Goal: Information Seeking & Learning: Learn about a topic

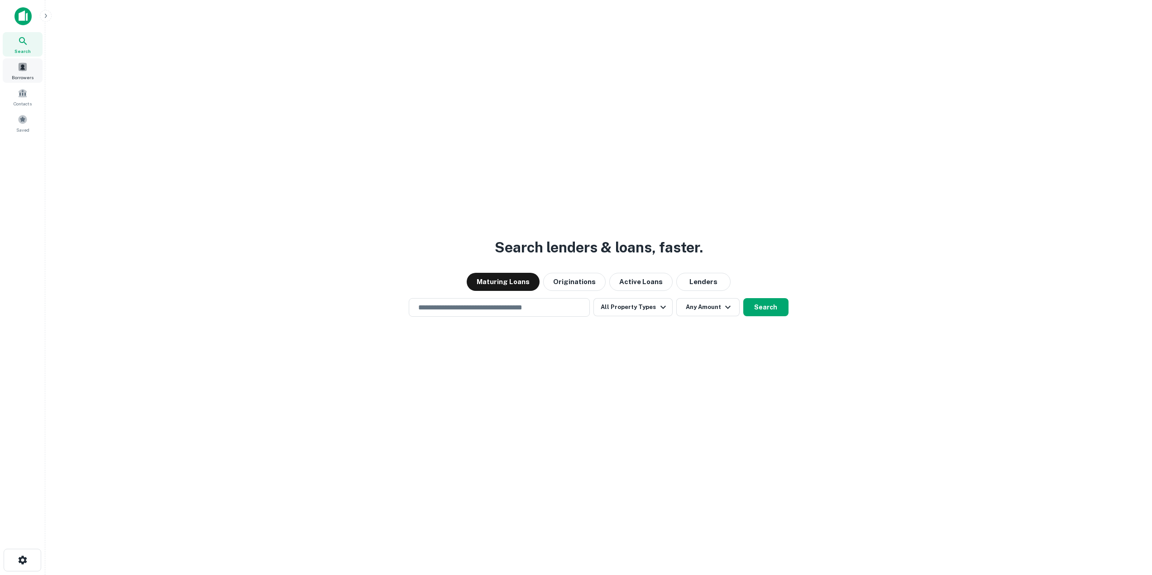
click at [29, 67] on div "Borrowers" at bounding box center [23, 70] width 40 height 24
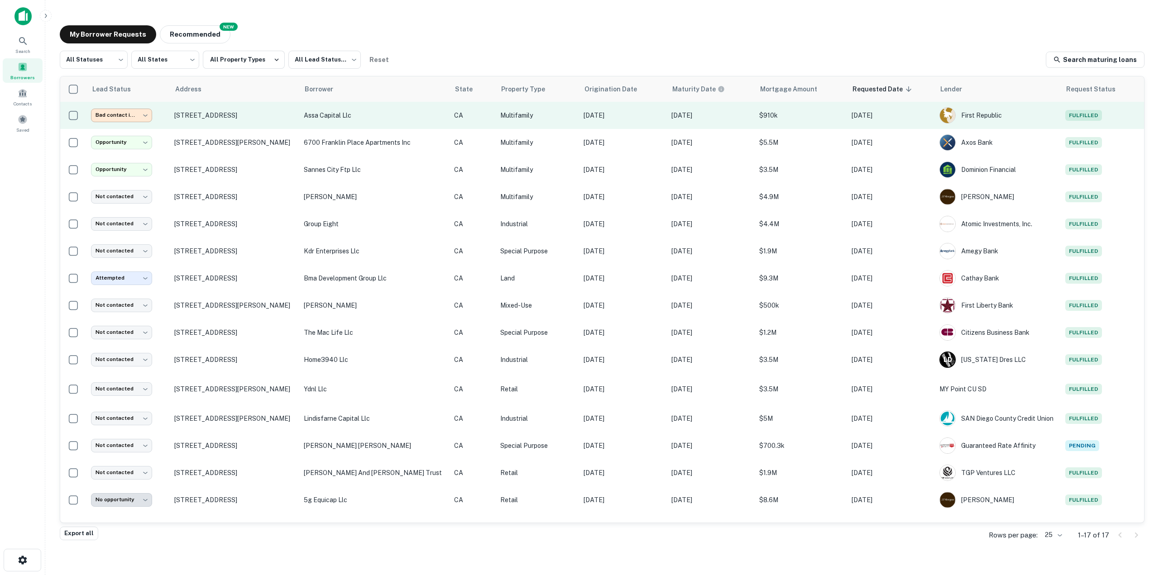
click at [145, 121] on body "**********" at bounding box center [579, 287] width 1159 height 575
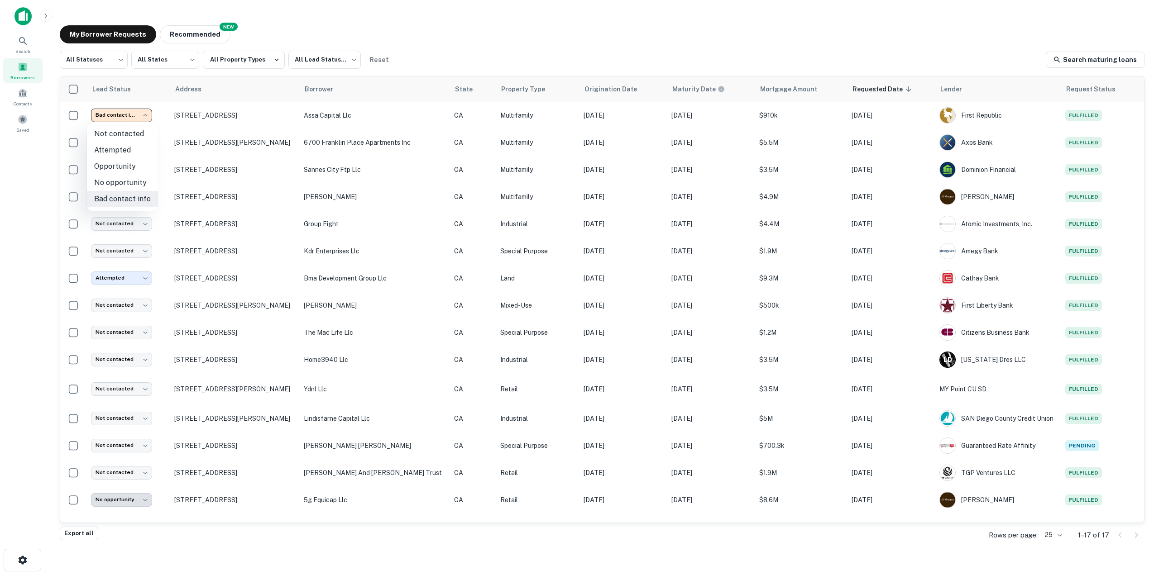
click at [146, 115] on div at bounding box center [579, 287] width 1159 height 575
click at [28, 13] on img at bounding box center [22, 16] width 17 height 18
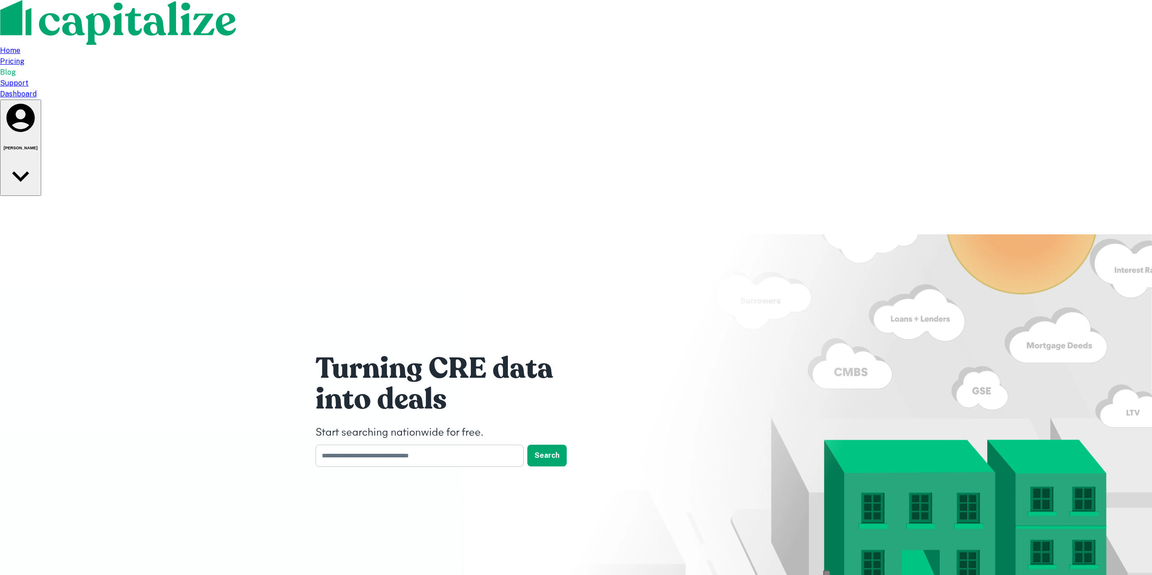
click at [454, 445] on input "text" at bounding box center [417, 456] width 202 height 22
click at [38, 159] on icon "button" at bounding box center [21, 176] width 34 height 34
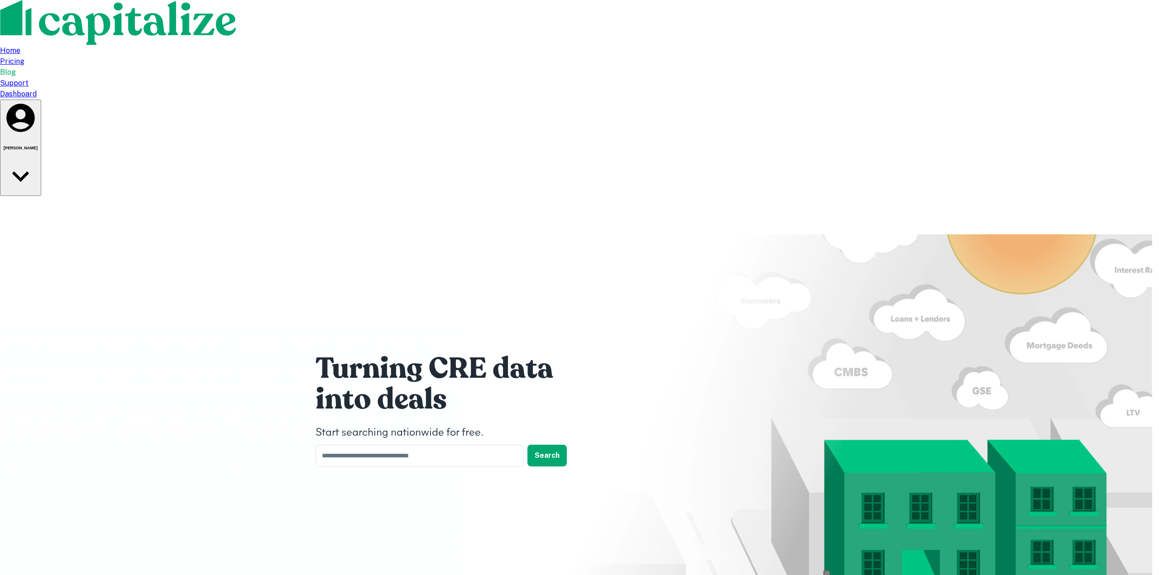
drag, startPoint x: 344, startPoint y: 86, endPoint x: 339, endPoint y: 77, distance: 10.6
click at [345, 85] on div at bounding box center [579, 287] width 1159 height 575
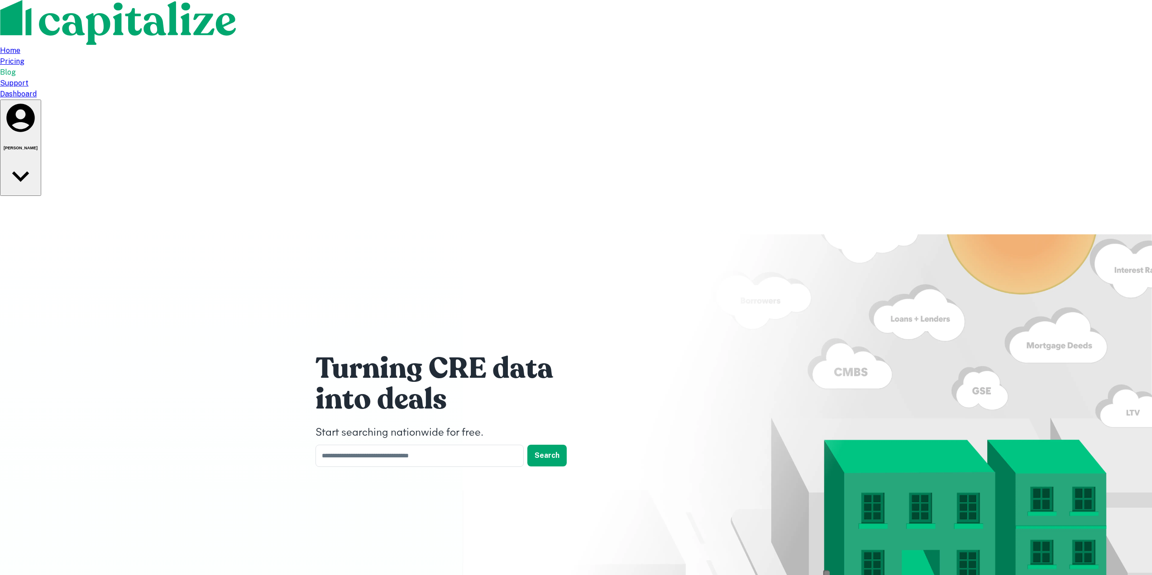
click at [238, 19] on img at bounding box center [119, 22] width 238 height 45
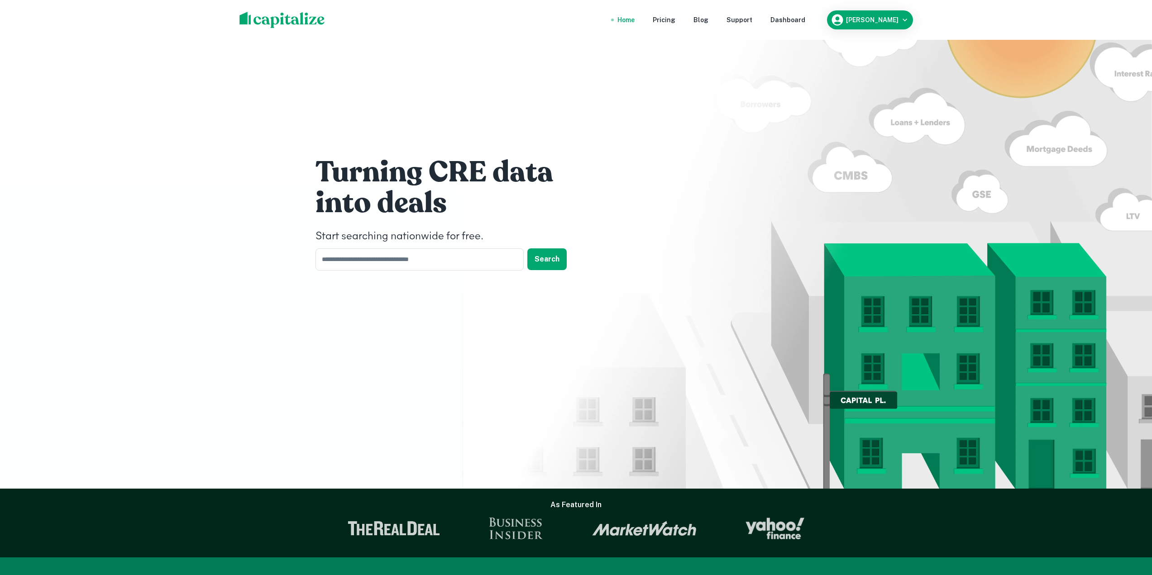
click at [635, 19] on div "Home" at bounding box center [626, 20] width 17 height 10
click at [787, 22] on div "Dashboard" at bounding box center [788, 20] width 35 height 10
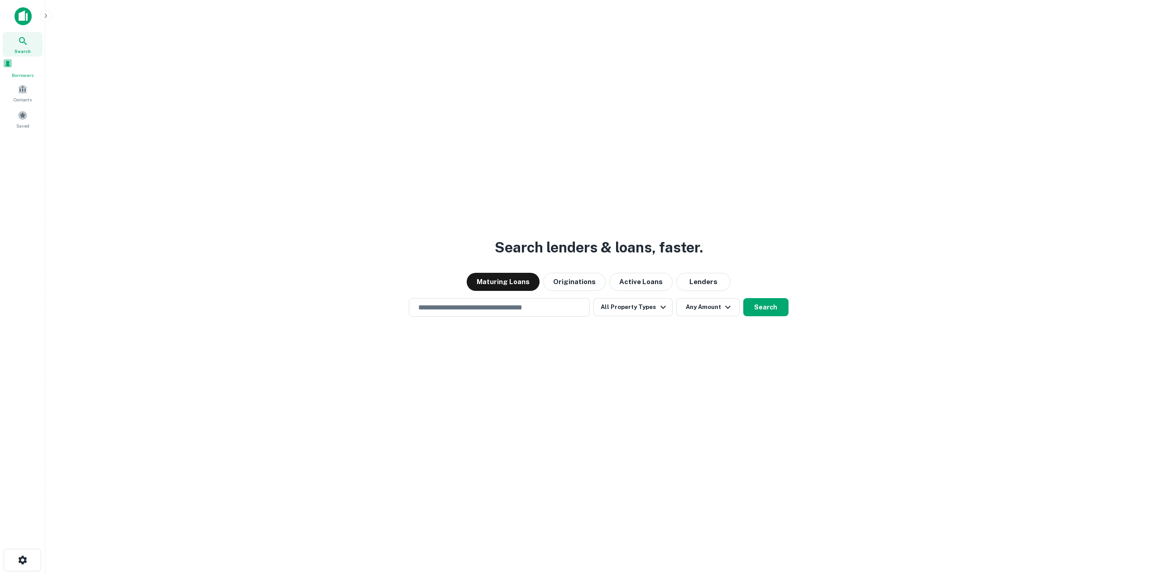
click at [26, 79] on span "Borrowers" at bounding box center [23, 75] width 40 height 7
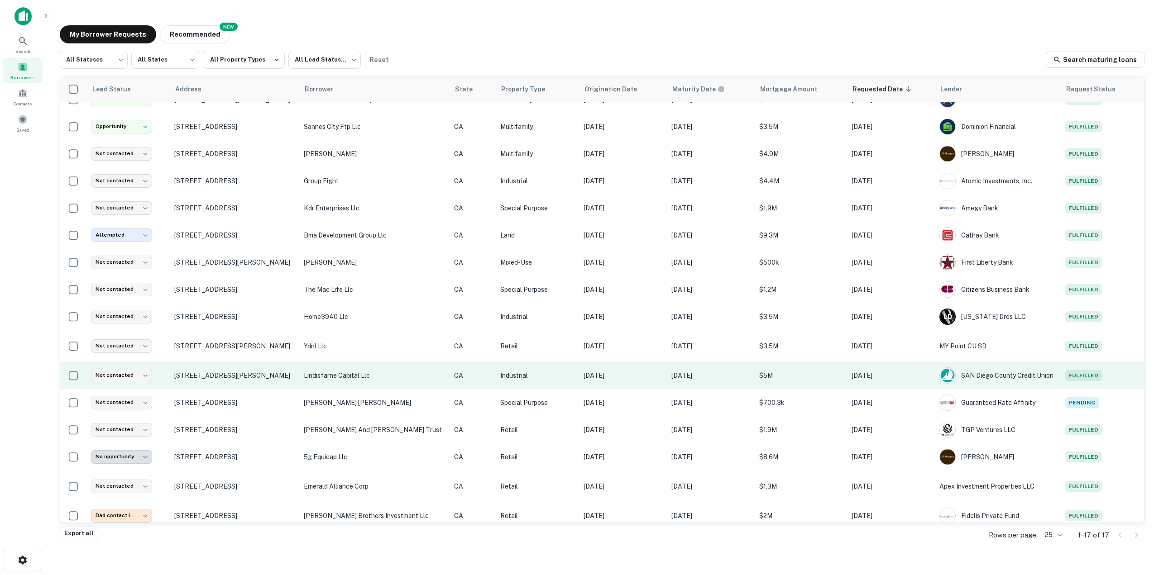
scroll to position [45, 0]
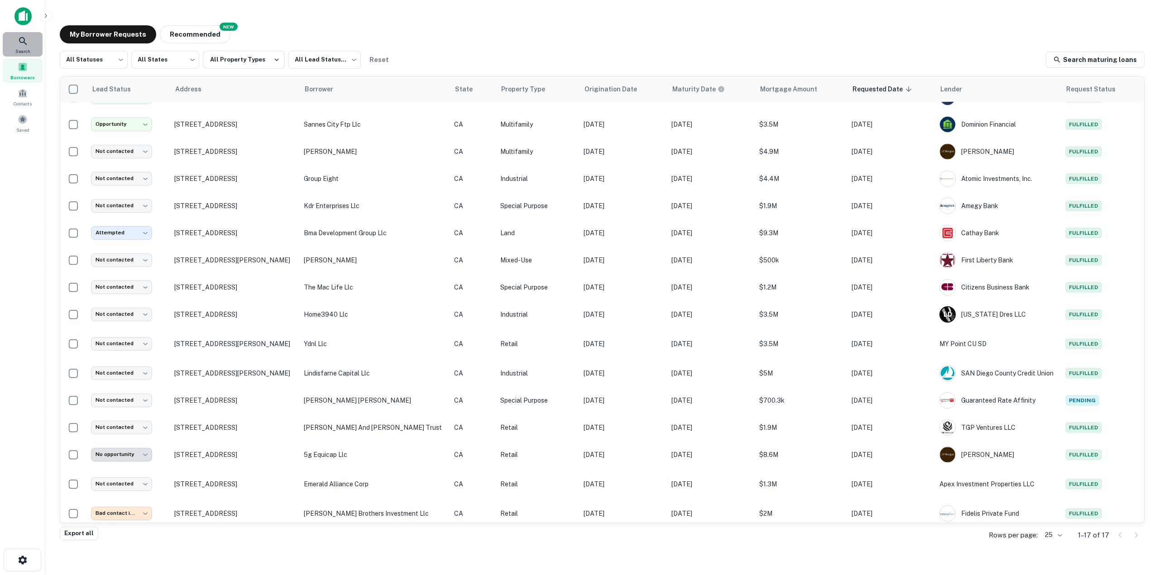
click at [22, 40] on icon at bounding box center [23, 41] width 11 height 11
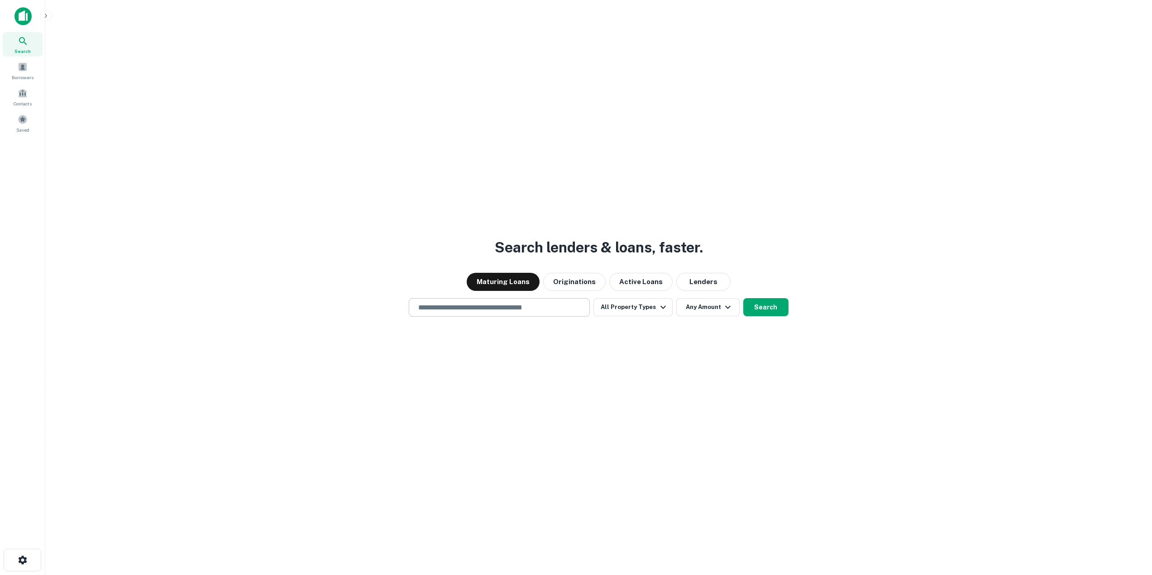
click at [531, 312] on input "text" at bounding box center [499, 307] width 173 height 10
click at [658, 311] on icon "button" at bounding box center [663, 307] width 11 height 11
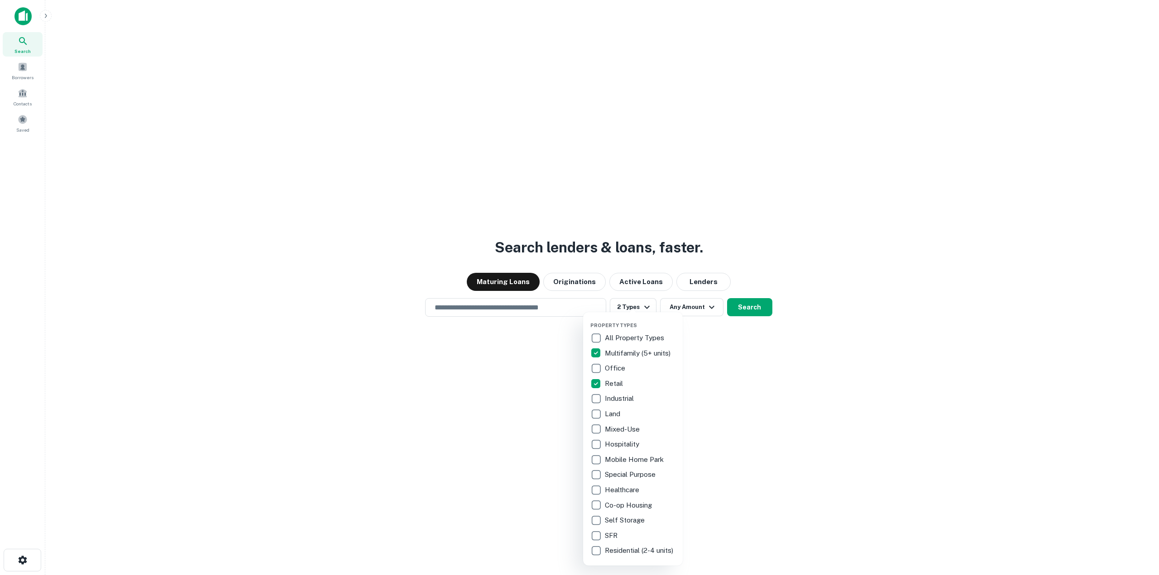
click at [708, 308] on div at bounding box center [579, 287] width 1159 height 575
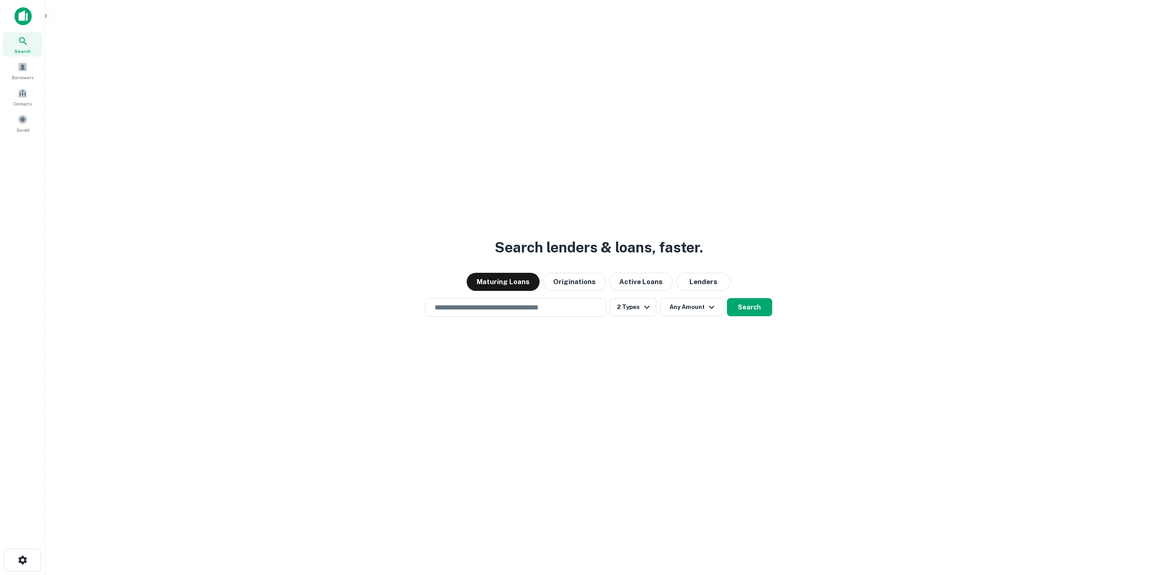
click at [708, 308] on icon "button" at bounding box center [711, 307] width 11 height 11
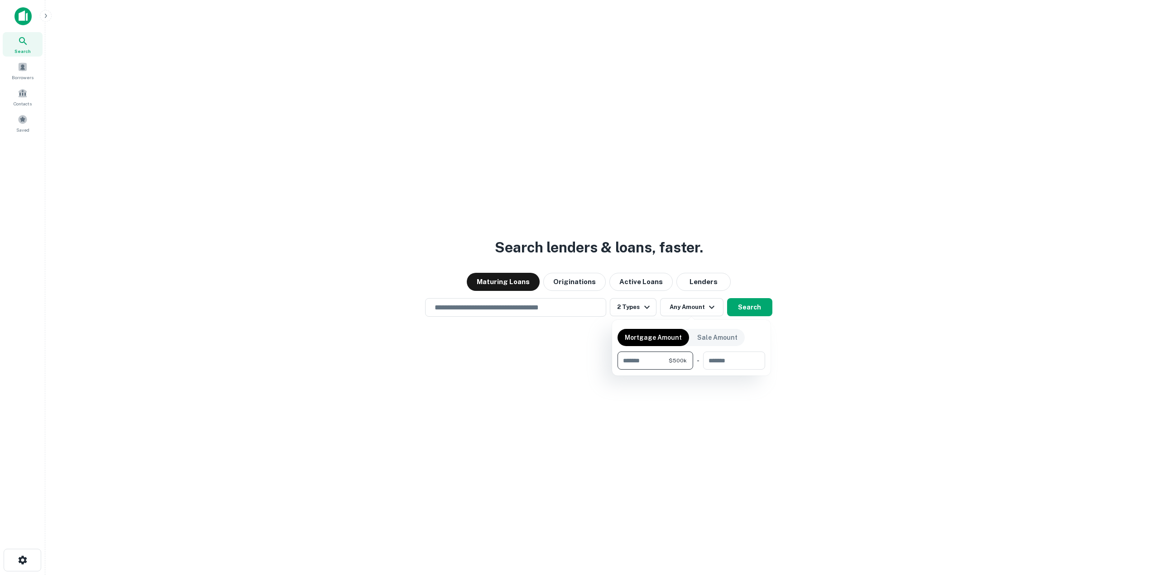
type input "******"
click at [568, 311] on div at bounding box center [579, 287] width 1159 height 575
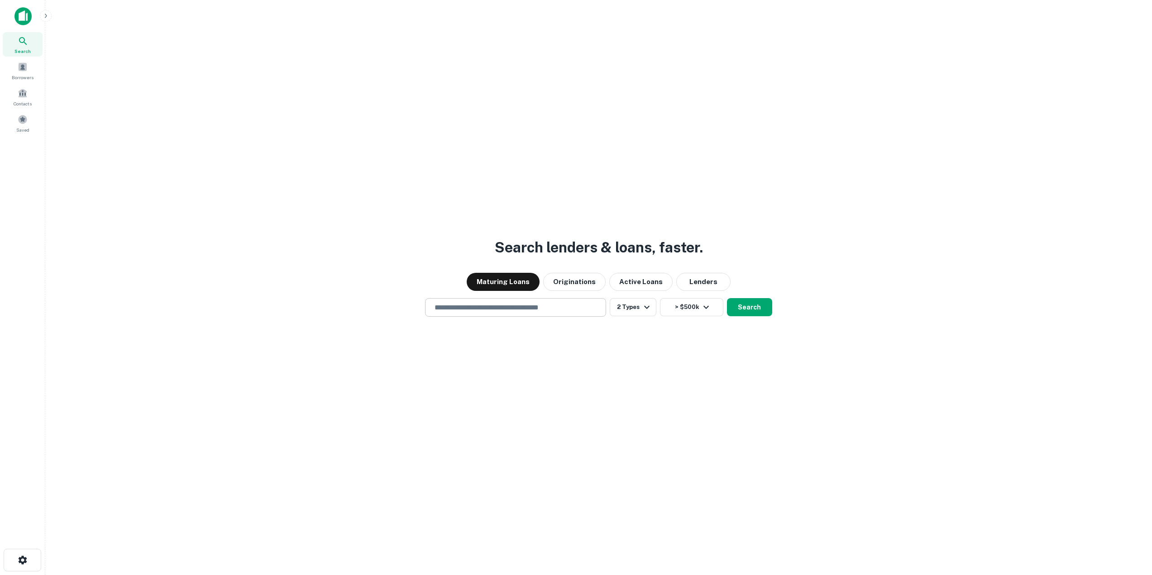
click at [547, 316] on div "​" at bounding box center [515, 307] width 181 height 19
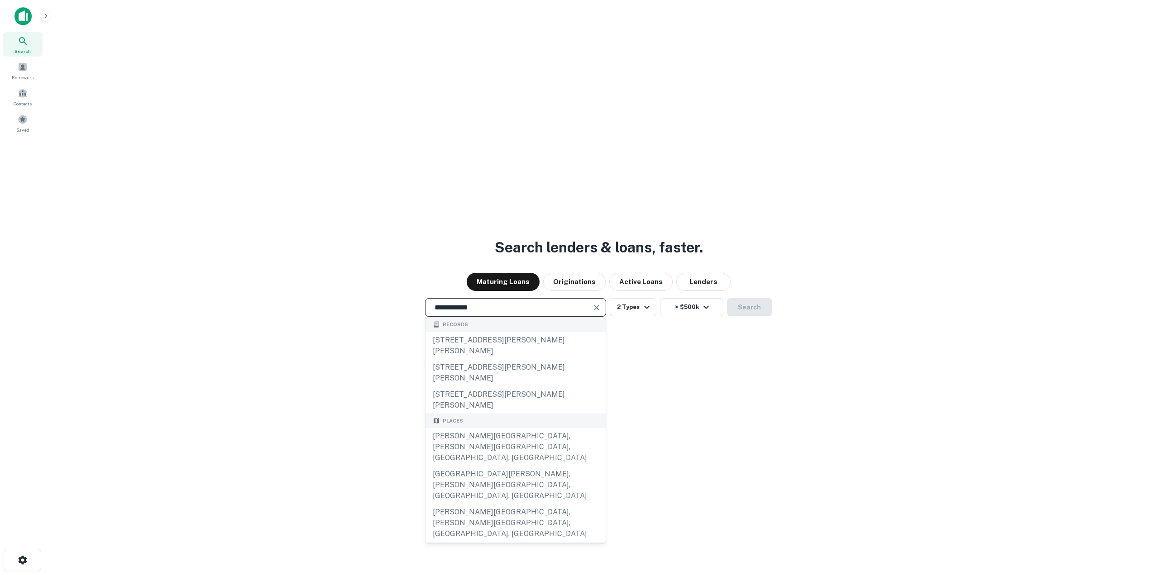
click at [506, 309] on input "**********" at bounding box center [508, 307] width 159 height 10
click at [506, 307] on input "**********" at bounding box center [508, 307] width 159 height 10
click at [505, 309] on input "**********" at bounding box center [508, 307] width 159 height 10
click at [505, 316] on div "**********" at bounding box center [515, 307] width 181 height 19
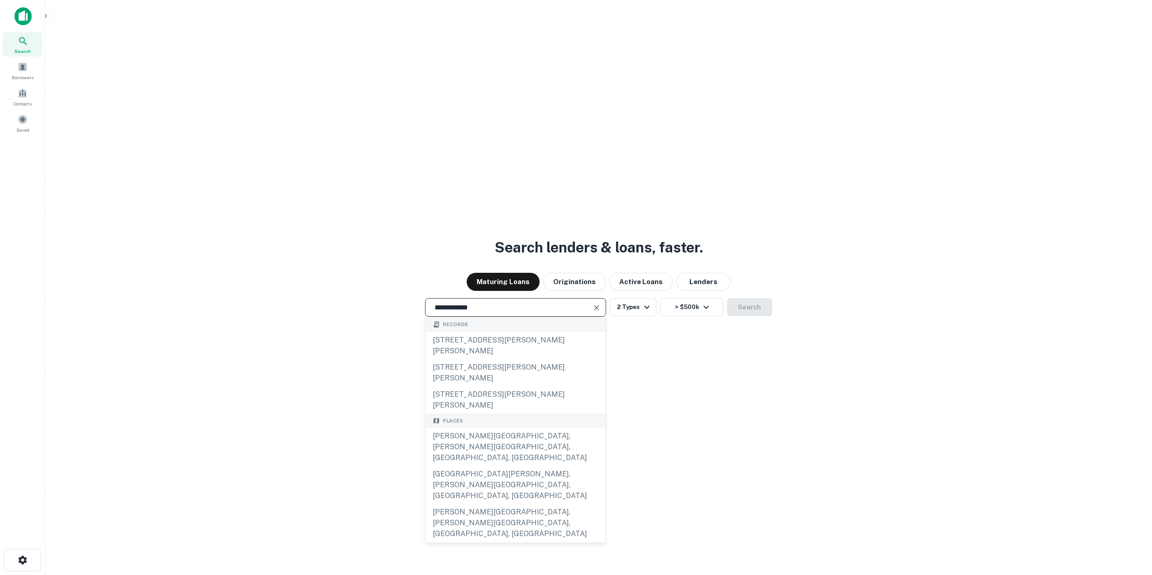
click at [505, 316] on div "**********" at bounding box center [515, 307] width 181 height 19
drag, startPoint x: 494, startPoint y: 311, endPoint x: 371, endPoint y: 302, distance: 123.9
click at [371, 302] on div "**********" at bounding box center [599, 307] width 1092 height 19
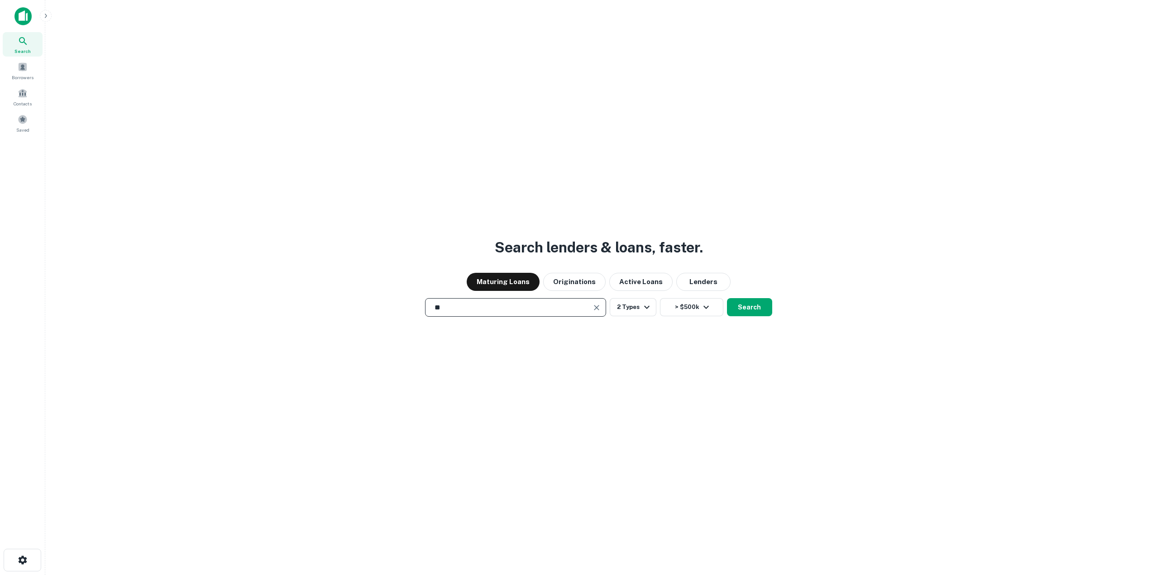
type input "*"
click at [759, 310] on button "Search" at bounding box center [749, 307] width 45 height 18
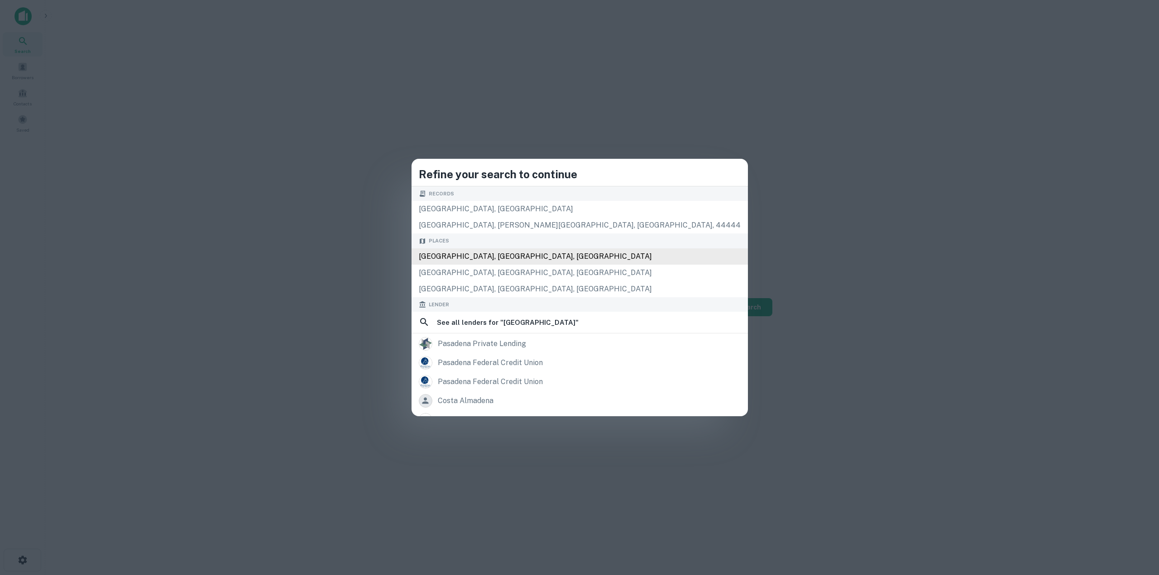
click at [556, 254] on div "Pasadena, CA, USA" at bounding box center [580, 257] width 336 height 16
type input "**********"
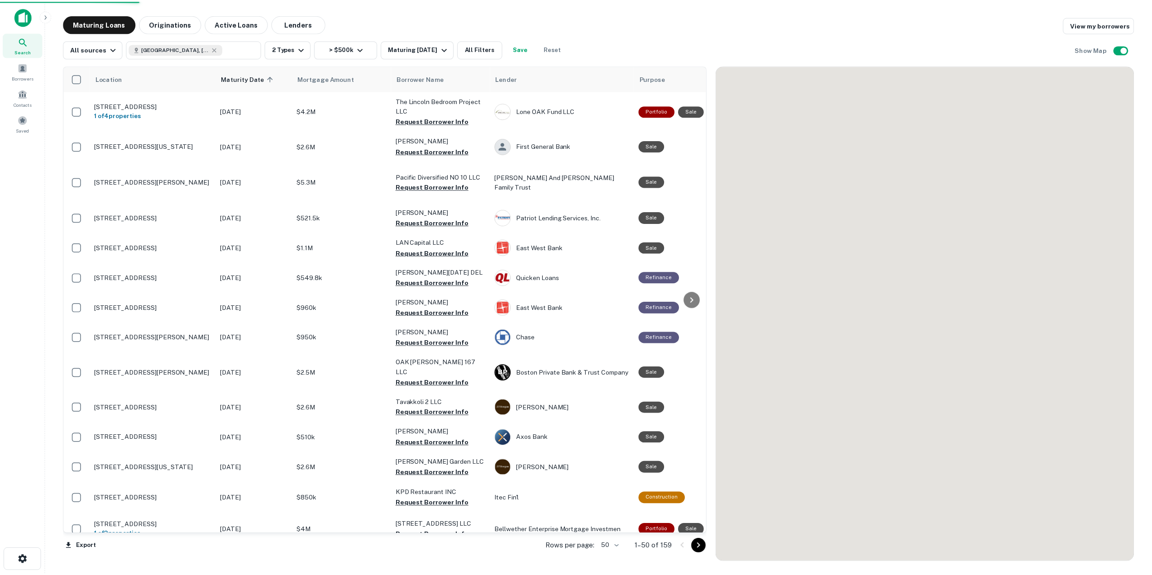
scroll to position [45, 0]
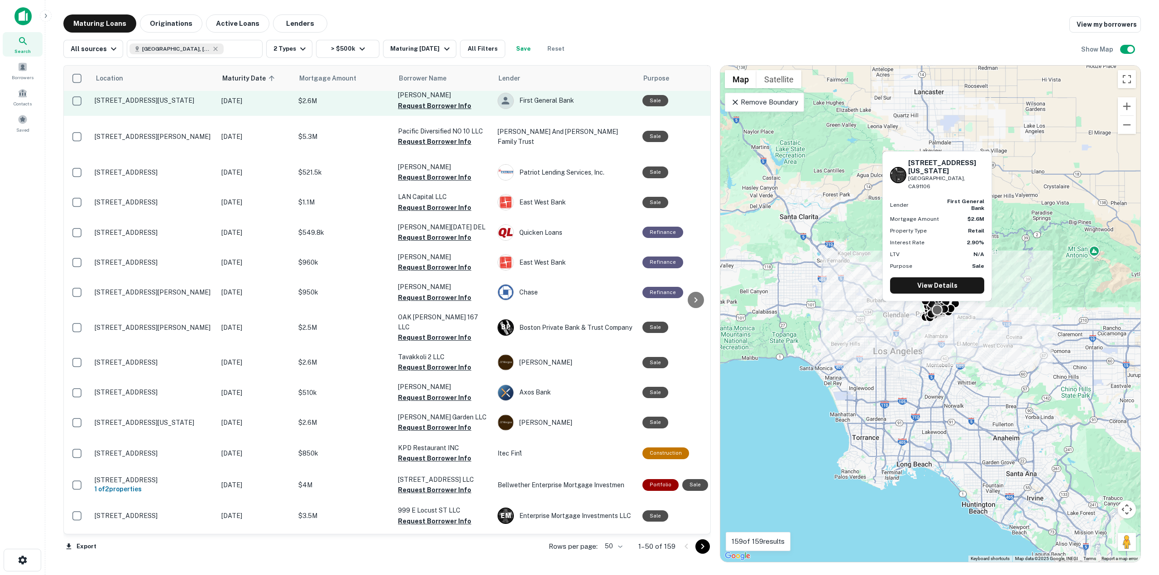
click at [355, 97] on p "$2.6M" at bounding box center [343, 101] width 91 height 10
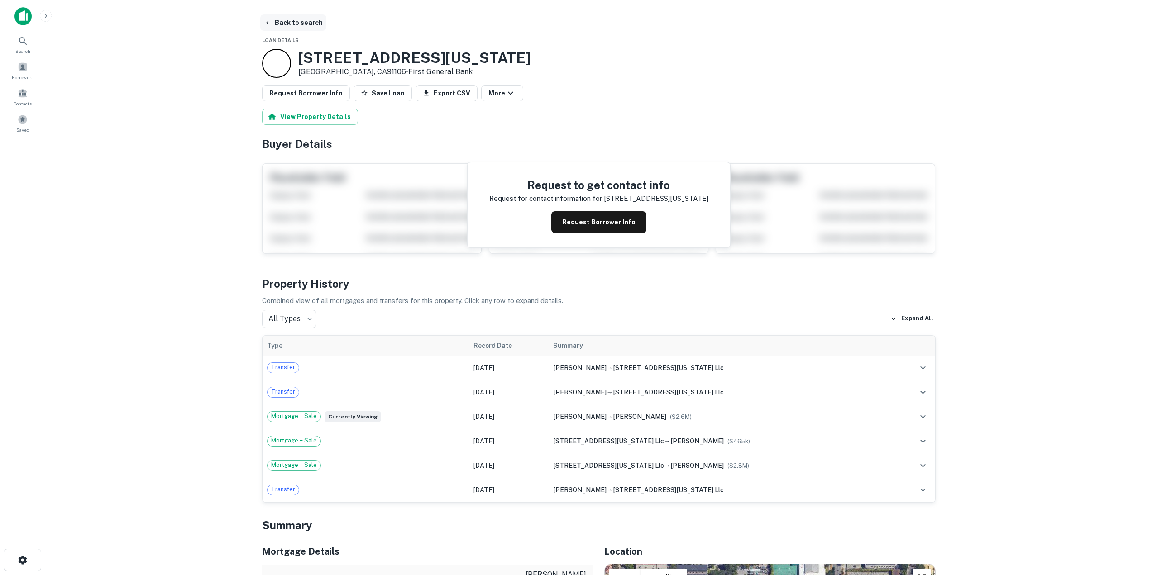
click at [297, 19] on button "Back to search" at bounding box center [293, 22] width 66 height 16
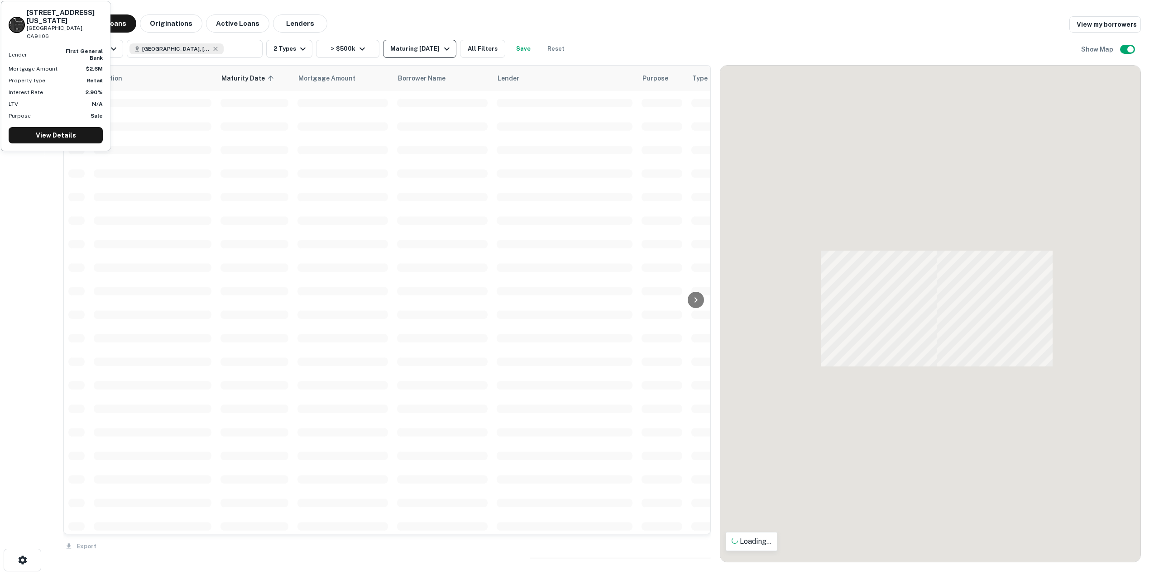
scroll to position [45, 0]
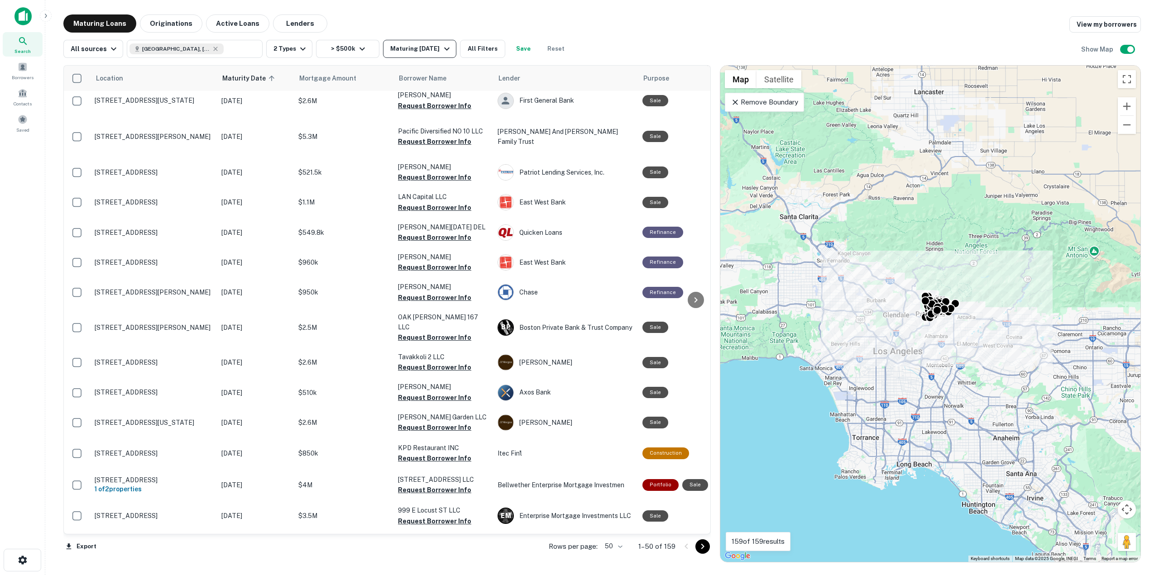
click at [441, 53] on icon "button" at bounding box center [446, 48] width 11 height 11
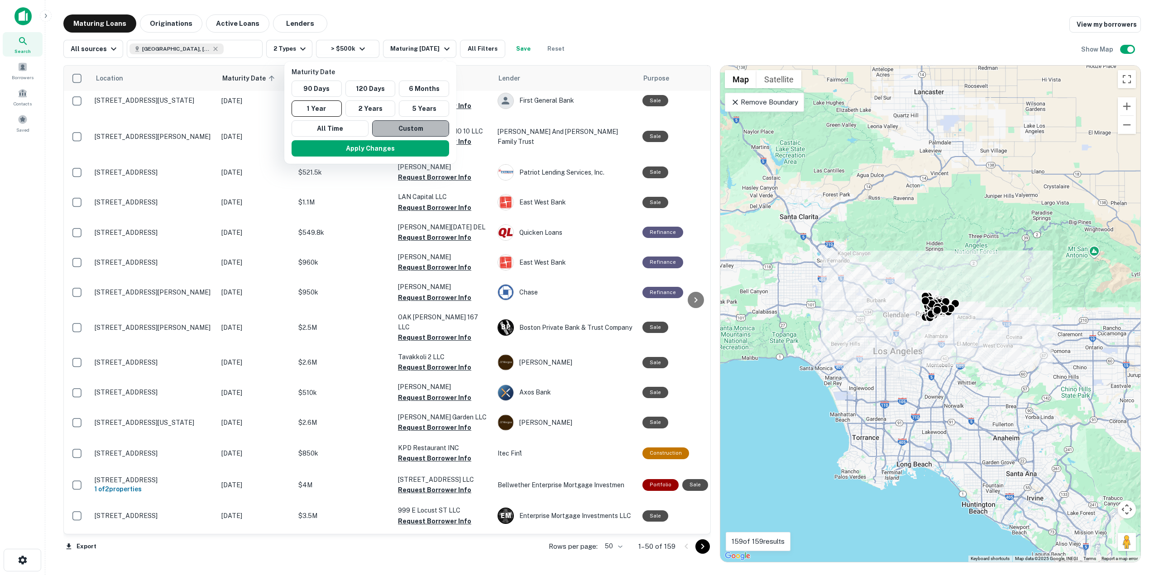
click at [402, 129] on button "Custom" at bounding box center [410, 128] width 77 height 16
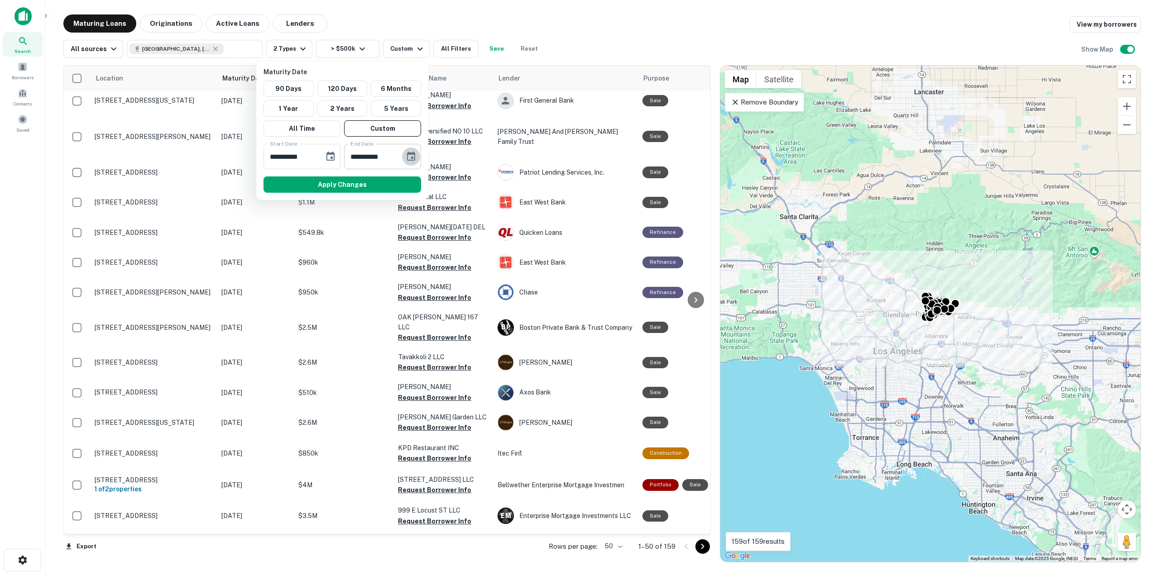
click at [412, 156] on icon "Choose date, selected date is Aug 26, 2025" at bounding box center [411, 156] width 11 height 11
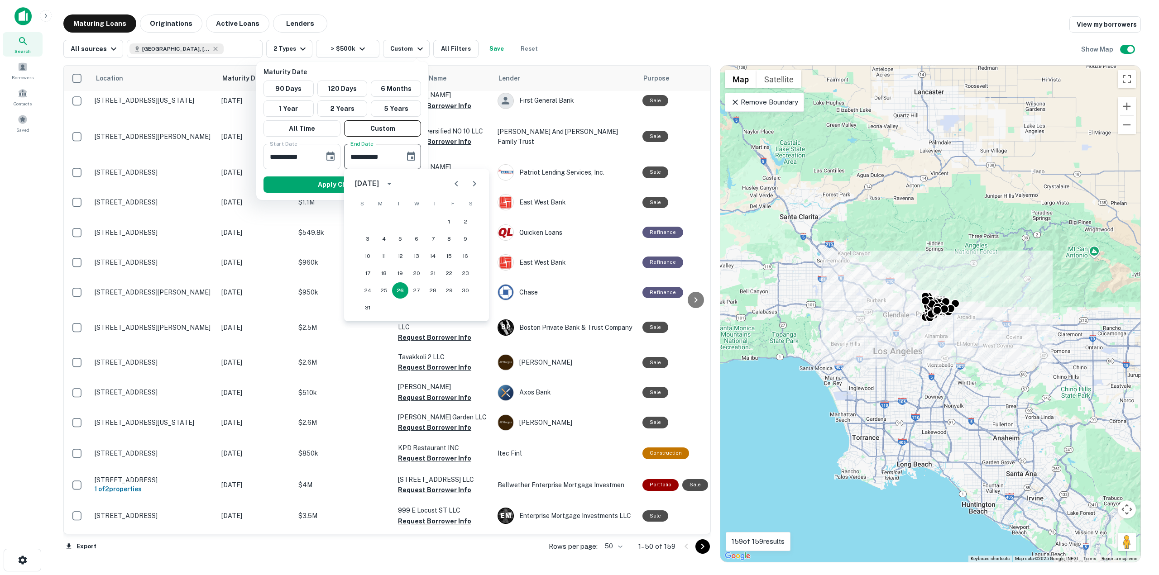
click at [379, 182] on div "August 2025" at bounding box center [367, 183] width 24 height 11
click at [371, 277] on button "2026" at bounding box center [369, 280] width 33 height 16
type input "**********"
click at [306, 158] on input "**********" at bounding box center [290, 156] width 54 height 25
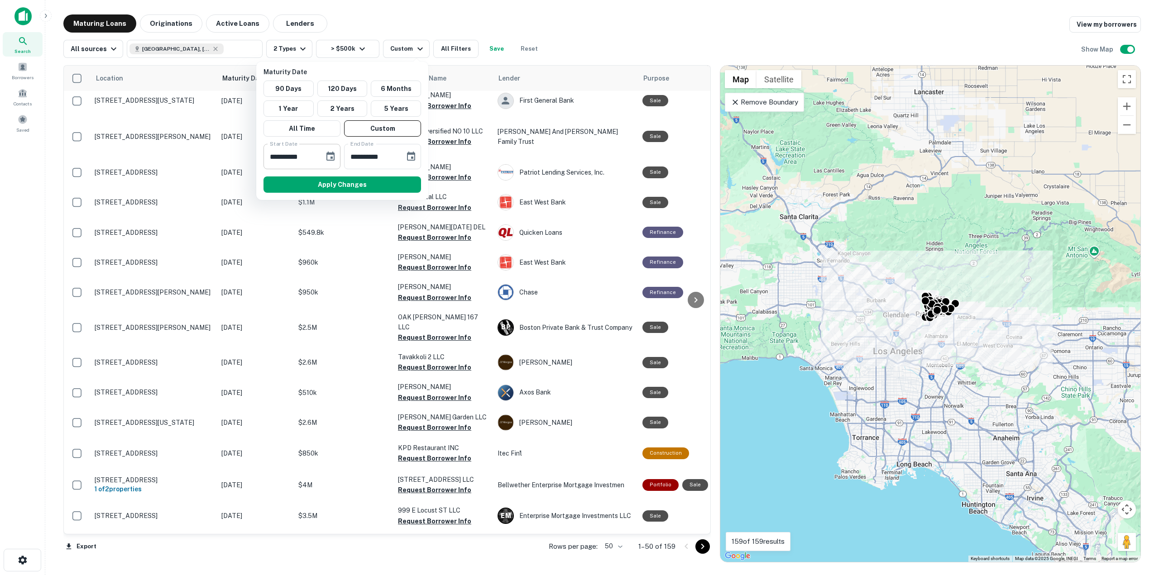
click at [306, 158] on input "**********" at bounding box center [290, 156] width 54 height 25
click at [277, 156] on input "**********" at bounding box center [290, 156] width 54 height 25
click at [325, 156] on icon "Choose date, selected date is Feb 27, 2025" at bounding box center [330, 156] width 11 height 11
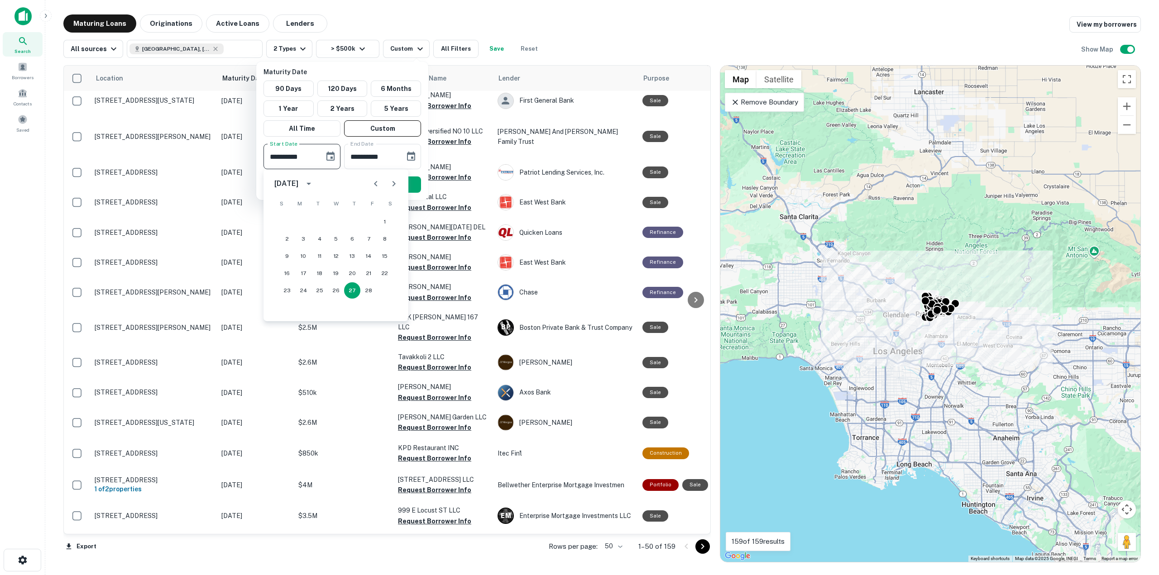
click at [298, 181] on div "February 2025" at bounding box center [286, 183] width 24 height 11
click at [301, 181] on div "February 2025" at bounding box center [287, 183] width 27 height 11
click at [286, 181] on div "February 2025" at bounding box center [286, 183] width 24 height 11
click at [314, 182] on icon "year view is open, switch to calendar view" at bounding box center [308, 183] width 11 height 11
click at [372, 185] on icon "Previous month" at bounding box center [375, 183] width 11 height 11
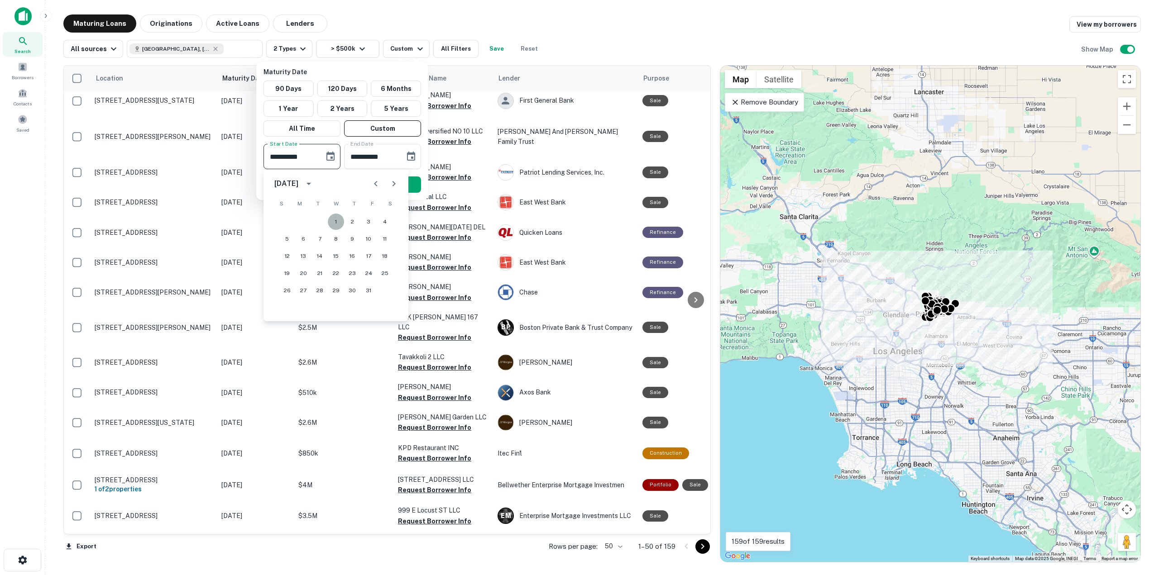
click at [340, 220] on button "1" at bounding box center [336, 222] width 16 height 16
type input "**********"
click at [368, 158] on input "**********" at bounding box center [371, 156] width 54 height 25
click at [371, 158] on input "**********" at bounding box center [371, 156] width 54 height 25
click at [367, 157] on input "**********" at bounding box center [371, 156] width 54 height 25
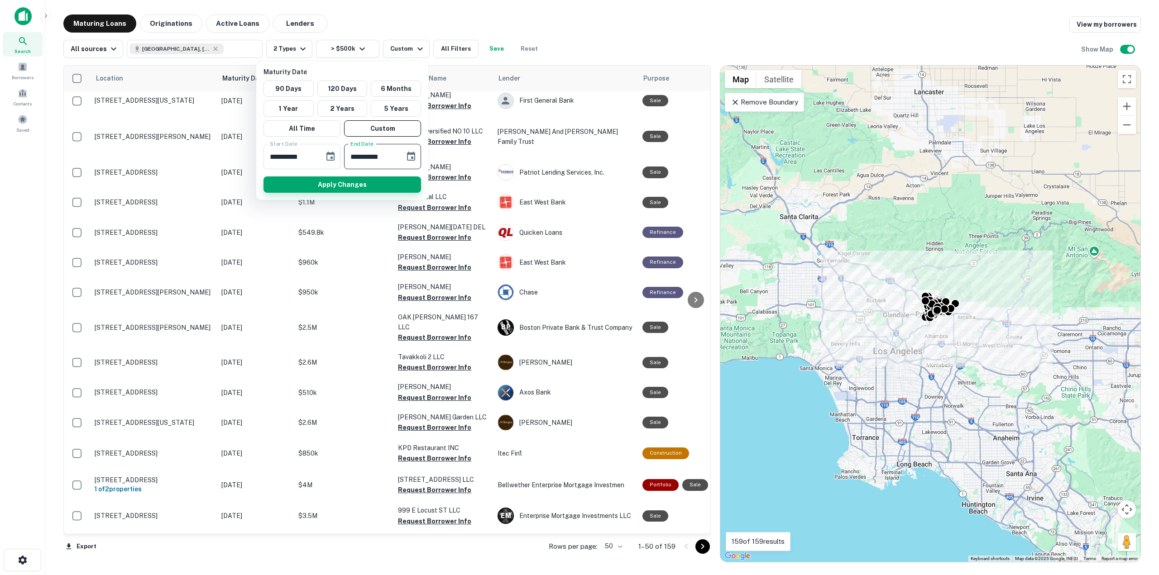
click at [369, 182] on button "Apply Changes" at bounding box center [342, 185] width 158 height 16
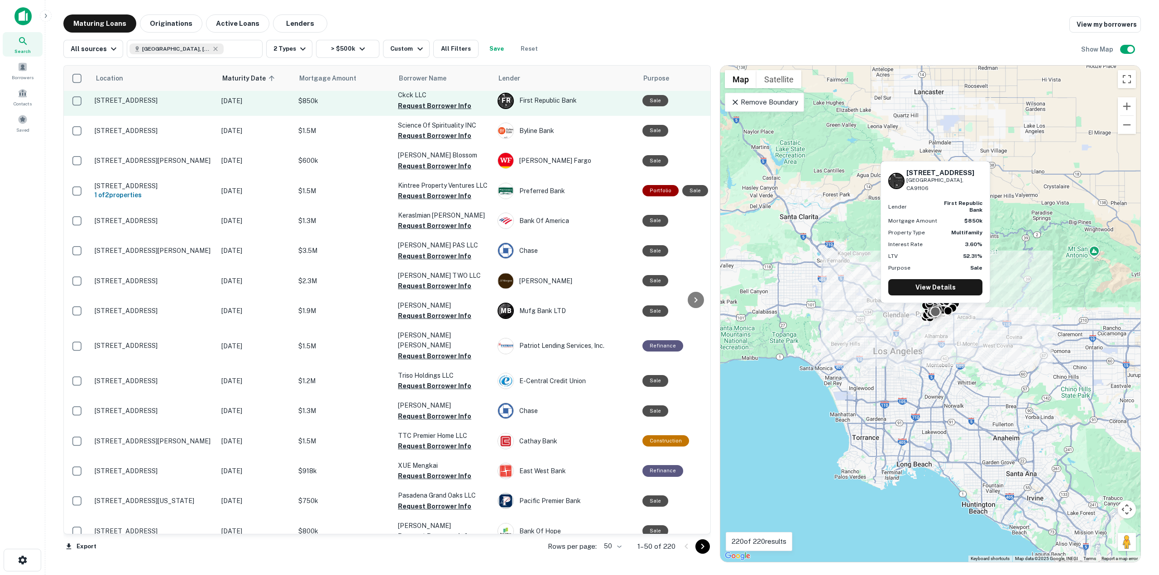
click at [336, 100] on p "$850k" at bounding box center [343, 101] width 91 height 10
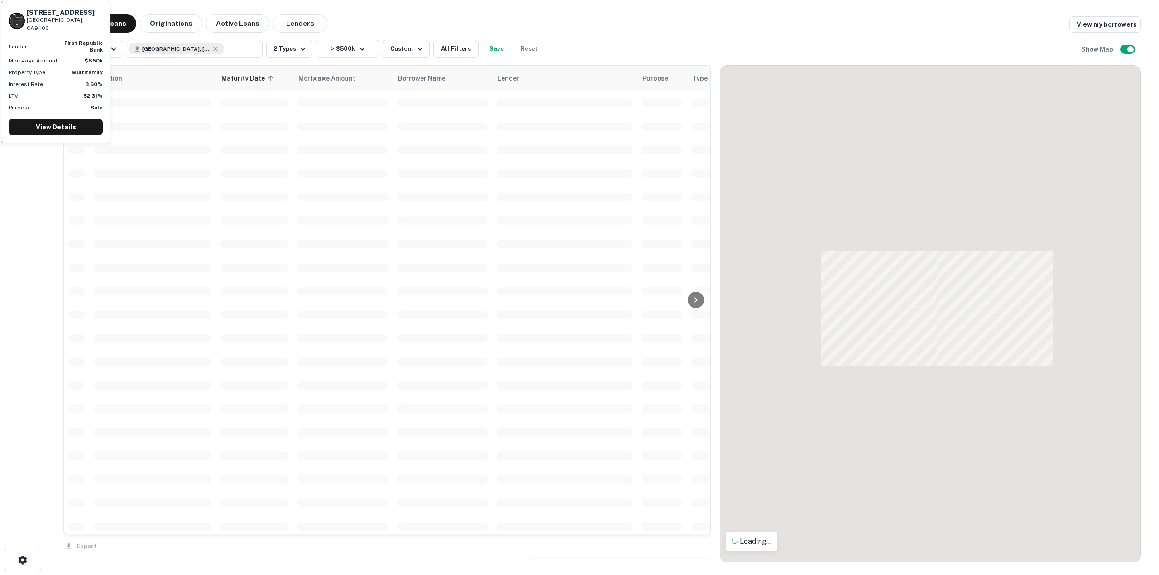
scroll to position [45, 0]
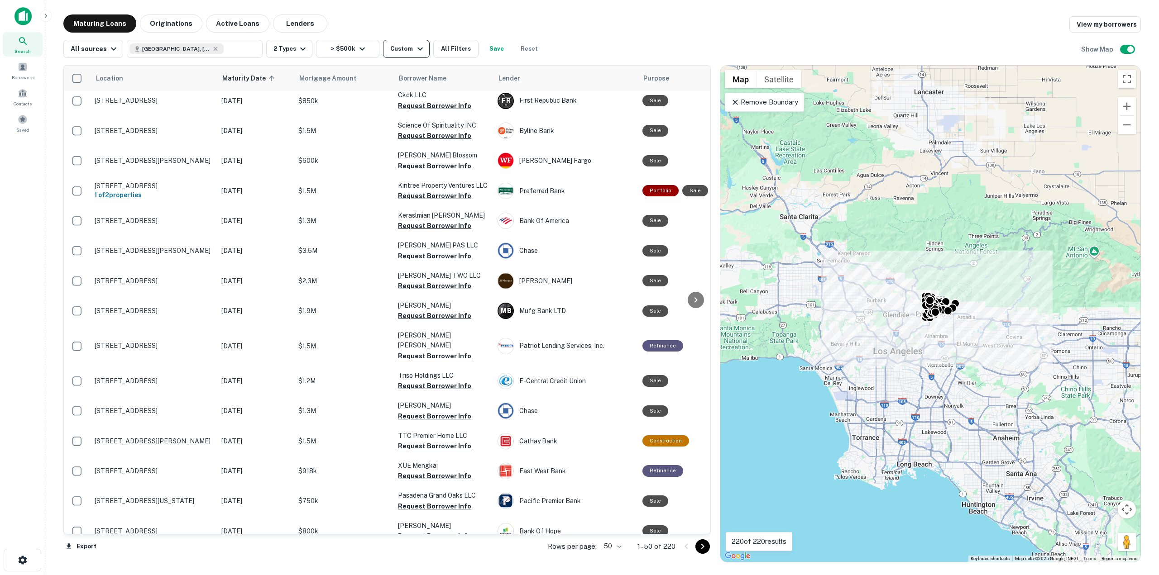
click at [401, 46] on div "Custom" at bounding box center [407, 48] width 35 height 11
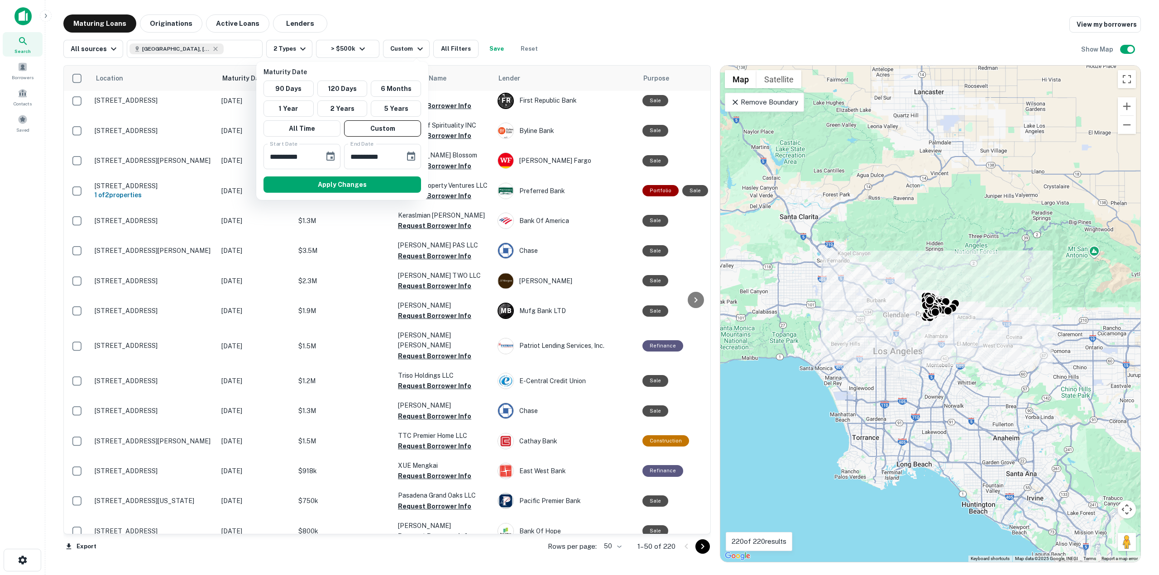
click at [401, 47] on div at bounding box center [579, 287] width 1159 height 575
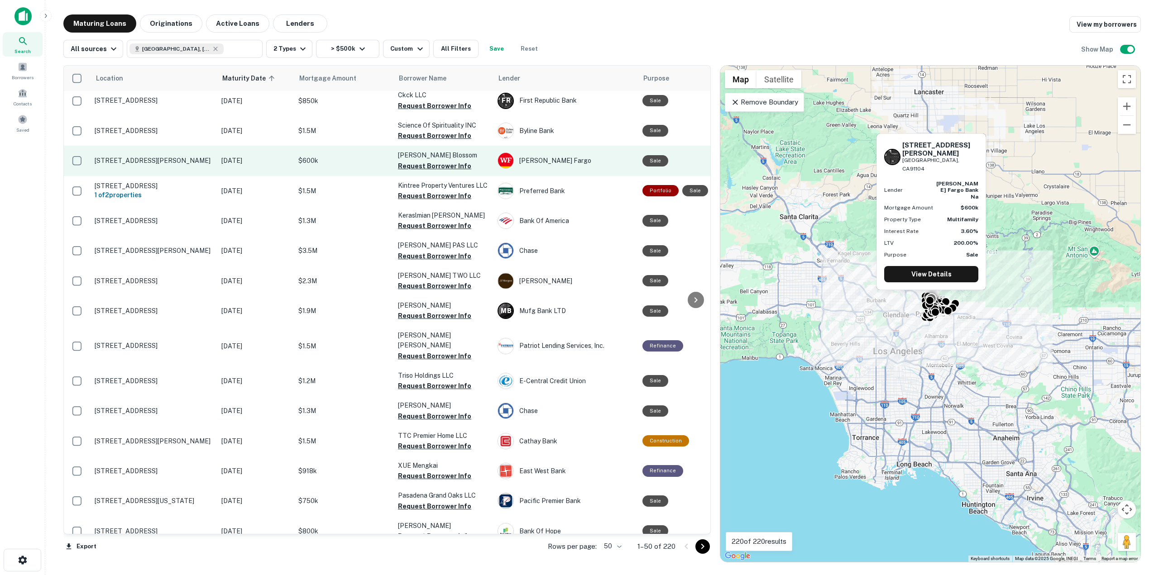
click at [355, 164] on p "$600k" at bounding box center [343, 161] width 91 height 10
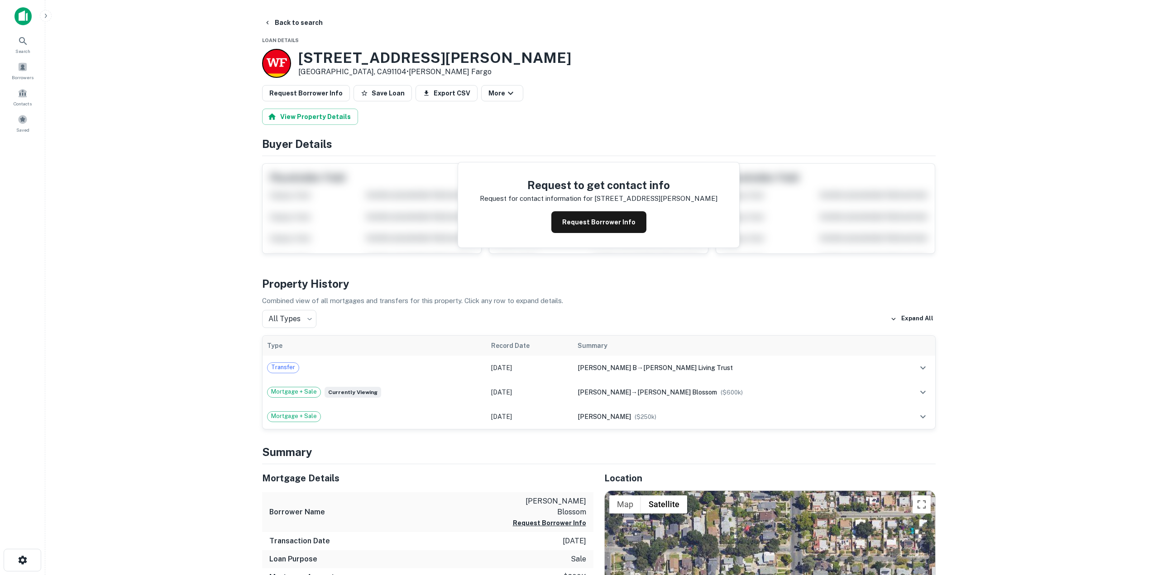
drag, startPoint x: 216, startPoint y: 91, endPoint x: 220, endPoint y: 92, distance: 4.6
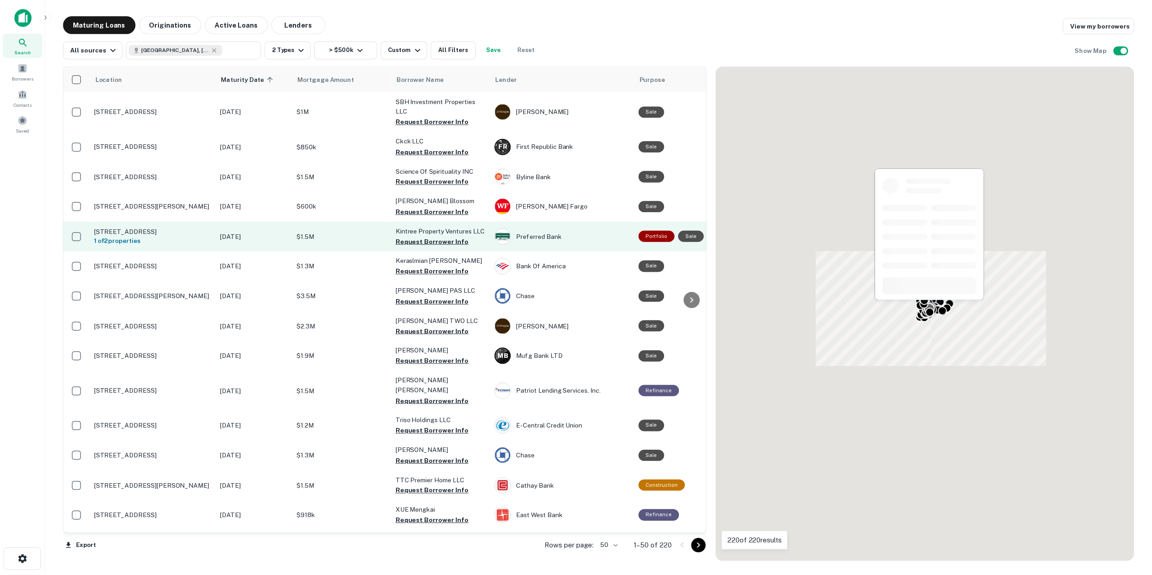
scroll to position [45, 0]
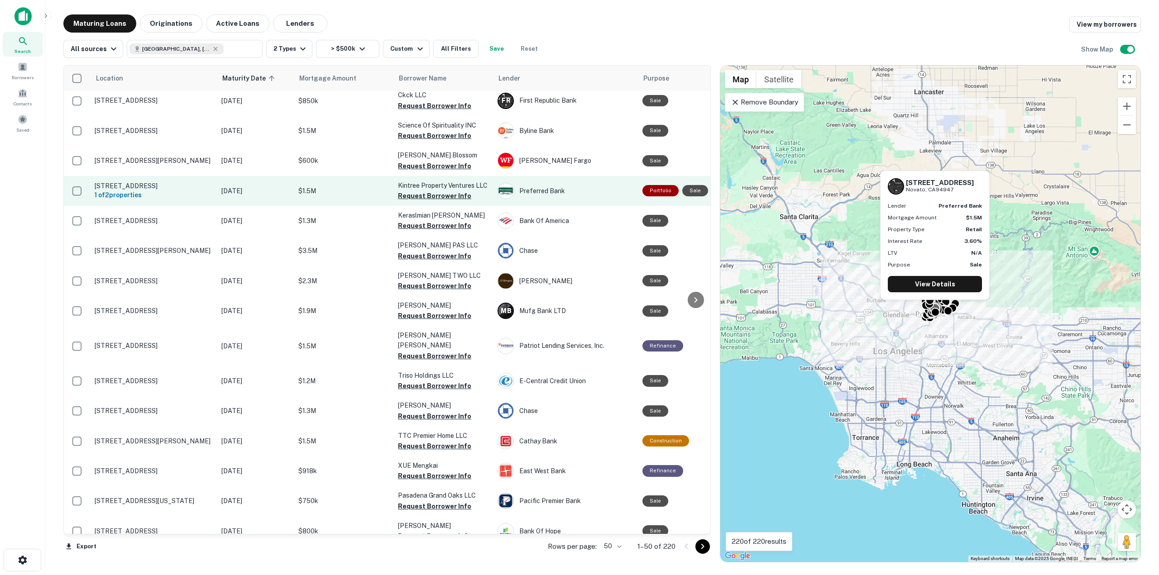
click at [338, 191] on p "$1.5M" at bounding box center [343, 191] width 91 height 10
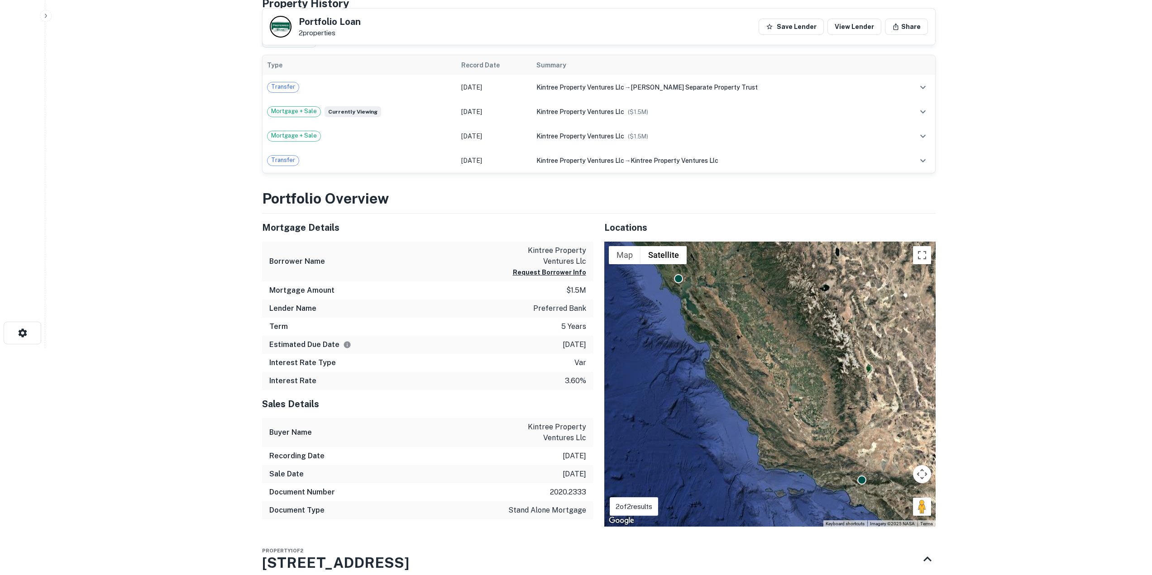
scroll to position [181, 0]
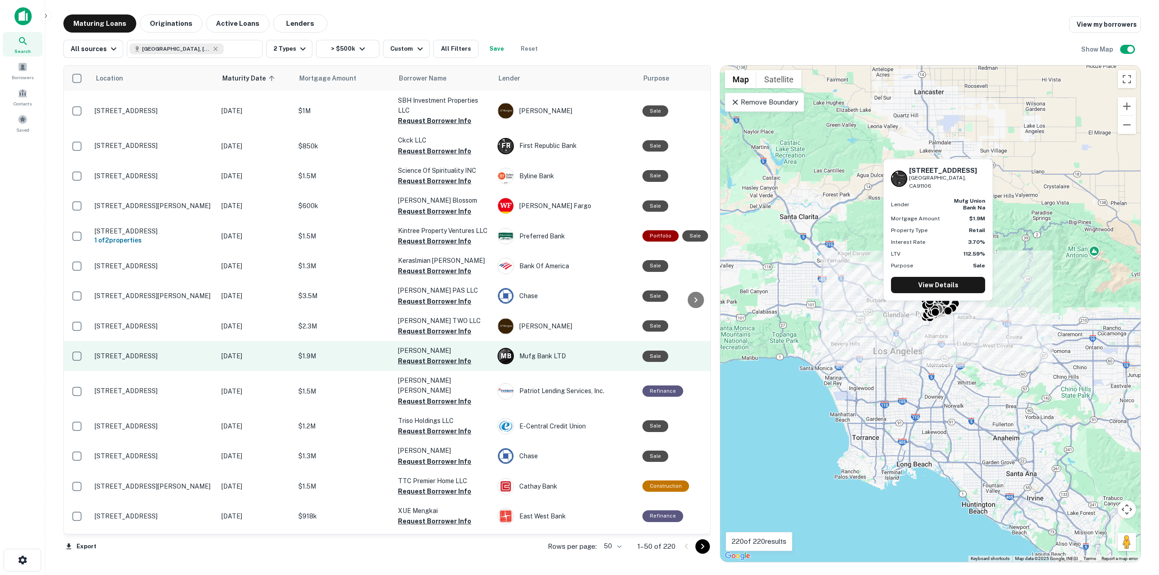
click at [352, 359] on p "$1.9M" at bounding box center [343, 356] width 91 height 10
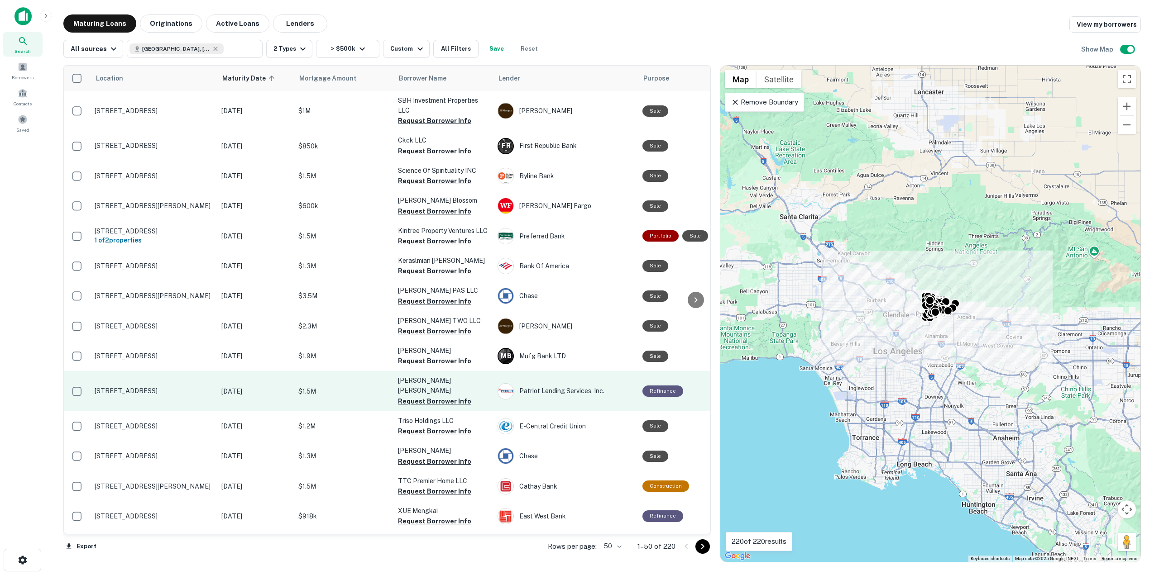
click at [354, 387] on p "$1.5M" at bounding box center [343, 392] width 91 height 10
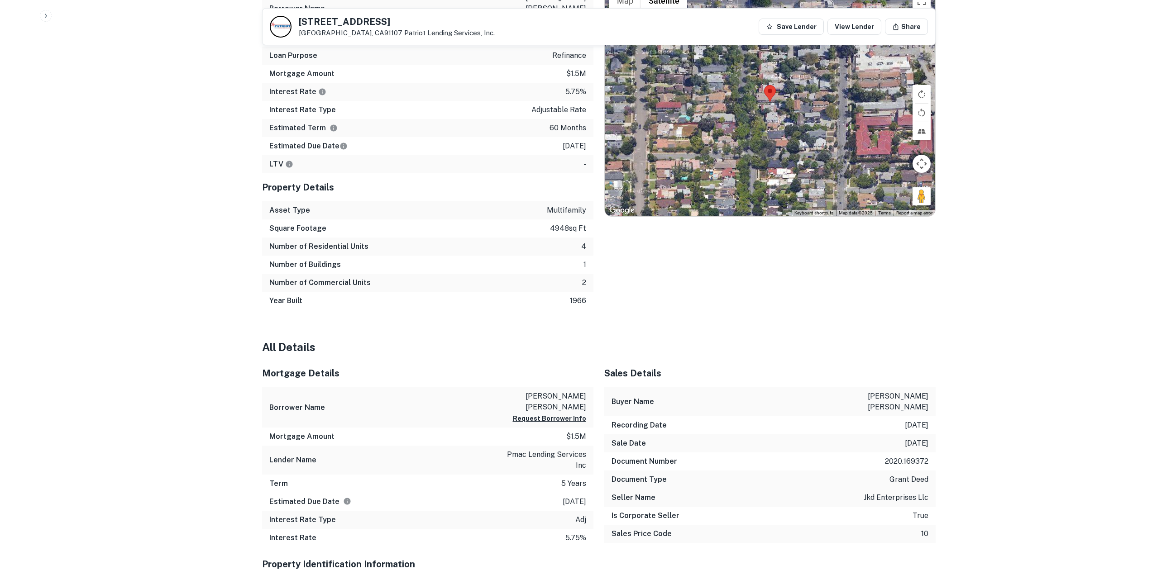
scroll to position [543, 0]
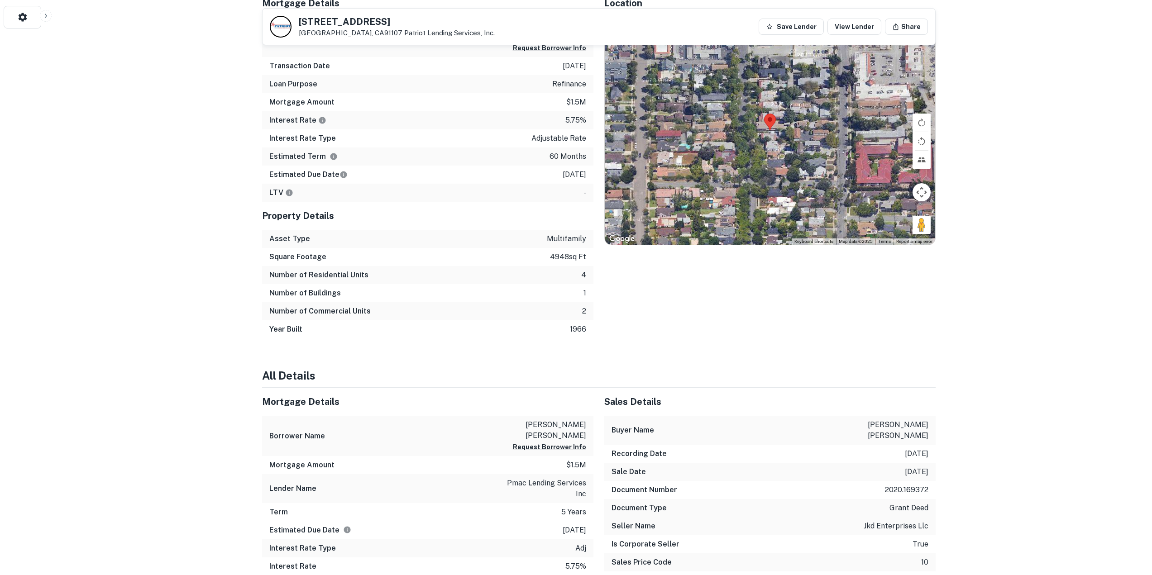
drag, startPoint x: 437, startPoint y: 246, endPoint x: 442, endPoint y: 245, distance: 4.6
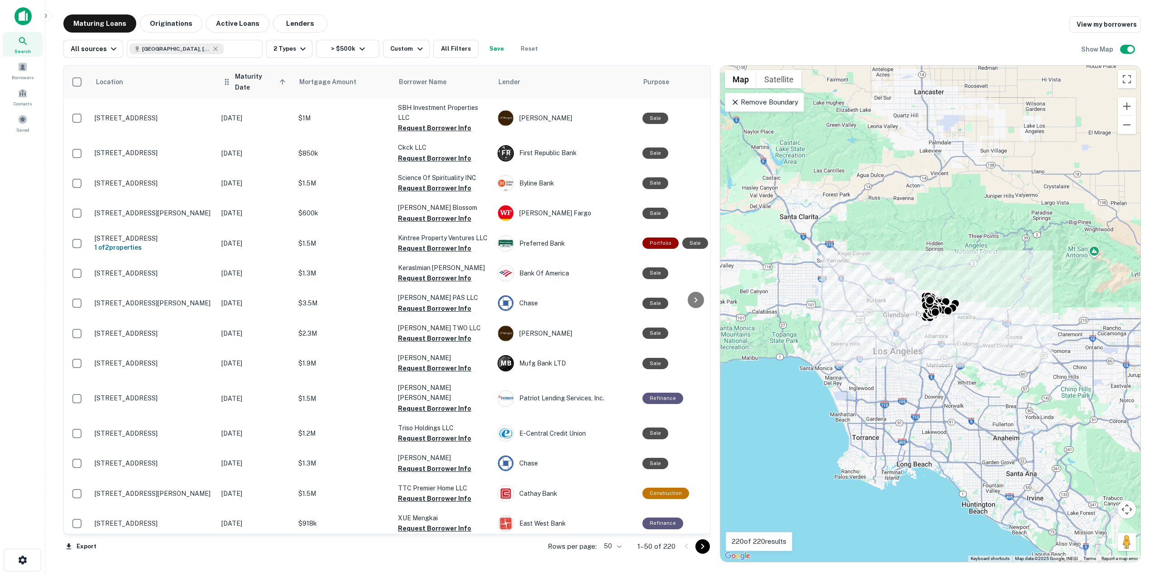
click at [278, 78] on icon at bounding box center [282, 82] width 8 height 8
click at [284, 79] on icon at bounding box center [282, 82] width 8 height 8
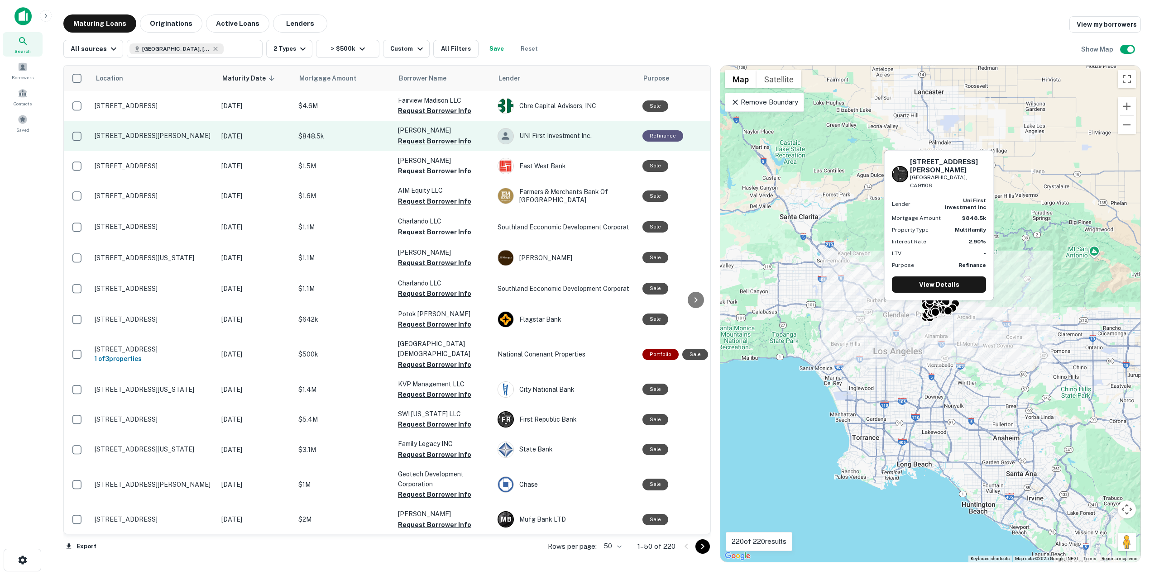
click at [355, 131] on p "$848.5k" at bounding box center [343, 136] width 91 height 10
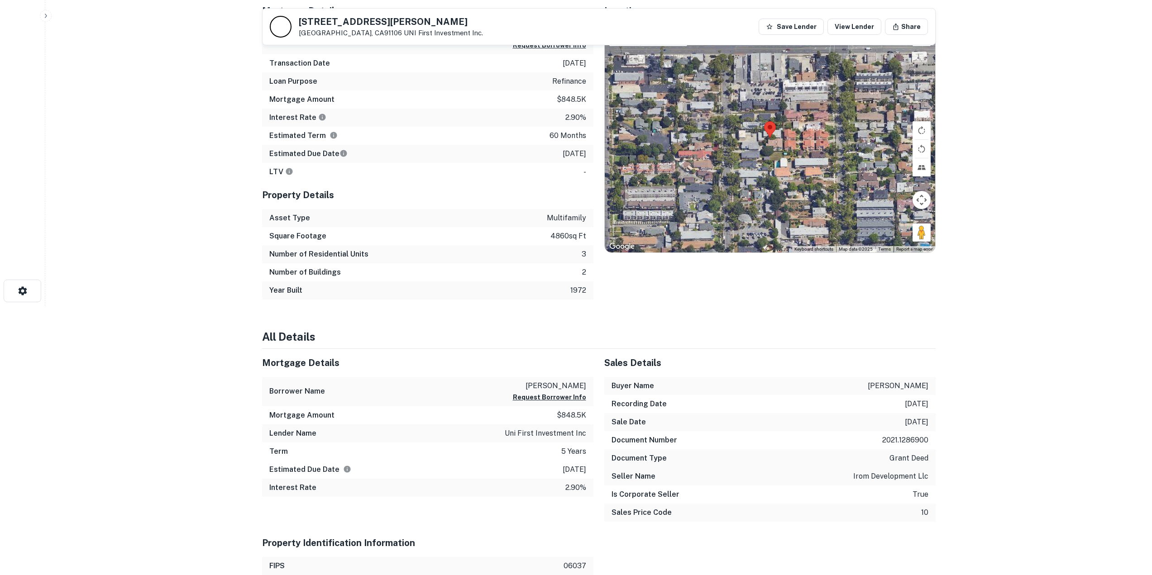
scroll to position [272, 0]
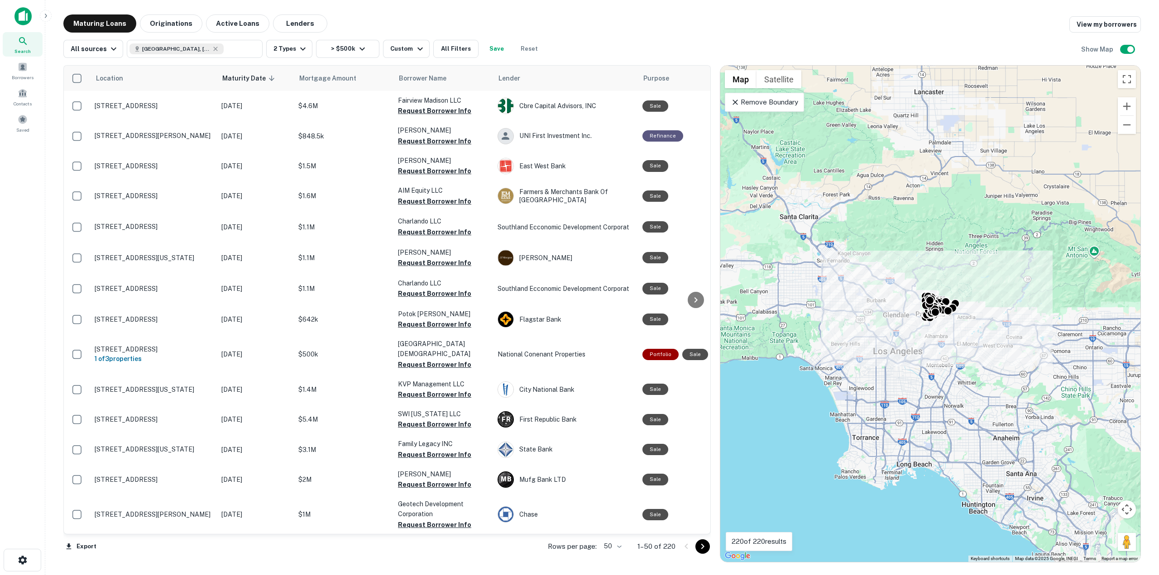
click at [413, 58] on div "Location Maturity Date sorted descending Mortgage Amount Borrower Name Lender P…" at bounding box center [602, 310] width 1078 height 505
click at [417, 39] on div "All sources Pasadena, CA, USA ​ 2 Types > $500k Custom All Filters Save Reset S…" at bounding box center [602, 45] width 1078 height 25
click at [415, 48] on icon "button" at bounding box center [420, 48] width 11 height 11
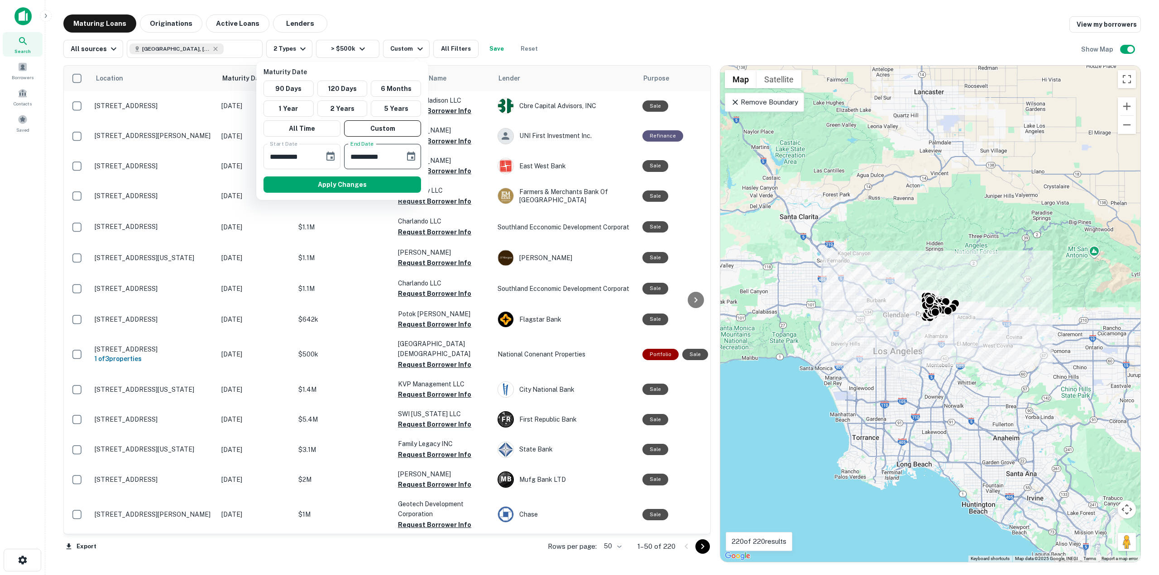
click at [362, 161] on input "**********" at bounding box center [371, 156] width 54 height 25
click at [358, 158] on input "**********" at bounding box center [371, 156] width 54 height 25
click at [408, 154] on icon "Choose date, selected date is Aug 26, 2026" at bounding box center [411, 156] width 8 height 9
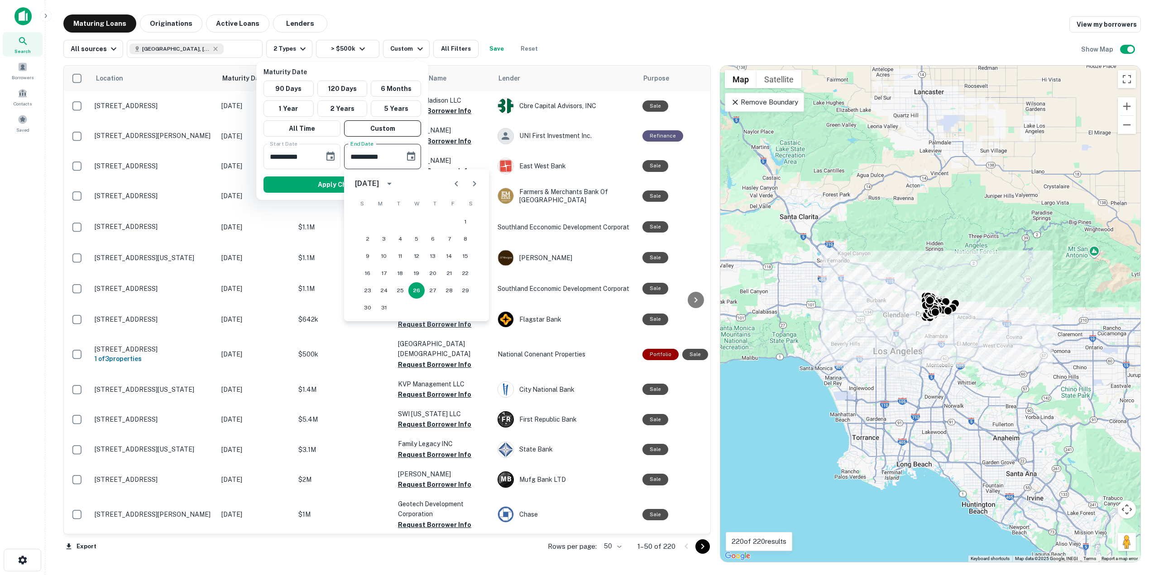
click at [369, 184] on div "August 2026" at bounding box center [367, 183] width 24 height 11
click at [379, 183] on div "August 2026" at bounding box center [367, 183] width 24 height 11
click at [471, 182] on icon "Next month" at bounding box center [474, 183] width 11 height 11
click at [417, 287] on button "30" at bounding box center [416, 291] width 16 height 16
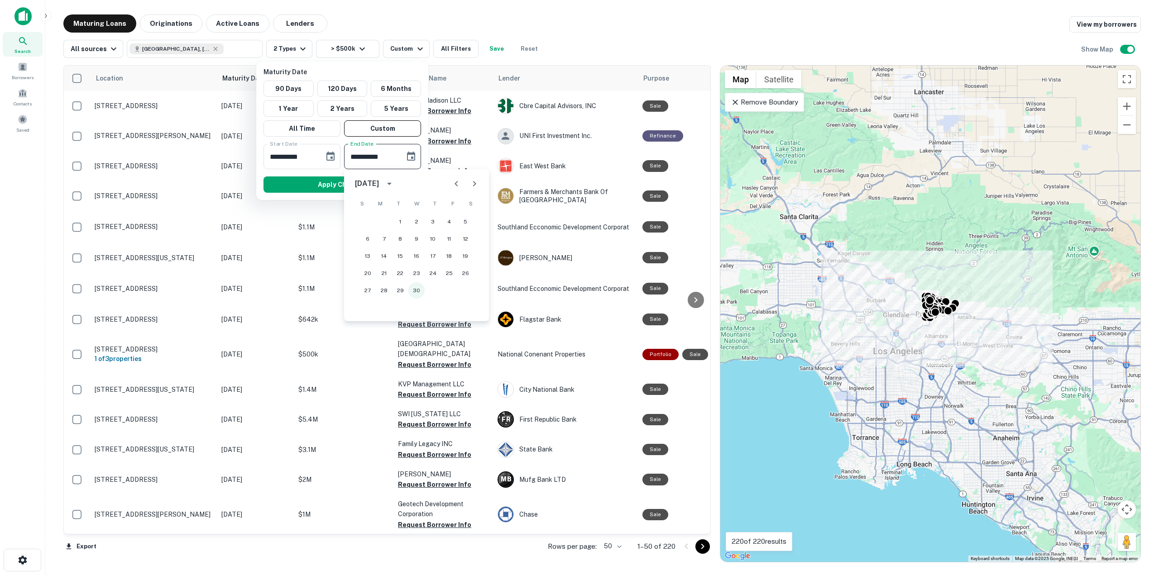
type input "**********"
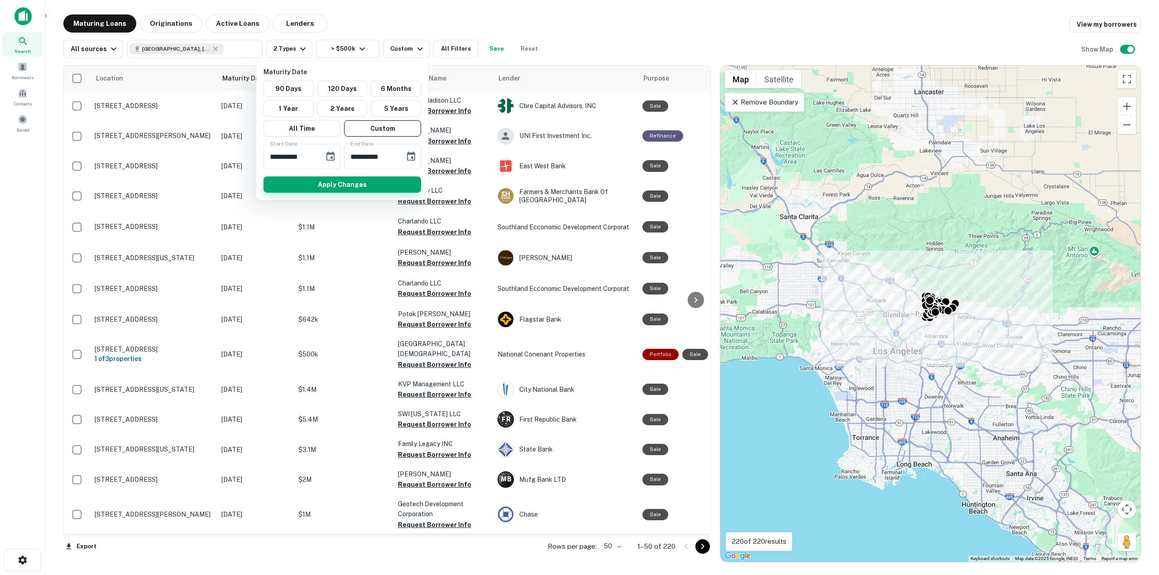
click at [361, 190] on button "Apply Changes" at bounding box center [342, 185] width 158 height 16
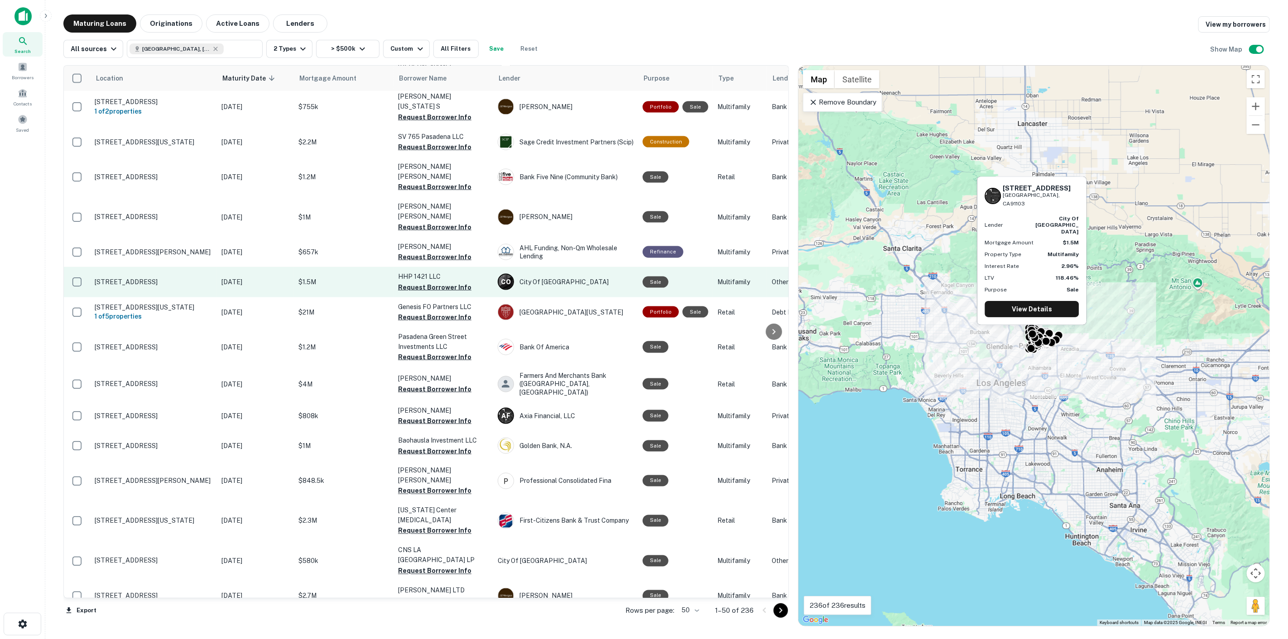
scroll to position [1062, 0]
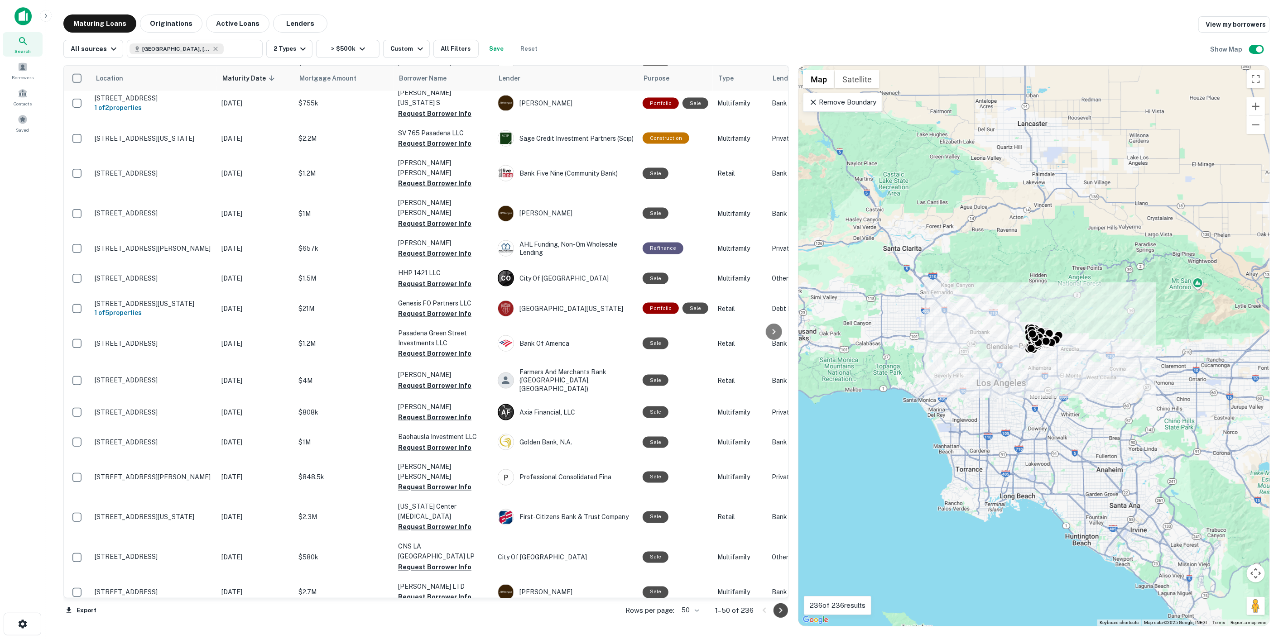
click at [785, 575] on icon "Go to next page" at bounding box center [780, 610] width 11 height 11
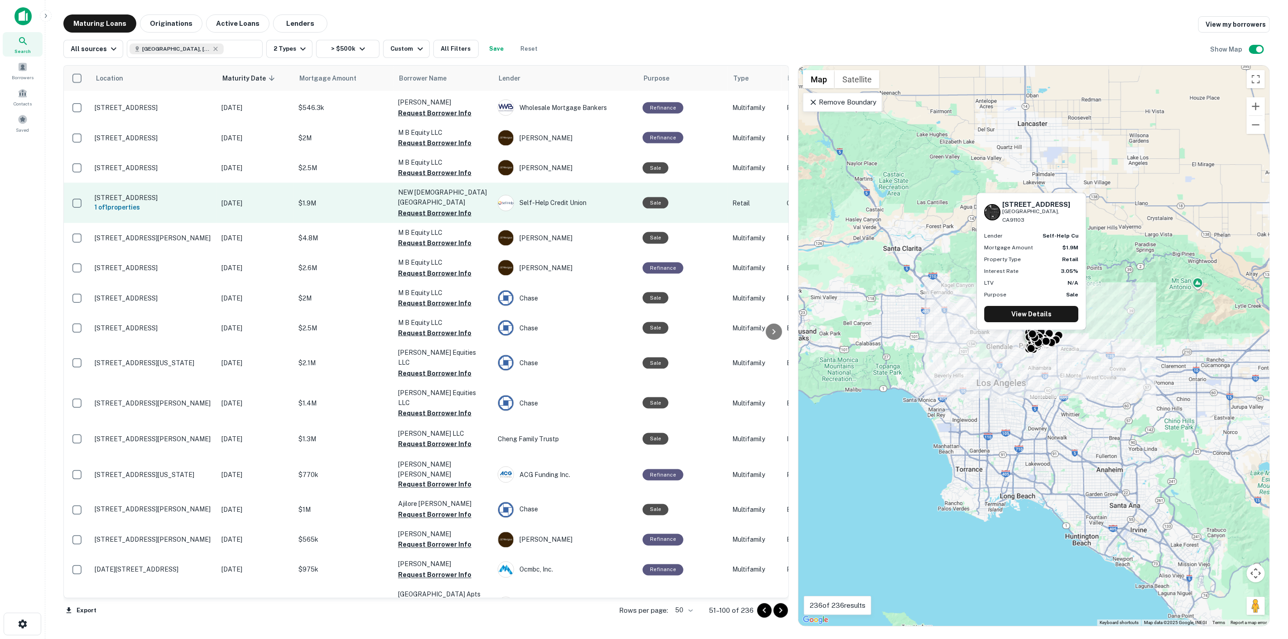
scroll to position [1036, 0]
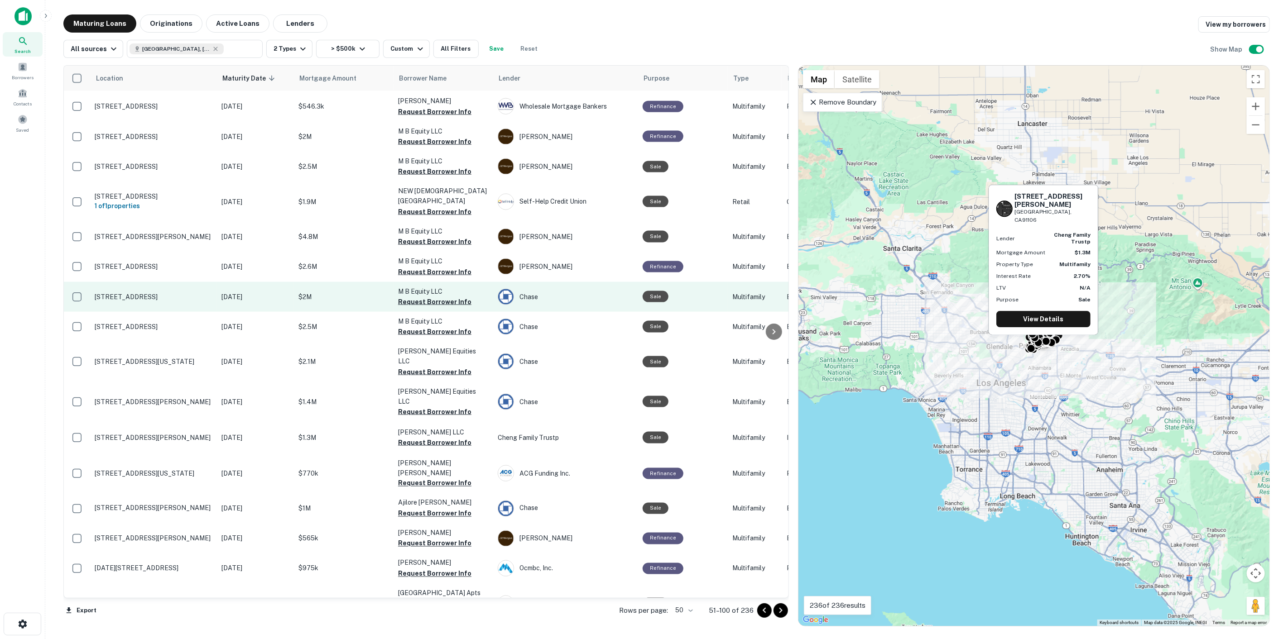
drag, startPoint x: 349, startPoint y: 393, endPoint x: 359, endPoint y: 263, distance: 130.7
click at [359, 282] on td "$2M" at bounding box center [344, 297] width 100 height 30
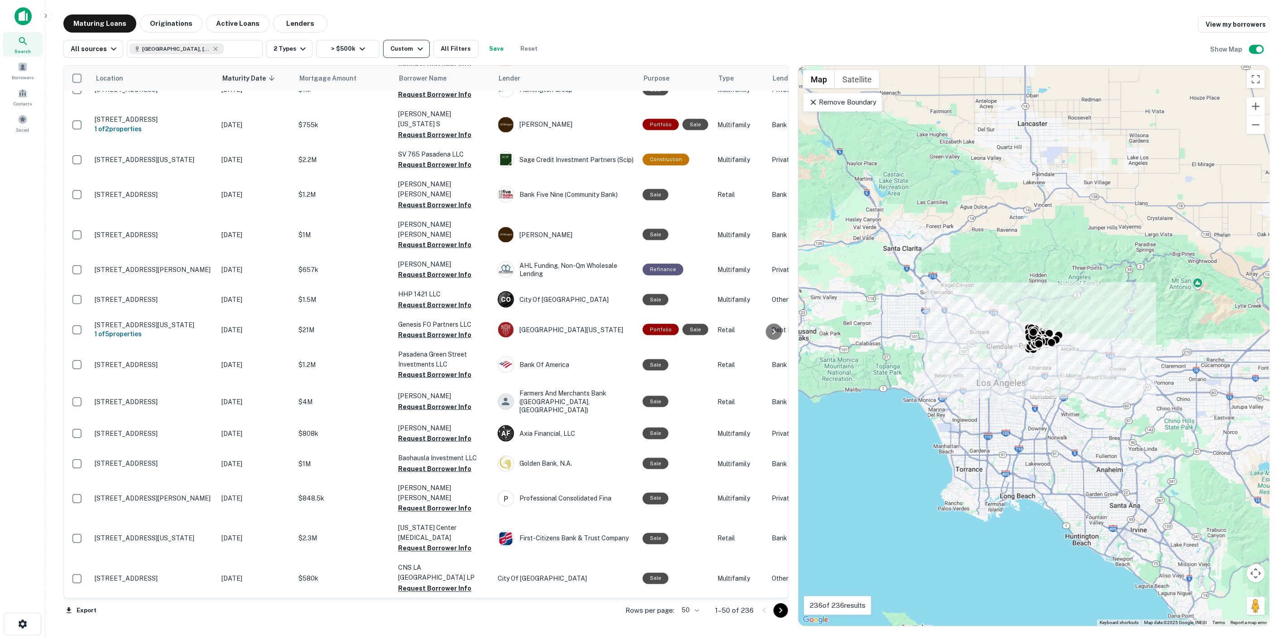
scroll to position [885, 0]
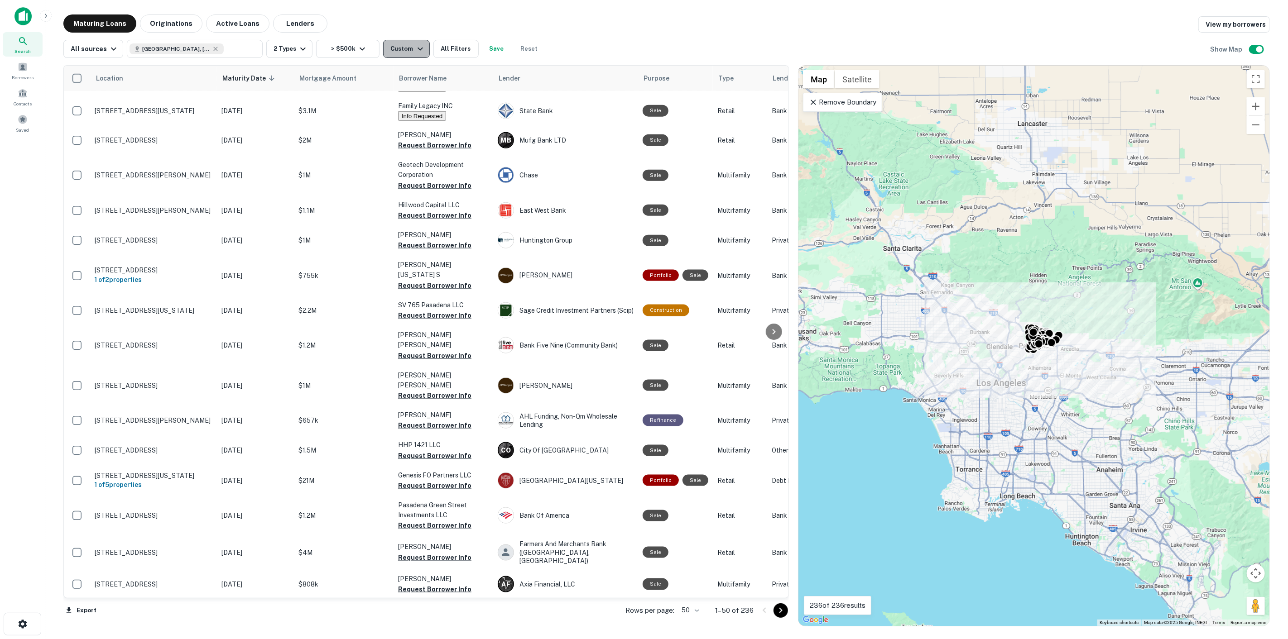
click at [415, 44] on icon "button" at bounding box center [420, 48] width 11 height 11
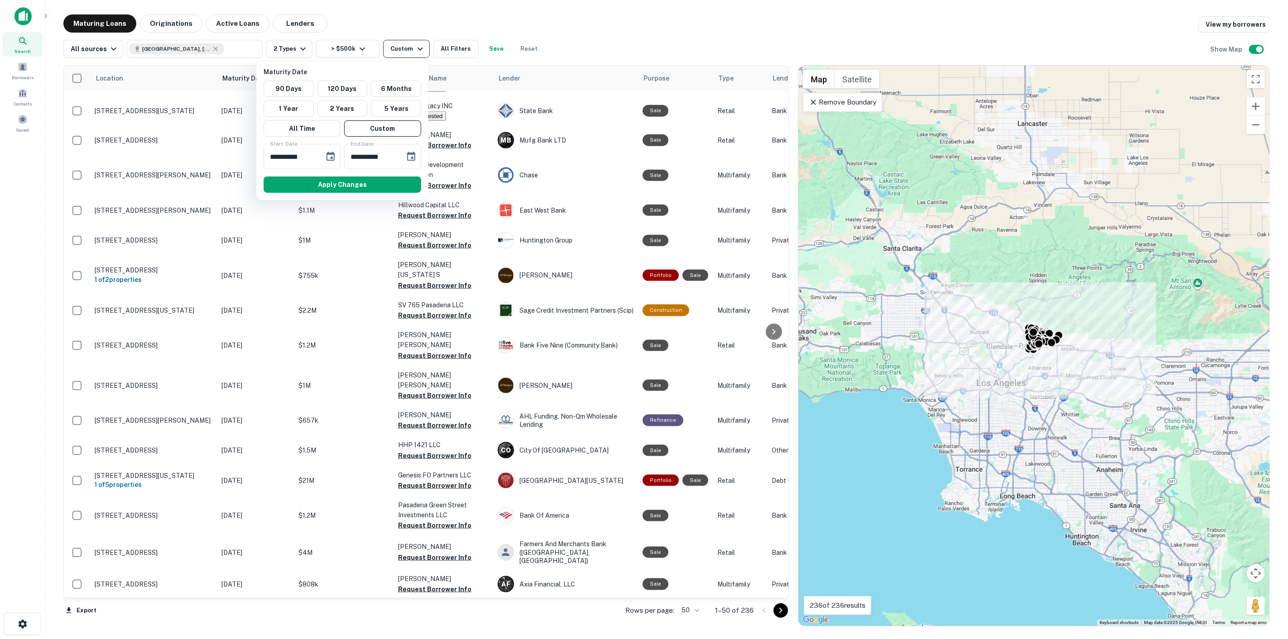
click at [410, 44] on div at bounding box center [644, 319] width 1288 height 639
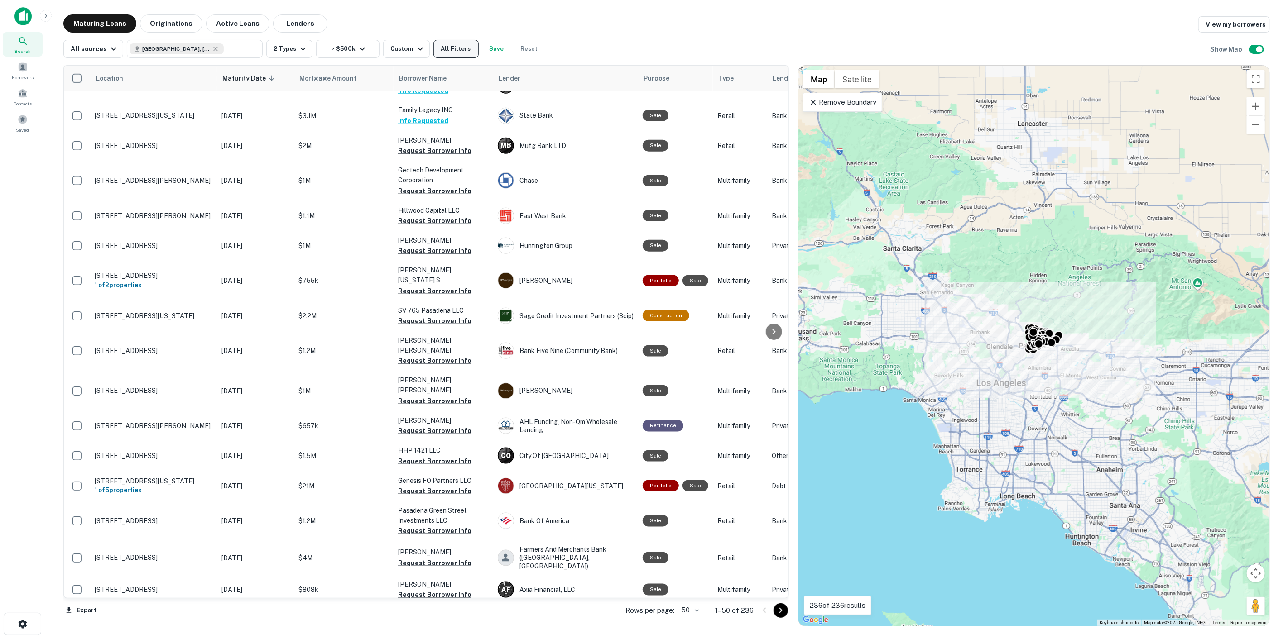
click at [454, 53] on button "All Filters" at bounding box center [455, 49] width 45 height 18
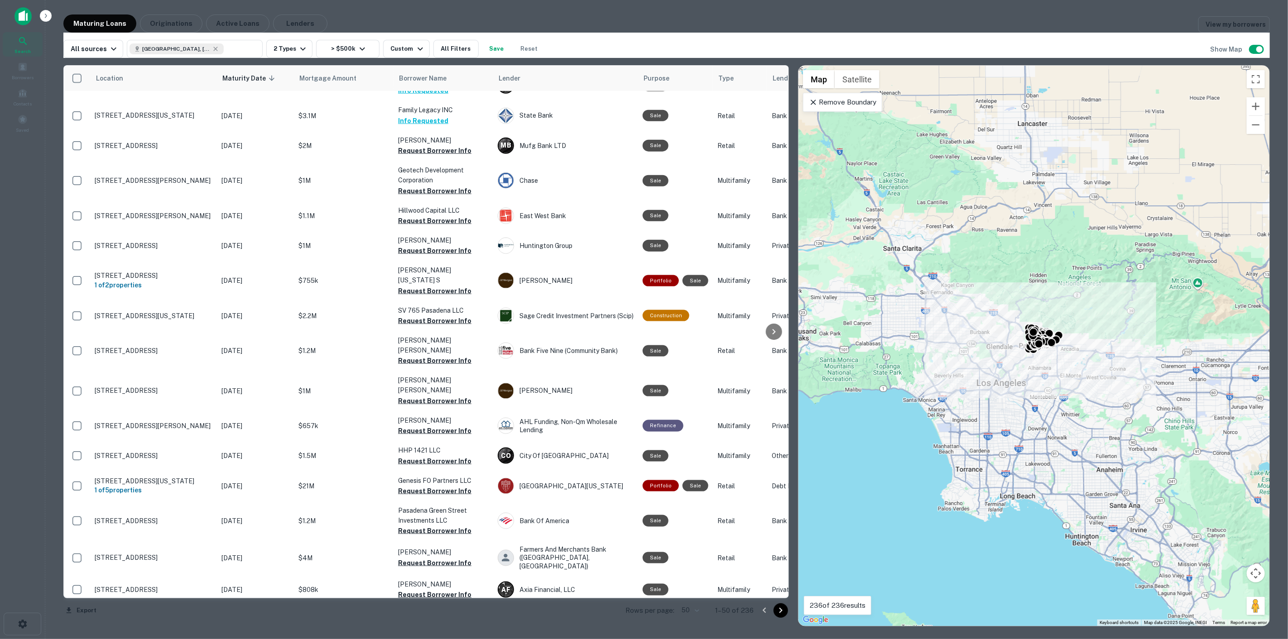
scroll to position [38, 0]
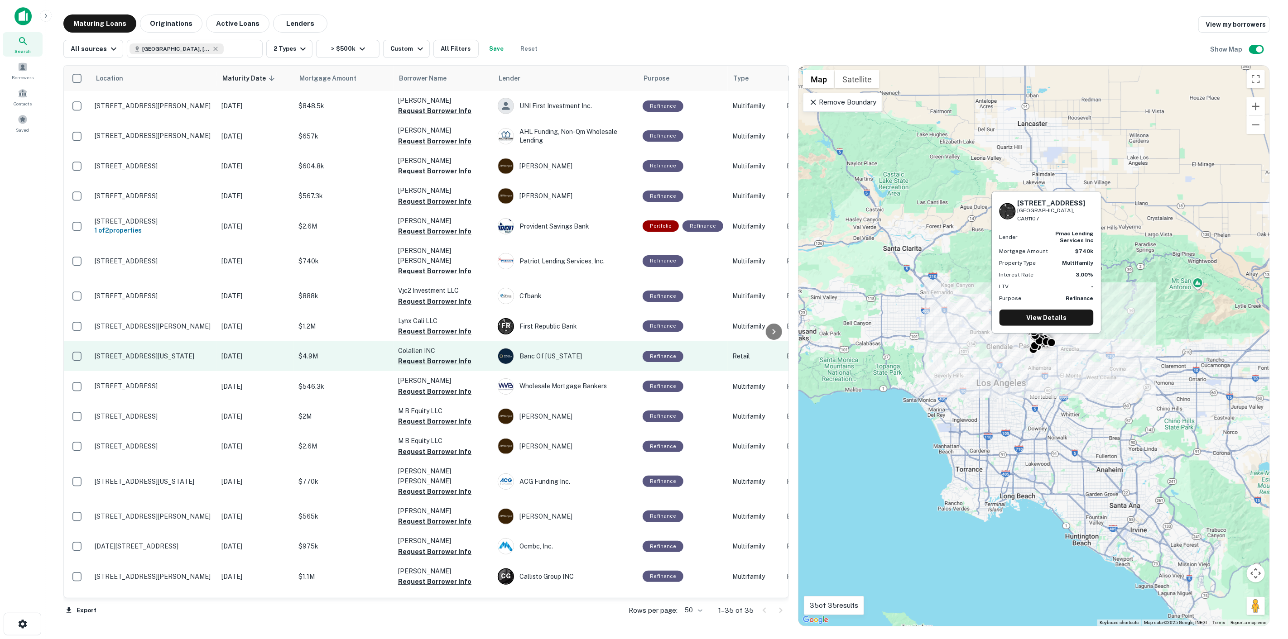
drag, startPoint x: 354, startPoint y: 260, endPoint x: 331, endPoint y: 337, distance: 80.5
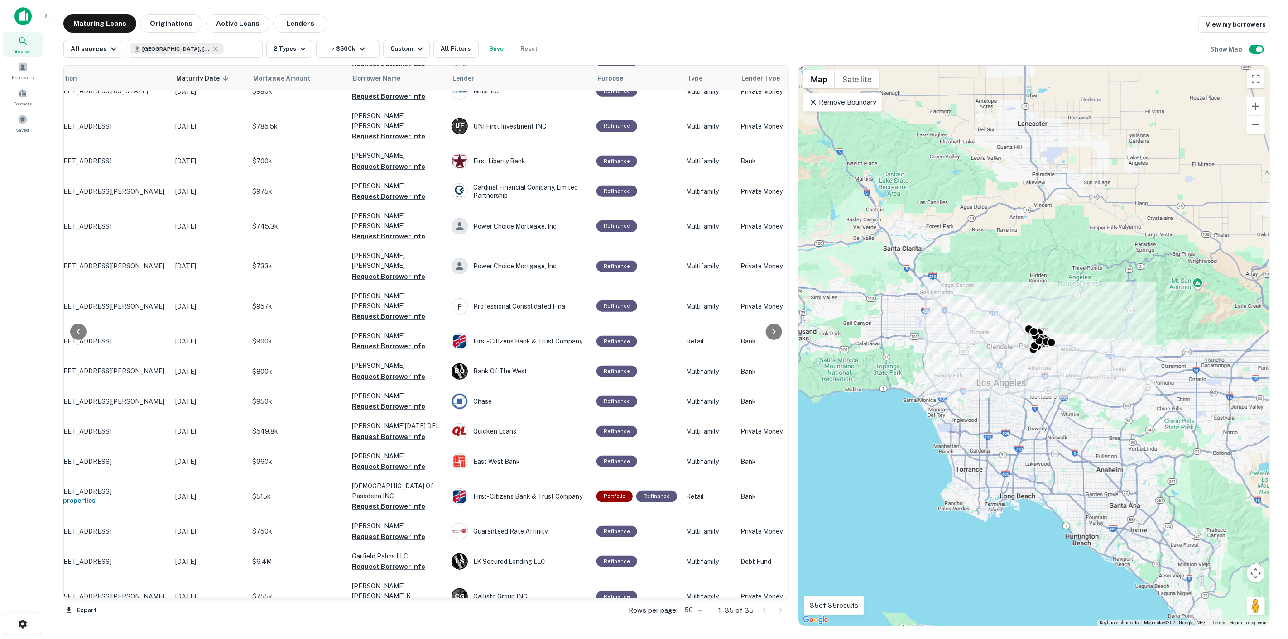
scroll to position [546, 0]
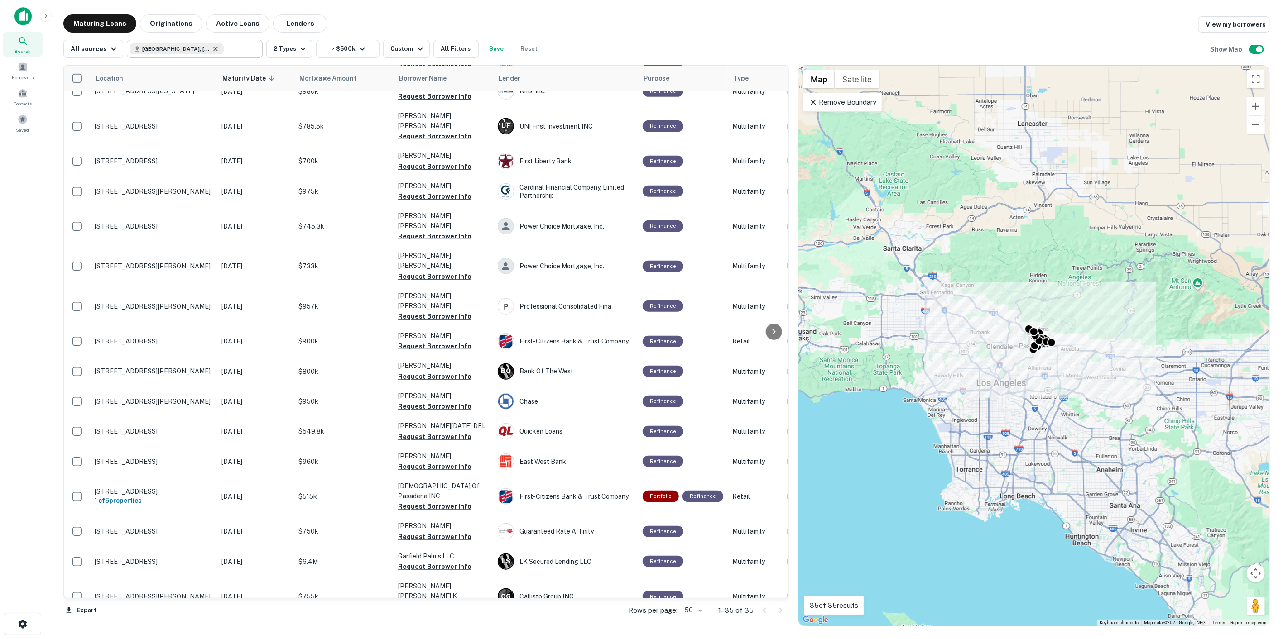
click at [212, 47] on icon at bounding box center [215, 48] width 7 height 7
click at [143, 47] on input "**********" at bounding box center [136, 49] width 14 height 10
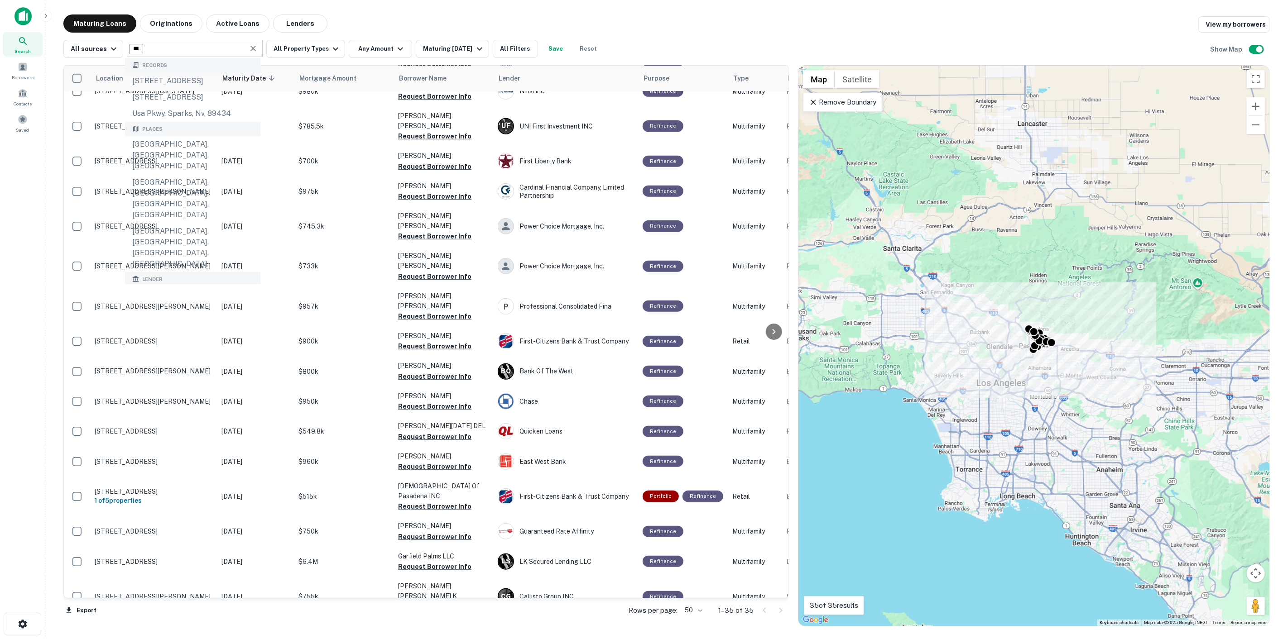
click at [143, 47] on input "**********" at bounding box center [136, 49] width 14 height 10
type input "**********"
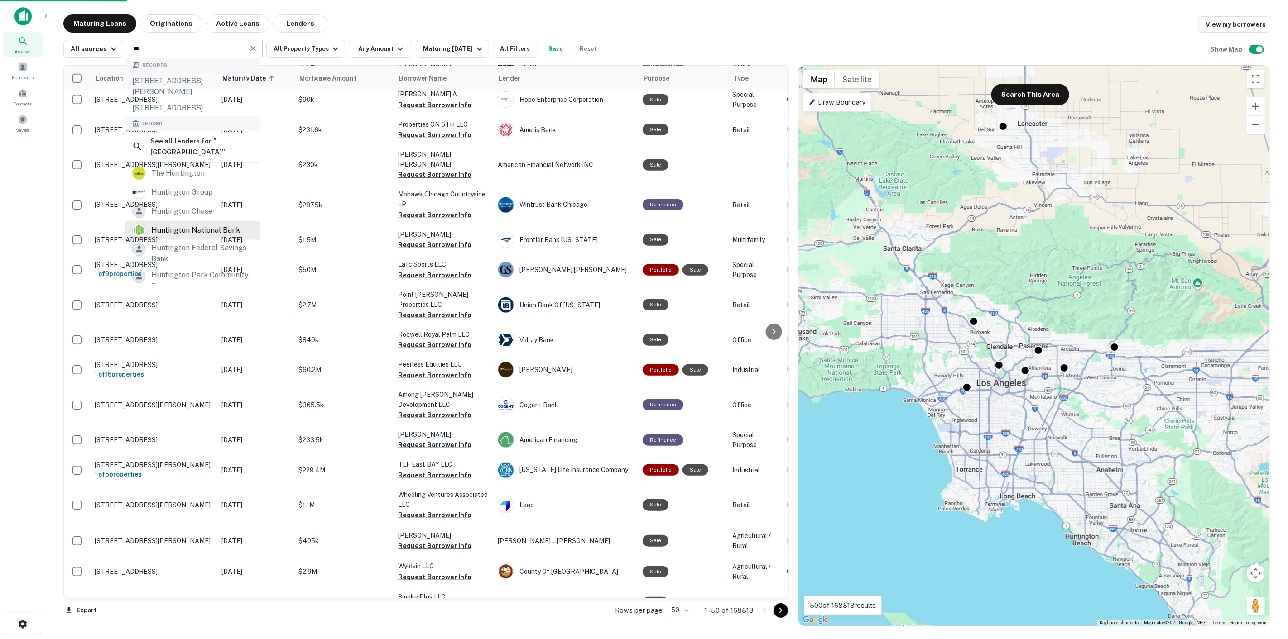
scroll to position [96, 0]
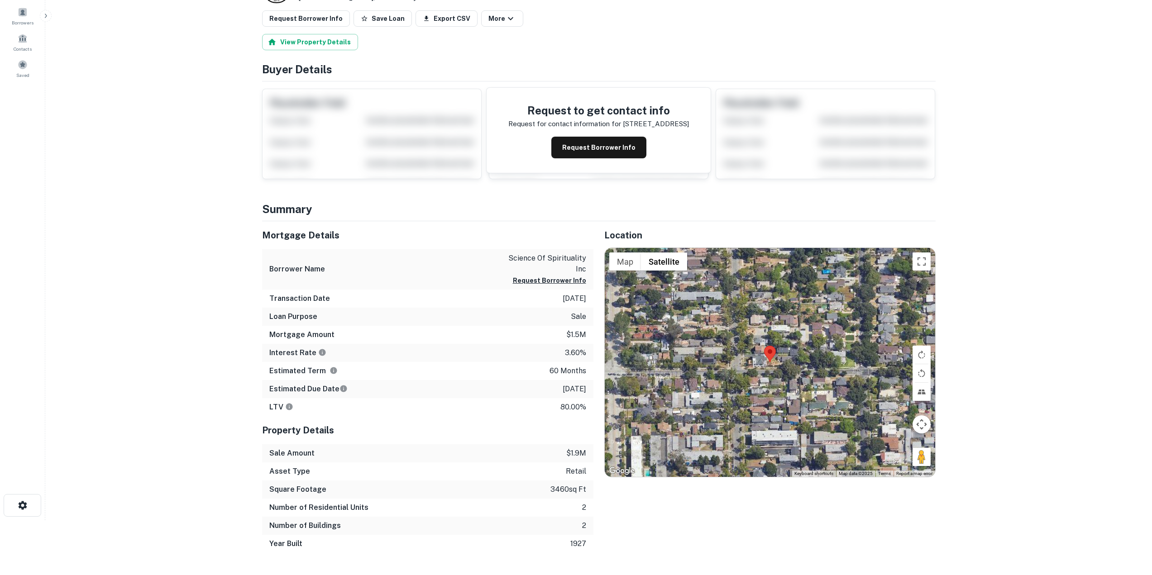
scroll to position [91, 0]
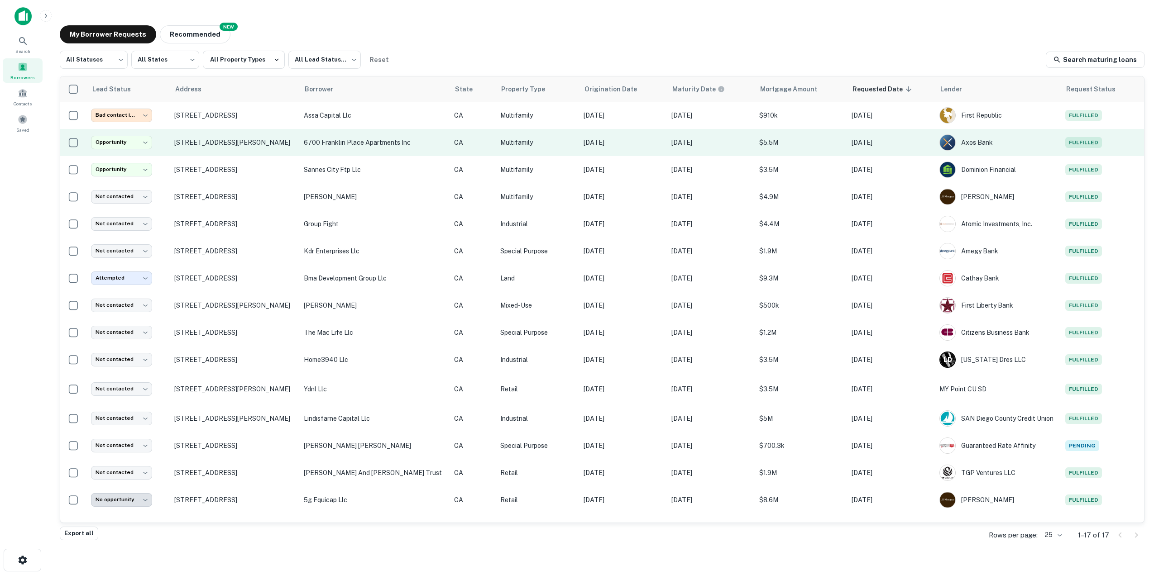
click at [479, 144] on td "CA" at bounding box center [473, 142] width 46 height 27
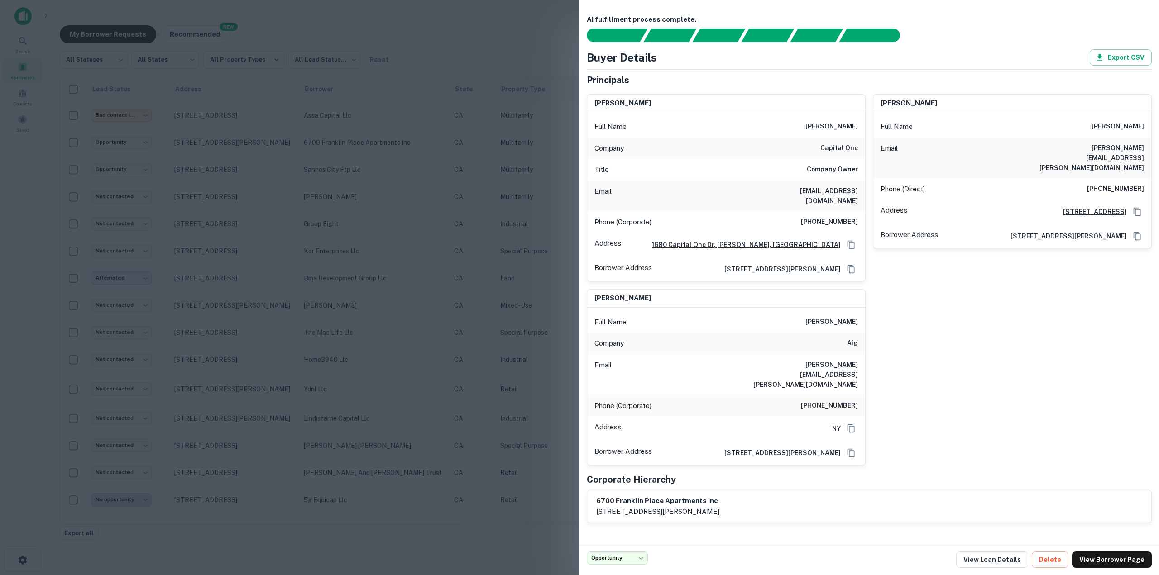
click at [691, 496] on h6 "6700 franklin place apartments inc" at bounding box center [657, 501] width 123 height 10
click at [667, 507] on p "[STREET_ADDRESS][PERSON_NAME]" at bounding box center [657, 512] width 123 height 11
click at [983, 560] on link "View Loan Details" at bounding box center [992, 560] width 72 height 16
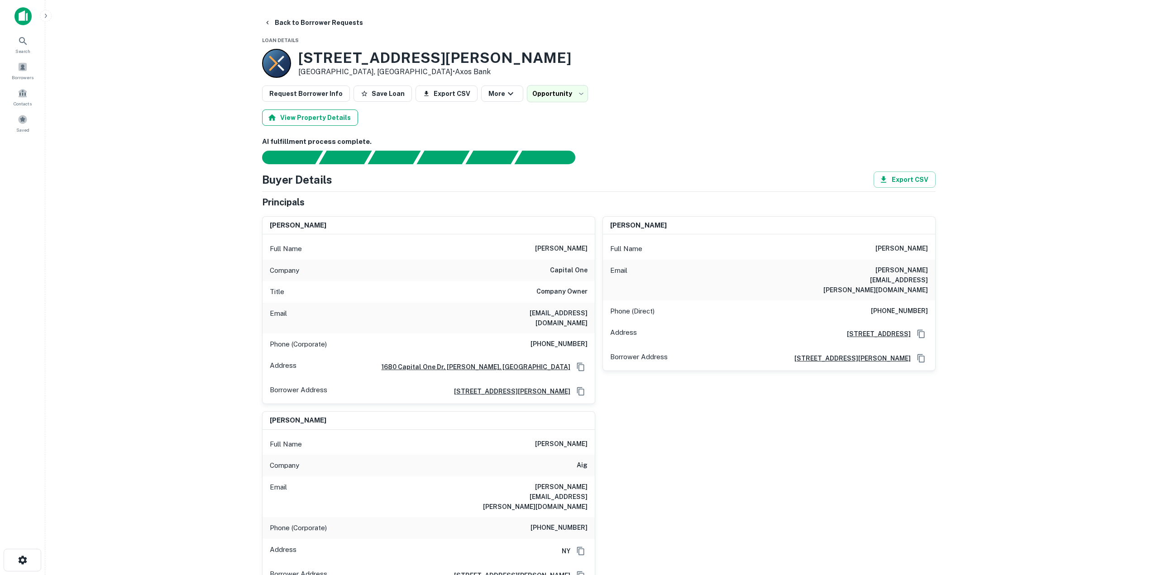
click at [322, 119] on button "View Property Details" at bounding box center [310, 118] width 96 height 16
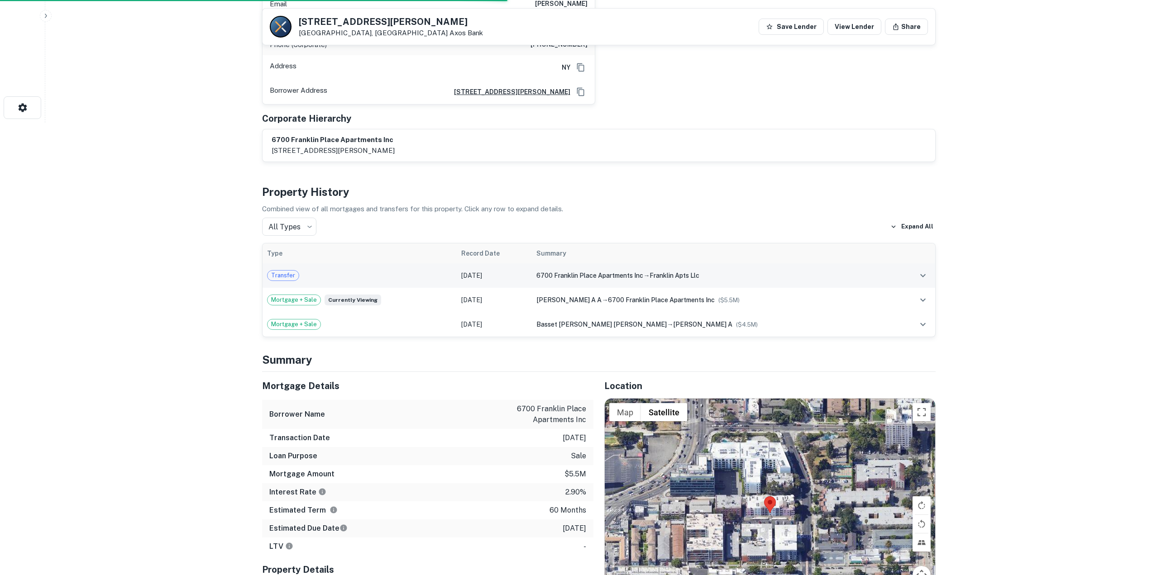
scroll to position [226, 0]
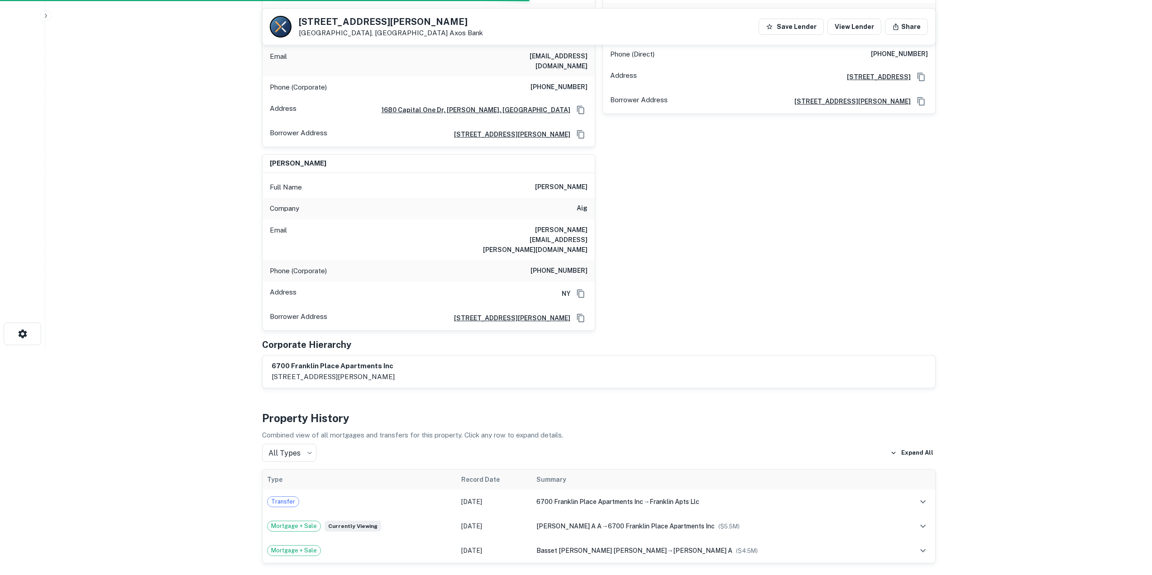
drag, startPoint x: 207, startPoint y: 227, endPoint x: 212, endPoint y: 226, distance: 4.6
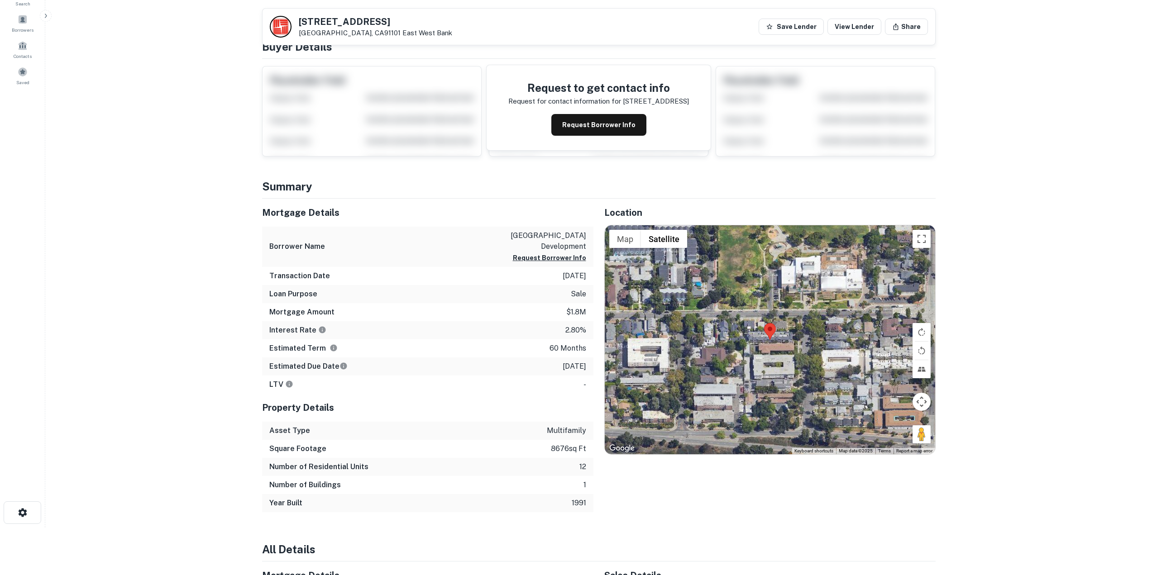
scroll to position [45, 0]
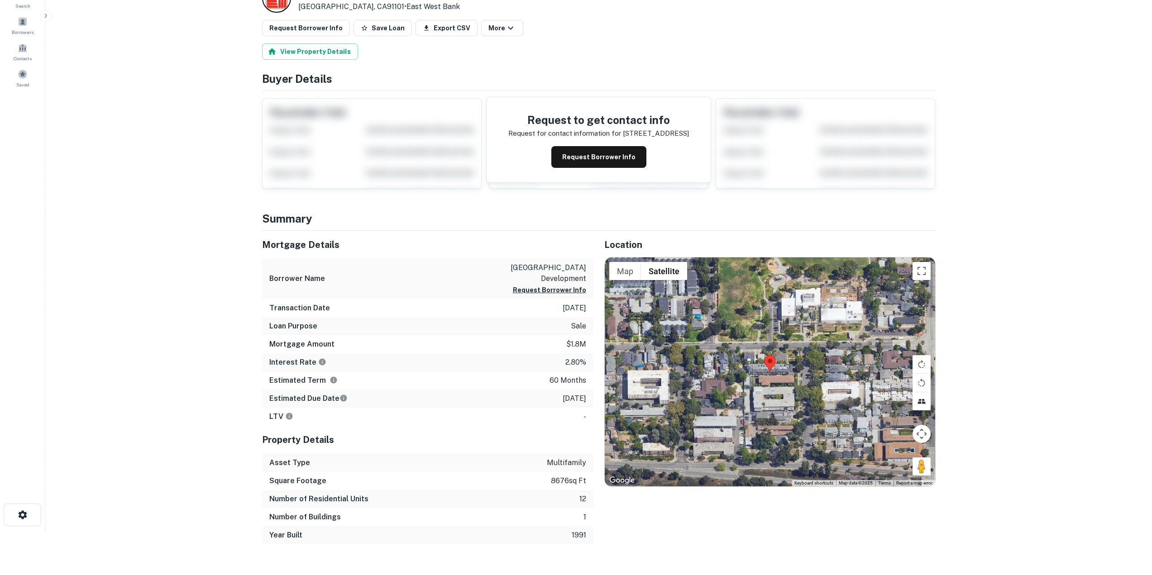
click at [922, 404] on button "Tilt map" at bounding box center [922, 402] width 18 height 18
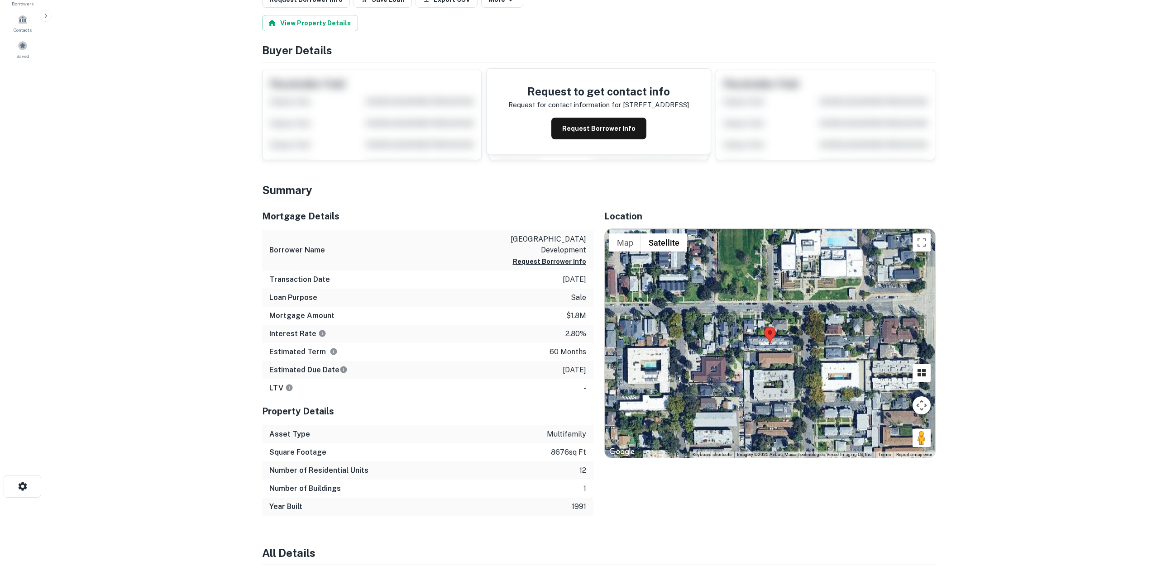
scroll to position [0, 0]
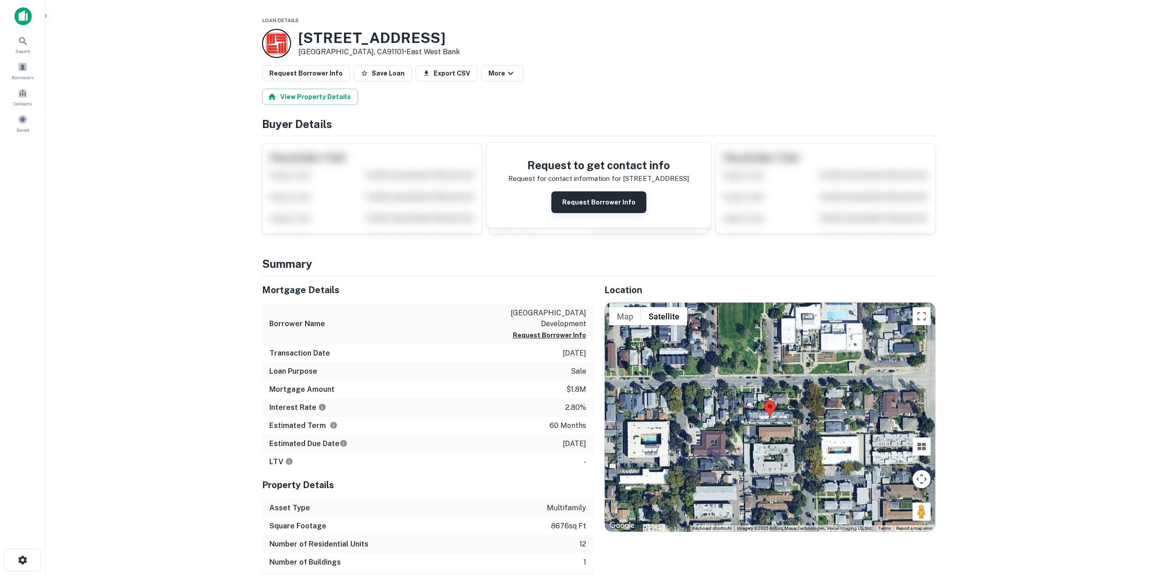
click at [605, 199] on button "Request Borrower Info" at bounding box center [598, 203] width 95 height 22
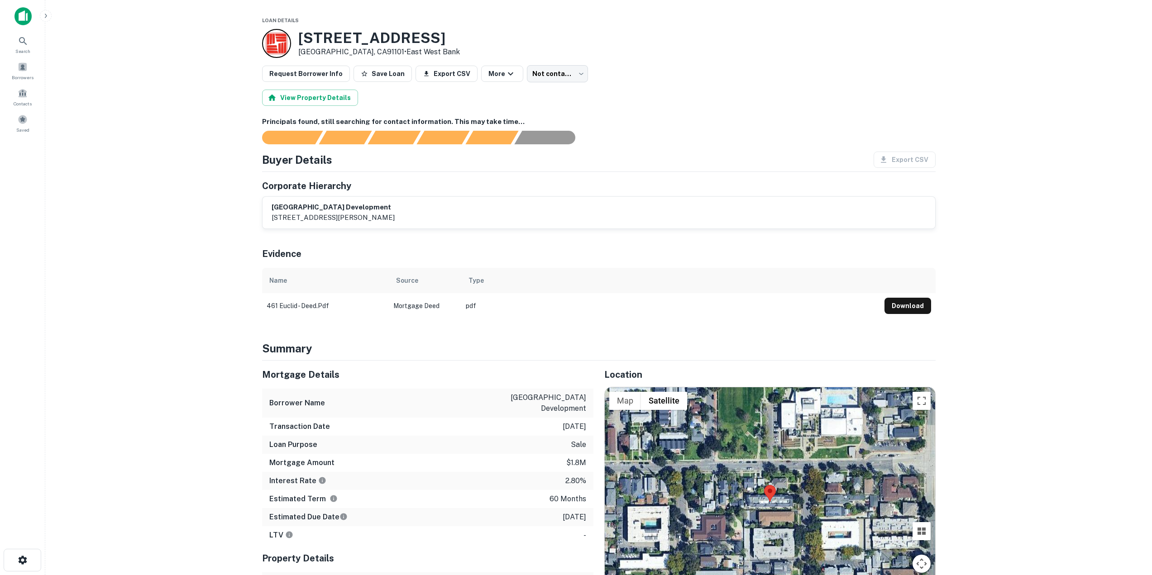
click at [831, 157] on div "Buyer Details Export CSV" at bounding box center [599, 160] width 674 height 16
drag, startPoint x: 215, startPoint y: 158, endPoint x: 296, endPoint y: 133, distance: 84.9
click at [215, 158] on main "Loan Details 461 N Euclid Ave Pasadena, CA91101 • East West Bank Request Borrow…" at bounding box center [598, 287] width 1107 height 575
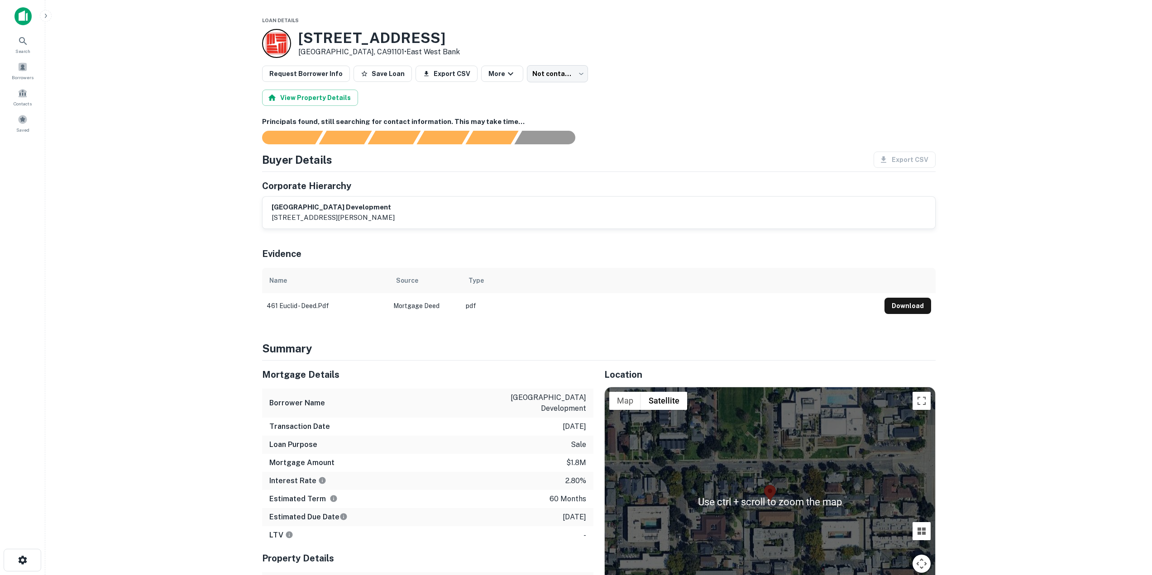
click at [740, 121] on h6 "Principals found, still searching for contact information. This may take time..." at bounding box center [599, 122] width 674 height 10
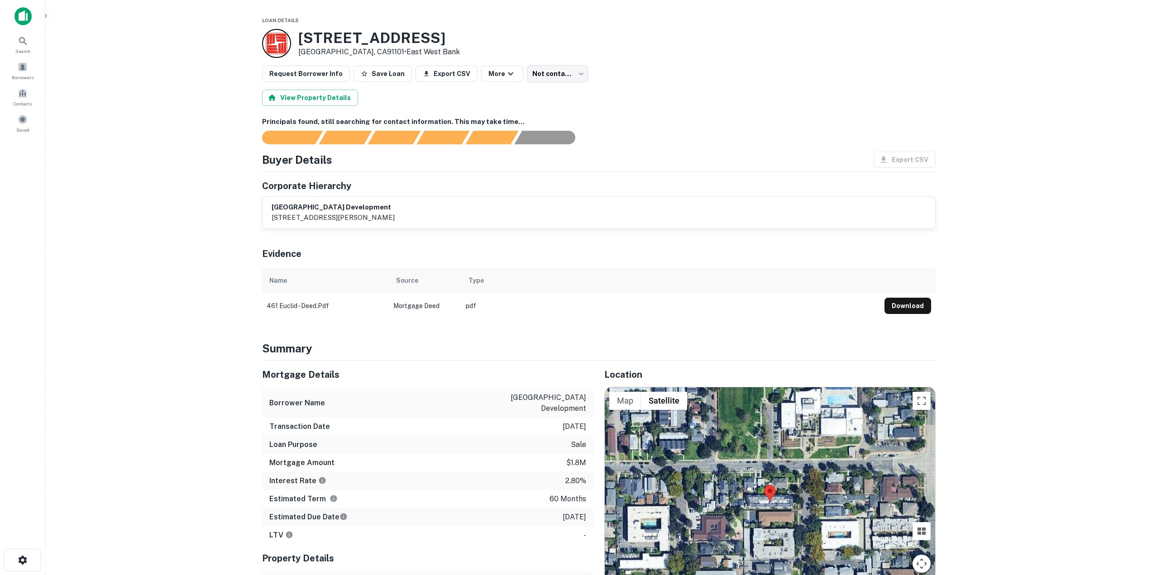
click at [572, 126] on div "Principals found, still searching for contact information. This may take time..." at bounding box center [599, 131] width 674 height 28
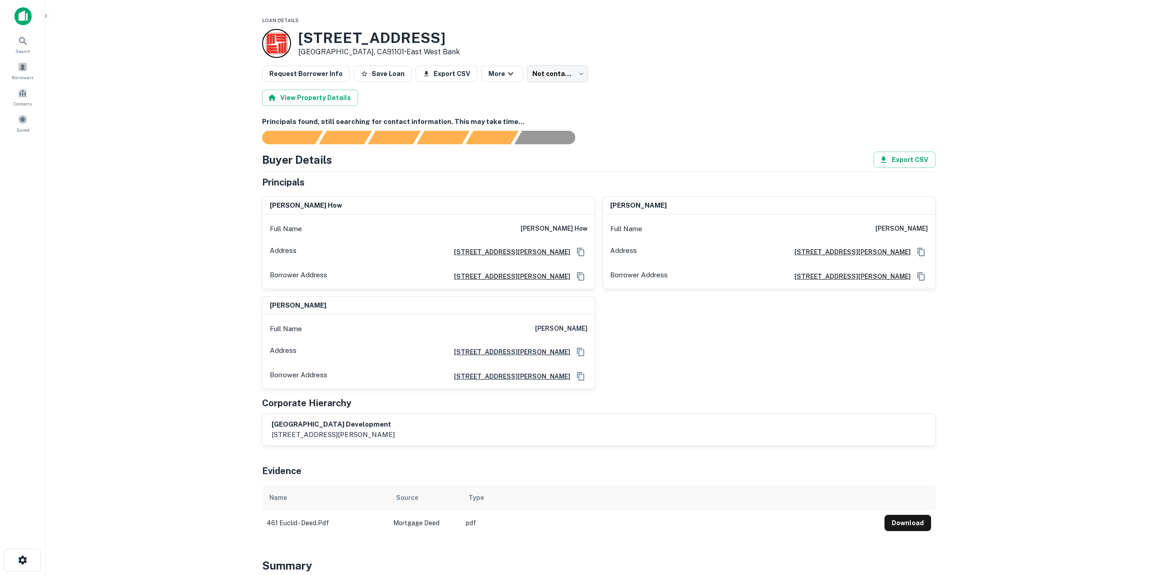
click at [508, 206] on div "[PERSON_NAME] how" at bounding box center [429, 206] width 332 height 18
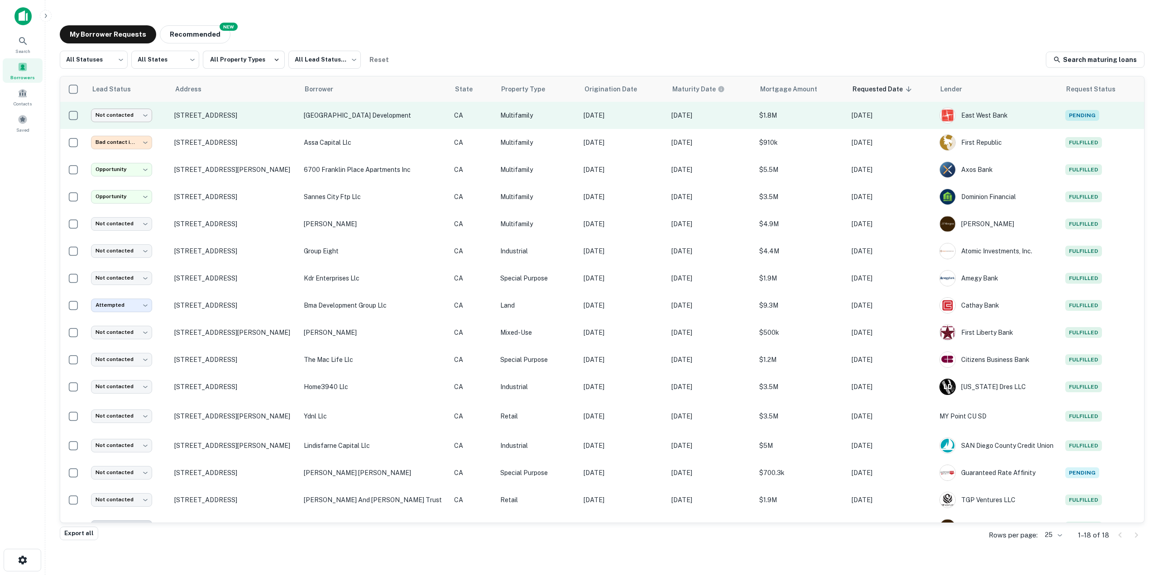
click at [149, 116] on body "**********" at bounding box center [579, 287] width 1159 height 575
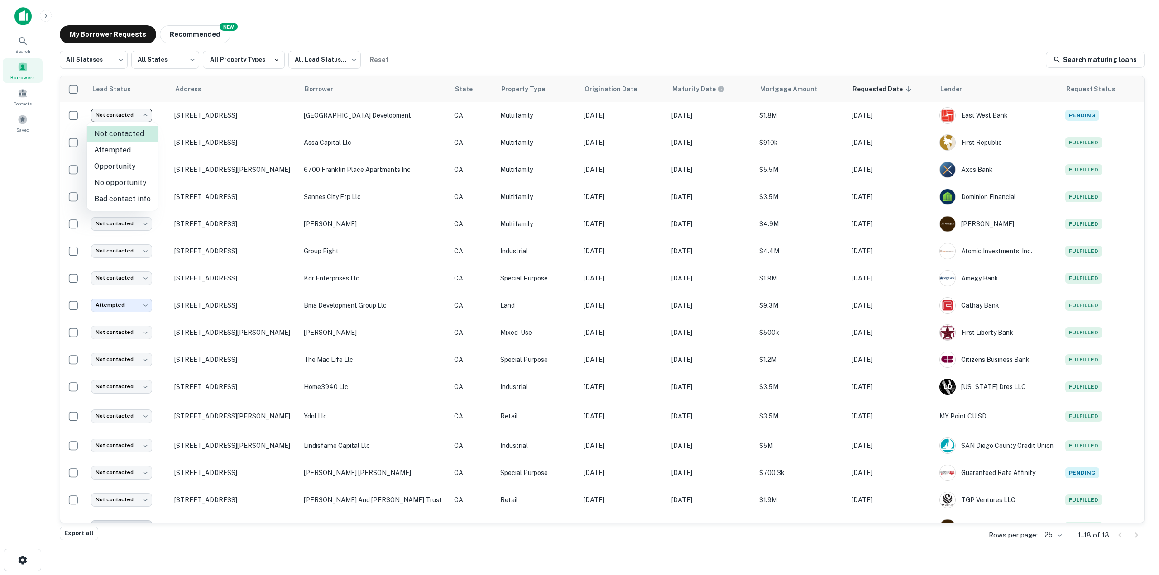
click at [189, 91] on div at bounding box center [579, 287] width 1159 height 575
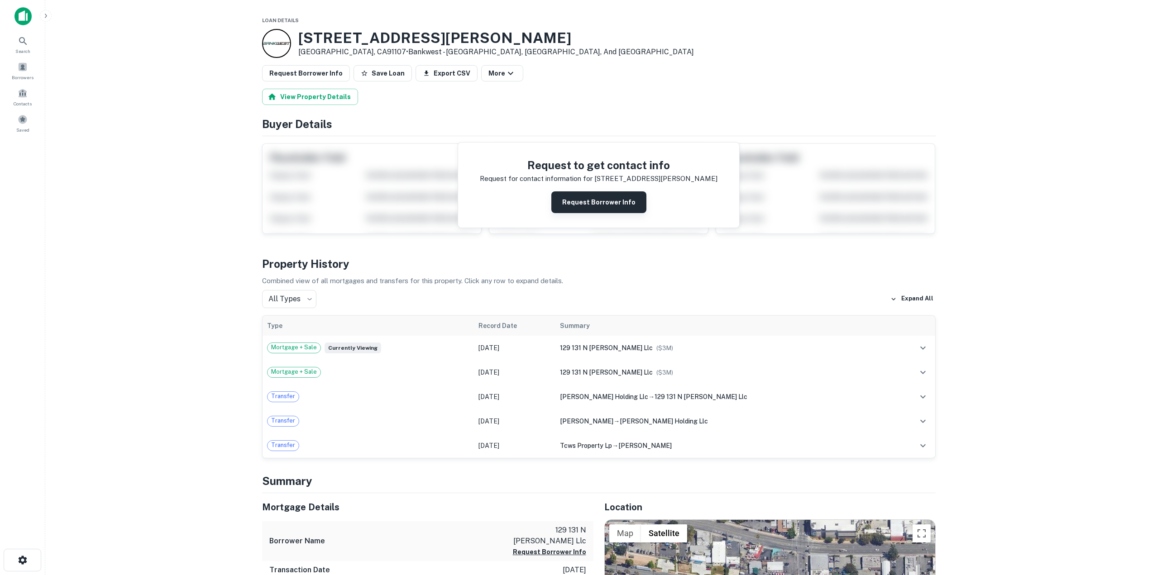
click at [592, 204] on button "Request Borrower Info" at bounding box center [598, 203] width 95 height 22
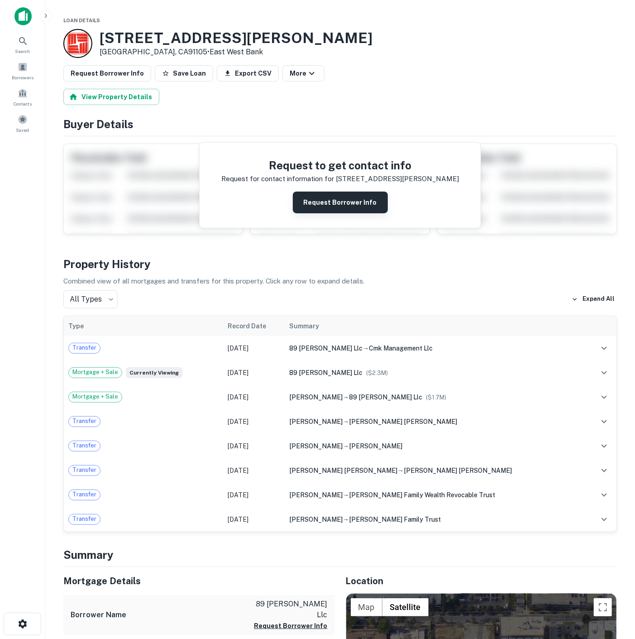
click at [349, 203] on button "Request Borrower Info" at bounding box center [340, 203] width 95 height 22
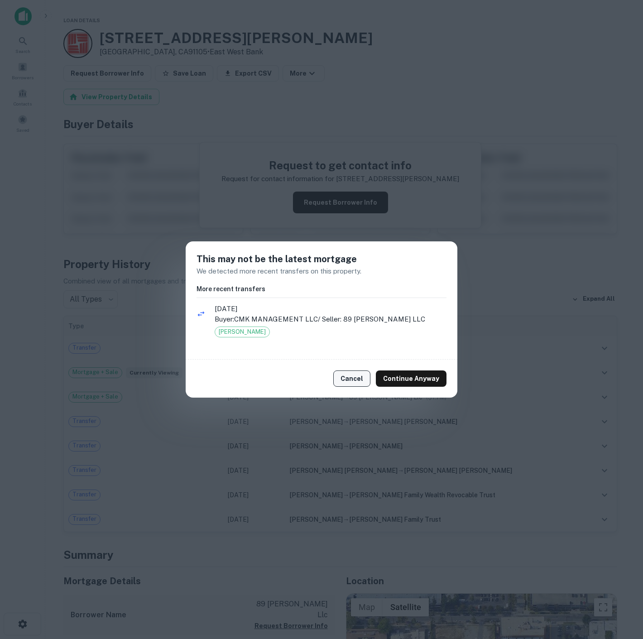
click at [366, 379] on button "Cancel" at bounding box center [351, 378] width 37 height 16
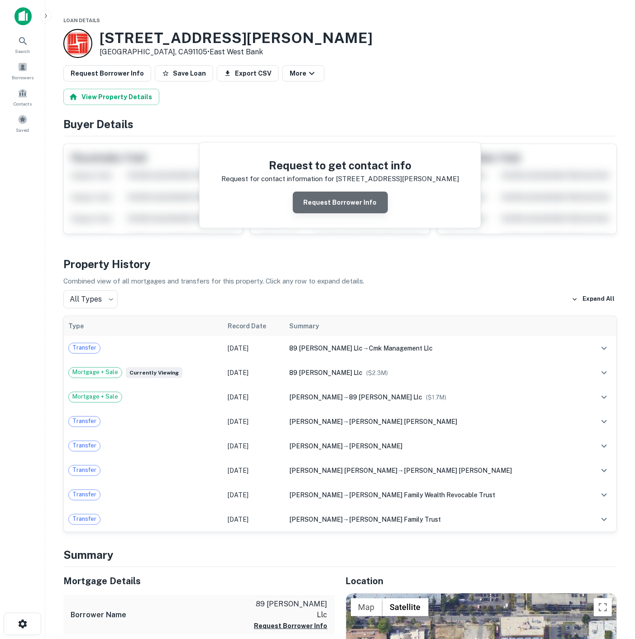
click at [368, 201] on button "Request Borrower Info" at bounding box center [340, 203] width 95 height 22
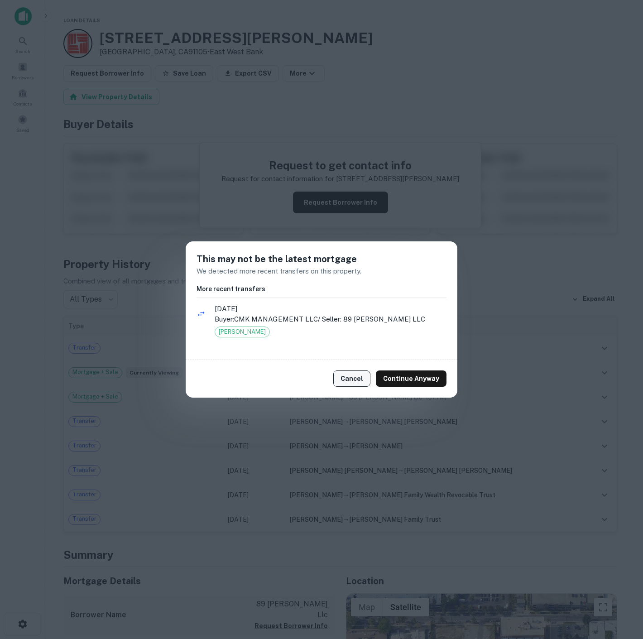
click at [354, 374] on button "Cancel" at bounding box center [351, 378] width 37 height 16
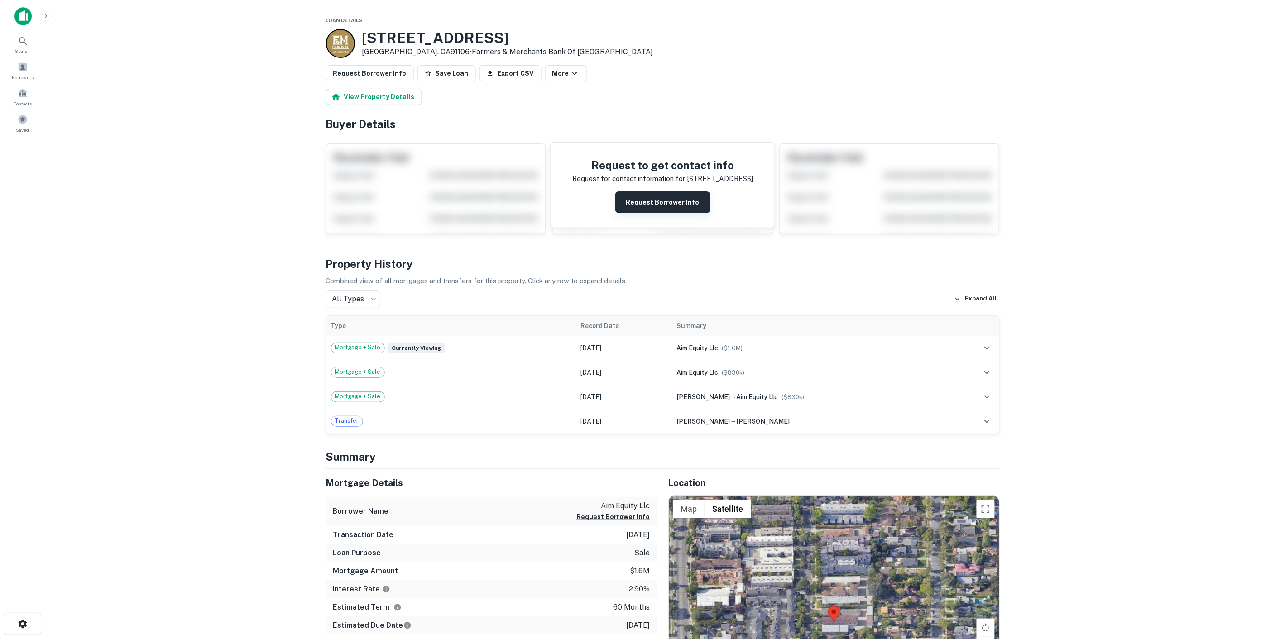
click at [666, 197] on button "Request Borrower Info" at bounding box center [662, 203] width 95 height 22
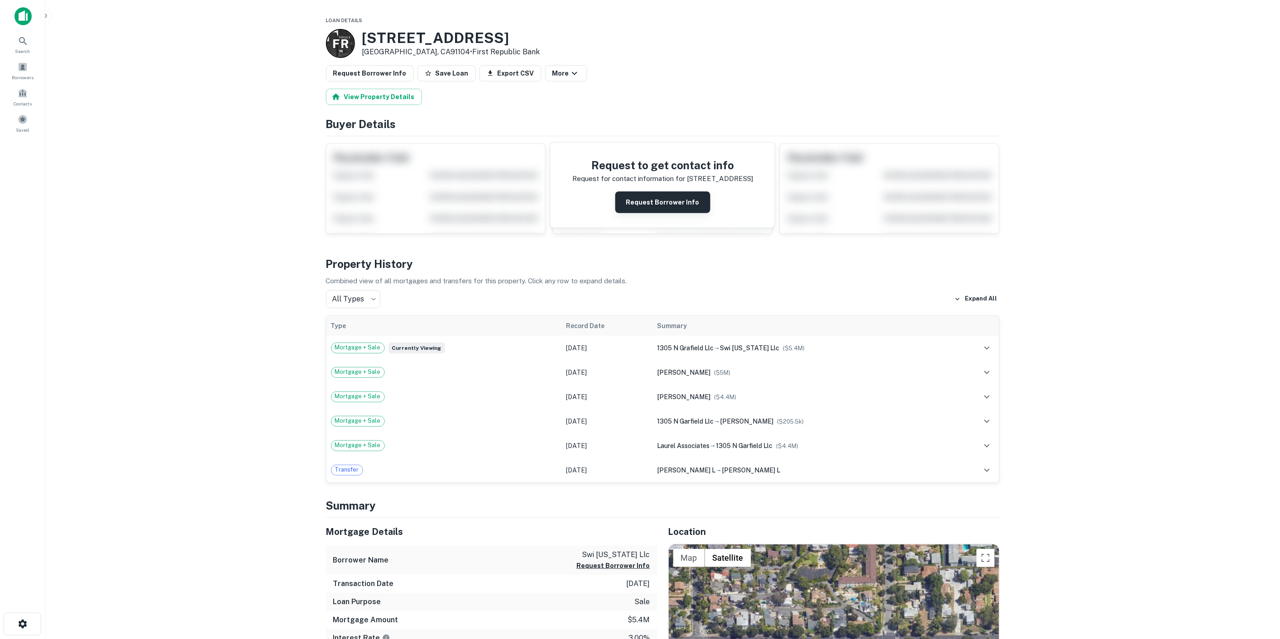
click at [654, 201] on button "Request Borrower Info" at bounding box center [662, 203] width 95 height 22
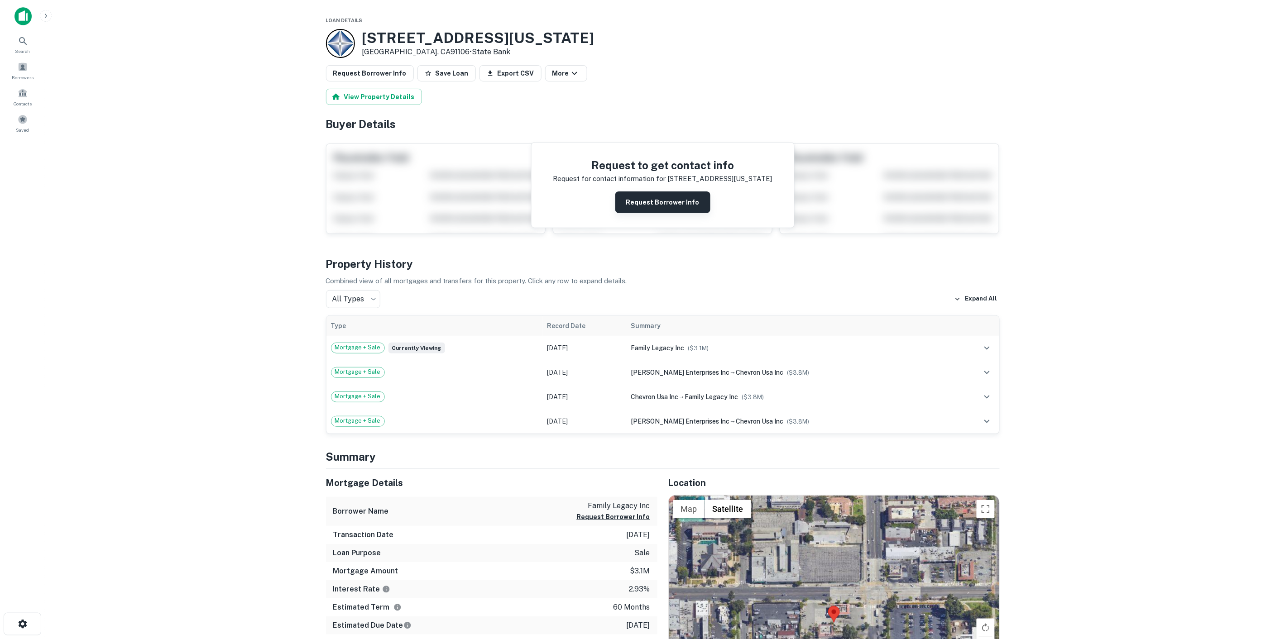
click at [648, 203] on button "Request Borrower Info" at bounding box center [662, 203] width 95 height 22
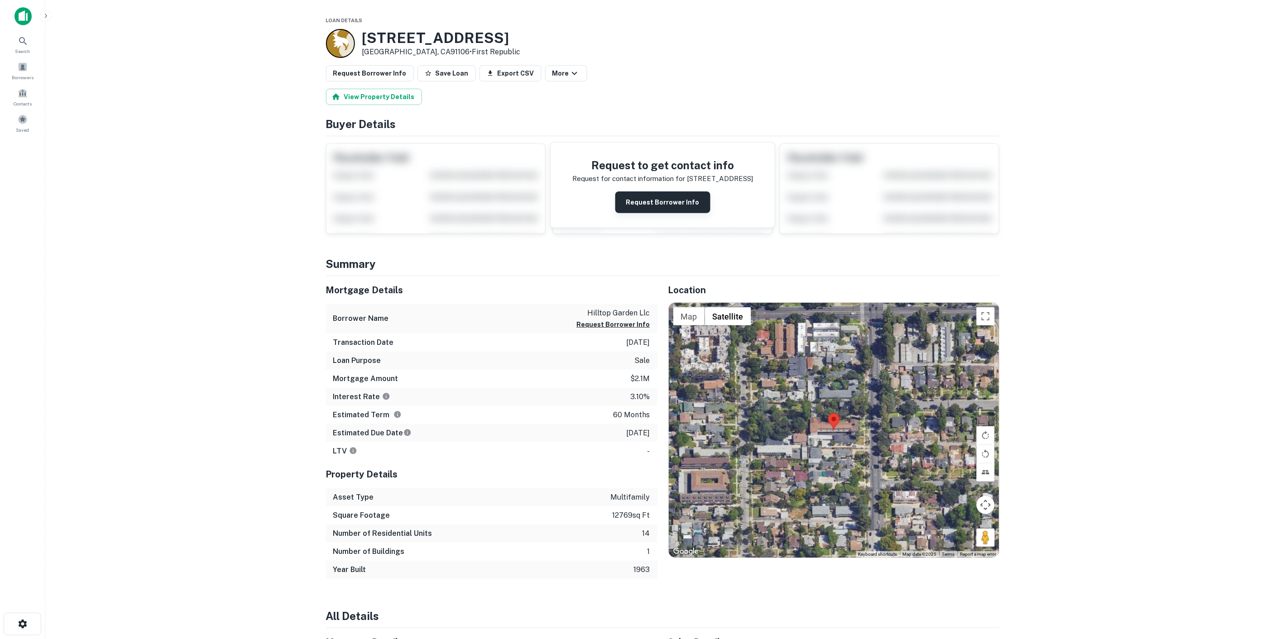
click at [662, 204] on button "Request Borrower Info" at bounding box center [662, 203] width 95 height 22
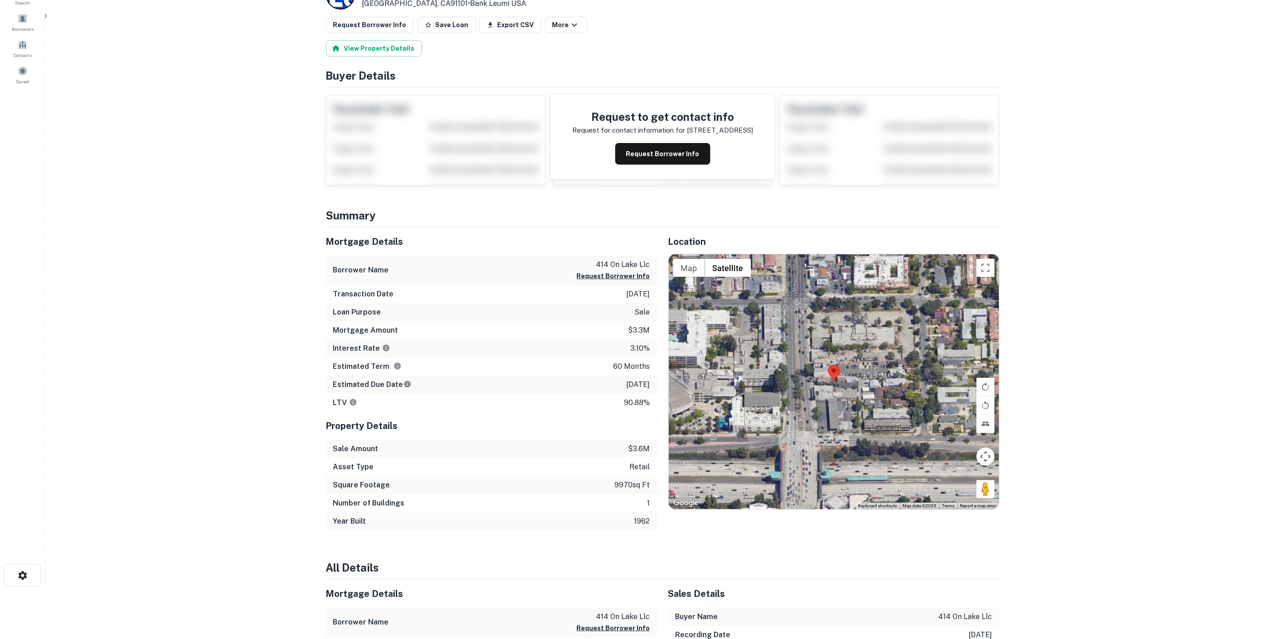
scroll to position [50, 0]
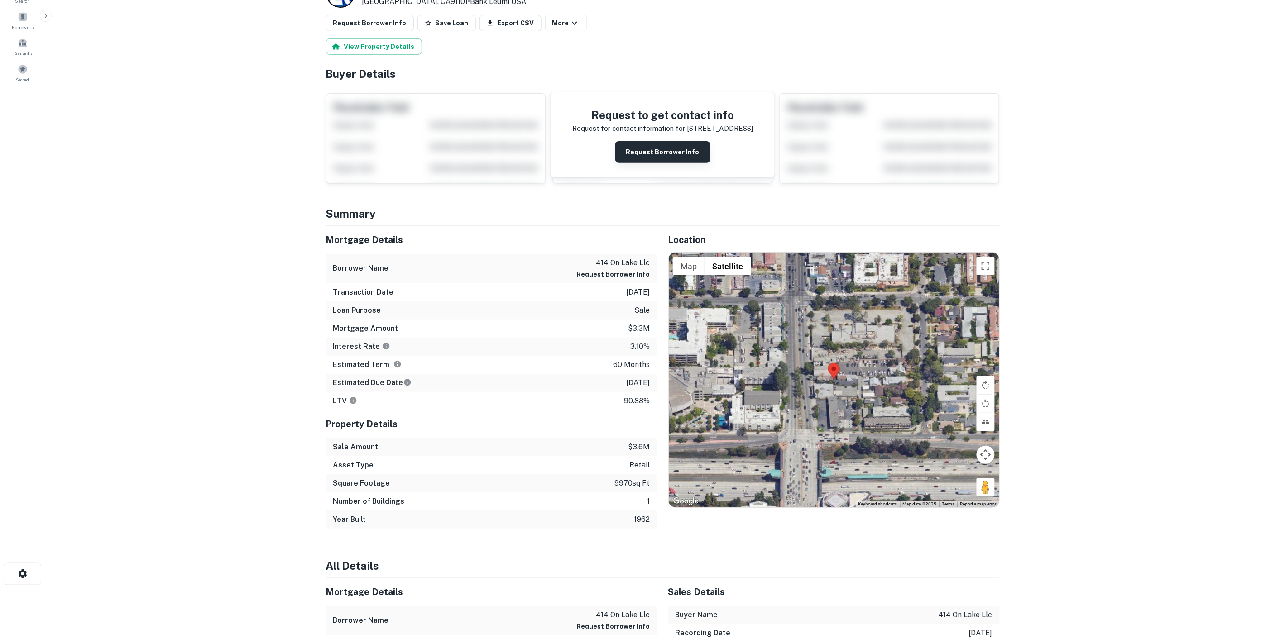
click at [650, 151] on button "Request Borrower Info" at bounding box center [662, 152] width 95 height 22
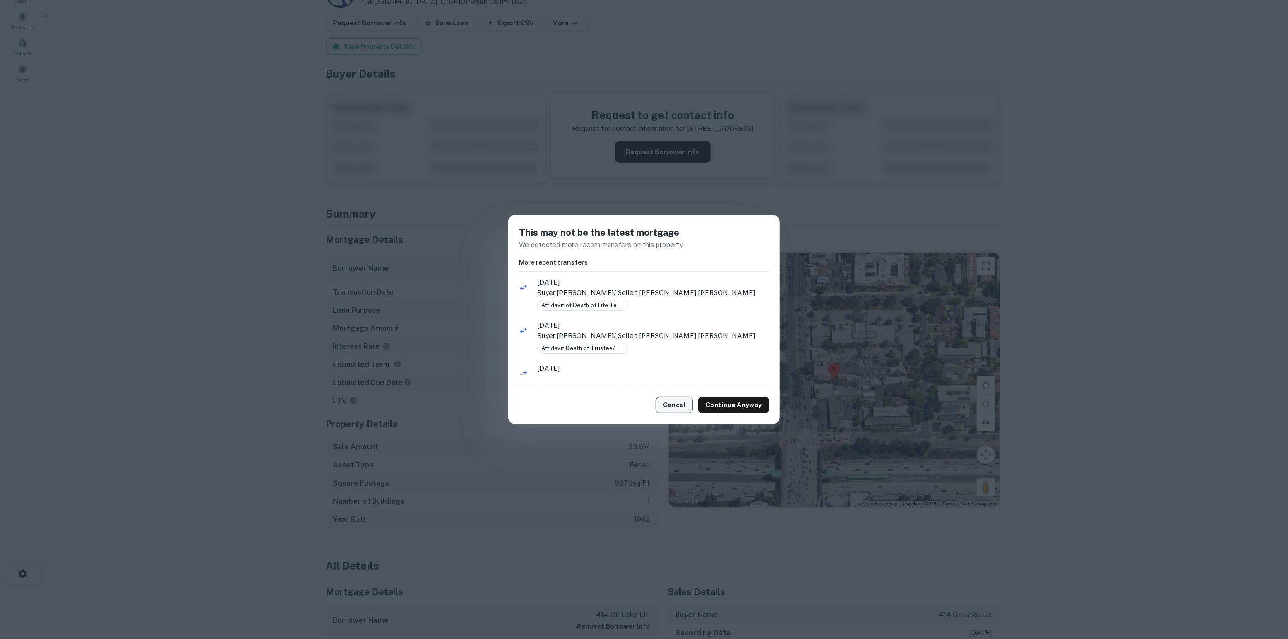
click at [686, 403] on button "Cancel" at bounding box center [674, 405] width 37 height 16
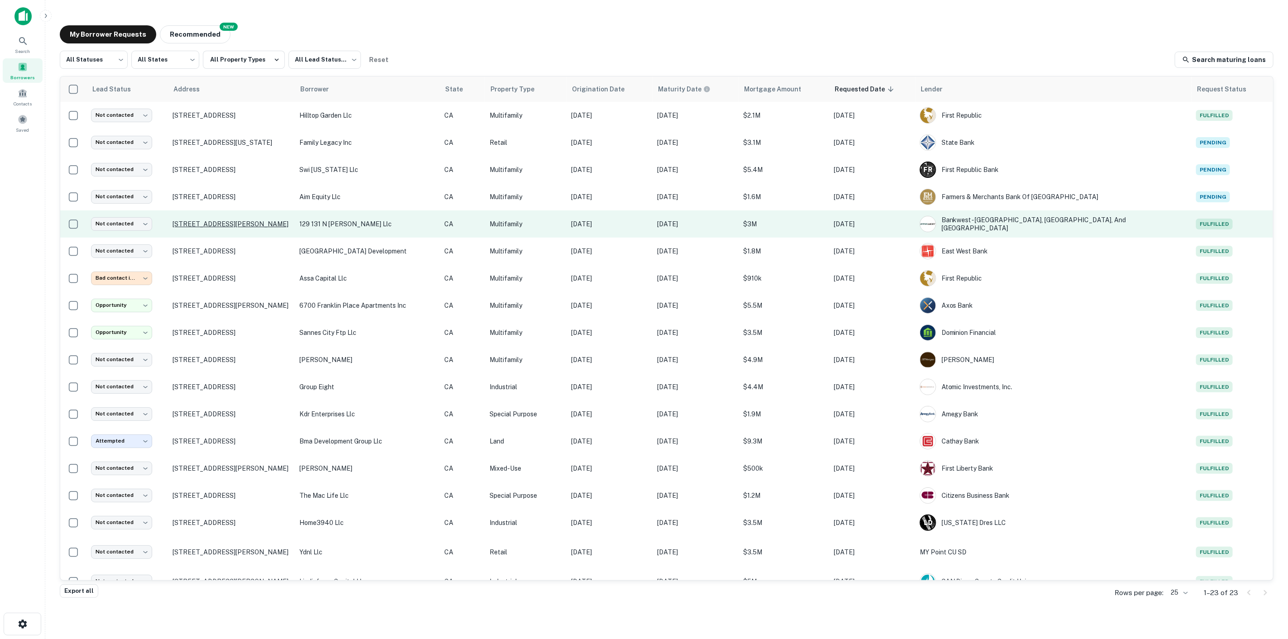
click at [237, 222] on p "131 Craig Ave Pasadena, CA91107" at bounding box center [231, 224] width 118 height 8
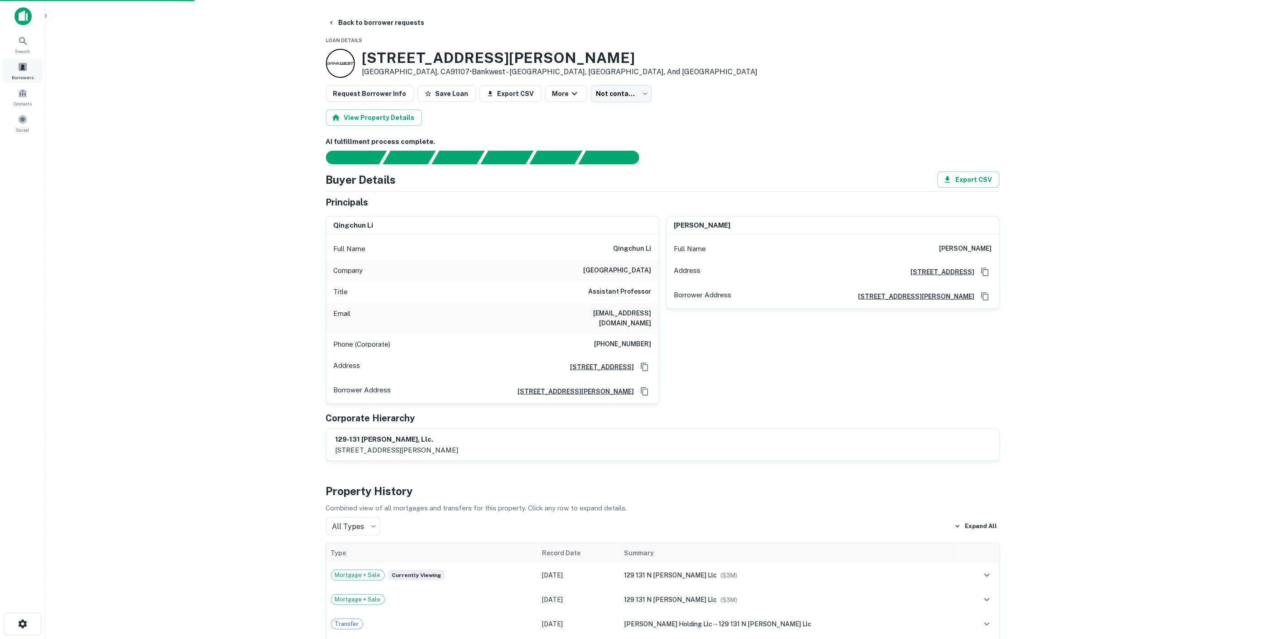
click at [25, 65] on span at bounding box center [23, 67] width 10 height 10
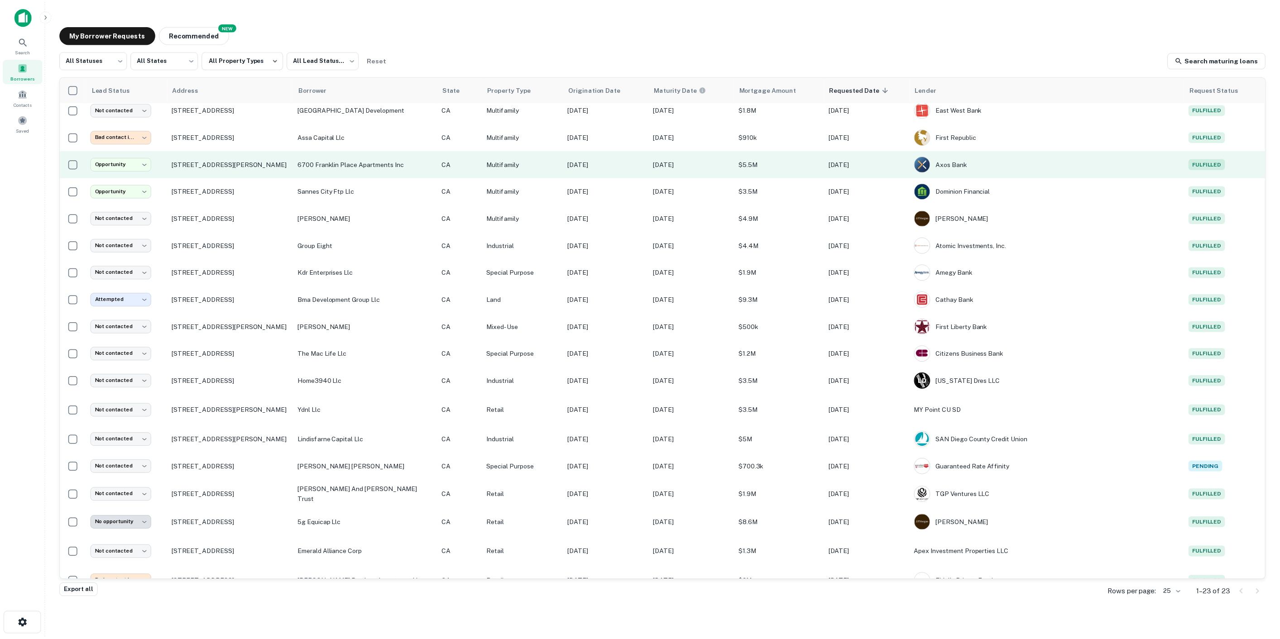
scroll to position [155, 0]
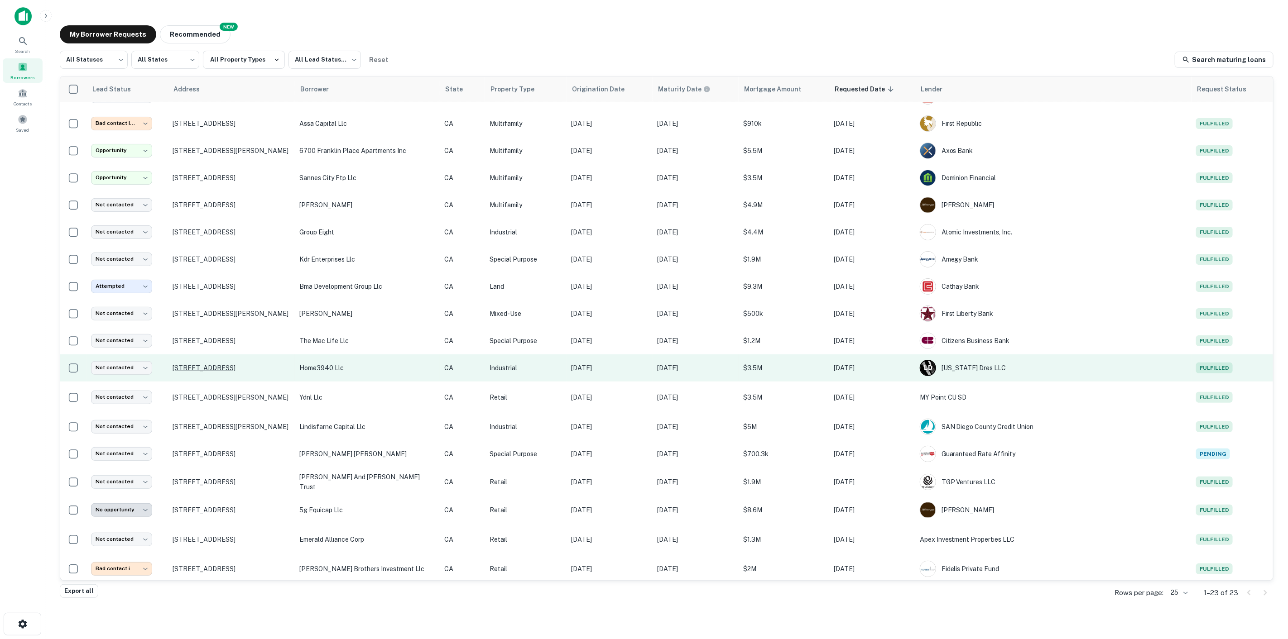
click at [237, 366] on p "[STREET_ADDRESS]" at bounding box center [231, 368] width 118 height 8
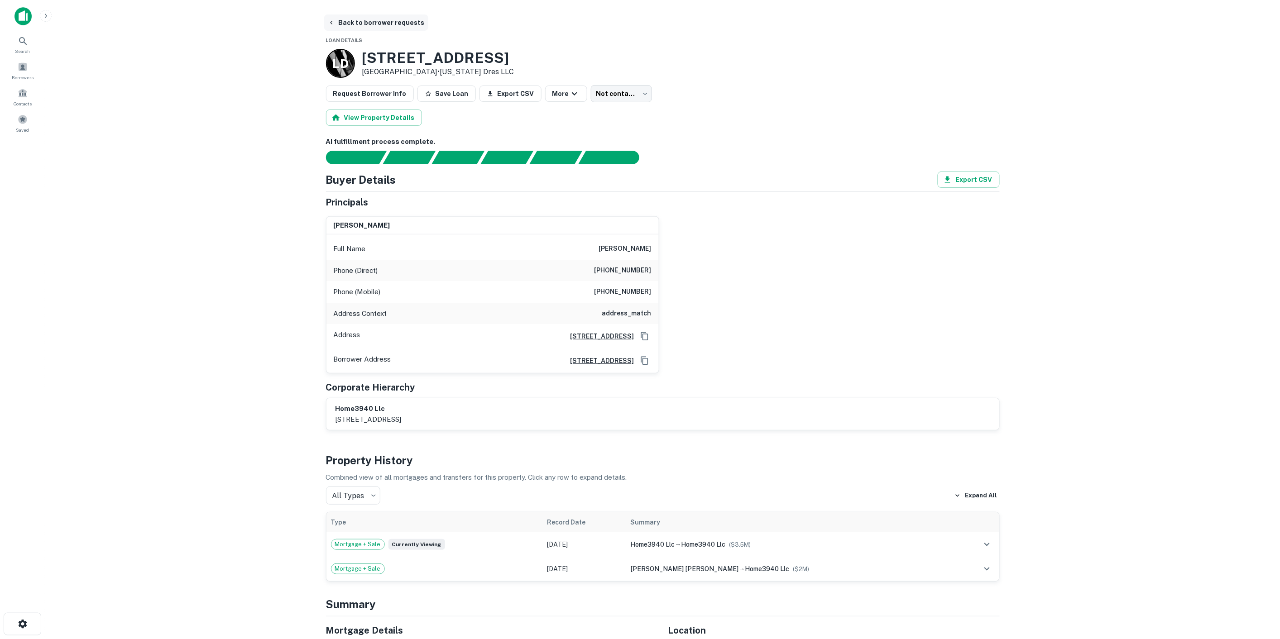
click at [331, 19] on icon "button" at bounding box center [331, 22] width 7 height 7
click at [26, 68] on span at bounding box center [23, 67] width 10 height 10
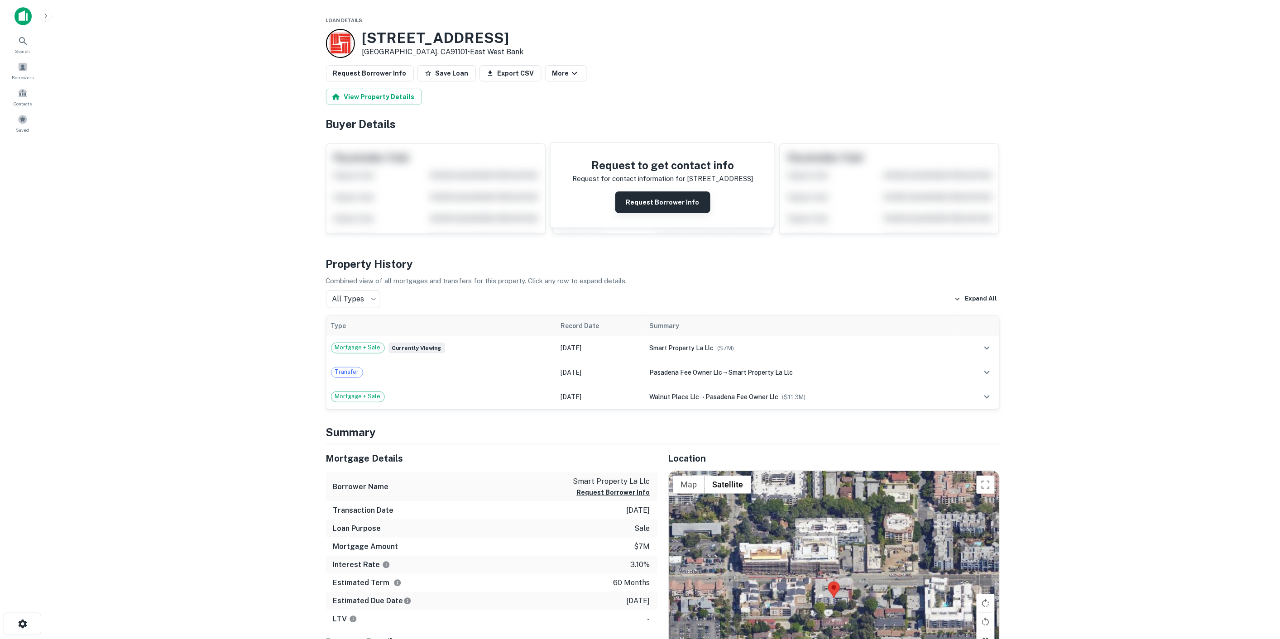
click at [658, 210] on button "Request Borrower Info" at bounding box center [662, 203] width 95 height 22
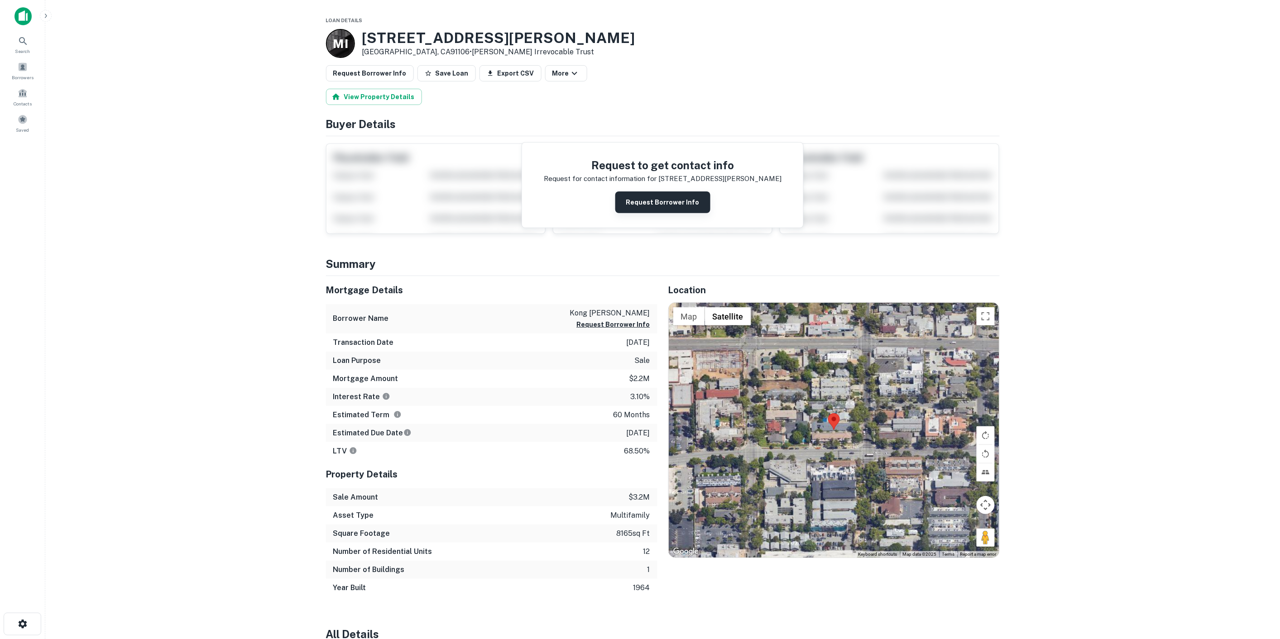
click at [654, 196] on button "Request Borrower Info" at bounding box center [662, 203] width 95 height 22
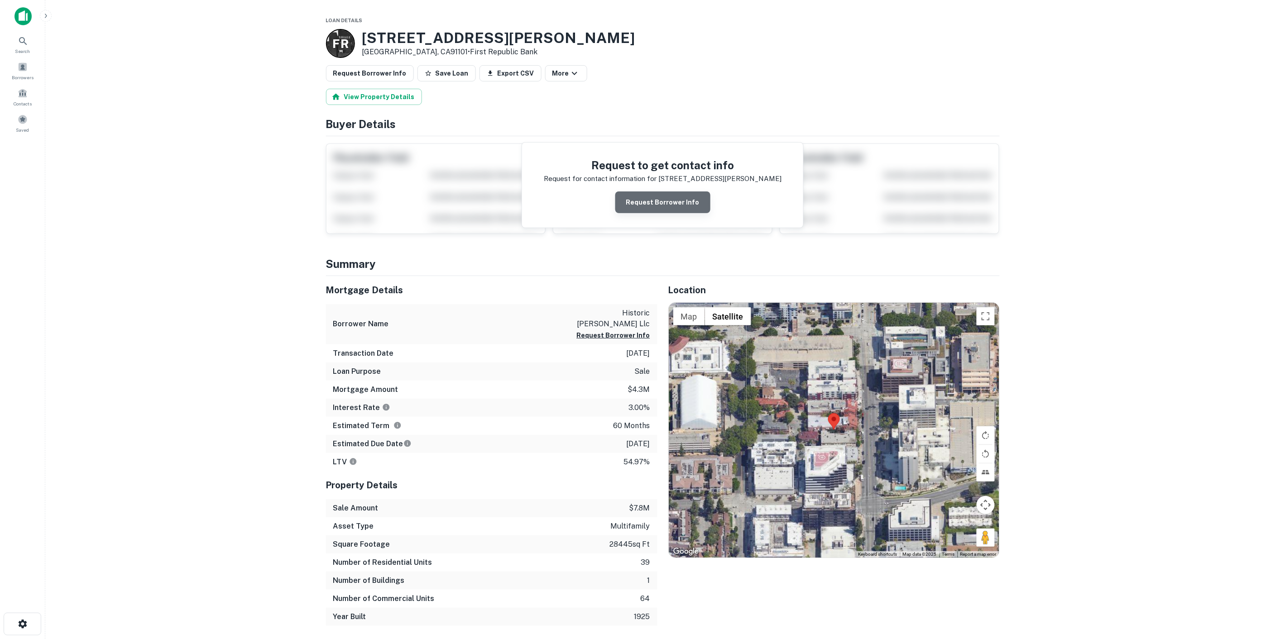
click at [698, 206] on button "Request Borrower Info" at bounding box center [662, 203] width 95 height 22
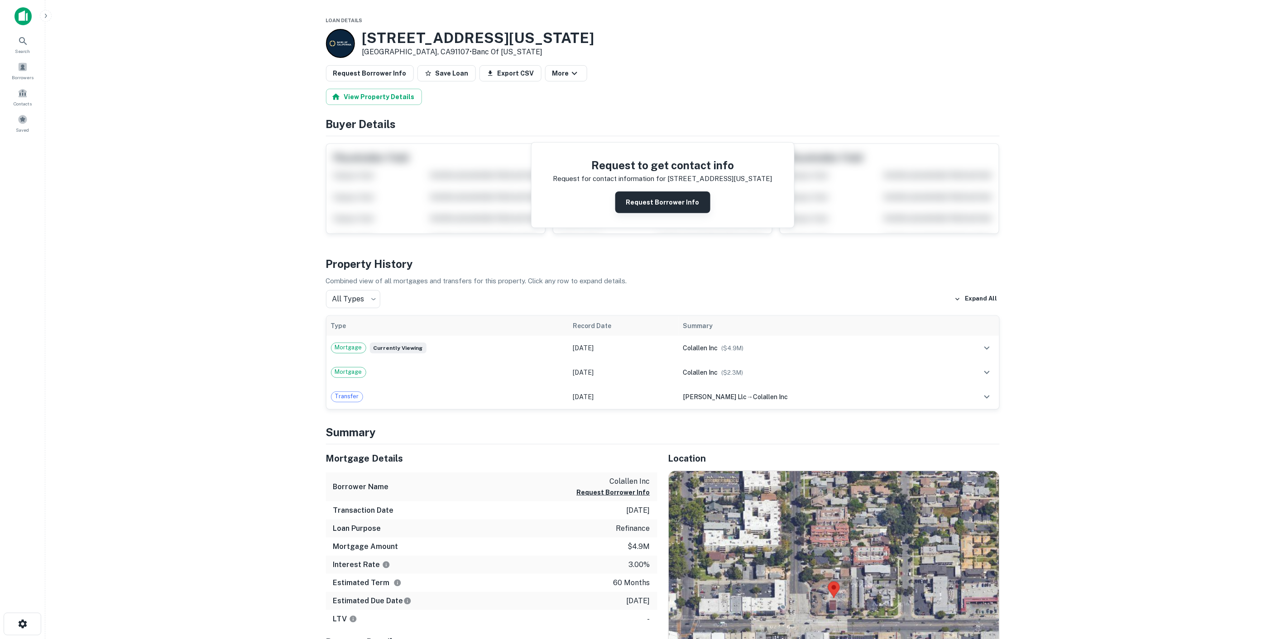
click at [637, 202] on button "Request Borrower Info" at bounding box center [662, 203] width 95 height 22
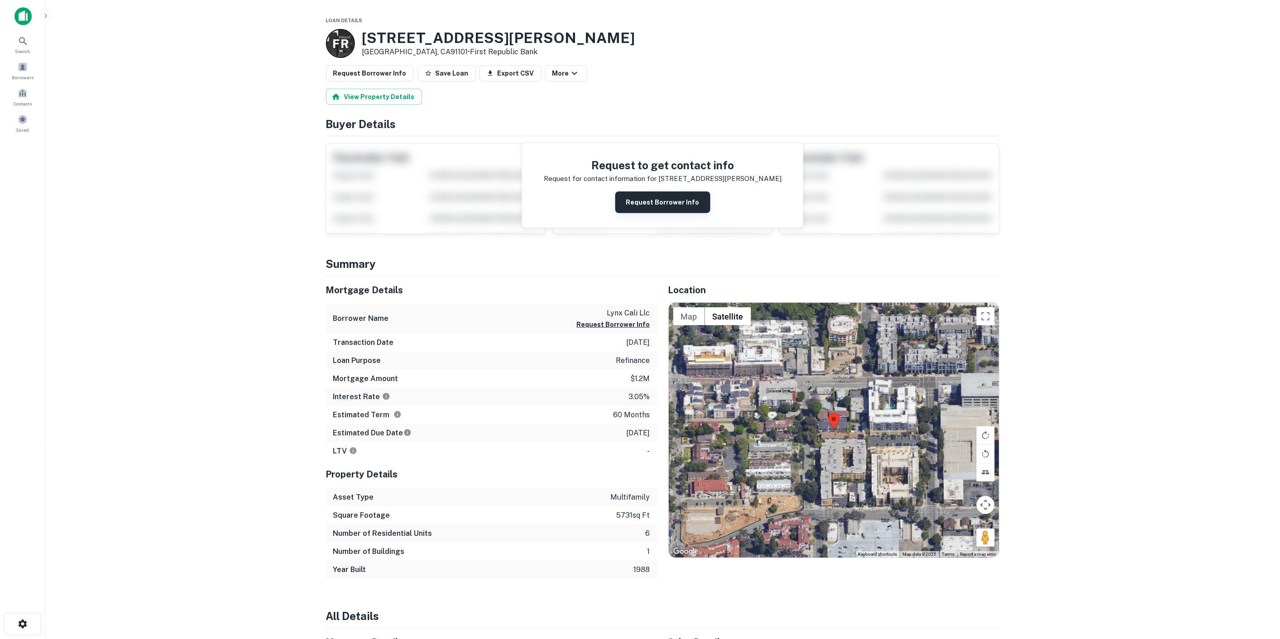
click at [676, 209] on button "Request Borrower Info" at bounding box center [662, 203] width 95 height 22
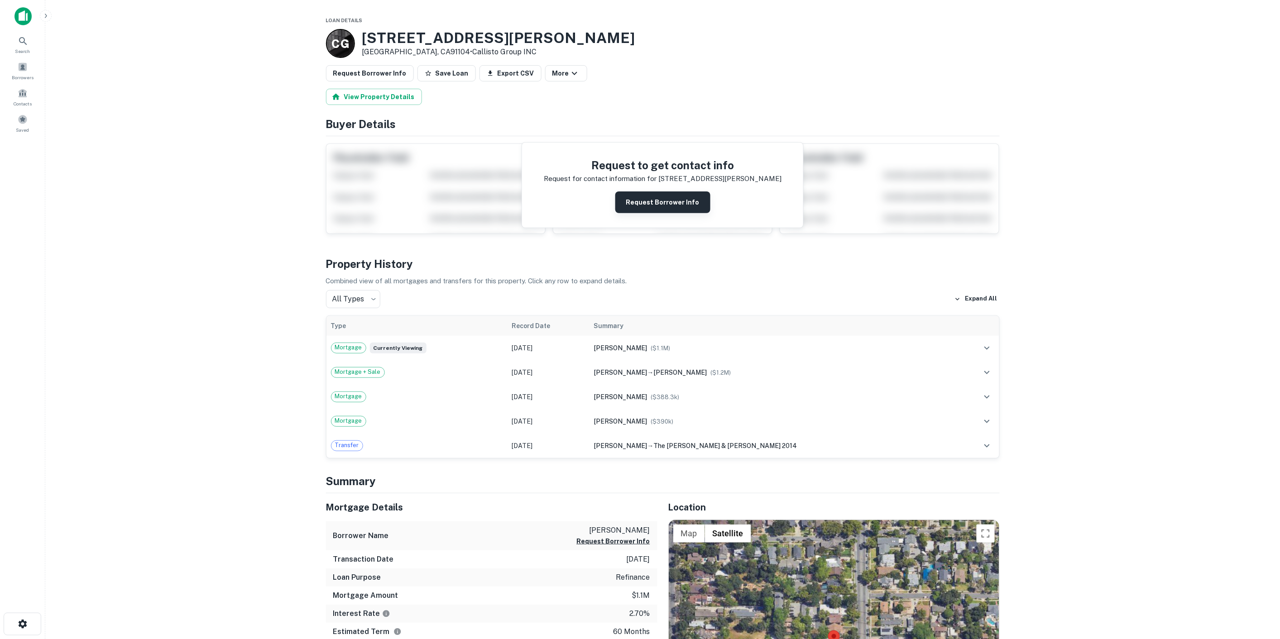
click at [664, 200] on button "Request Borrower Info" at bounding box center [662, 203] width 95 height 22
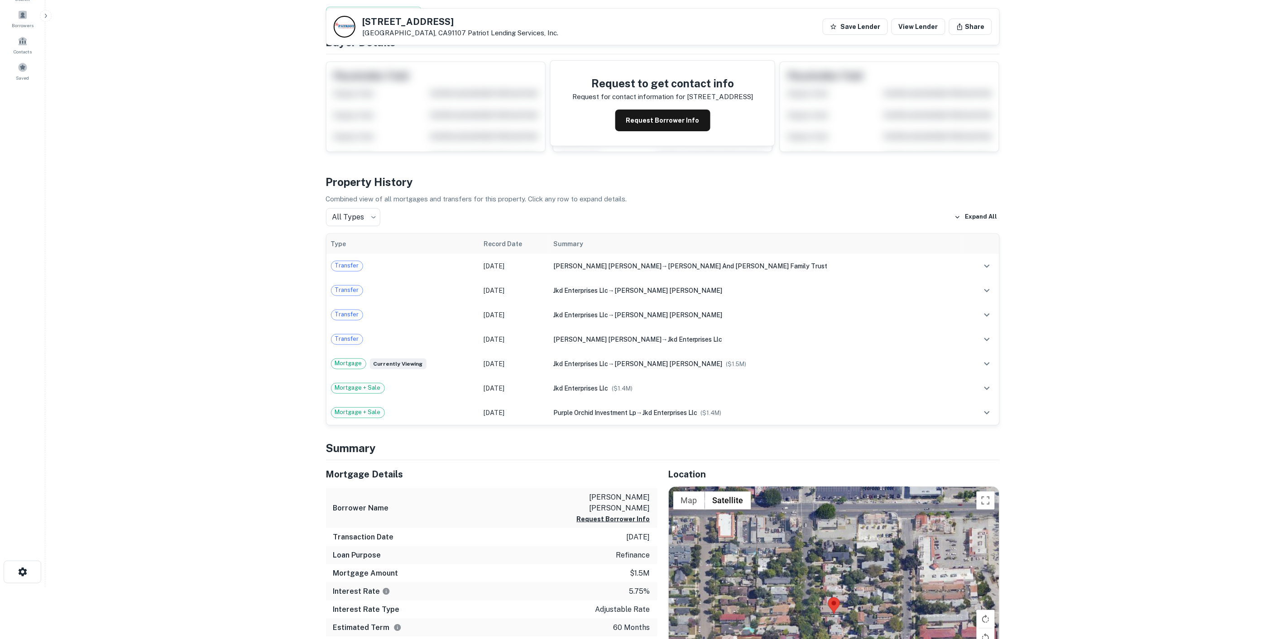
scroll to position [50, 0]
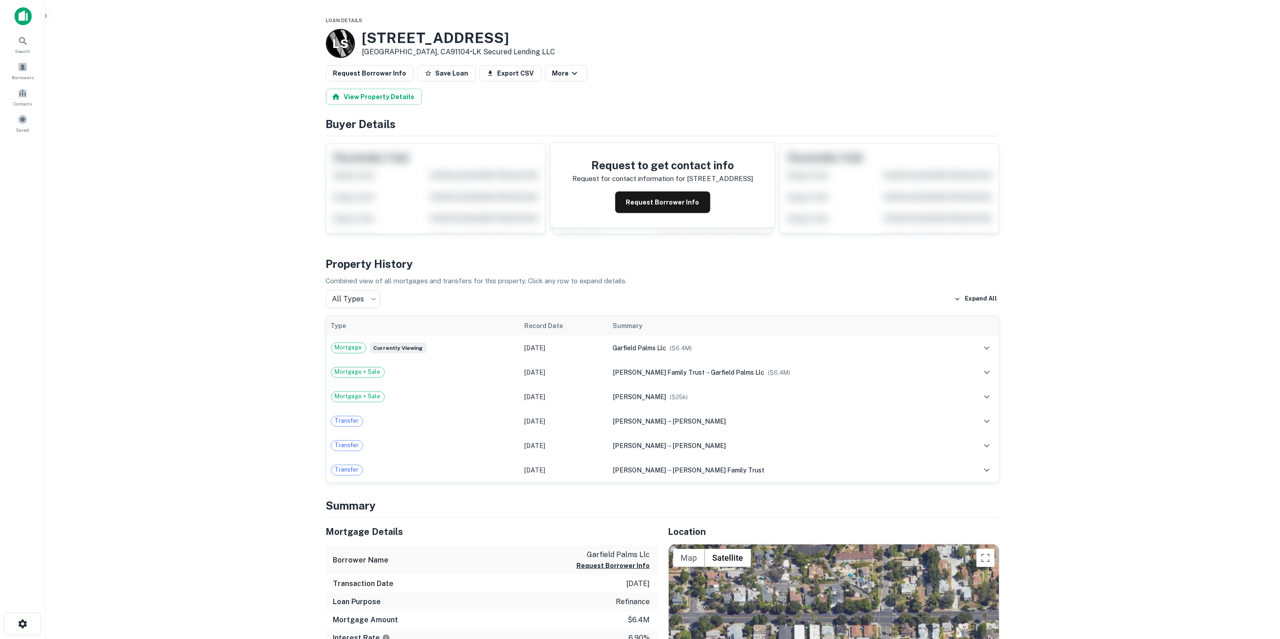
click at [650, 200] on button "Request Borrower Info" at bounding box center [662, 203] width 95 height 22
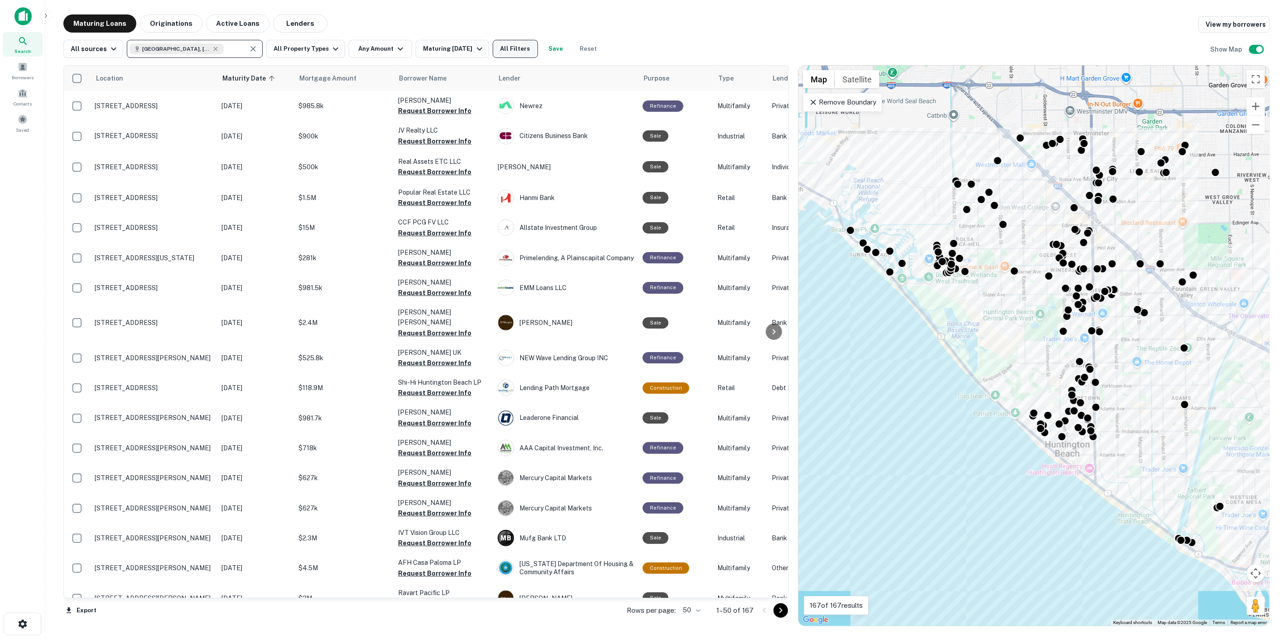
click at [513, 53] on button "All Filters" at bounding box center [515, 49] width 45 height 18
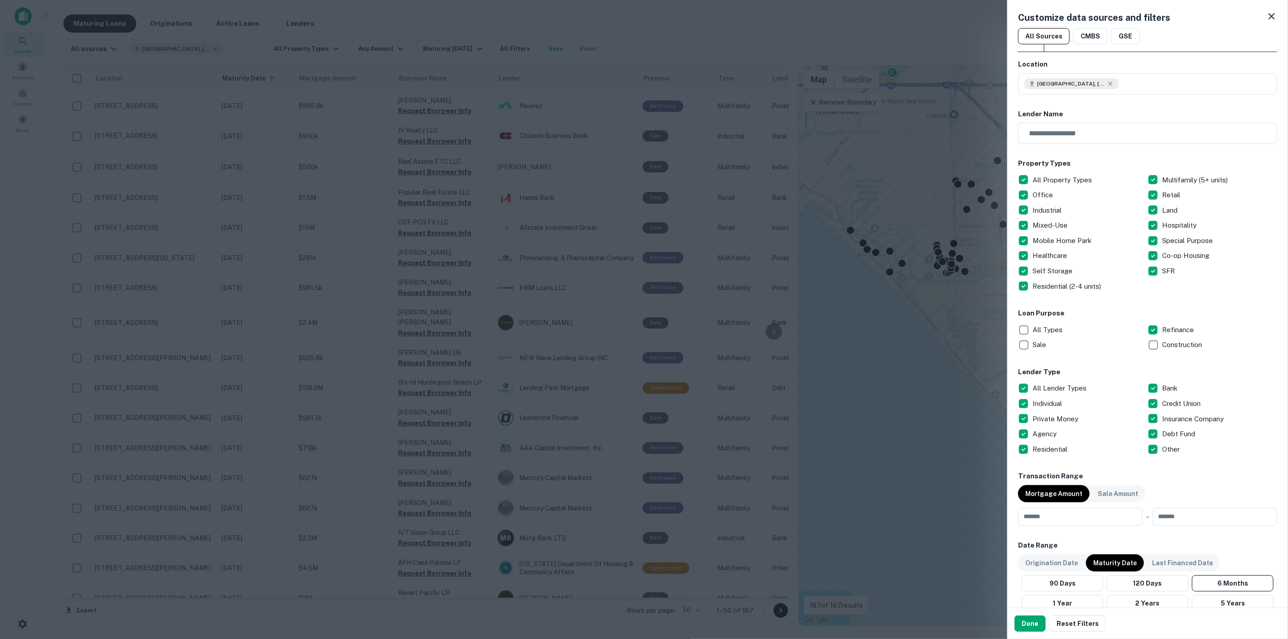
click at [1037, 625] on button "Done" at bounding box center [1029, 624] width 31 height 16
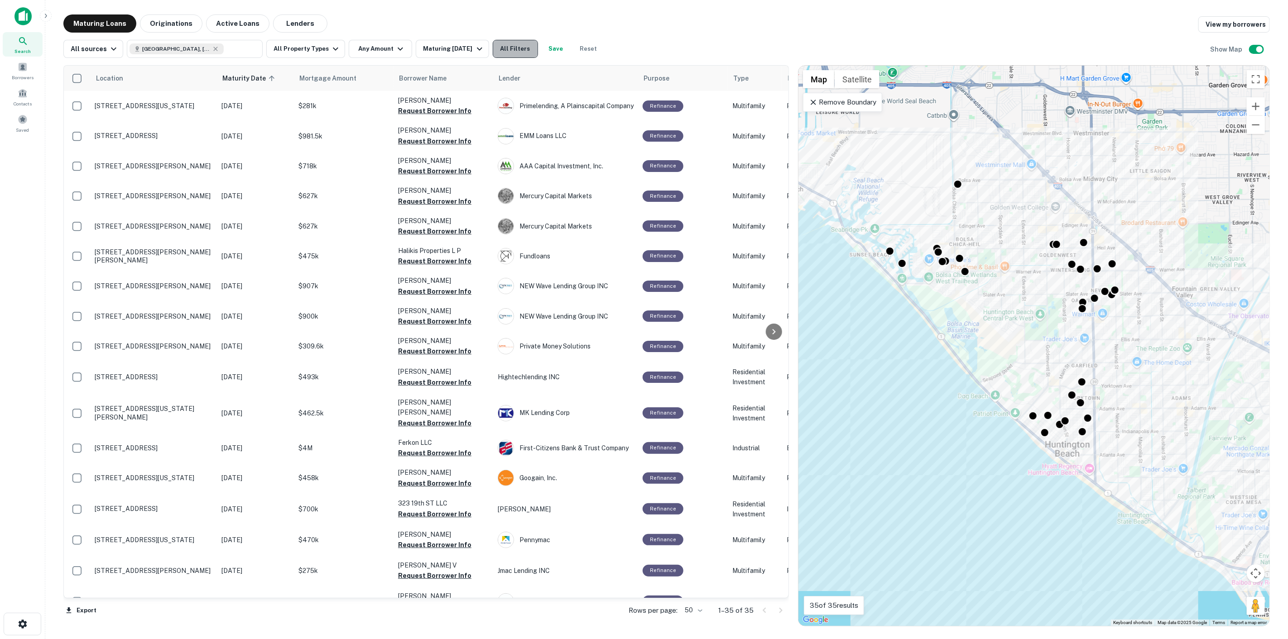
click at [532, 51] on button "All Filters" at bounding box center [515, 49] width 45 height 18
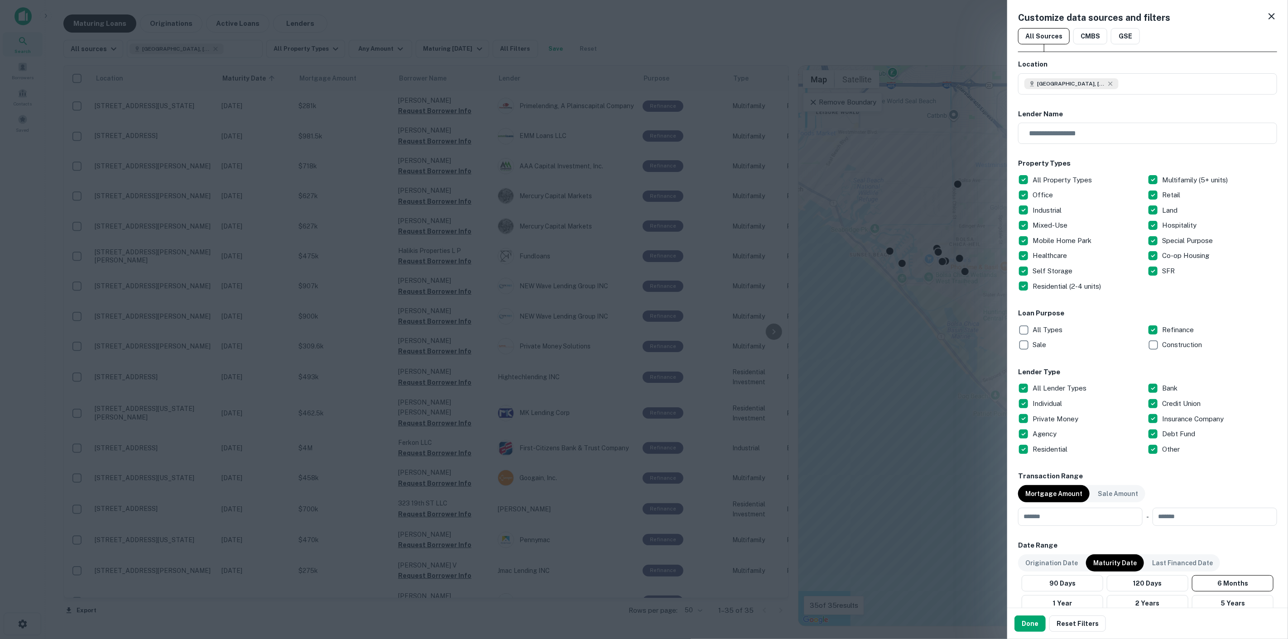
click at [1048, 178] on p "All Property Types" at bounding box center [1062, 180] width 61 height 11
click at [1162, 195] on p "Retail" at bounding box center [1172, 195] width 20 height 11
click at [1028, 621] on button "Done" at bounding box center [1029, 624] width 31 height 16
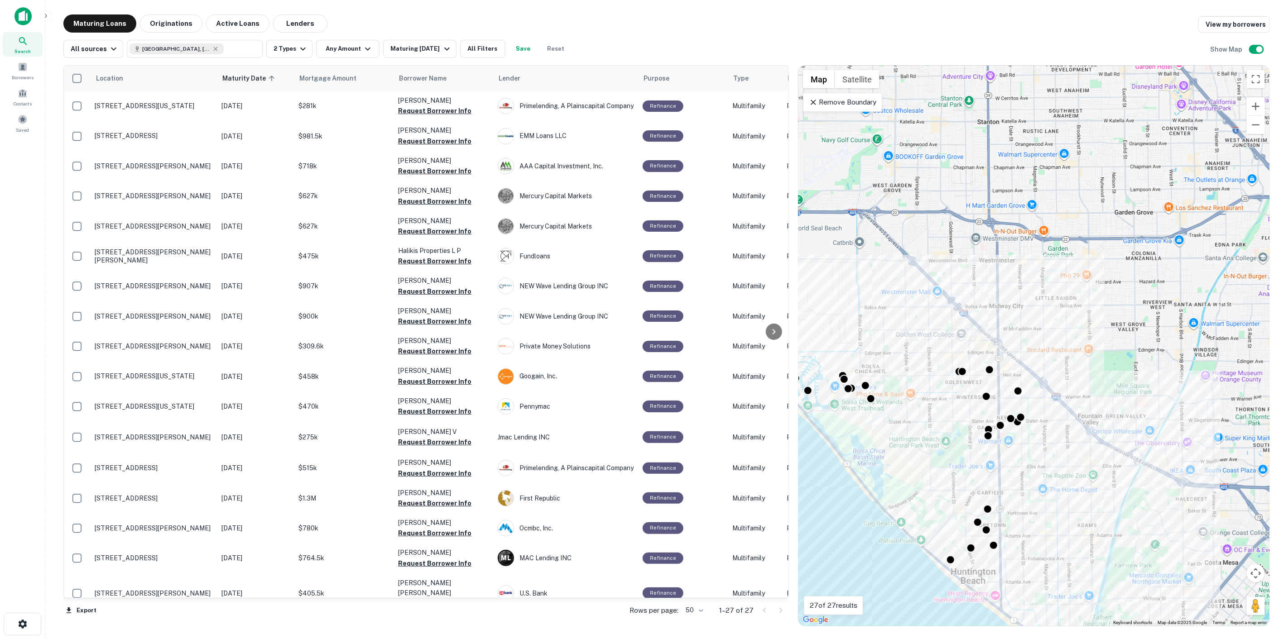
drag, startPoint x: 917, startPoint y: 148, endPoint x: 822, endPoint y: 278, distance: 160.0
click at [822, 278] on div "To activate drag with keyboard, press Alt + Enter. Once in keyboard drag state,…" at bounding box center [1033, 346] width 471 height 560
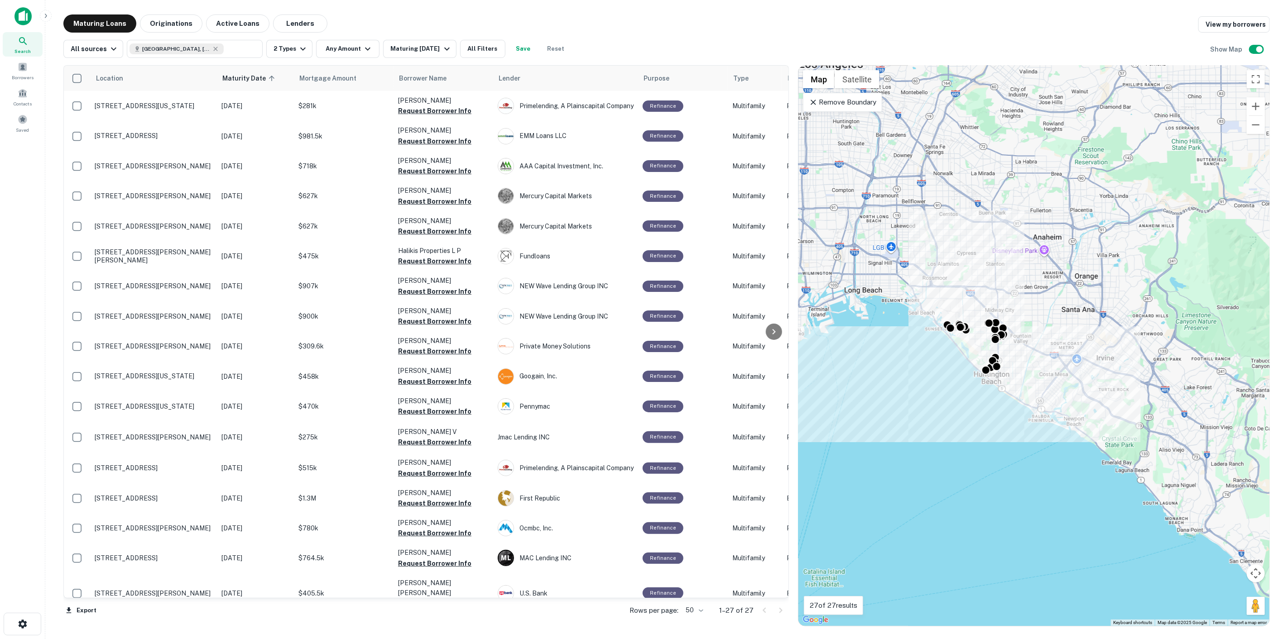
drag, startPoint x: 1013, startPoint y: 241, endPoint x: 1020, endPoint y: 278, distance: 37.7
click at [1020, 278] on div "To activate drag with keyboard, press Alt + Enter. Once in keyboard drag state,…" at bounding box center [1033, 346] width 471 height 560
click at [224, 48] on input "text" at bounding box center [234, 49] width 21 height 13
click at [223, 47] on input "**********" at bounding box center [186, 49] width 115 height 13
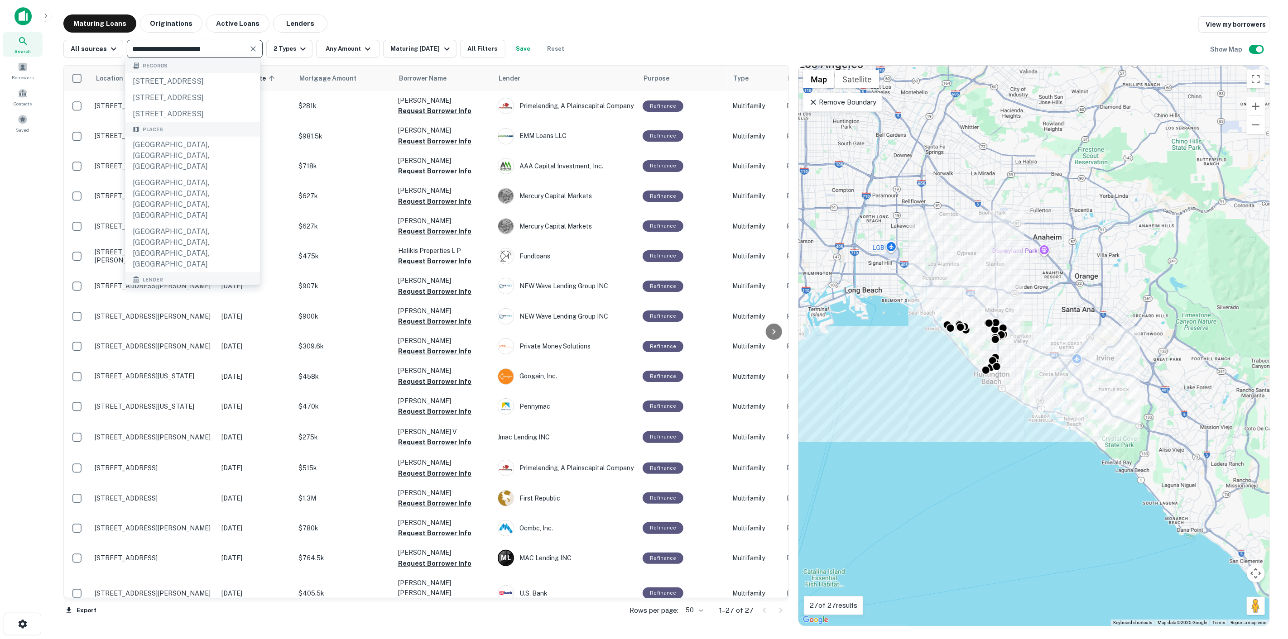
click at [223, 47] on input "**********" at bounding box center [186, 49] width 115 height 13
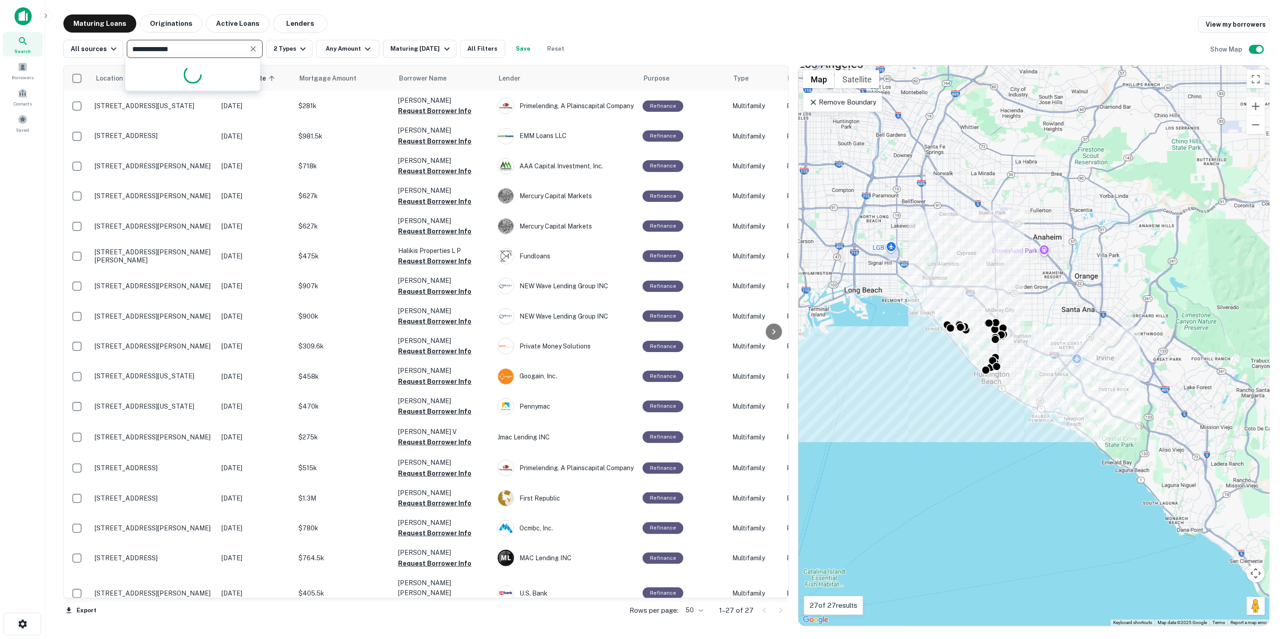
type input "**********"
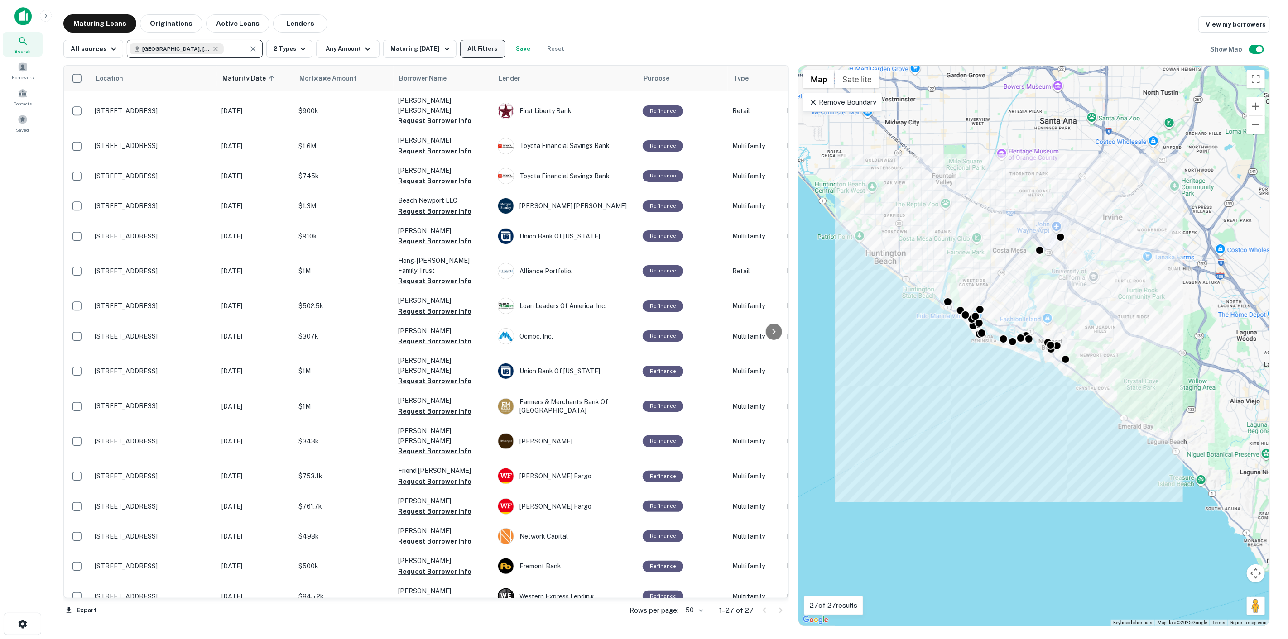
click at [505, 48] on button "All Filters" at bounding box center [482, 49] width 45 height 18
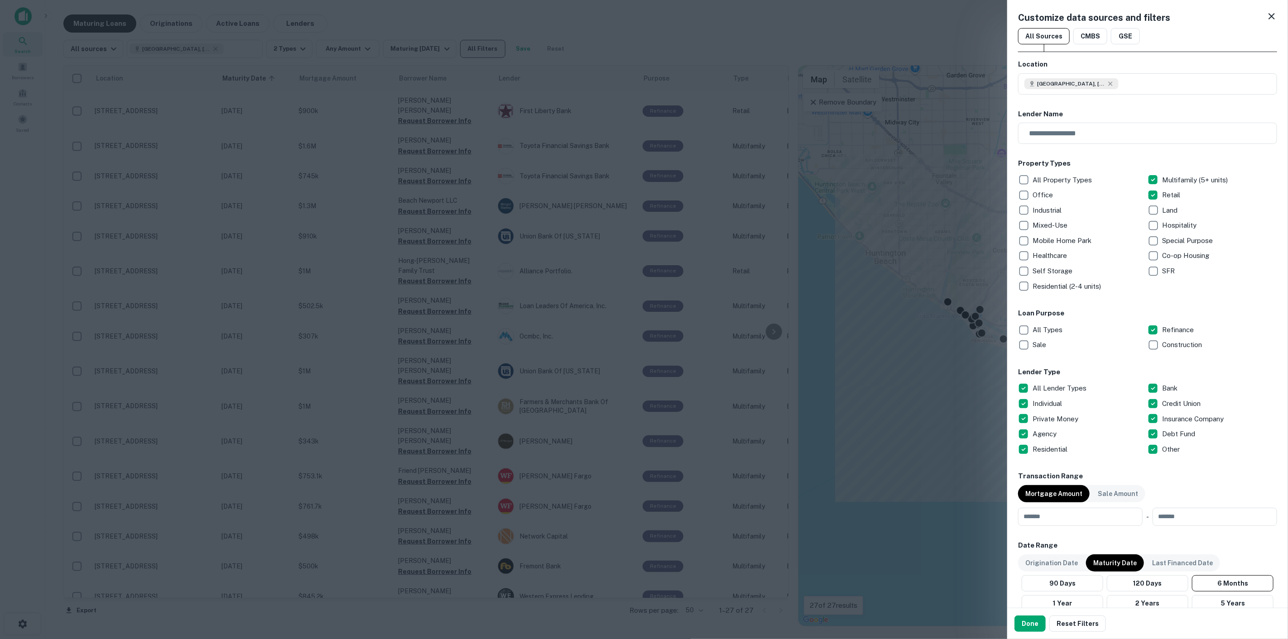
click at [506, 48] on div at bounding box center [644, 319] width 1288 height 639
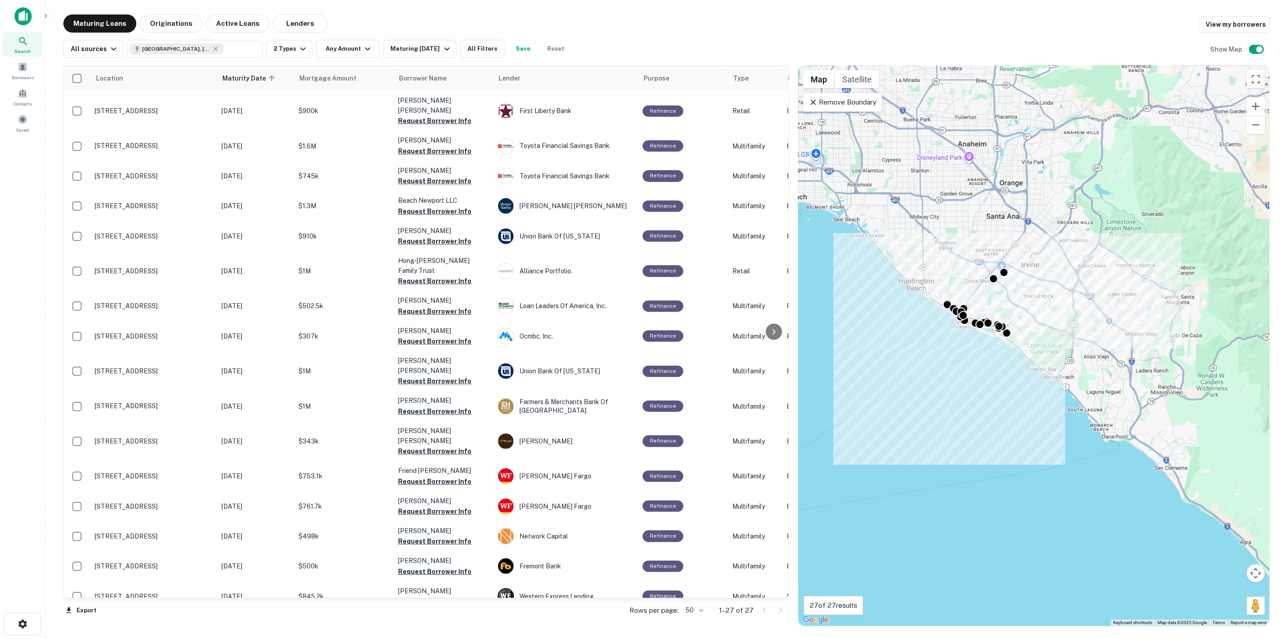
drag, startPoint x: 1151, startPoint y: 181, endPoint x: 1038, endPoint y: 256, distance: 135.6
click at [1038, 256] on div "To activate drag with keyboard, press Alt + Enter. Once in keyboard drag state,…" at bounding box center [1033, 346] width 471 height 560
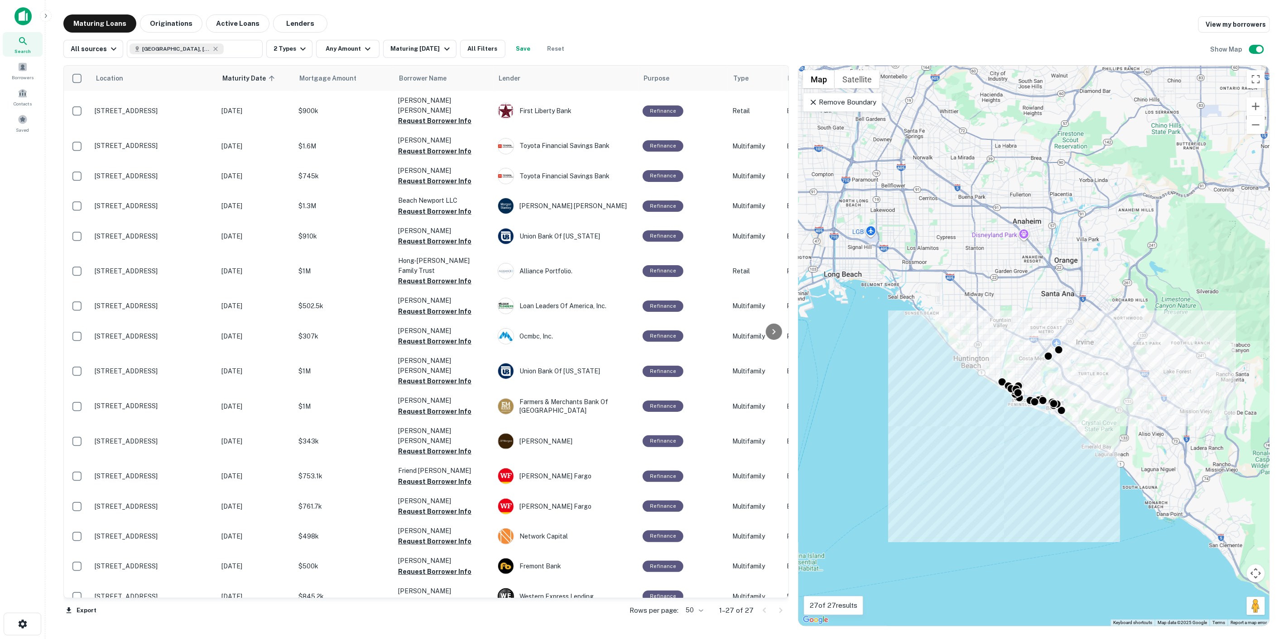
drag, startPoint x: 1049, startPoint y: 251, endPoint x: 1123, endPoint y: 345, distance: 119.6
click at [1123, 345] on div "To activate drag with keyboard, press Alt + Enter. Once in keyboard drag state,…" at bounding box center [1033, 346] width 471 height 560
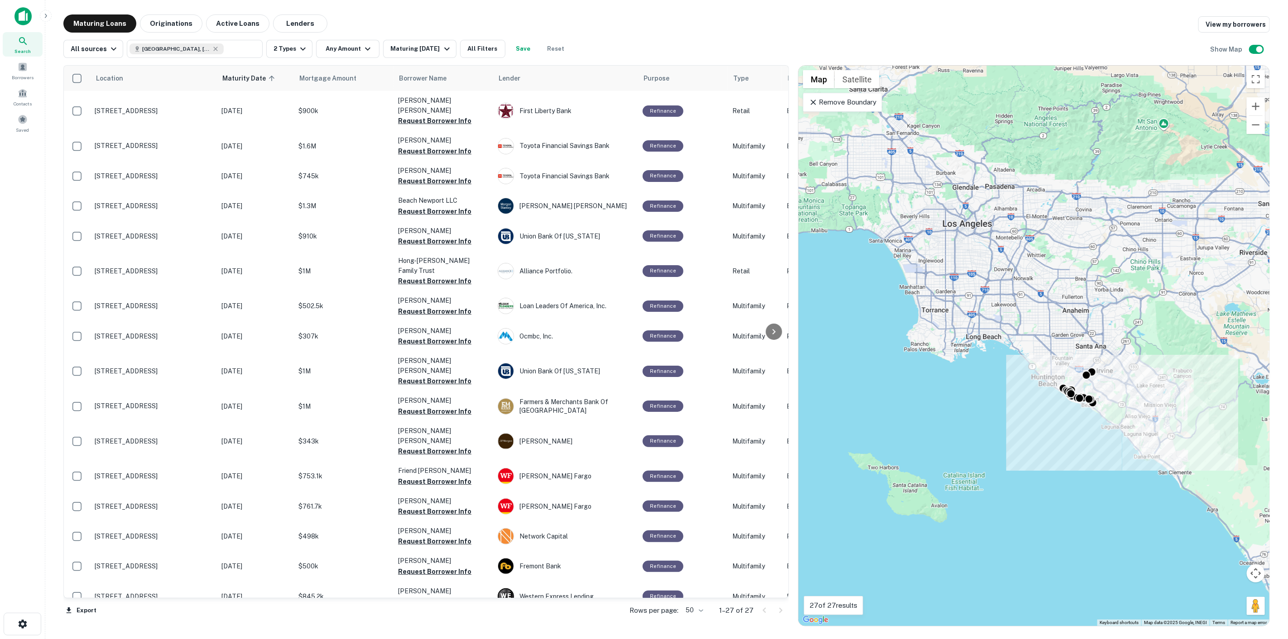
drag, startPoint x: 1046, startPoint y: 305, endPoint x: 1062, endPoint y: 330, distance: 30.1
click at [1062, 330] on div "To activate drag with keyboard, press Alt + Enter. Once in keyboard drag state,…" at bounding box center [1033, 346] width 471 height 560
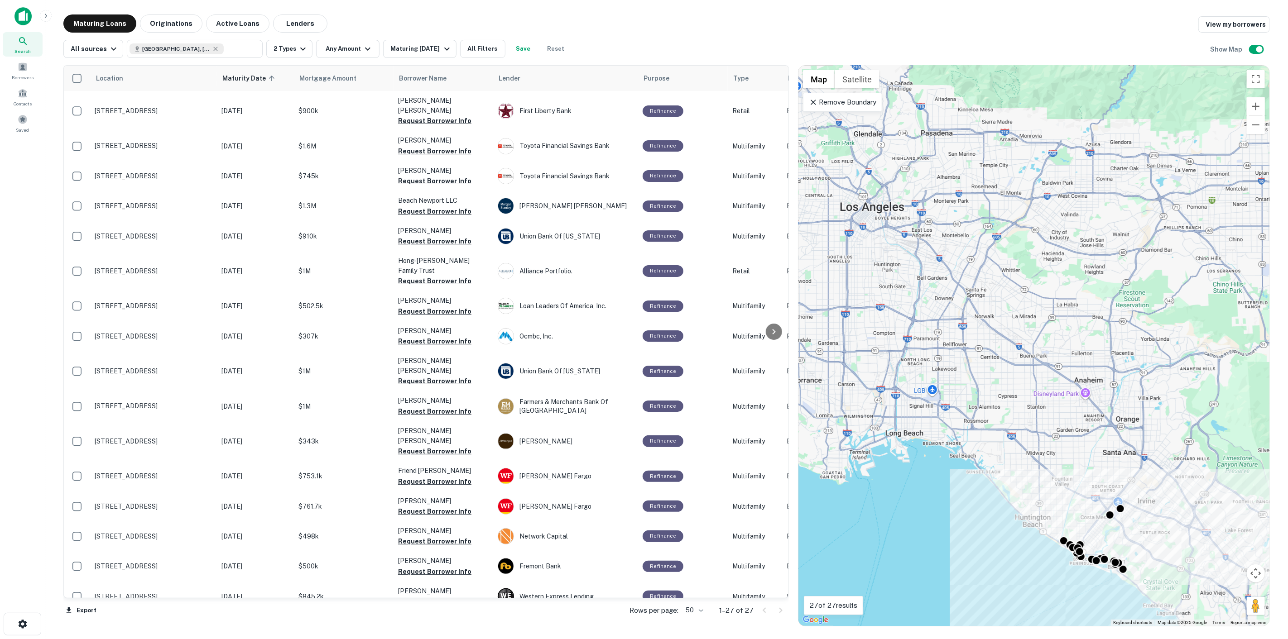
drag, startPoint x: 1044, startPoint y: 328, endPoint x: 1043, endPoint y: 417, distance: 89.2
click at [1043, 417] on div "To activate drag with keyboard, press Alt + Enter. Once in keyboard drag state,…" at bounding box center [1033, 346] width 471 height 560
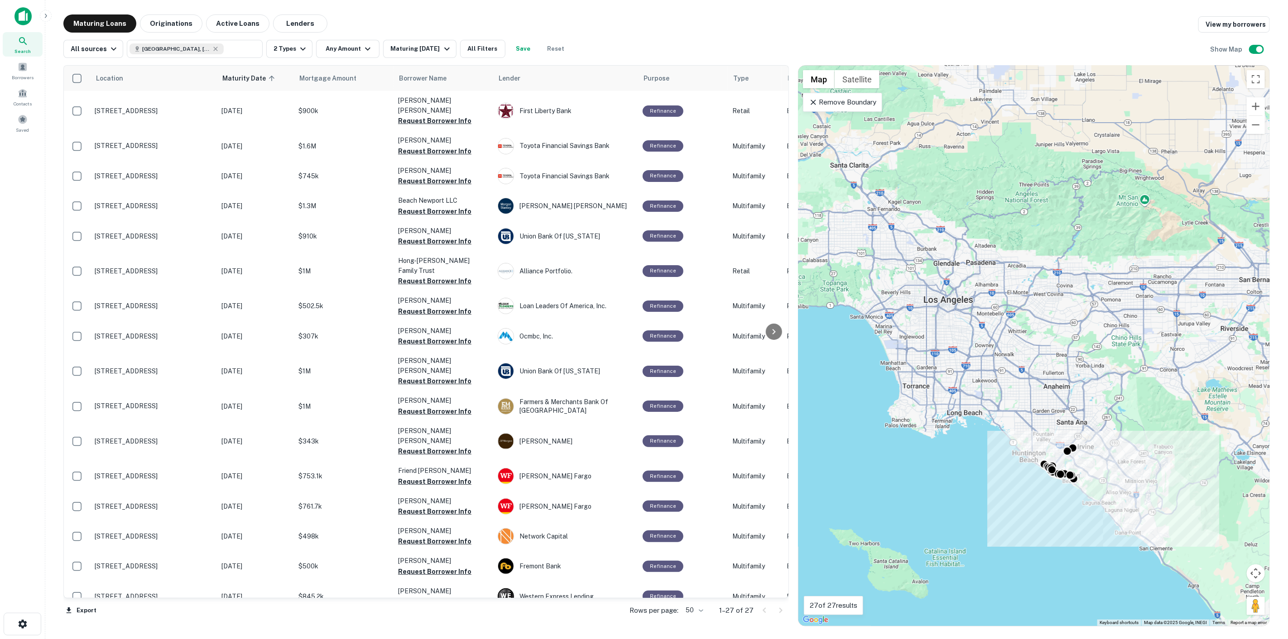
drag, startPoint x: 988, startPoint y: 329, endPoint x: 1001, endPoint y: 352, distance: 26.3
click at [1001, 352] on div "To activate drag with keyboard, press Alt + Enter. Once in keyboard drag state,…" at bounding box center [1033, 346] width 471 height 560
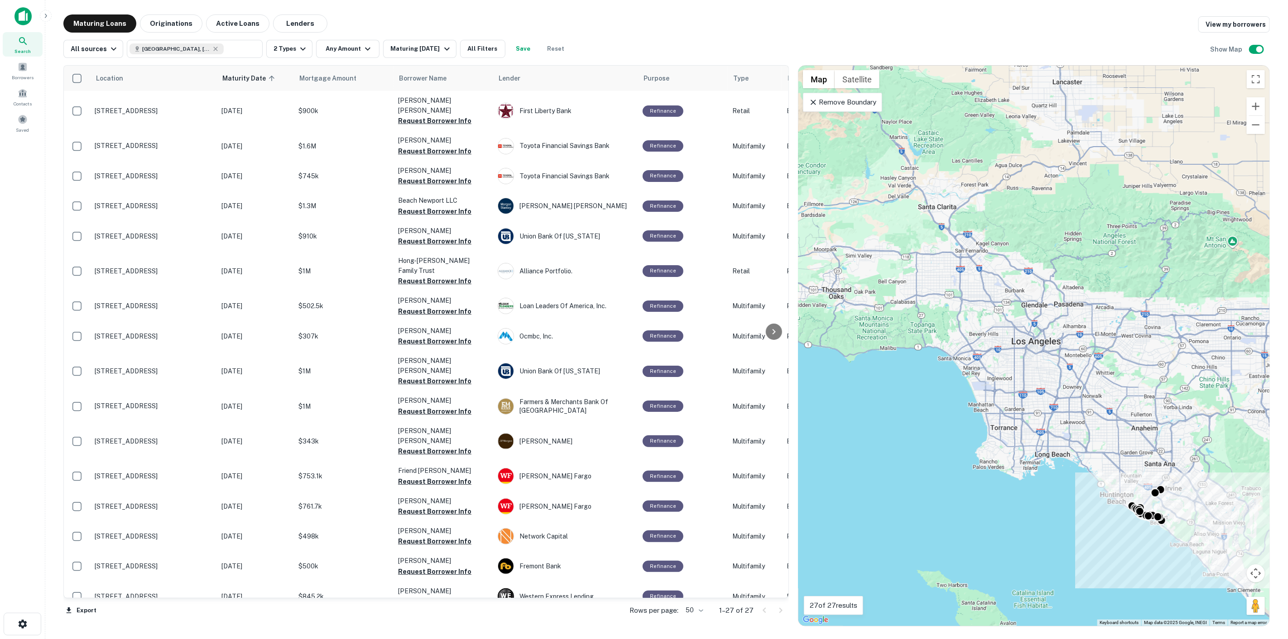
drag, startPoint x: 929, startPoint y: 272, endPoint x: 1017, endPoint y: 314, distance: 98.0
click at [1017, 314] on div "To activate drag with keyboard, press Alt + Enter. Once in keyboard drag state,…" at bounding box center [1033, 346] width 471 height 560
click at [232, 43] on input "**********" at bounding box center [234, 49] width 21 height 13
click at [232, 43] on input "**********" at bounding box center [186, 49] width 115 height 13
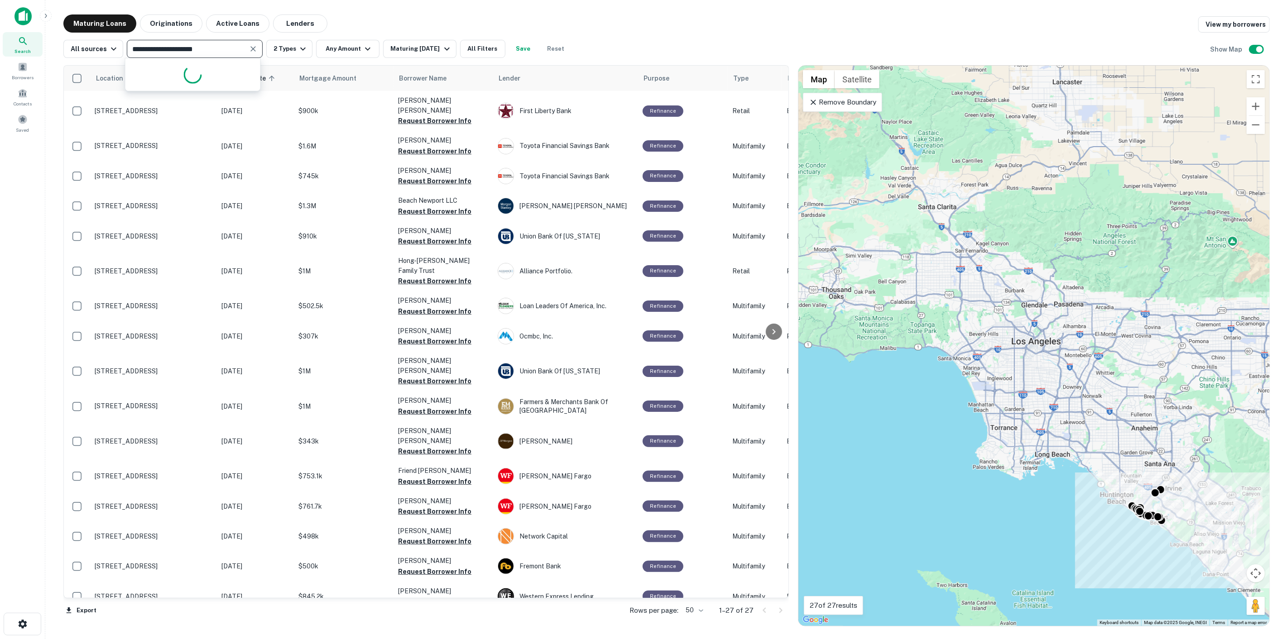
click at [232, 43] on input "**********" at bounding box center [186, 49] width 115 height 13
type input "**********"
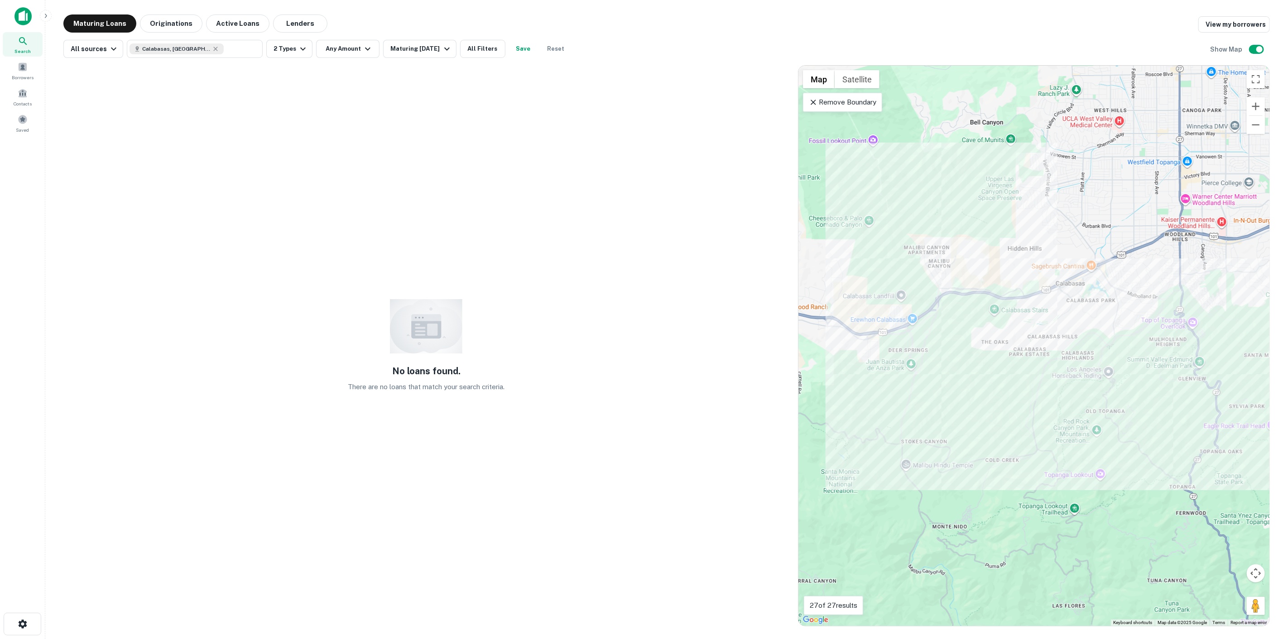
drag, startPoint x: 1124, startPoint y: 471, endPoint x: 1044, endPoint y: 334, distance: 158.8
click at [1045, 337] on div "To activate drag with keyboard, press Alt + Enter. Once in keyboard drag state,…" at bounding box center [1033, 346] width 471 height 560
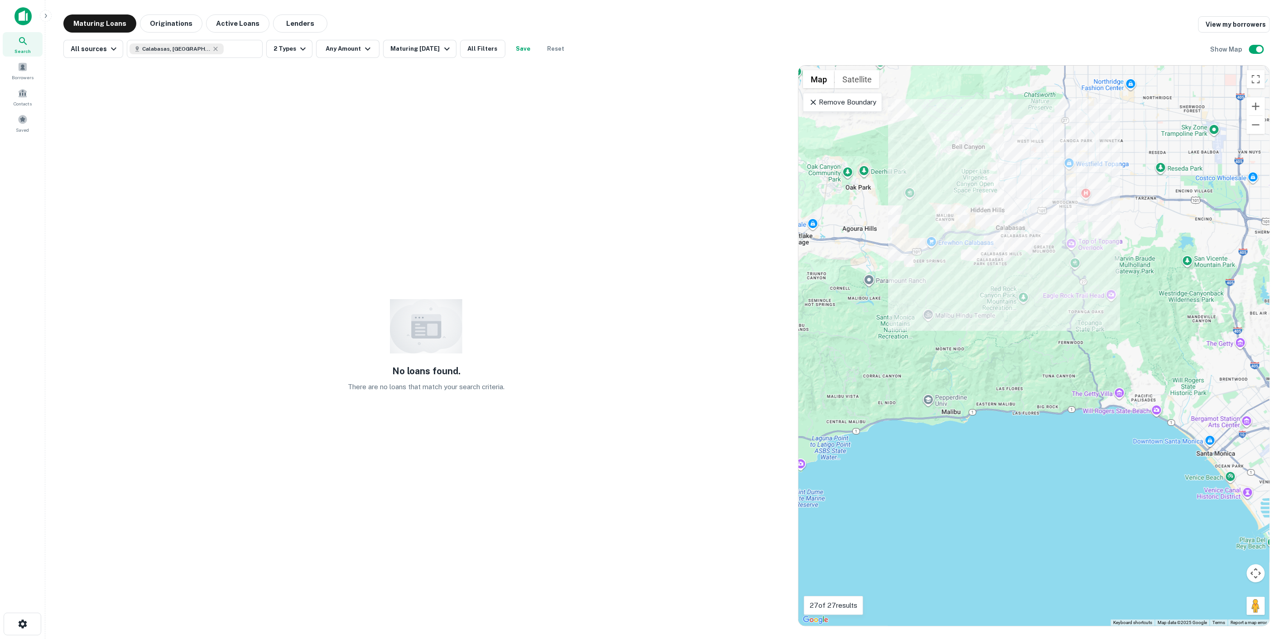
drag, startPoint x: 1102, startPoint y: 349, endPoint x: 941, endPoint y: 341, distance: 161.3
click at [941, 341] on div "To activate drag with keyboard, press Alt + Enter. Once in keyboard drag state,…" at bounding box center [1033, 346] width 471 height 560
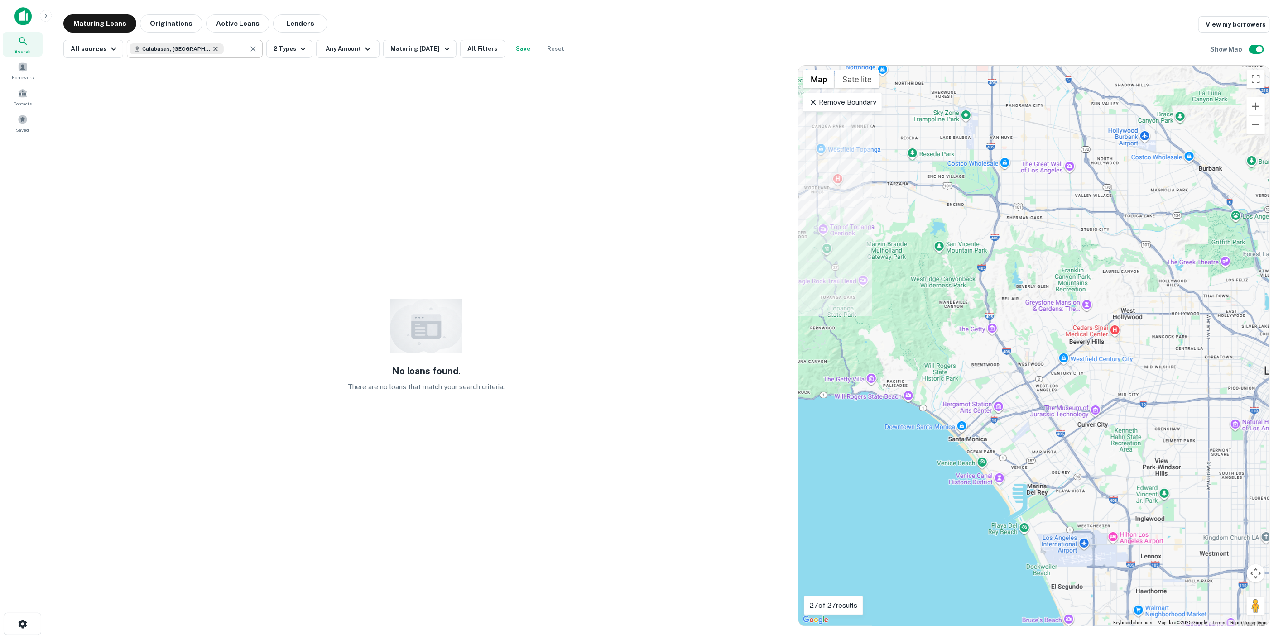
click at [212, 51] on icon at bounding box center [215, 48] width 7 height 7
click at [210, 48] on input "**********" at bounding box center [186, 49] width 115 height 13
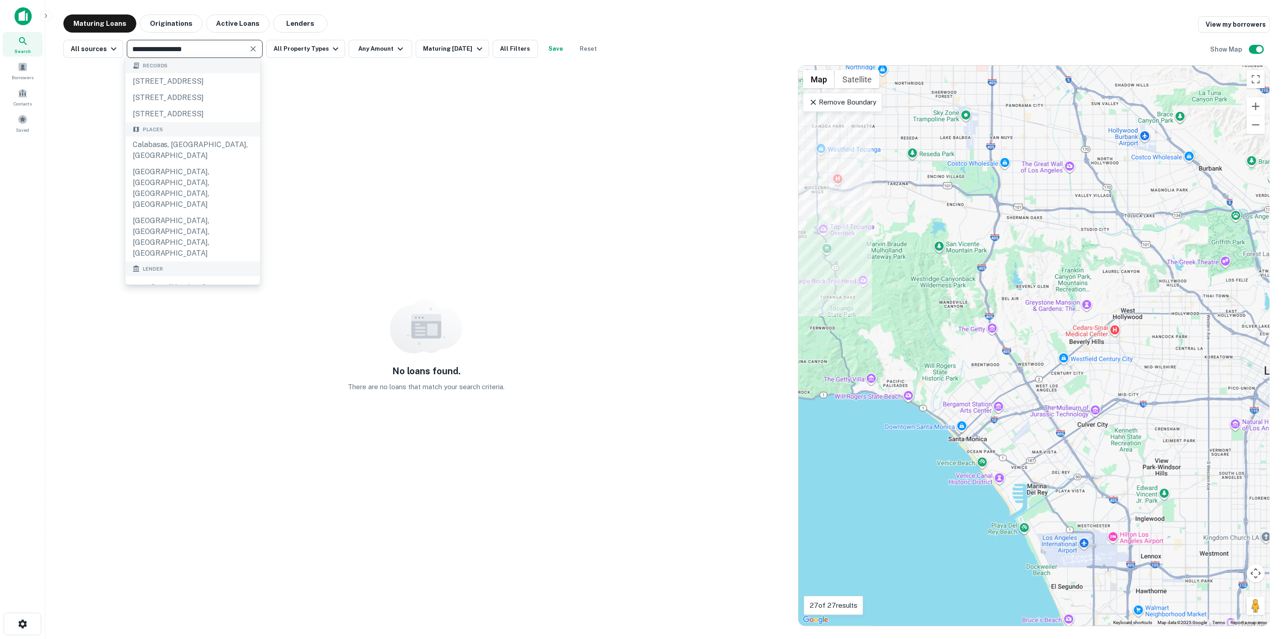
click at [210, 48] on input "**********" at bounding box center [186, 49] width 115 height 13
click at [170, 53] on input "******" at bounding box center [186, 49] width 115 height 13
type input "******"
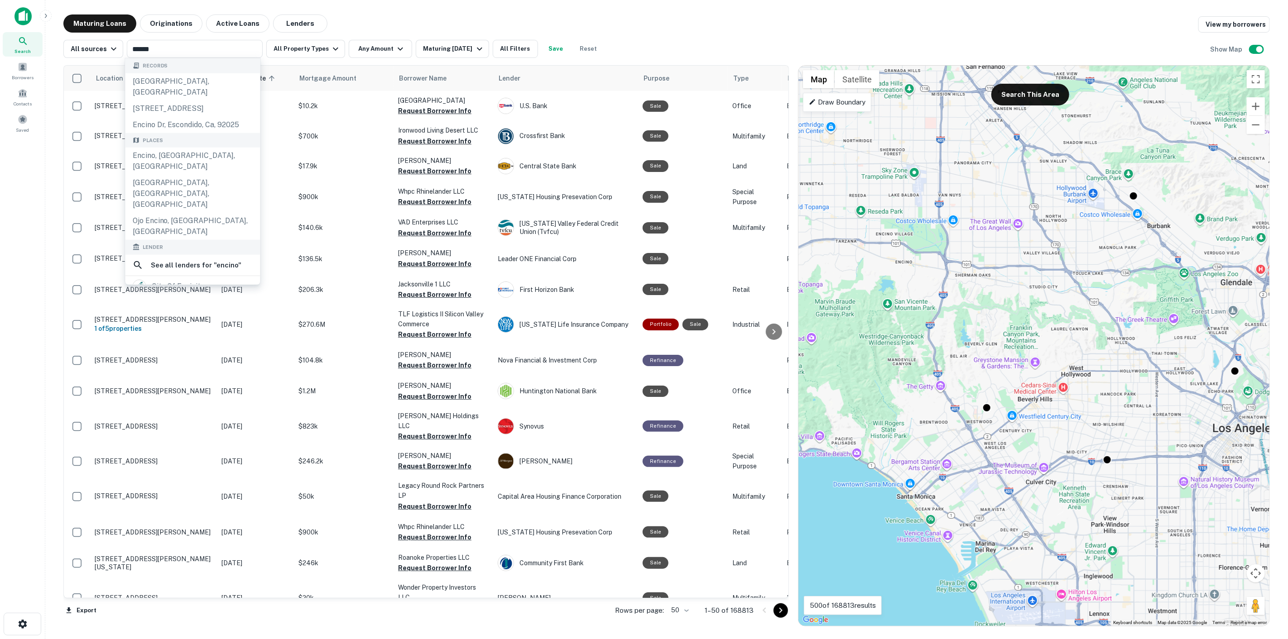
drag, startPoint x: 1053, startPoint y: 292, endPoint x: 997, endPoint y: 355, distance: 84.7
click at [997, 355] on div "To activate drag with keyboard, press Alt + Enter. Once in keyboard drag state,…" at bounding box center [1033, 346] width 471 height 560
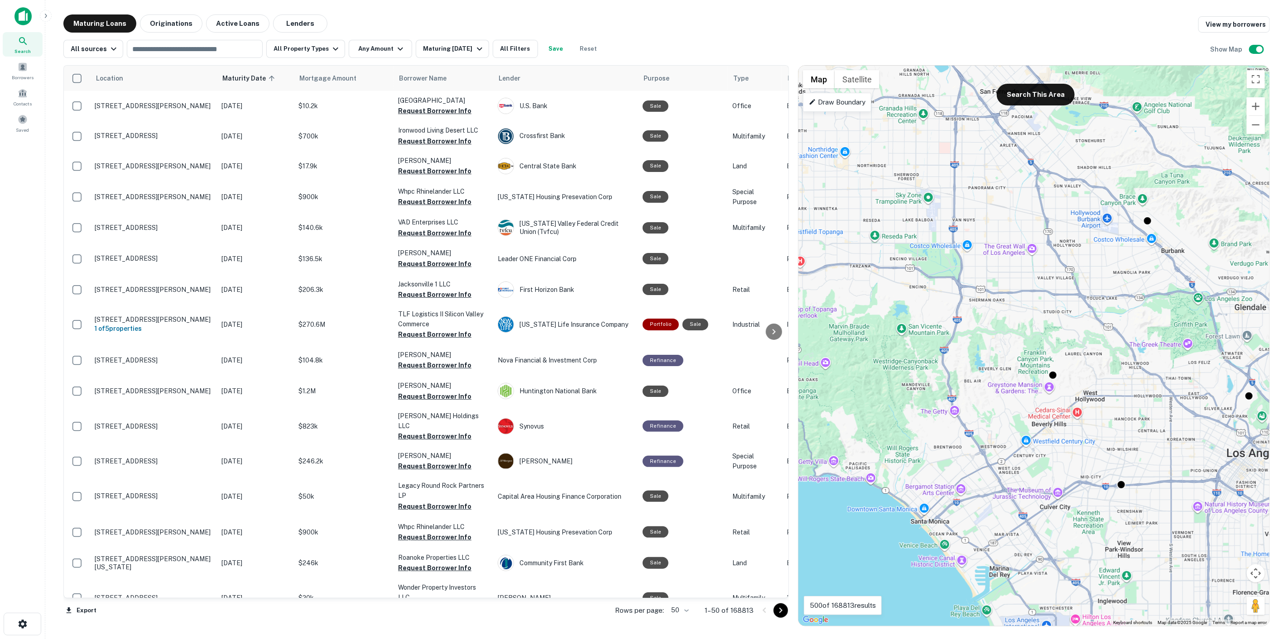
drag, startPoint x: 1001, startPoint y: 352, endPoint x: 1017, endPoint y: 378, distance: 30.7
click at [1017, 378] on div "To activate drag with keyboard, press Alt + Enter. Once in keyboard drag state,…" at bounding box center [1033, 346] width 471 height 560
click at [1038, 91] on button "Search This Area" at bounding box center [1035, 95] width 78 height 22
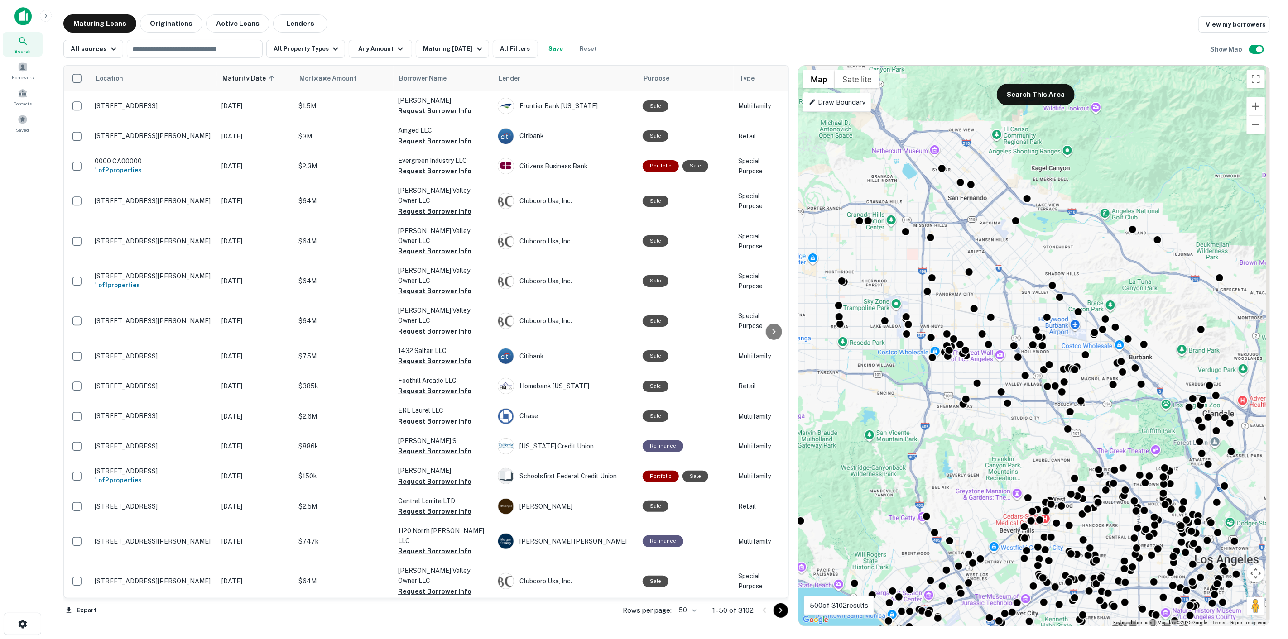
drag, startPoint x: 984, startPoint y: 317, endPoint x: 944, endPoint y: 429, distance: 118.6
click at [944, 429] on div "To activate drag with keyboard, press Alt + Enter. Once in keyboard drag state,…" at bounding box center [1033, 346] width 471 height 560
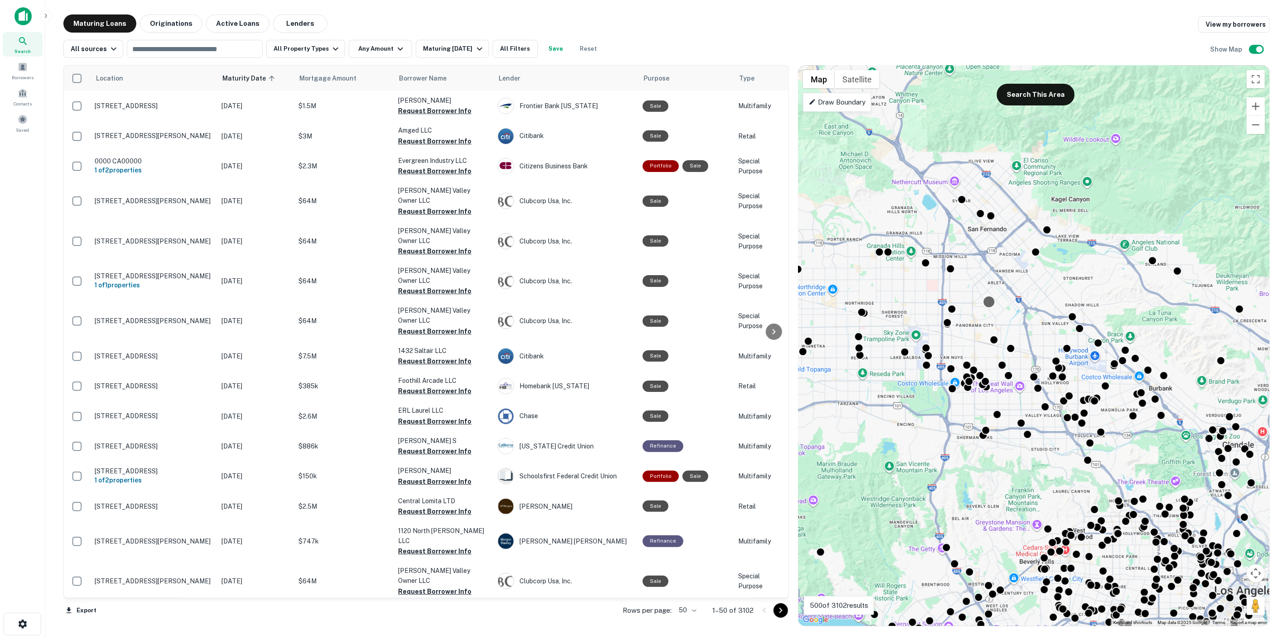
drag, startPoint x: 968, startPoint y: 274, endPoint x: 990, endPoint y: 304, distance: 37.2
click at [990, 304] on div at bounding box center [988, 302] width 13 height 13
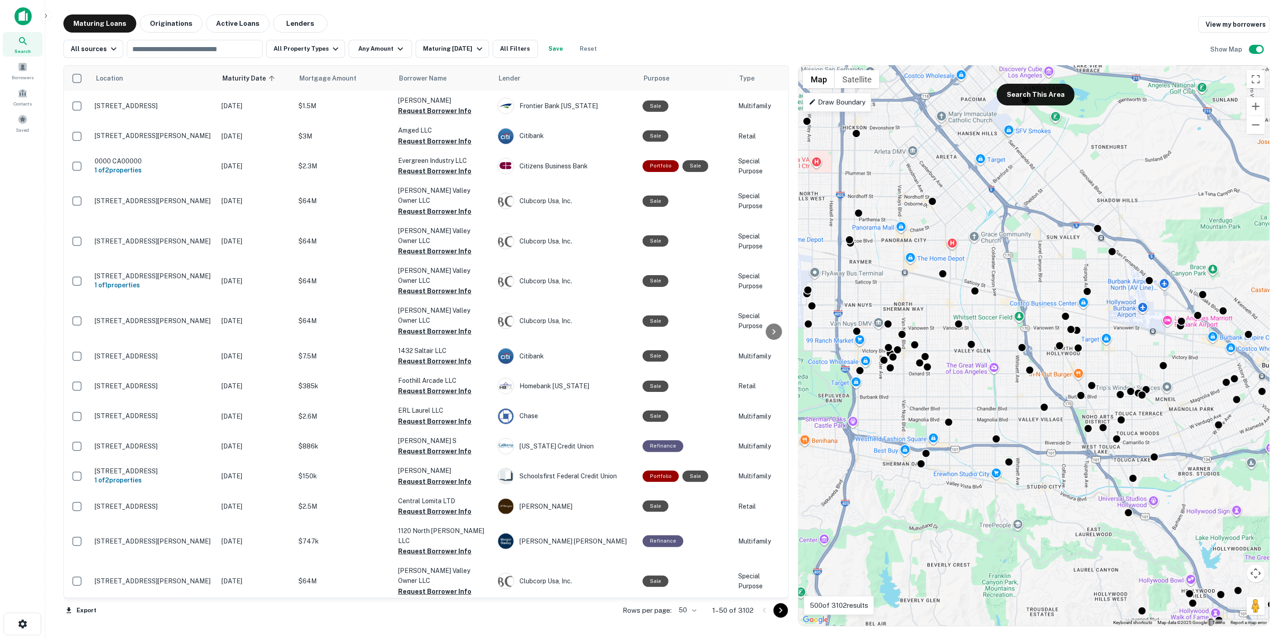
drag, startPoint x: 1022, startPoint y: 299, endPoint x: 1008, endPoint y: 210, distance: 90.4
click at [1008, 210] on div "To activate drag with keyboard, press Alt + Enter. Once in keyboard drag state,…" at bounding box center [1033, 346] width 471 height 560
click at [523, 46] on button "All Filters" at bounding box center [515, 49] width 45 height 18
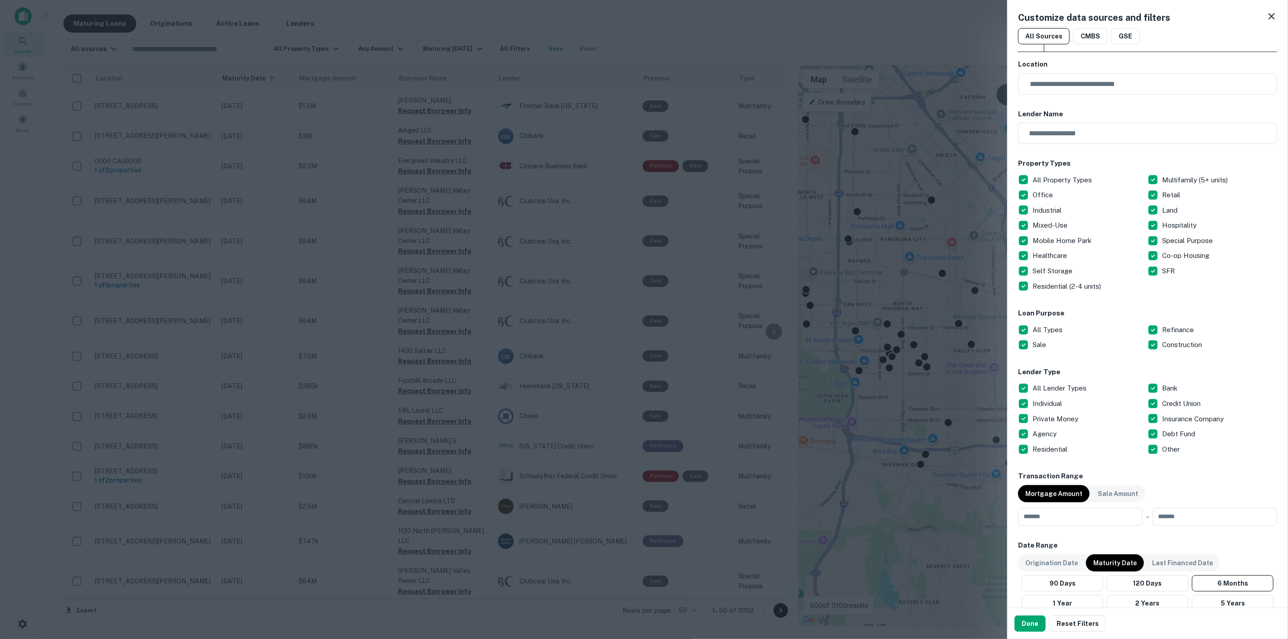
click at [1042, 180] on p "All Property Types" at bounding box center [1062, 180] width 61 height 11
drag, startPoint x: 1040, startPoint y: 316, endPoint x: 1123, endPoint y: 325, distance: 83.3
click at [1041, 316] on h6 "Loan Purpose" at bounding box center [1147, 313] width 259 height 10
click at [1039, 328] on p "All Types" at bounding box center [1048, 330] width 32 height 11
click at [1024, 626] on button "Done" at bounding box center [1029, 624] width 31 height 16
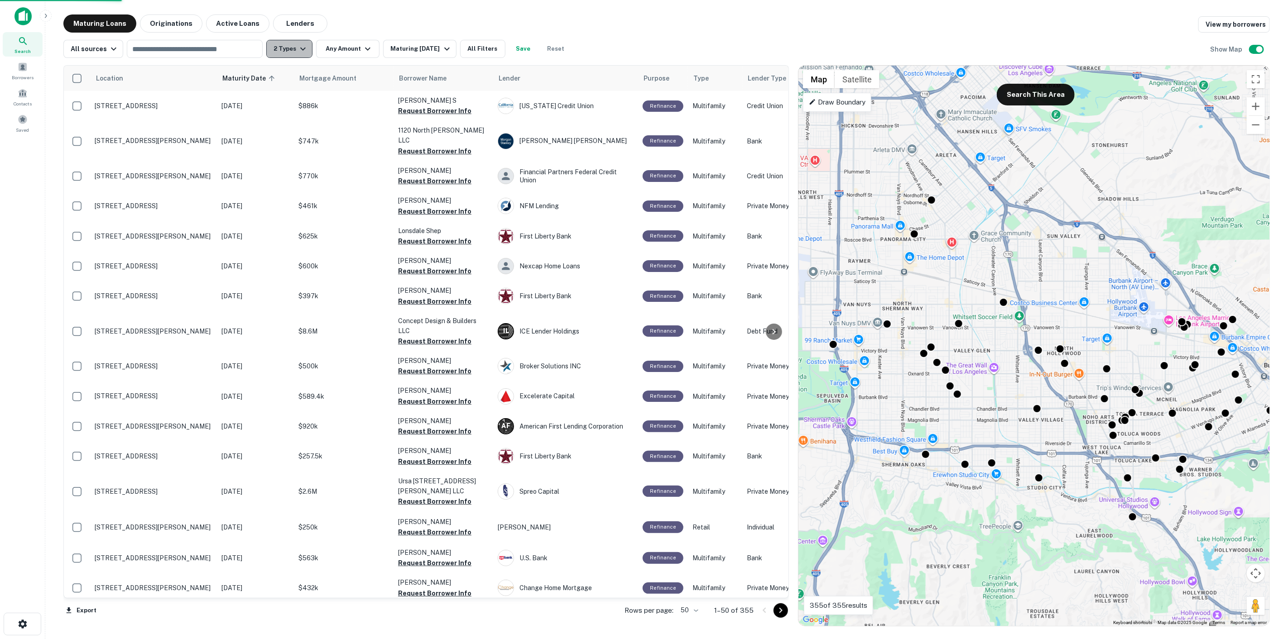
click at [306, 45] on button "2 Types" at bounding box center [289, 49] width 46 height 18
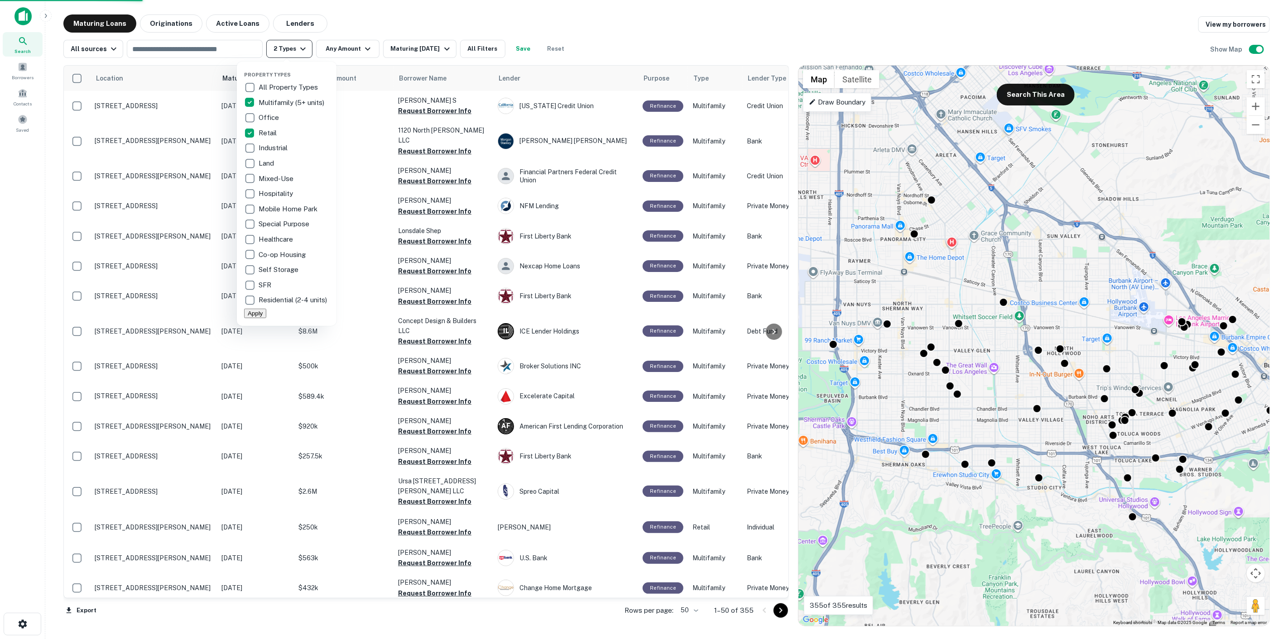
click at [306, 45] on div at bounding box center [644, 319] width 1288 height 639
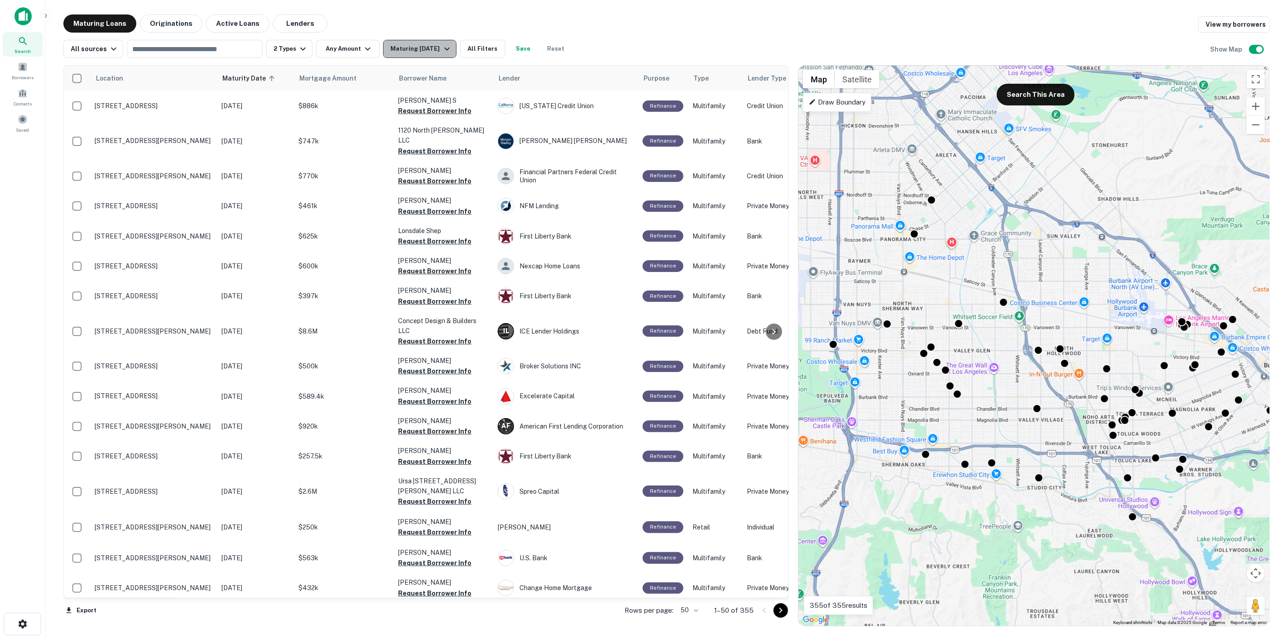
click at [448, 46] on div "Maturing In 6 Months" at bounding box center [421, 48] width 62 height 11
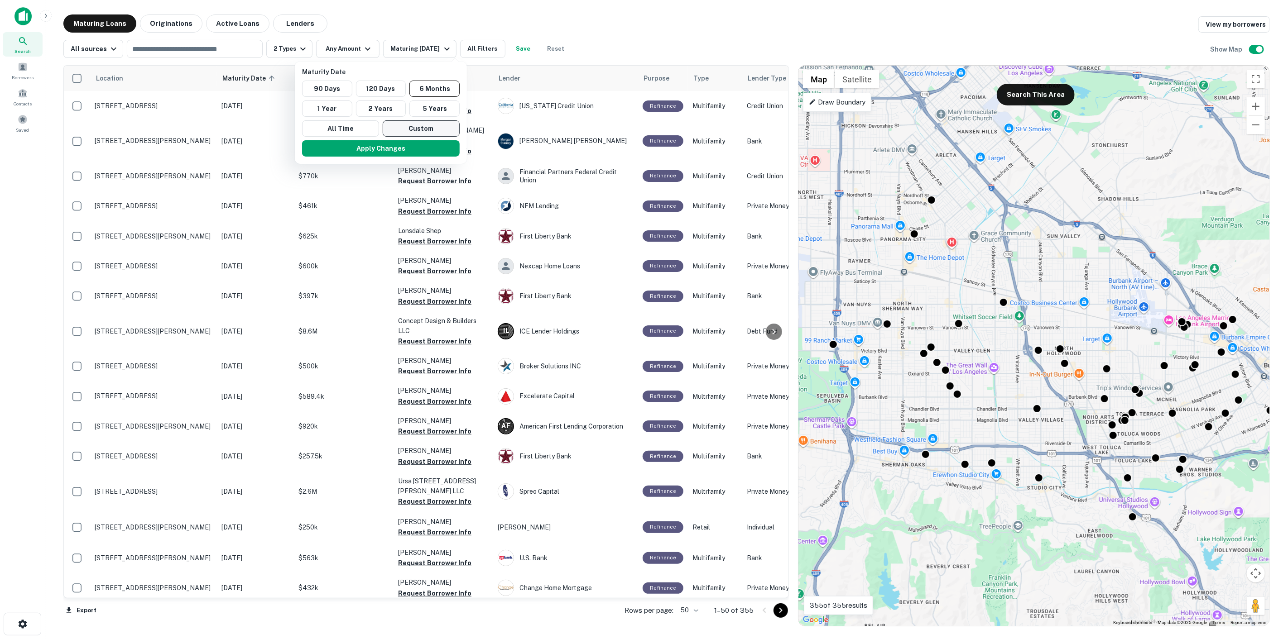
click at [441, 127] on button "Custom" at bounding box center [421, 128] width 77 height 16
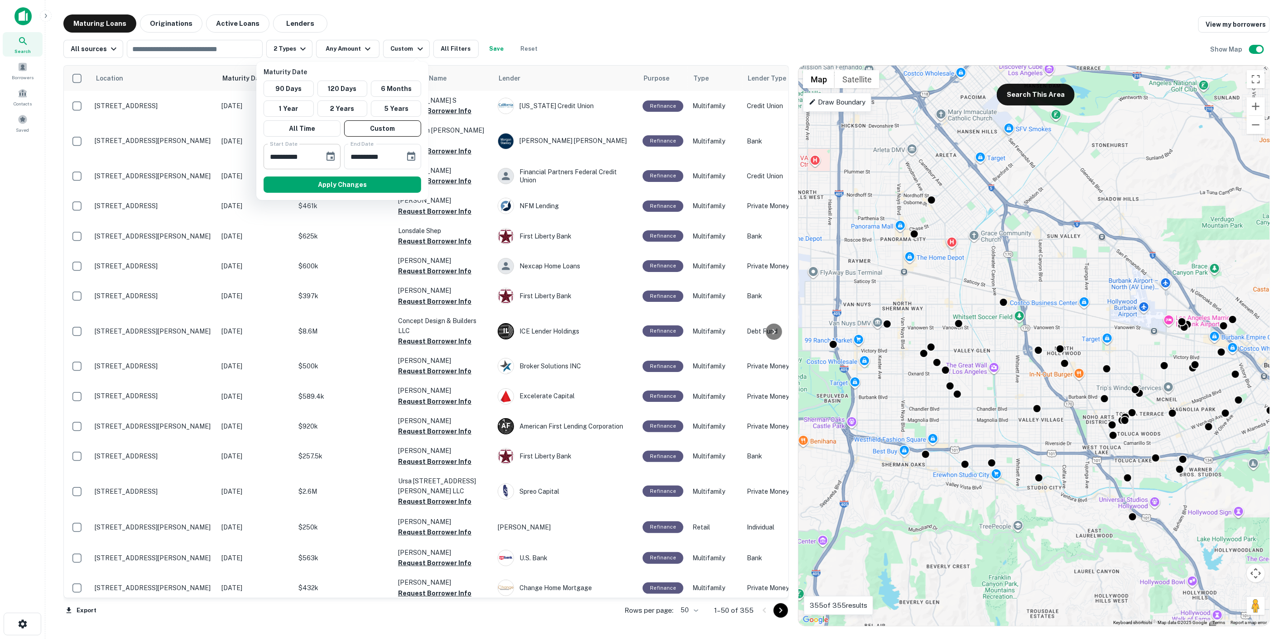
click at [286, 162] on input "**********" at bounding box center [290, 156] width 54 height 25
click at [278, 159] on input "**********" at bounding box center [290, 156] width 54 height 25
click at [287, 156] on input "**********" at bounding box center [290, 156] width 54 height 25
type input "**********"
click at [351, 154] on input "**********" at bounding box center [371, 156] width 54 height 25
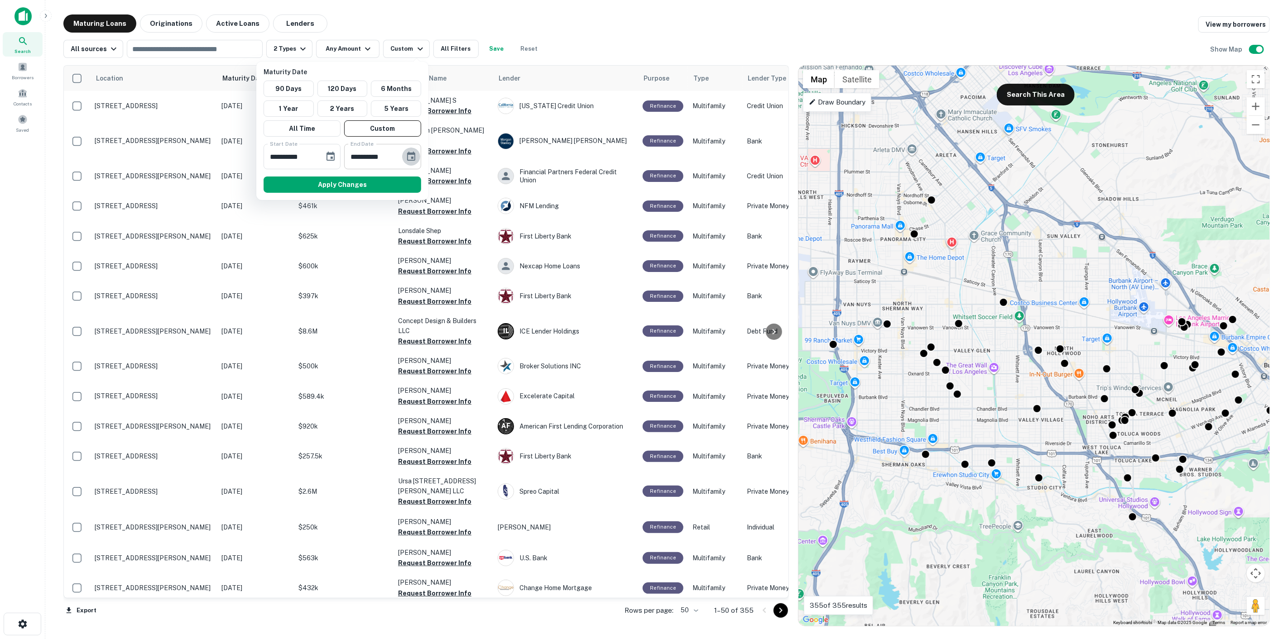
click at [408, 154] on icon "Choose date, selected date is Sep 30, 2025" at bounding box center [411, 156] width 8 height 9
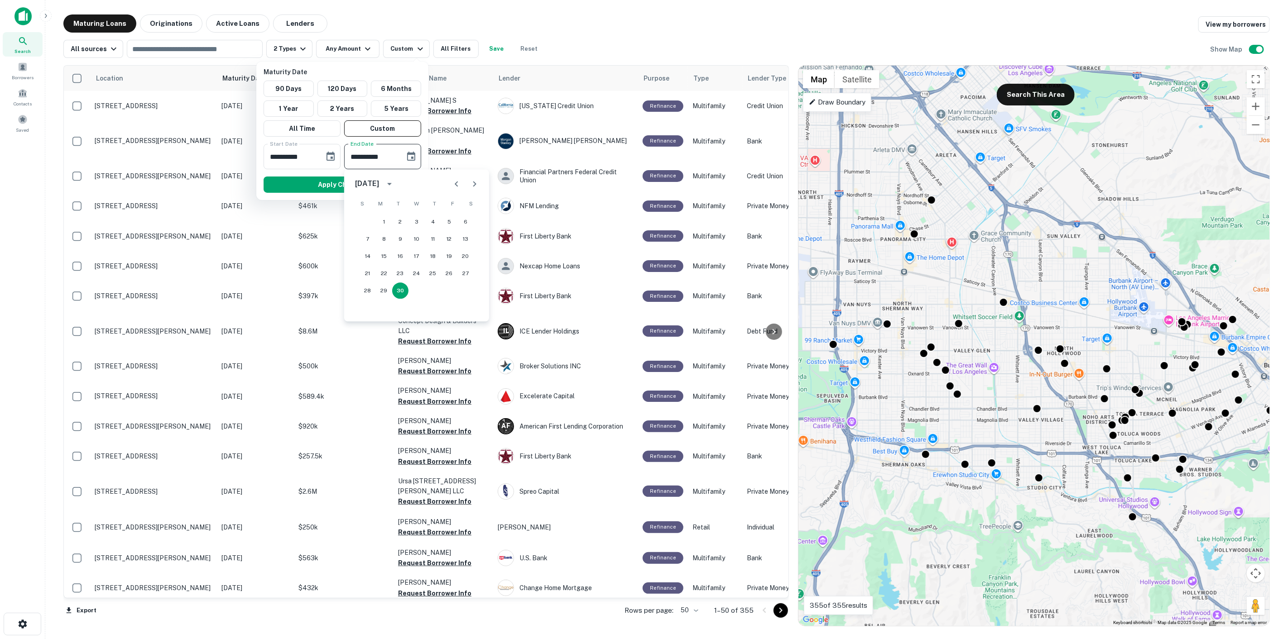
click at [379, 182] on div "September 2025" at bounding box center [367, 183] width 24 height 11
click at [366, 279] on button "2026" at bounding box center [369, 280] width 33 height 16
type input "**********"
click at [316, 180] on button "Apply Changes" at bounding box center [342, 185] width 158 height 16
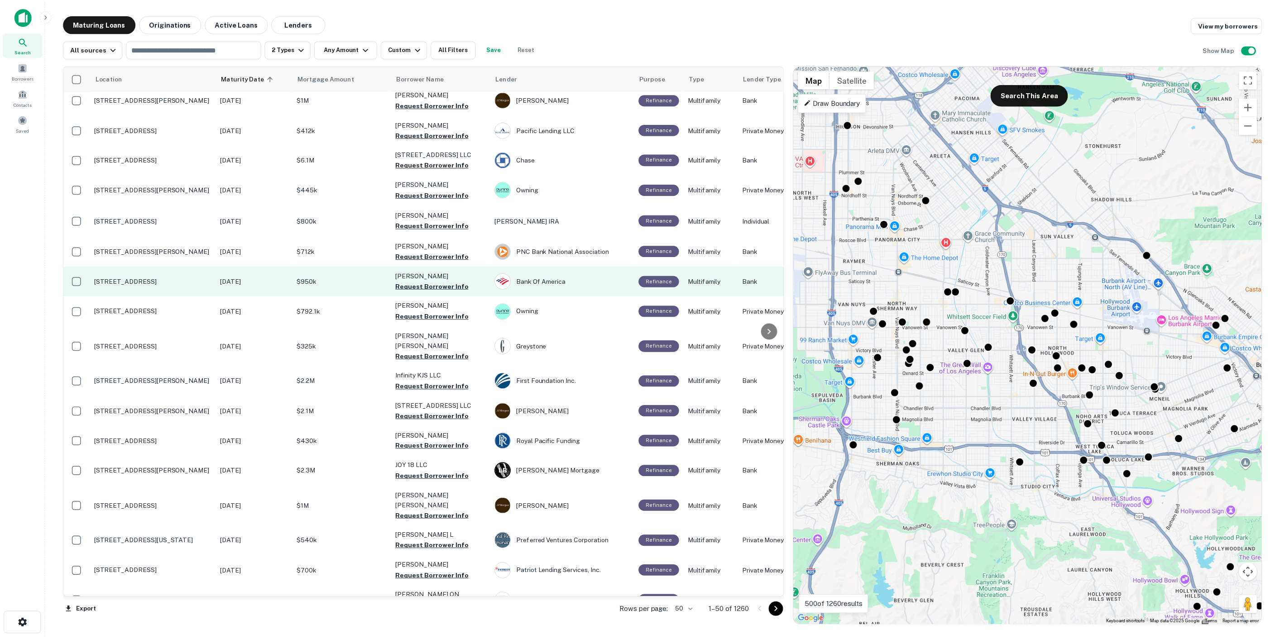
scroll to position [101, 0]
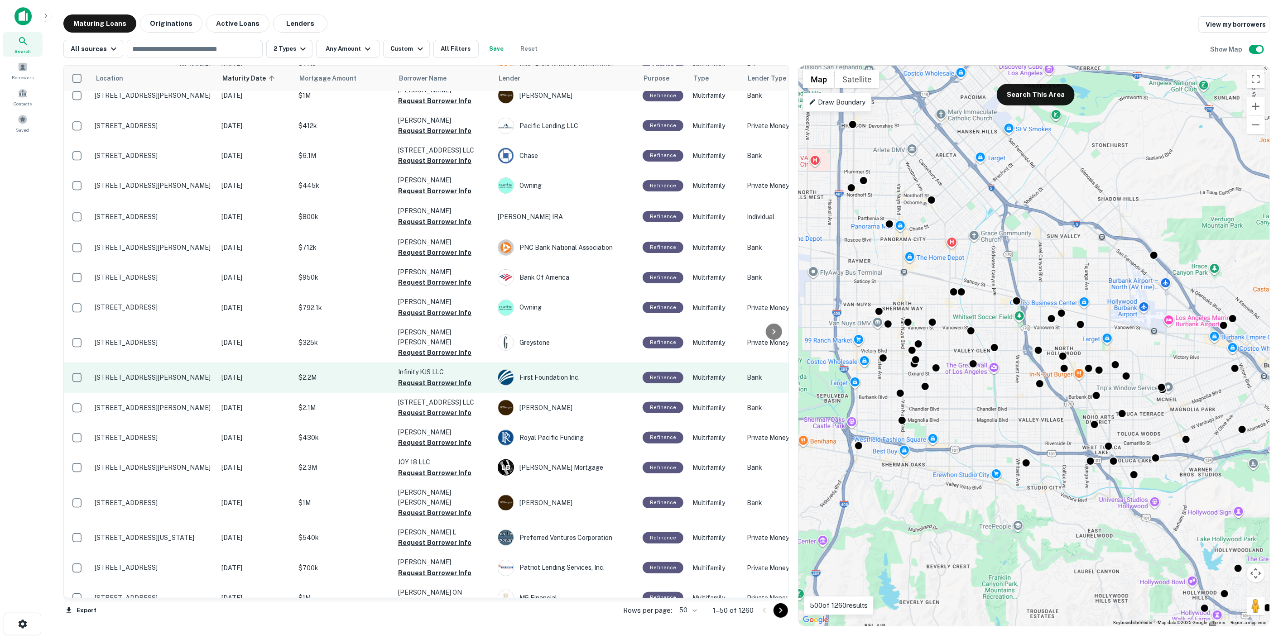
drag, startPoint x: 363, startPoint y: 363, endPoint x: 340, endPoint y: 365, distance: 23.2
click at [340, 373] on p "$2.2M" at bounding box center [343, 378] width 91 height 10
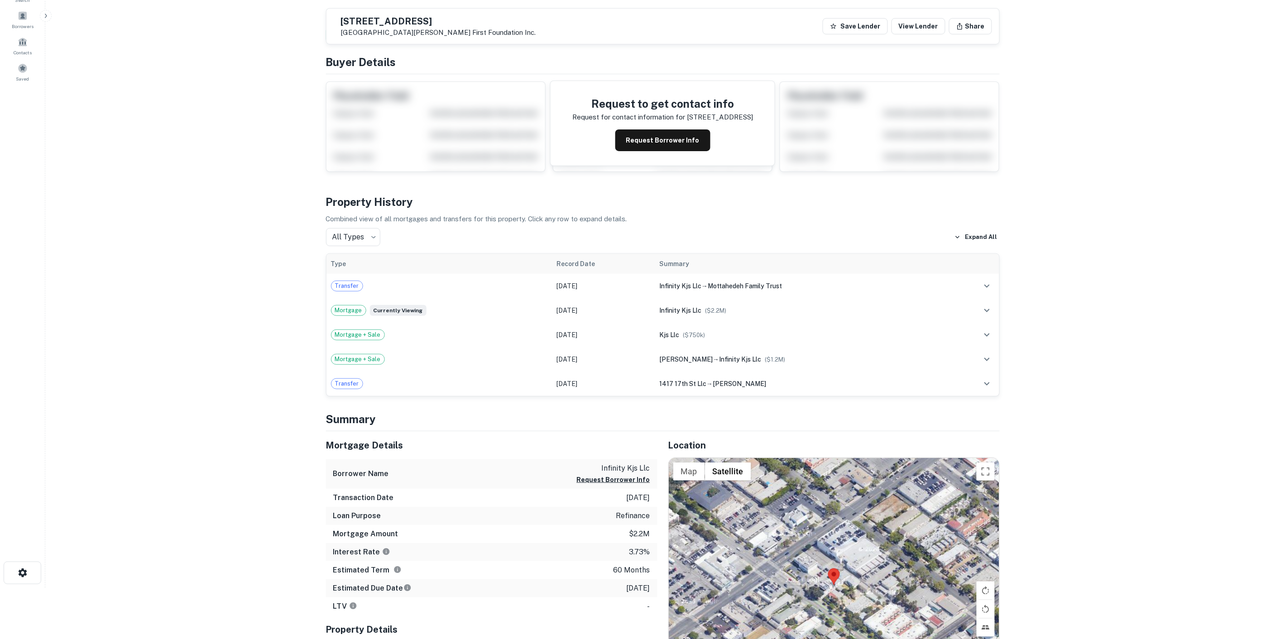
scroll to position [50, 0]
click at [684, 141] on button "Request Borrower Info" at bounding box center [662, 141] width 95 height 22
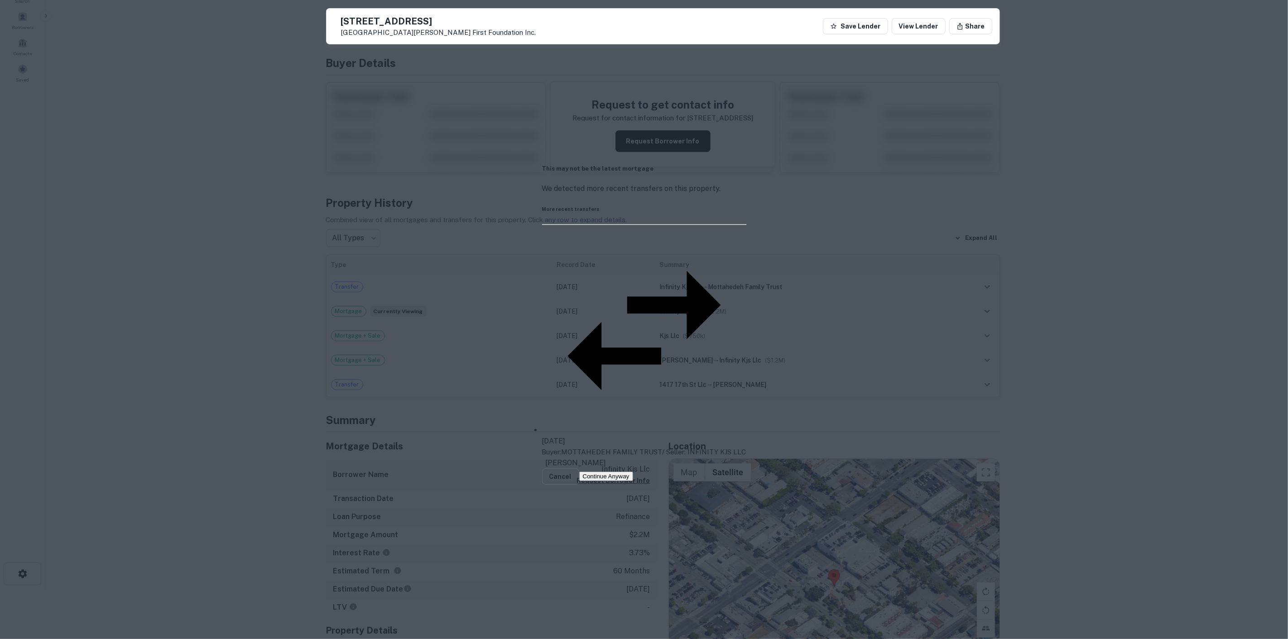
drag, startPoint x: 679, startPoint y: 381, endPoint x: 685, endPoint y: 351, distance: 30.4
click at [579, 469] on button "Cancel" at bounding box center [560, 477] width 37 height 16
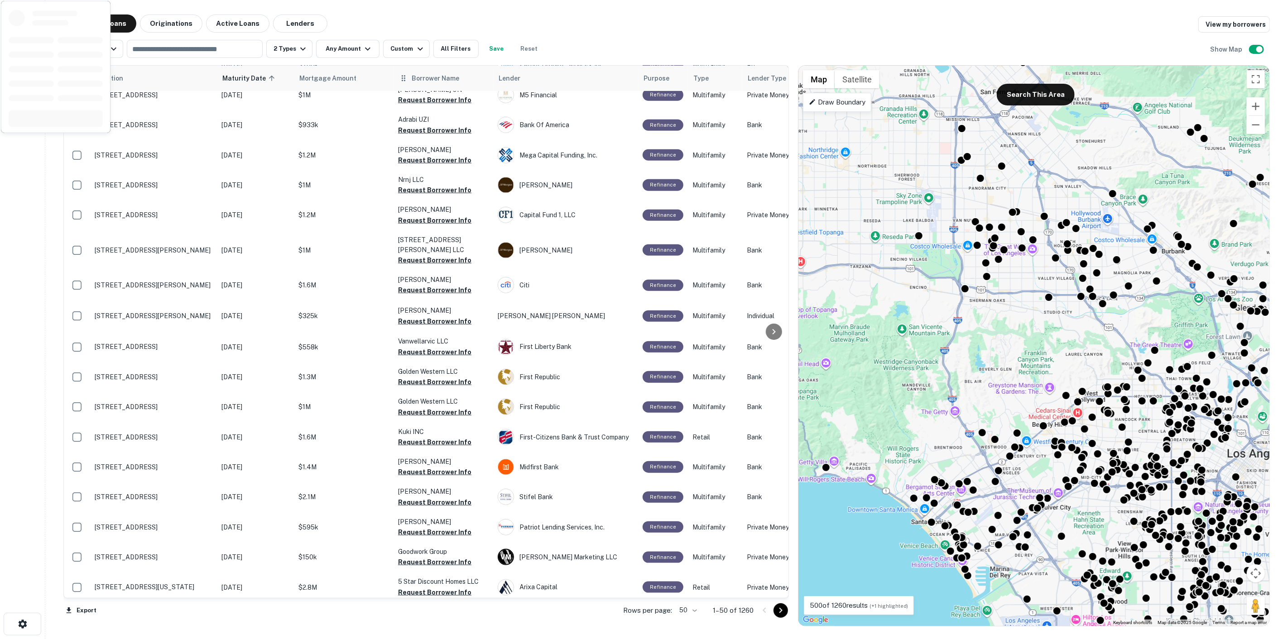
scroll to position [402, 0]
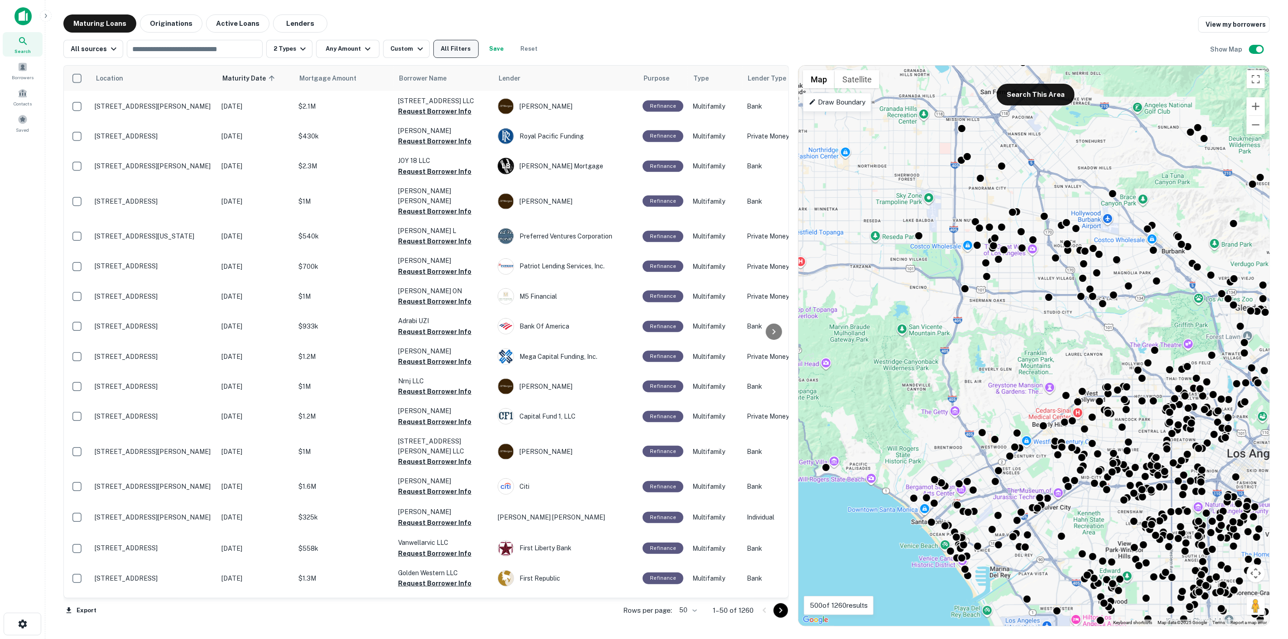
click at [442, 48] on button "All Filters" at bounding box center [455, 49] width 45 height 18
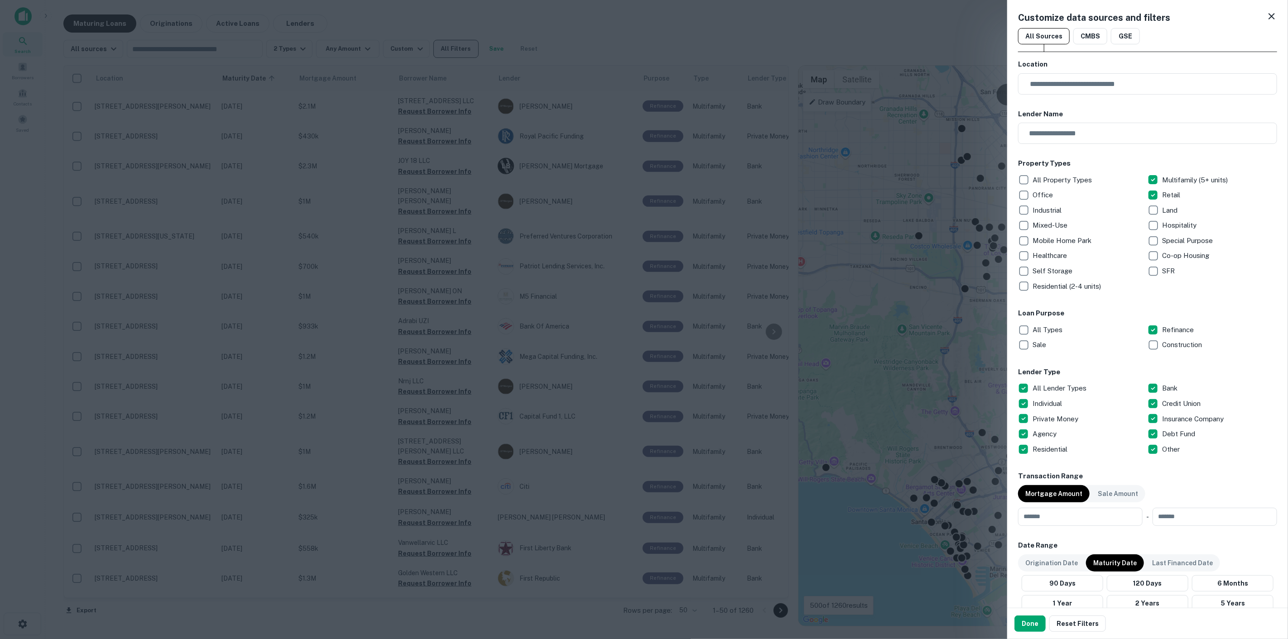
click at [442, 48] on div at bounding box center [644, 319] width 1288 height 639
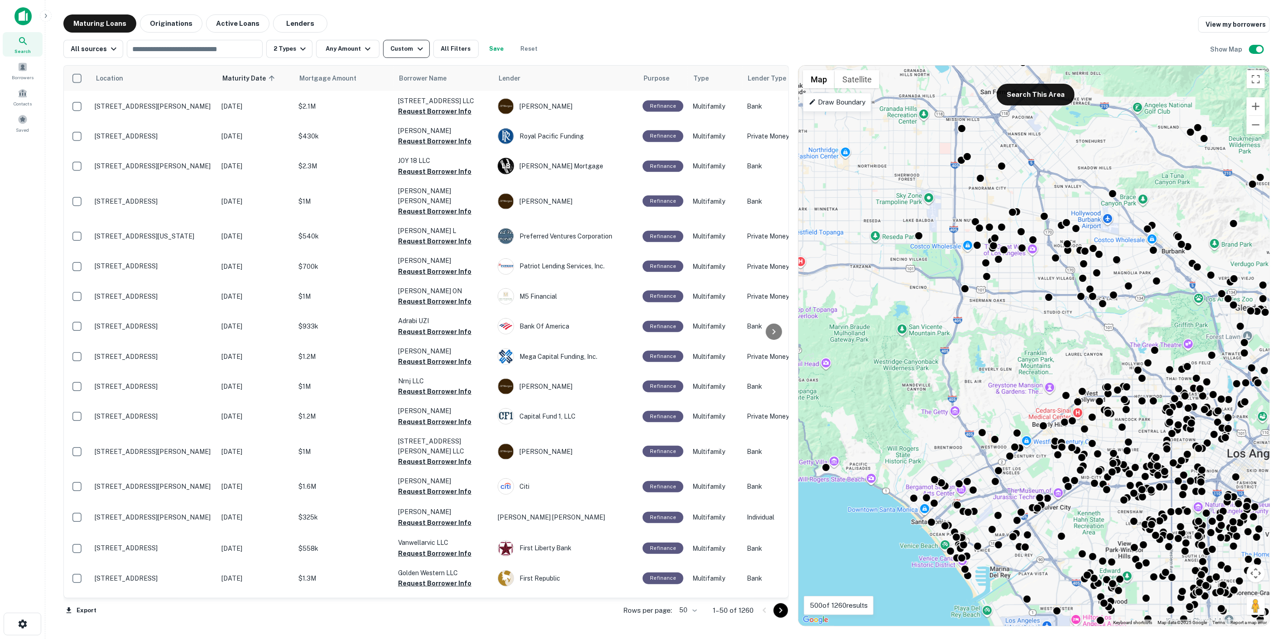
click at [401, 51] on div "Custom" at bounding box center [407, 48] width 35 height 11
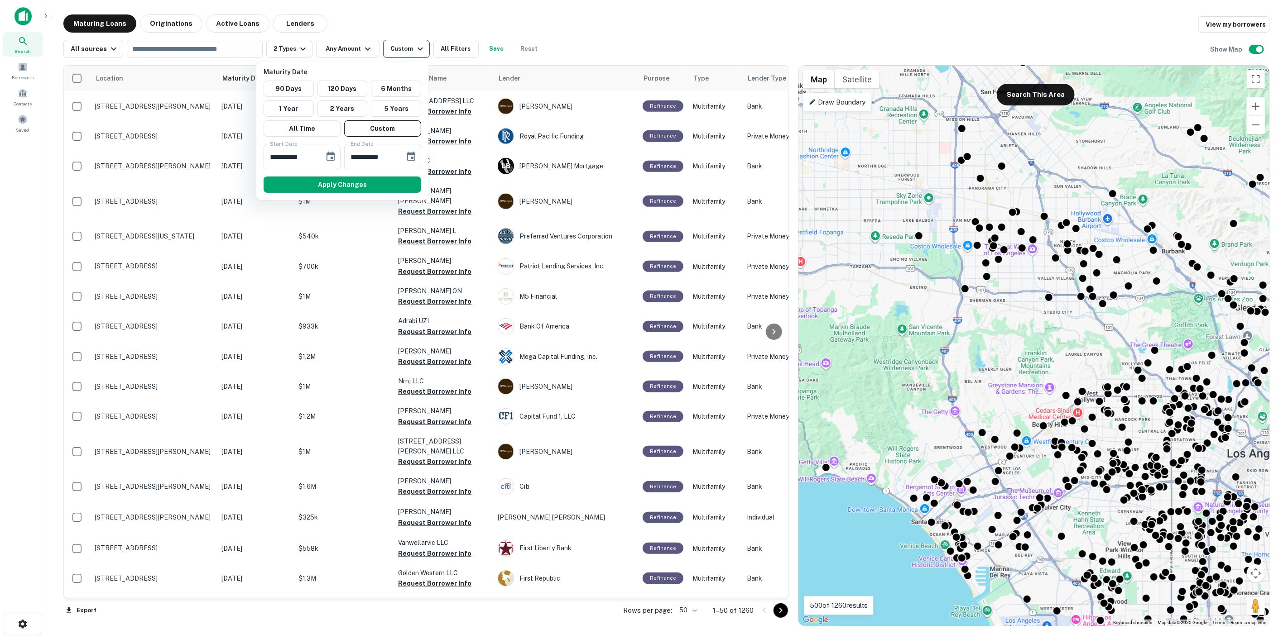
click at [402, 51] on div at bounding box center [644, 319] width 1288 height 639
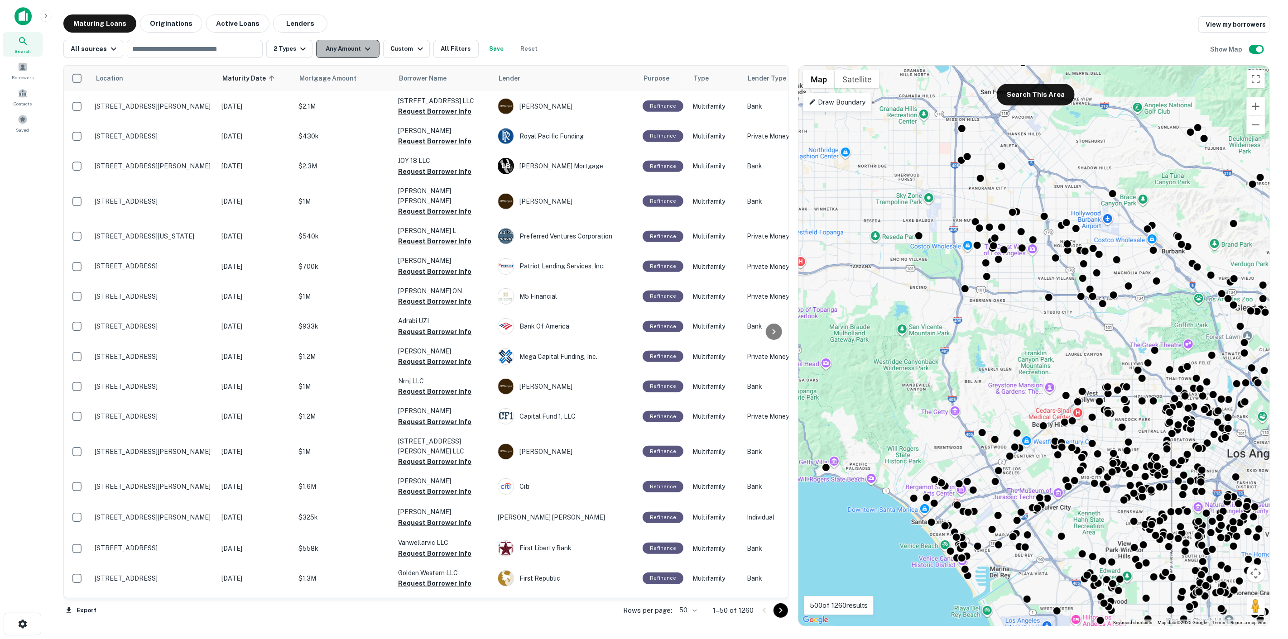
click at [356, 53] on button "Any Amount" at bounding box center [347, 49] width 63 height 18
click at [356, 53] on div at bounding box center [644, 319] width 1288 height 639
click at [363, 47] on icon "button" at bounding box center [367, 48] width 11 height 11
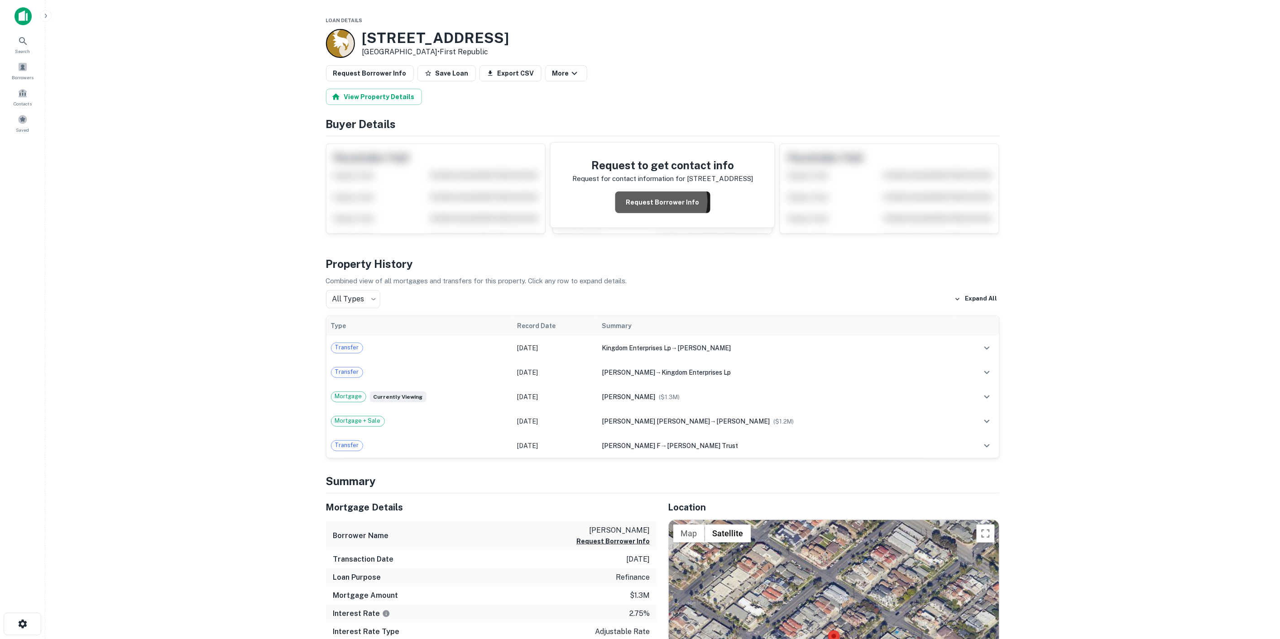
click at [661, 201] on button "Request Borrower Info" at bounding box center [662, 203] width 95 height 22
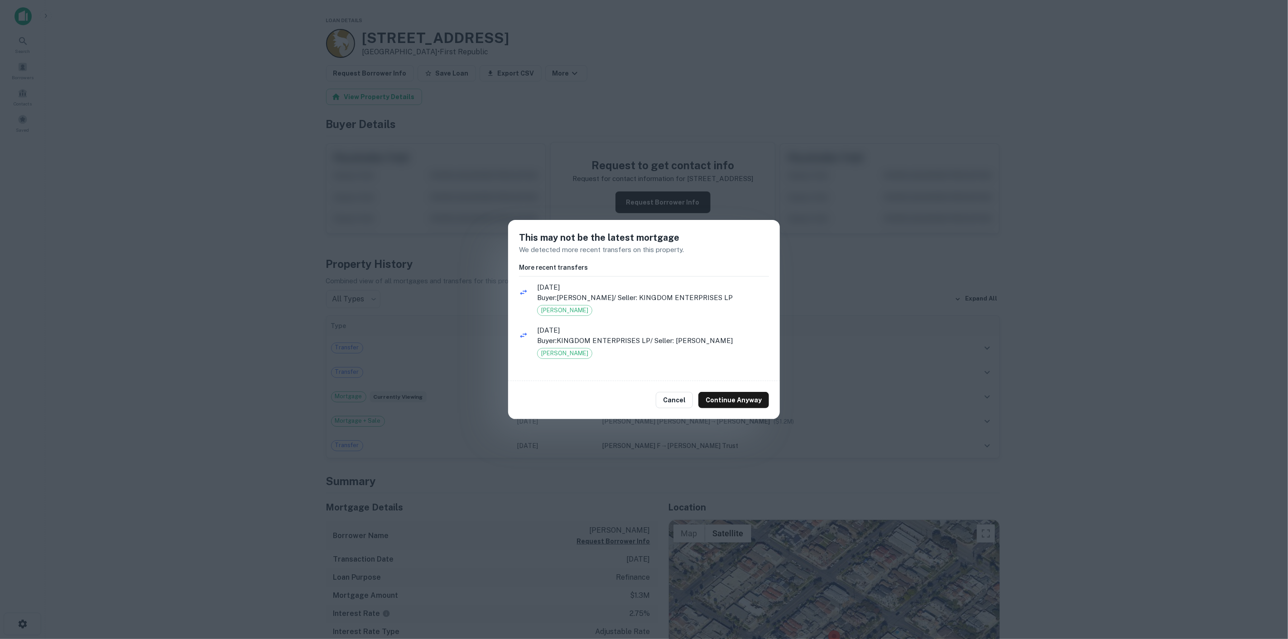
drag, startPoint x: 671, startPoint y: 398, endPoint x: 670, endPoint y: 390, distance: 7.4
click at [672, 397] on button "Cancel" at bounding box center [674, 400] width 37 height 16
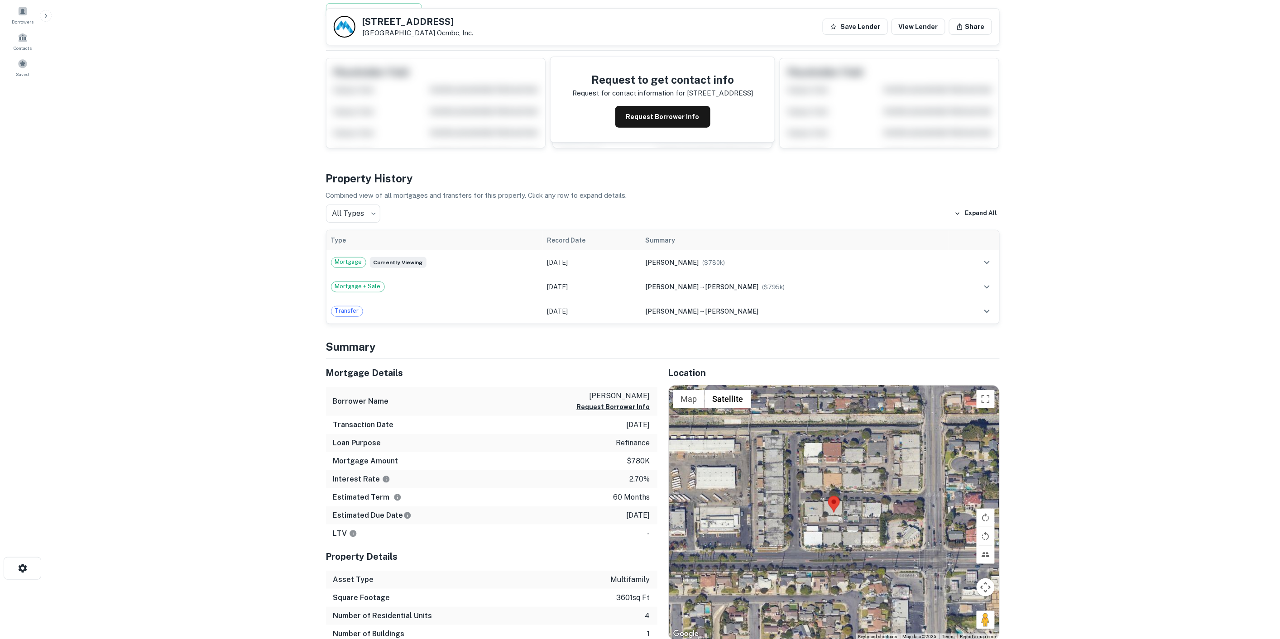
scroll to position [50, 0]
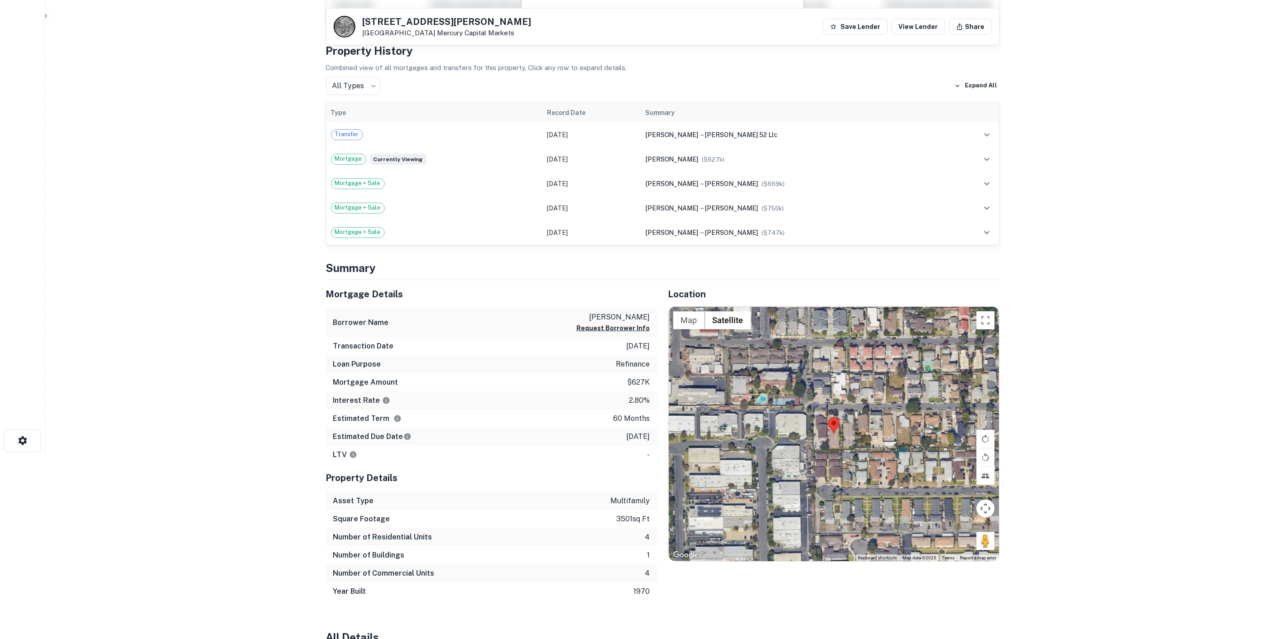
scroll to position [101, 0]
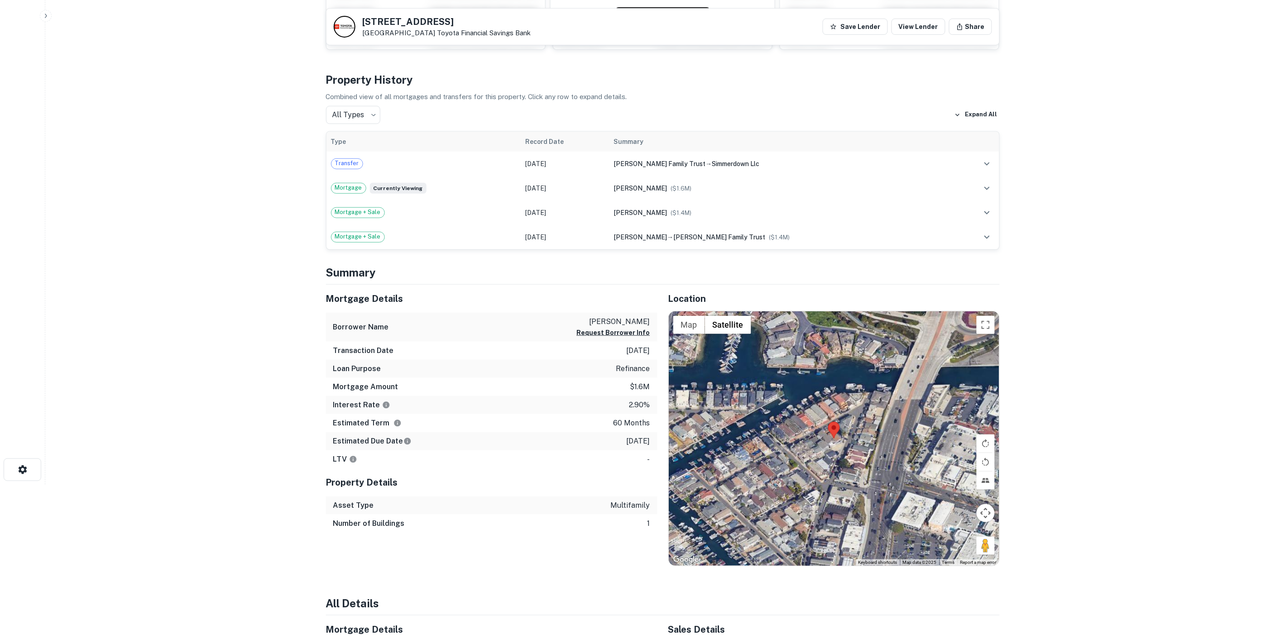
scroll to position [151, 0]
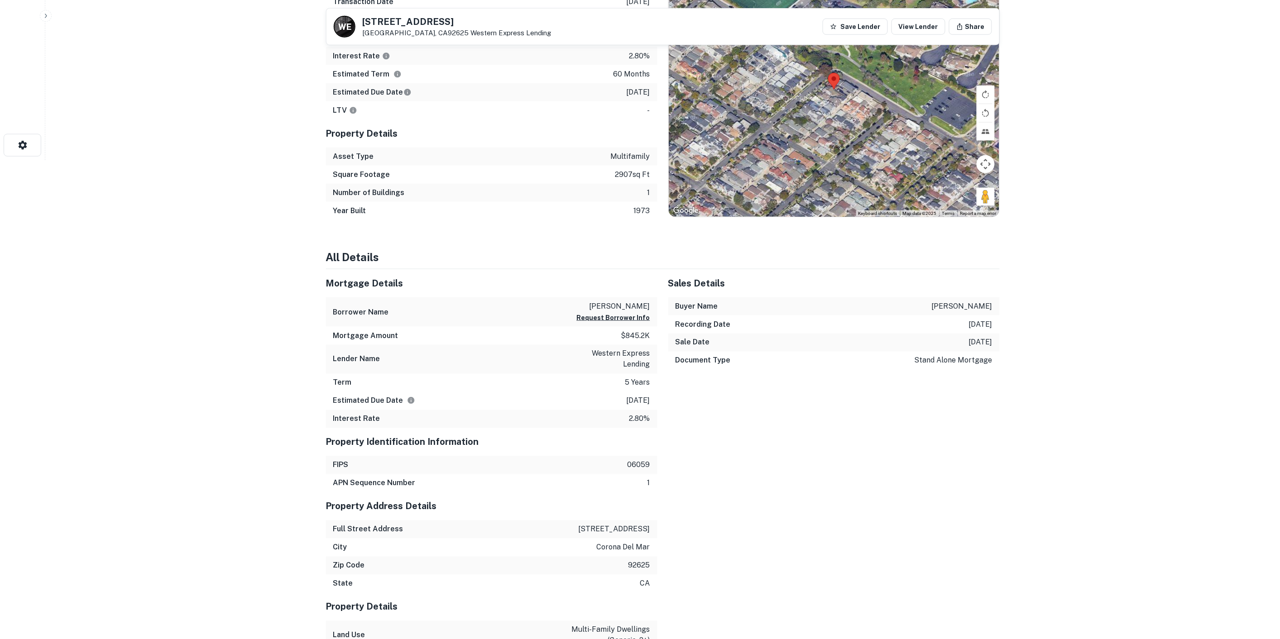
scroll to position [402, 0]
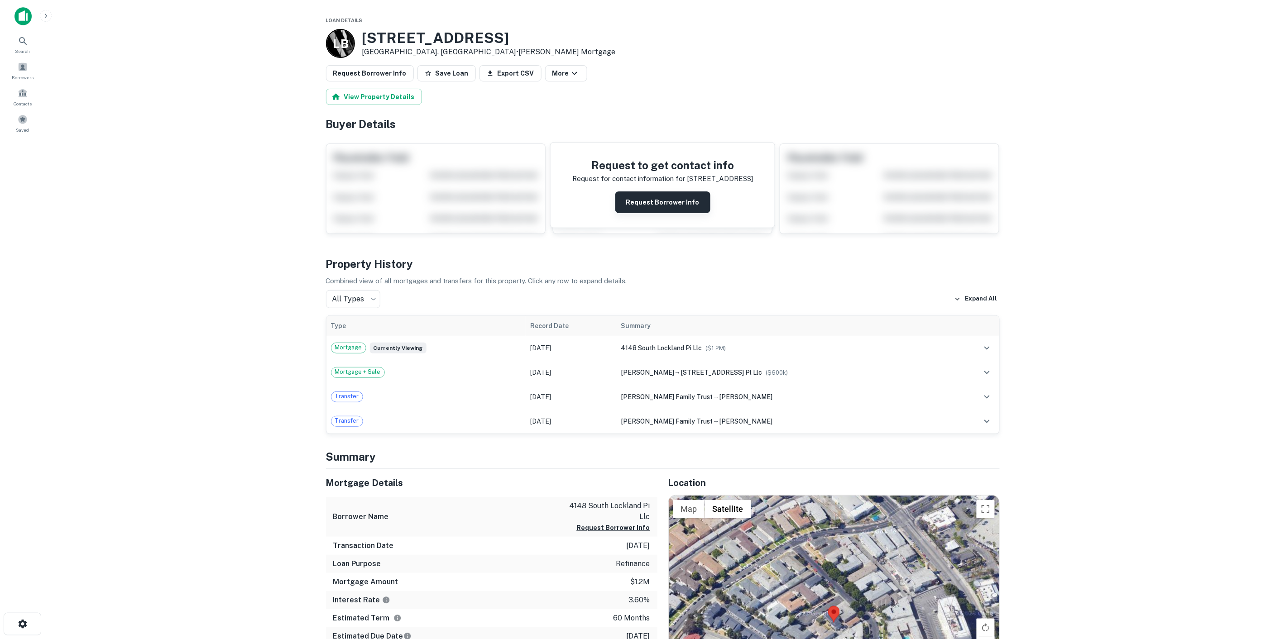
click at [660, 203] on button "Request Borrower Info" at bounding box center [662, 203] width 95 height 22
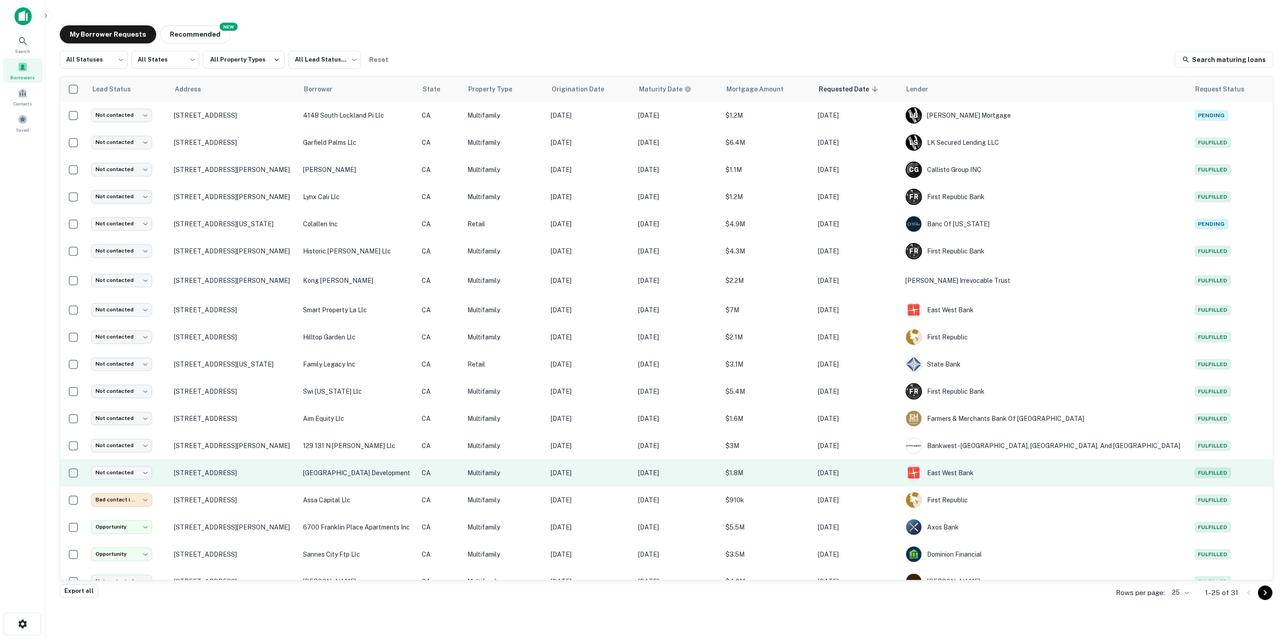
click at [61, 469] on td at bounding box center [73, 473] width 26 height 27
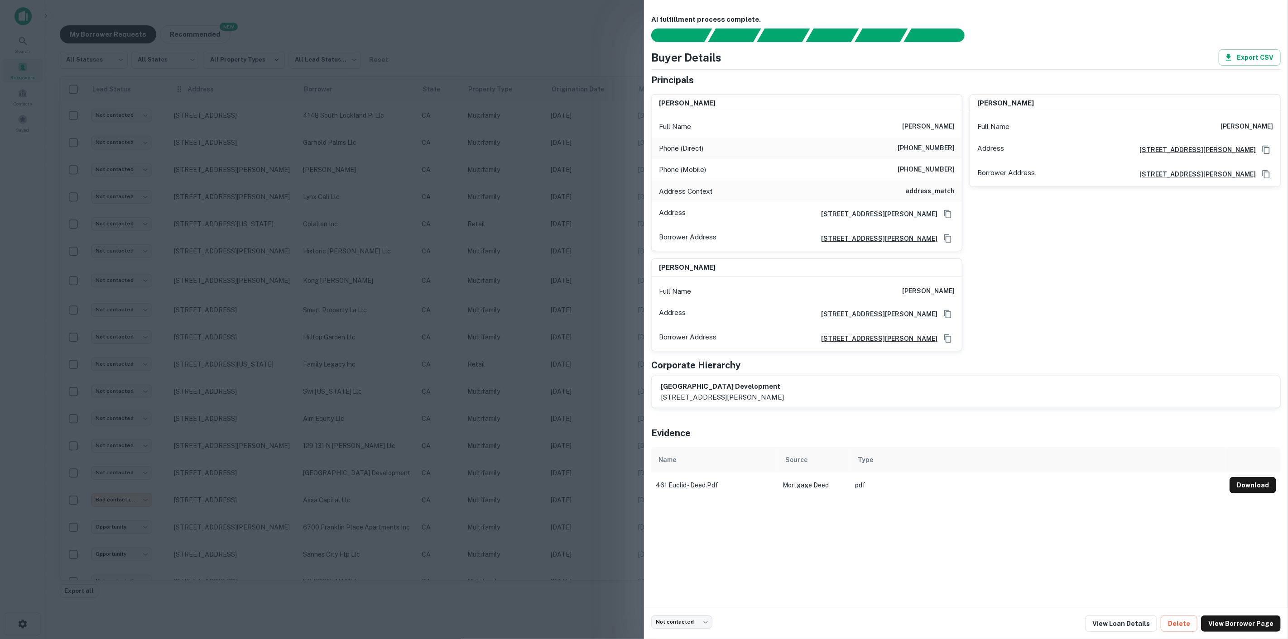
click at [256, 80] on div at bounding box center [644, 319] width 1288 height 639
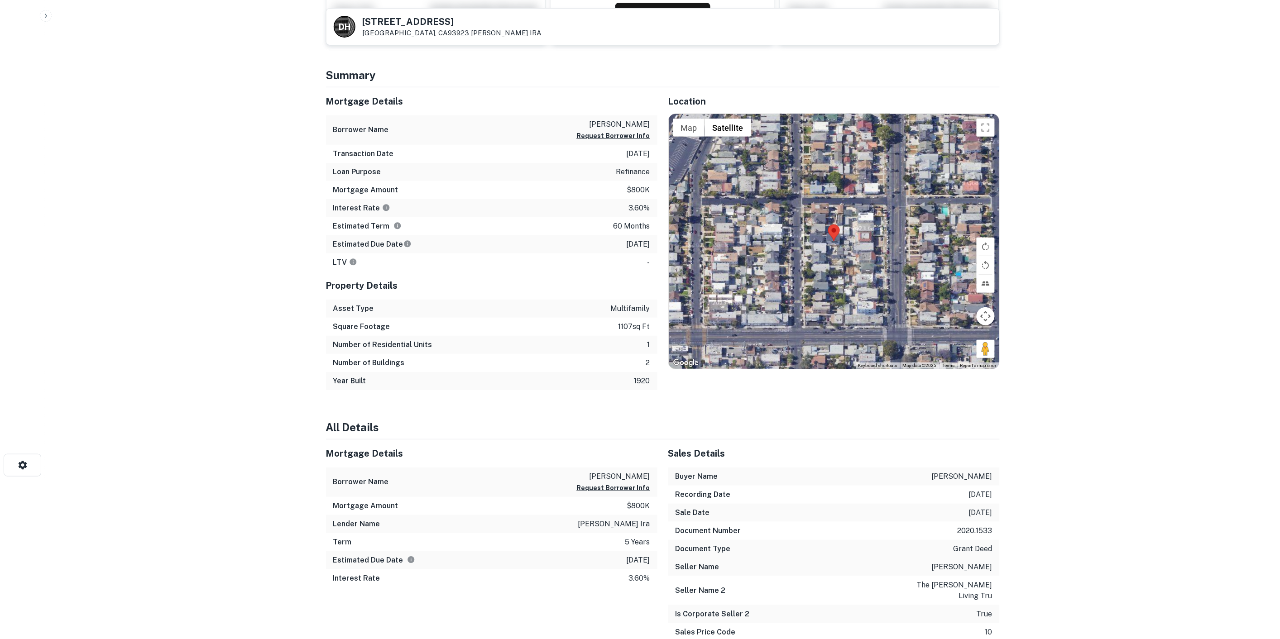
scroll to position [201, 0]
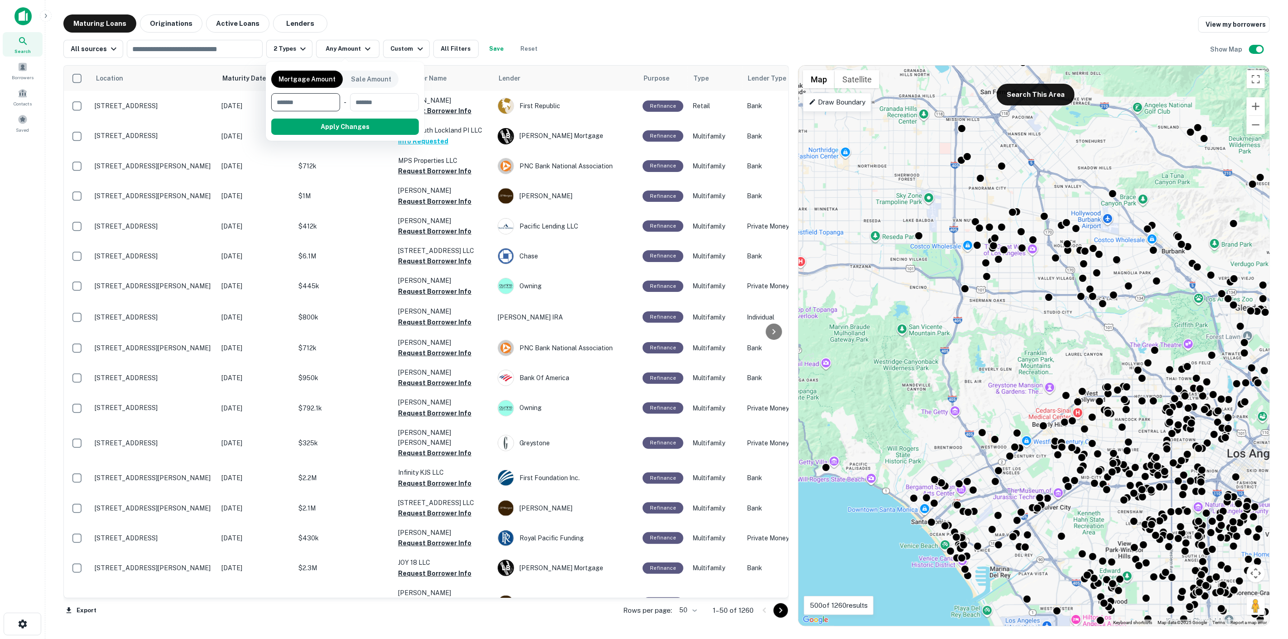
scroll to position [402, 0]
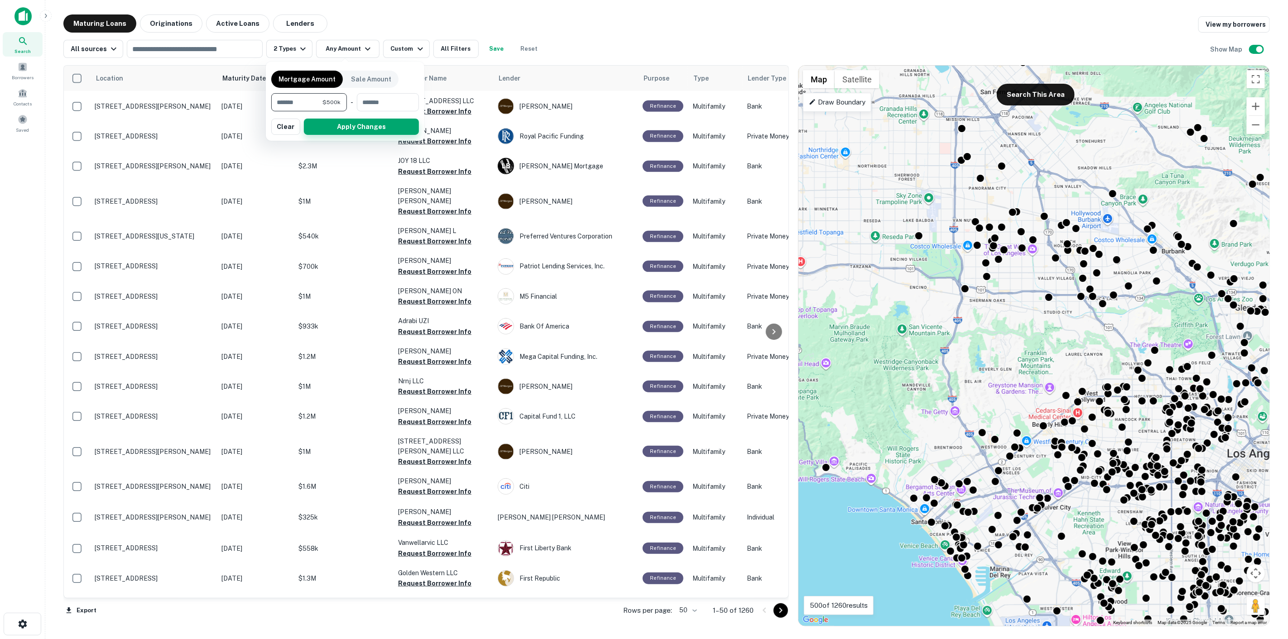
type input "******"
click at [399, 129] on button "Apply Changes" at bounding box center [361, 127] width 115 height 16
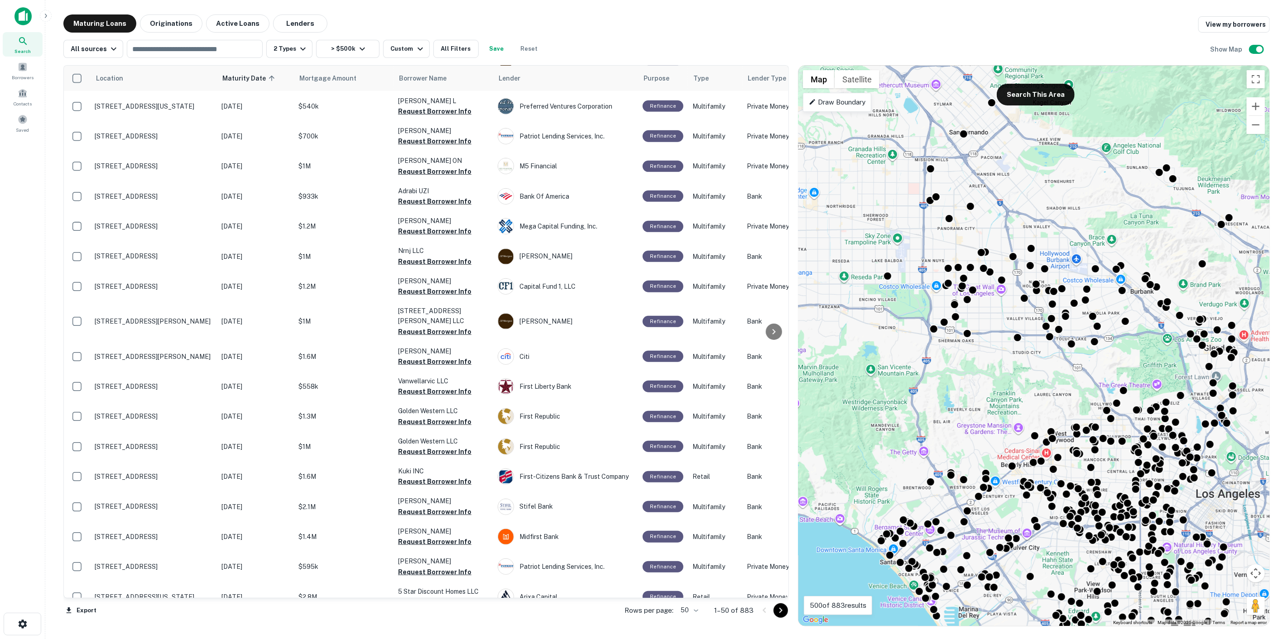
drag, startPoint x: 951, startPoint y: 219, endPoint x: 924, endPoint y: 257, distance: 47.4
click at [920, 266] on div "To activate drag with keyboard, press Alt + Enter. Once in keyboard drag state,…" at bounding box center [1033, 346] width 471 height 560
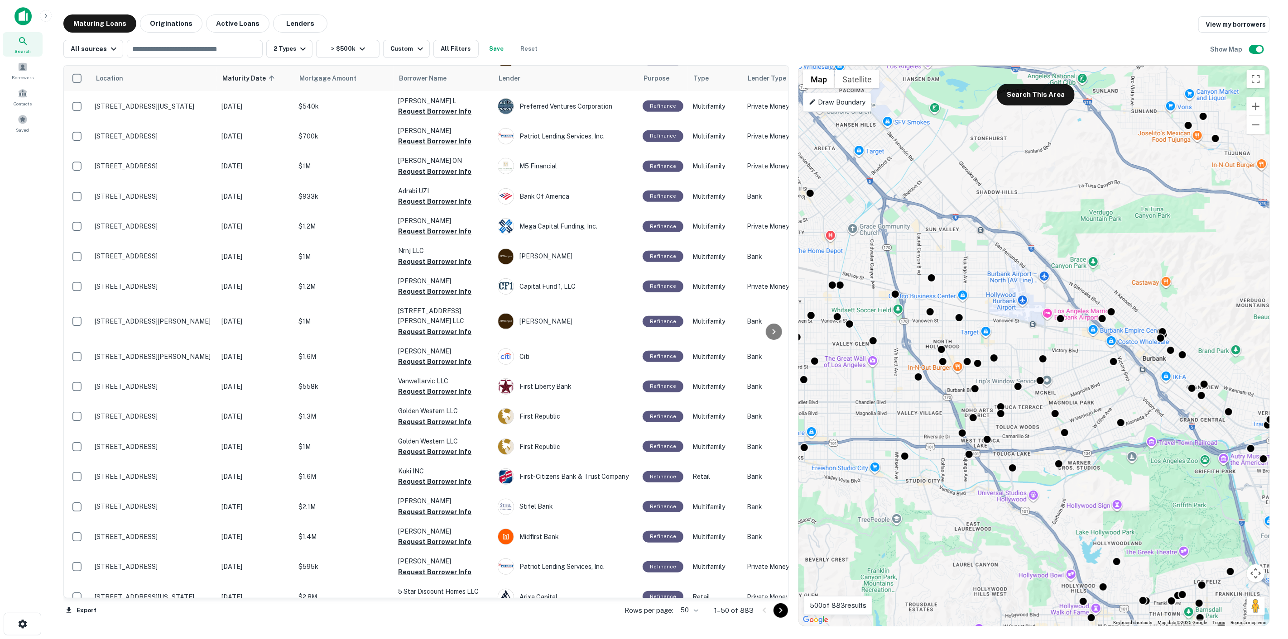
drag, startPoint x: 1034, startPoint y: 342, endPoint x: 1050, endPoint y: 369, distance: 31.1
click at [1047, 374] on div "To activate drag with keyboard, press Alt + Enter. Once in keyboard drag state,…" at bounding box center [1033, 346] width 471 height 560
drag, startPoint x: 1034, startPoint y: 360, endPoint x: 1080, endPoint y: 361, distance: 46.2
click at [1080, 361] on div "To activate drag with keyboard, press Alt + Enter. Once in keyboard drag state,…" at bounding box center [1033, 346] width 471 height 560
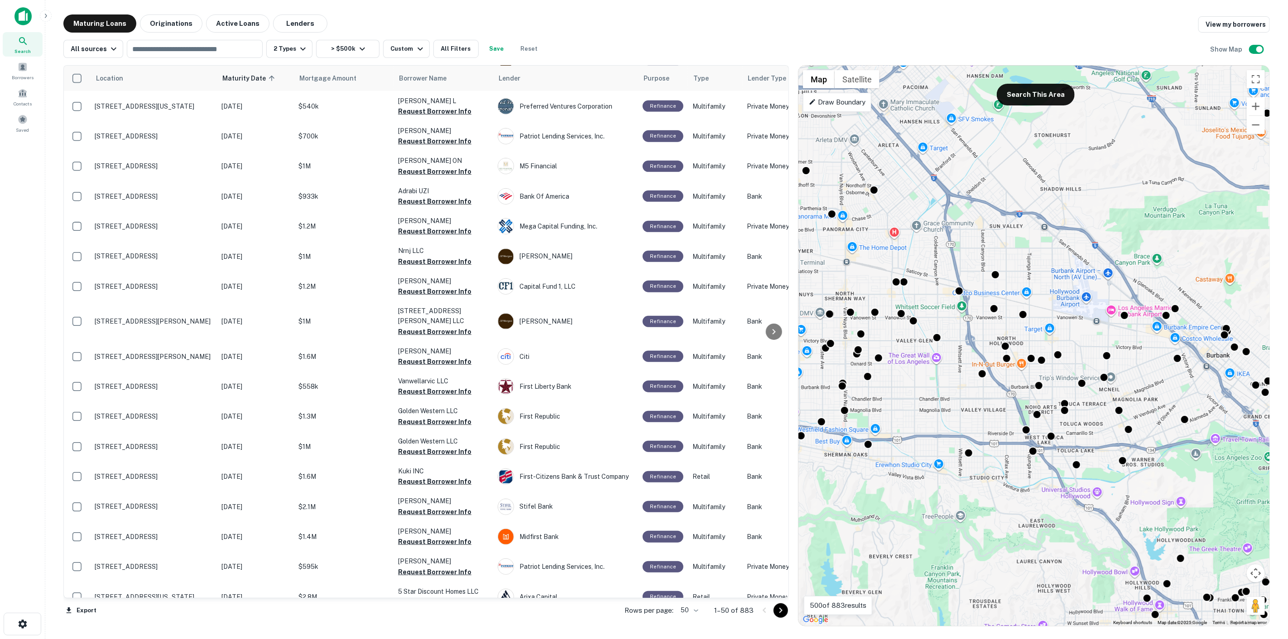
drag, startPoint x: 1076, startPoint y: 369, endPoint x: 1093, endPoint y: 367, distance: 17.7
click at [1093, 367] on div "To activate drag with keyboard, press Alt + Enter. Once in keyboard drag state,…" at bounding box center [1033, 346] width 471 height 560
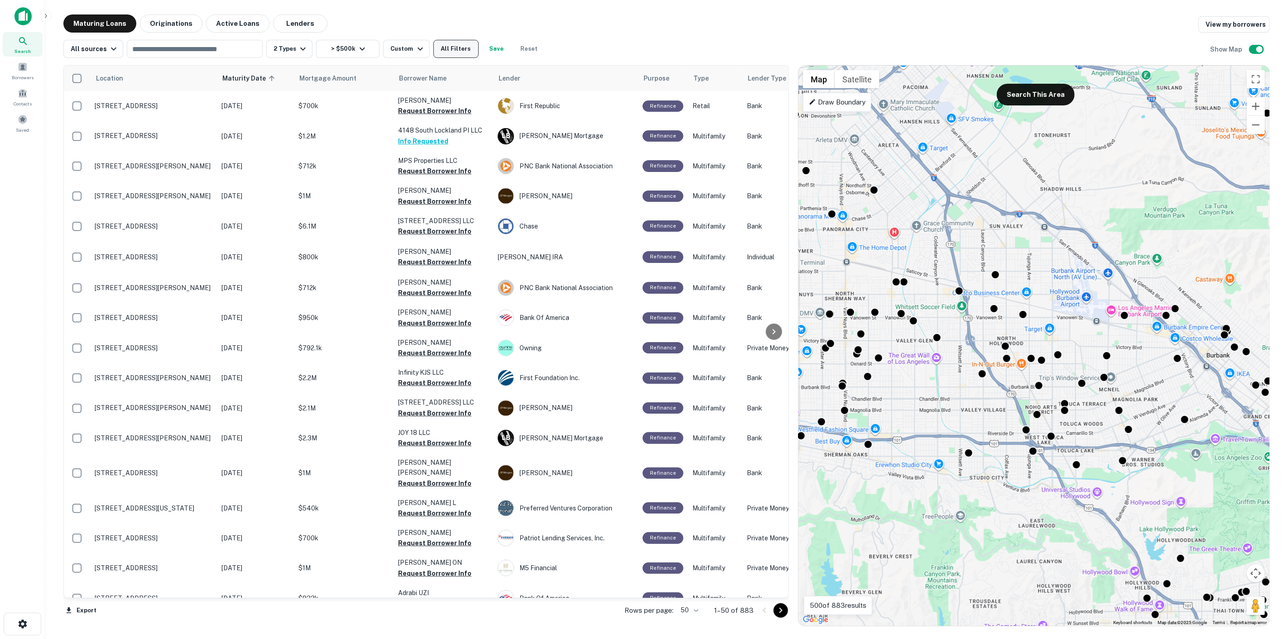
click at [461, 54] on button "All Filters" at bounding box center [455, 49] width 45 height 18
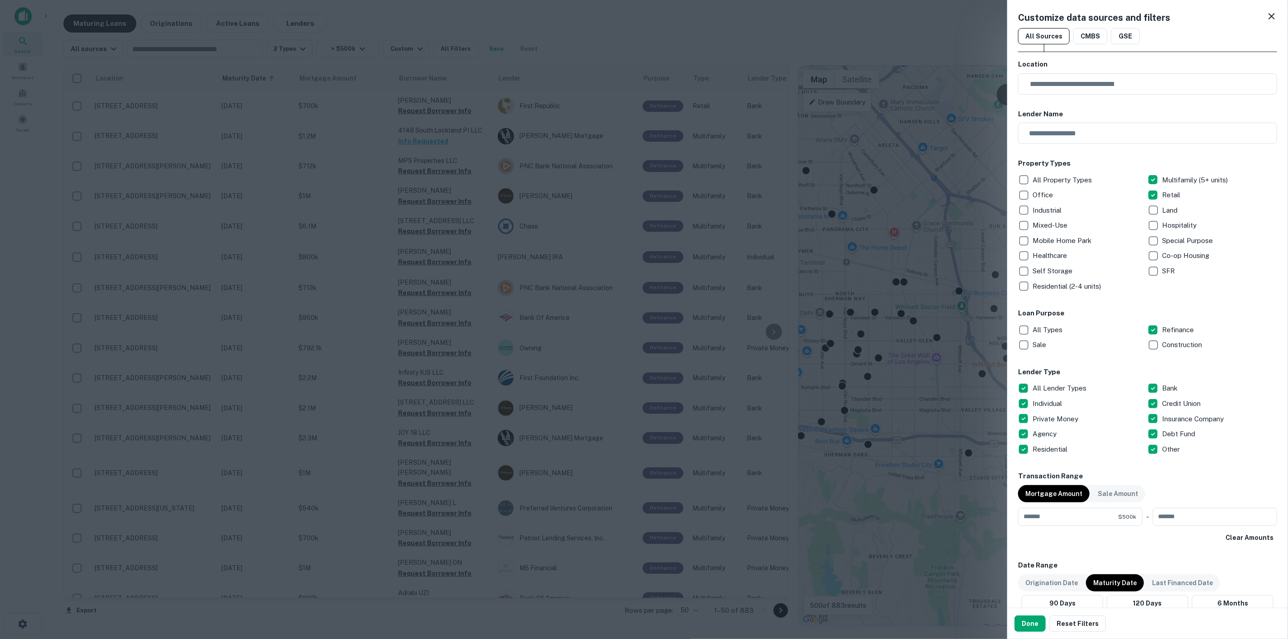
click at [461, 53] on div at bounding box center [644, 319] width 1288 height 639
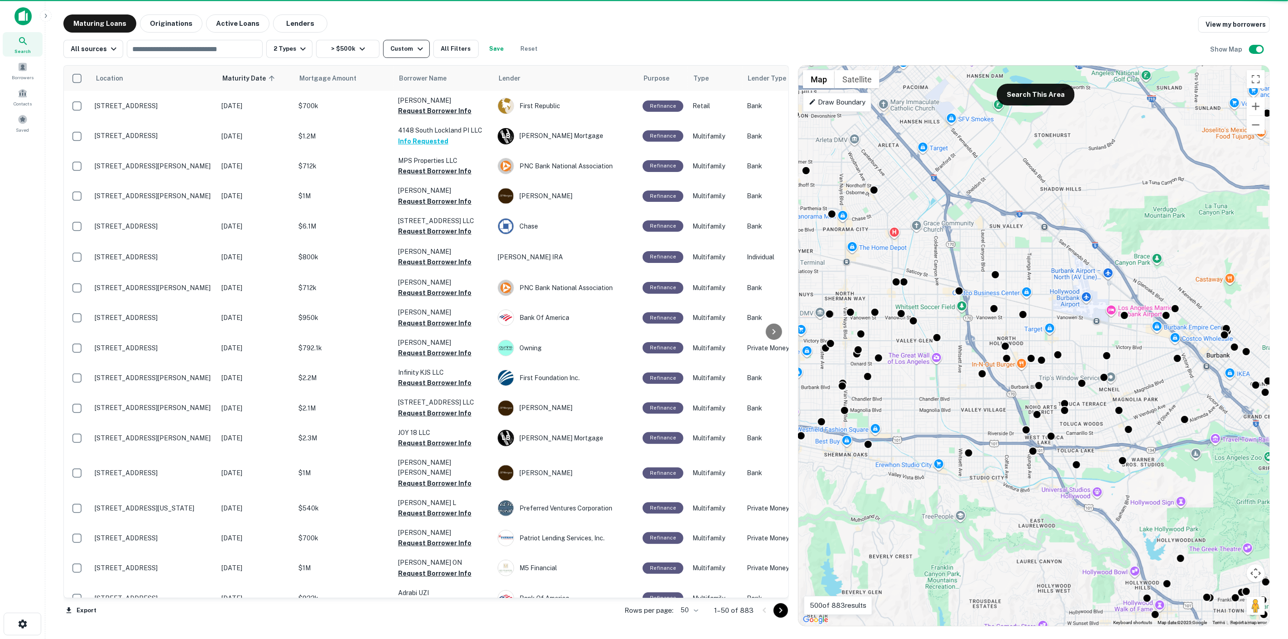
click at [408, 47] on div "Custom" at bounding box center [407, 48] width 35 height 11
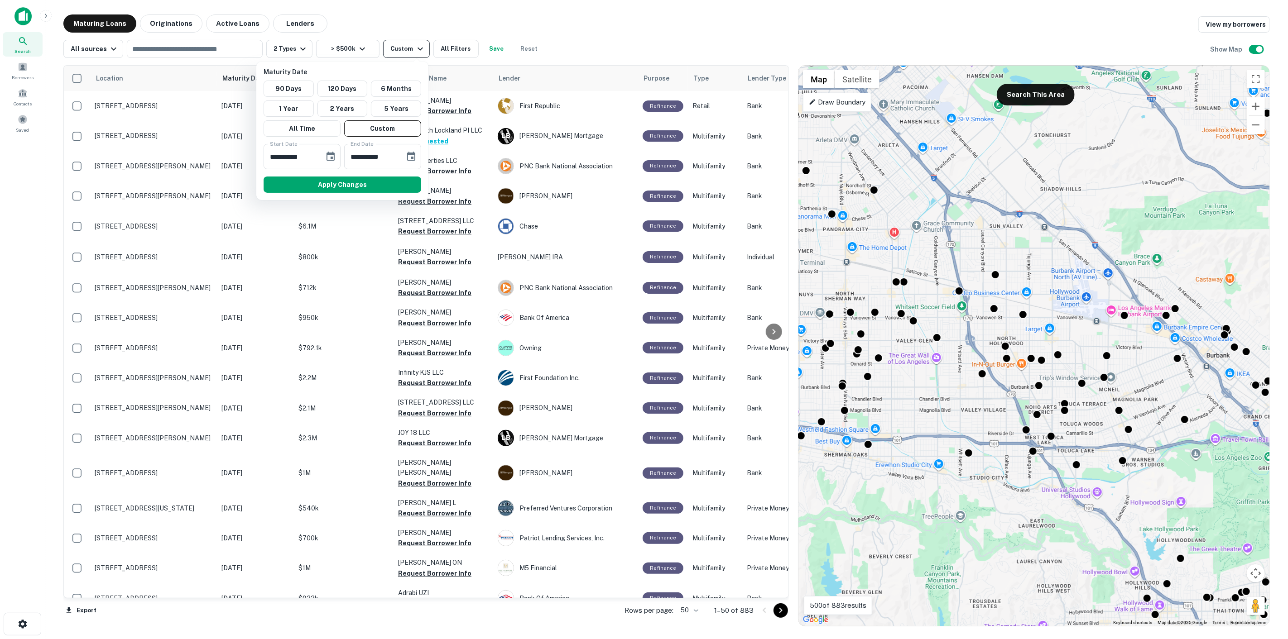
click at [409, 47] on div at bounding box center [644, 319] width 1288 height 639
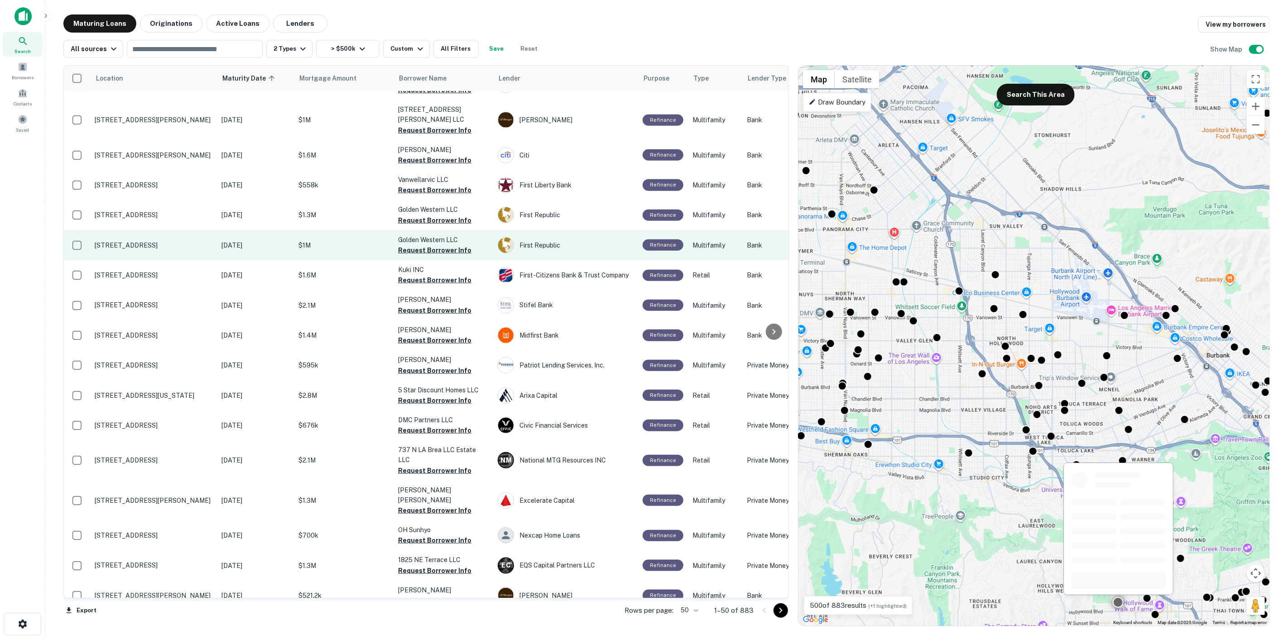
scroll to position [654, 0]
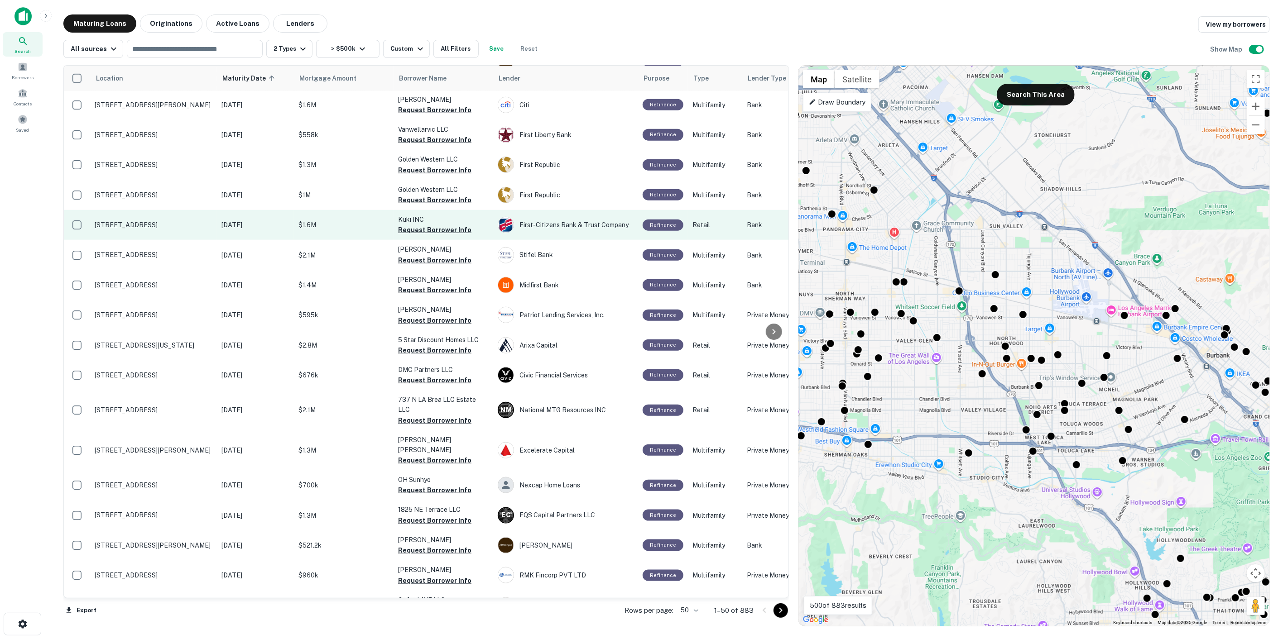
drag, startPoint x: 354, startPoint y: 201, endPoint x: 347, endPoint y: 201, distance: 6.8
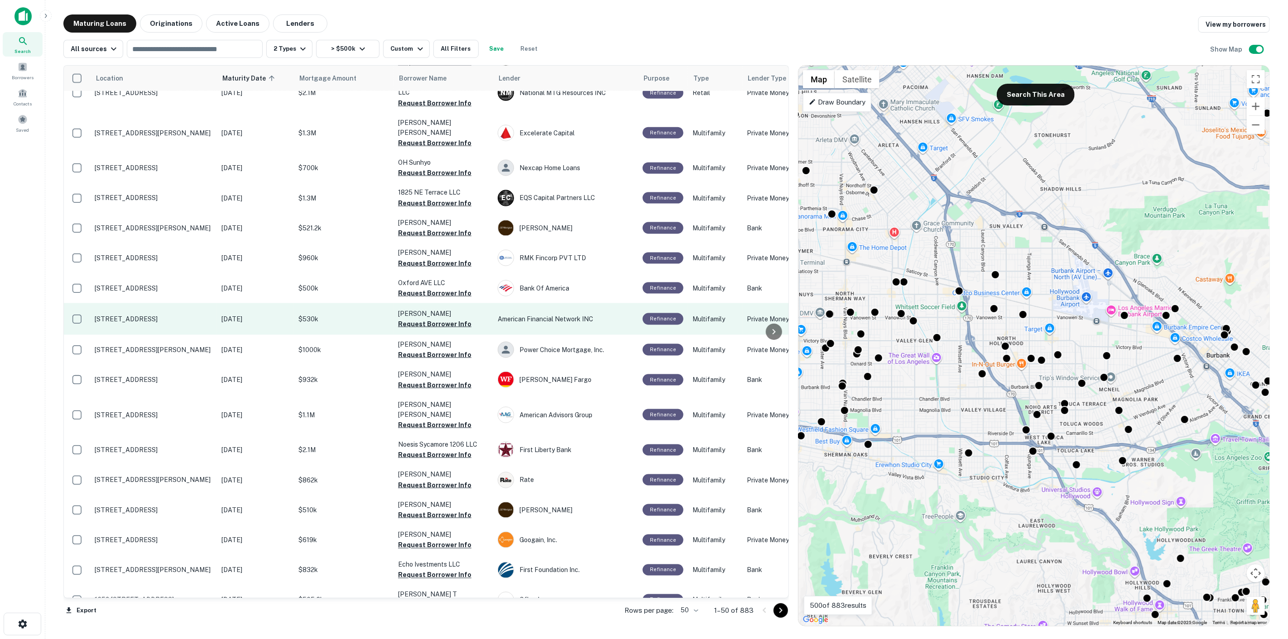
scroll to position [997, 0]
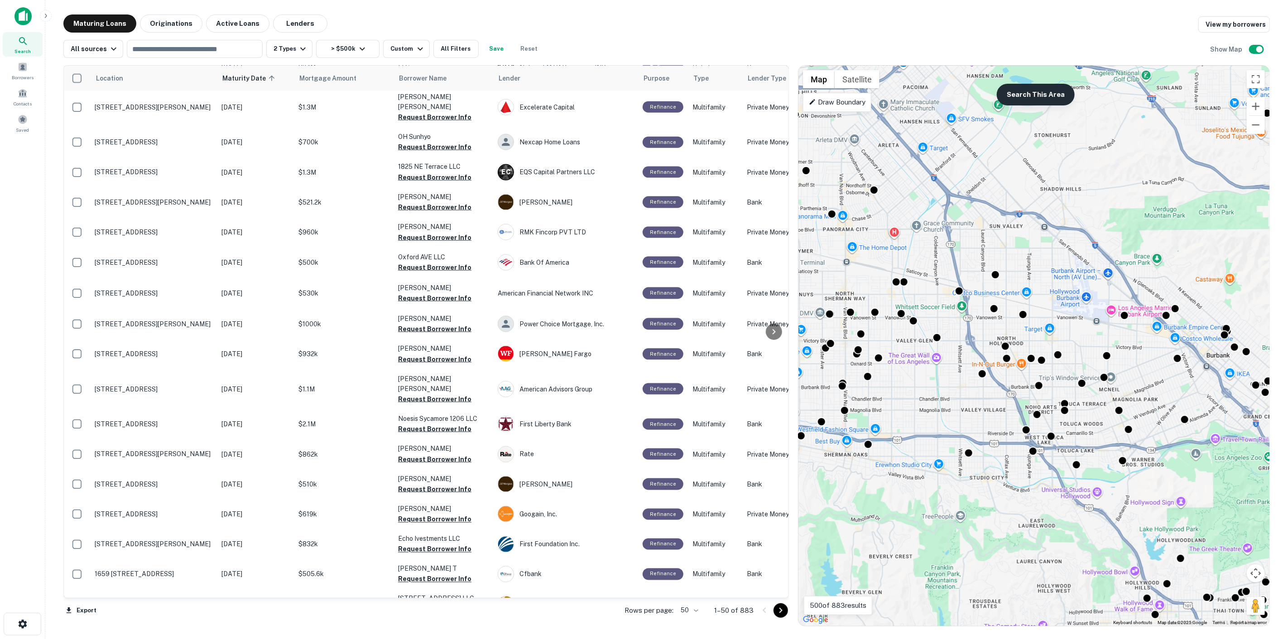
click at [1015, 100] on button "Search This Area" at bounding box center [1035, 95] width 78 height 22
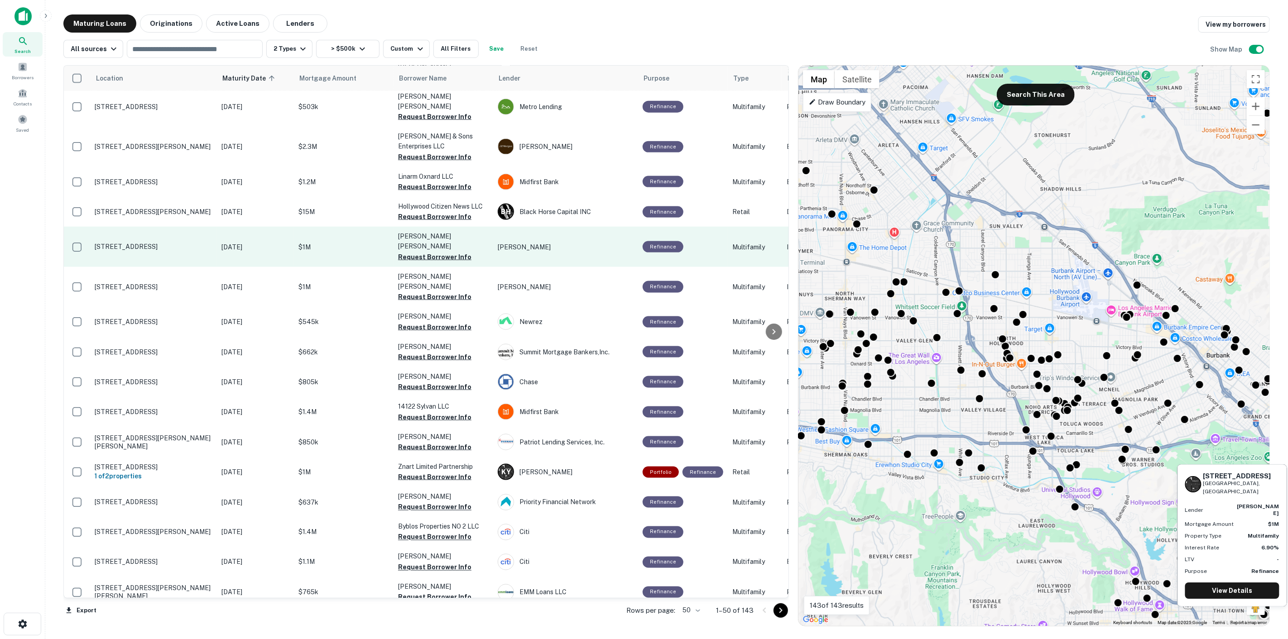
scroll to position [1011, 0]
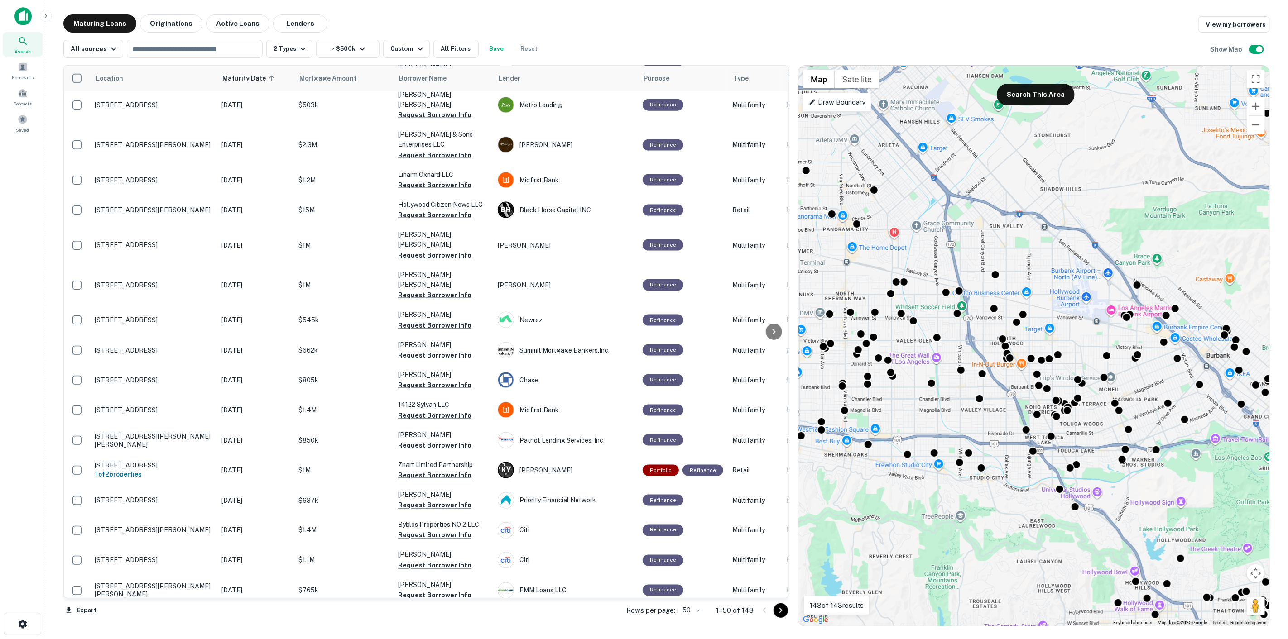
click at [781, 612] on icon "Go to next page" at bounding box center [780, 610] width 3 height 5
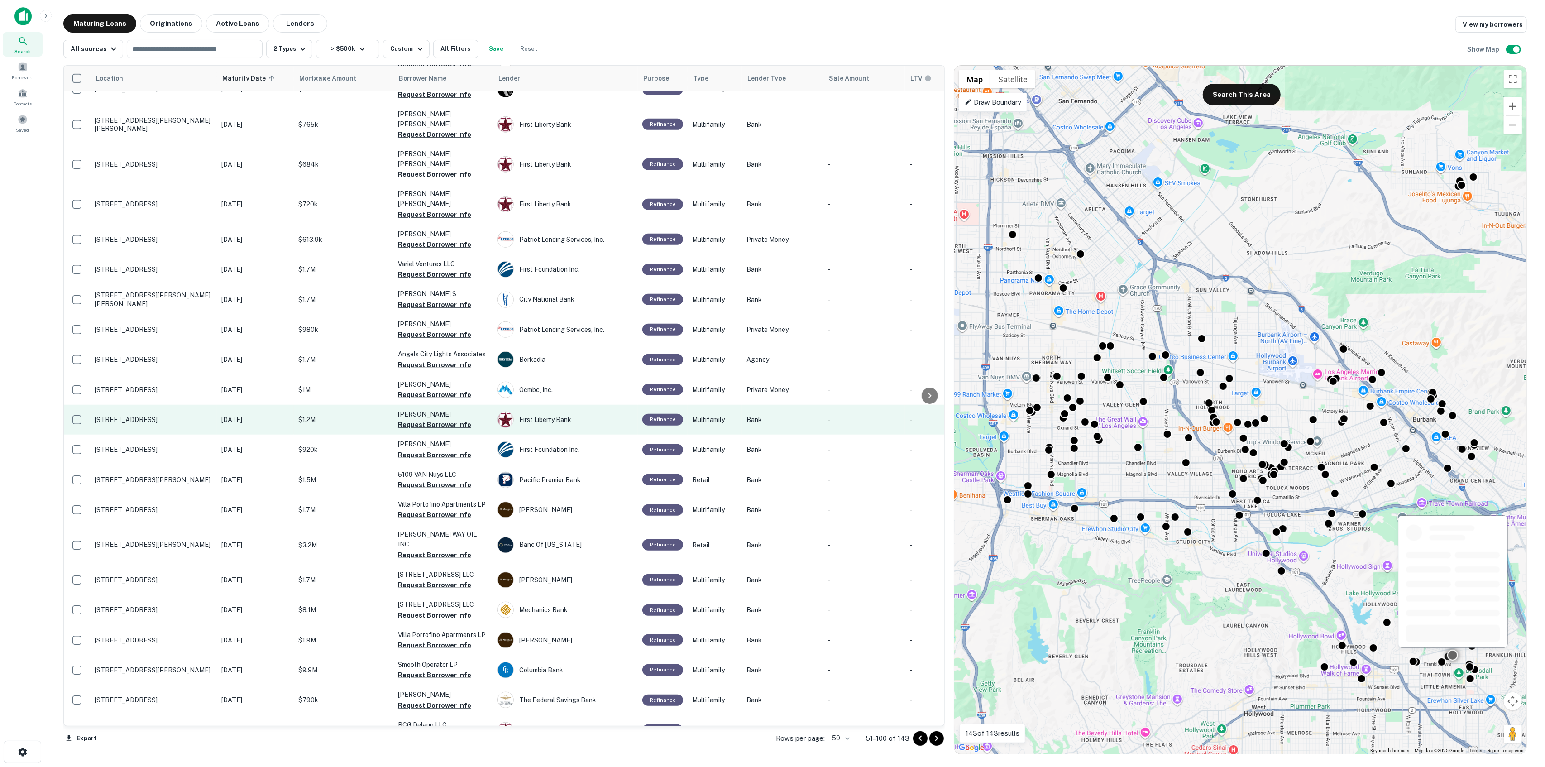
scroll to position [898, 0]
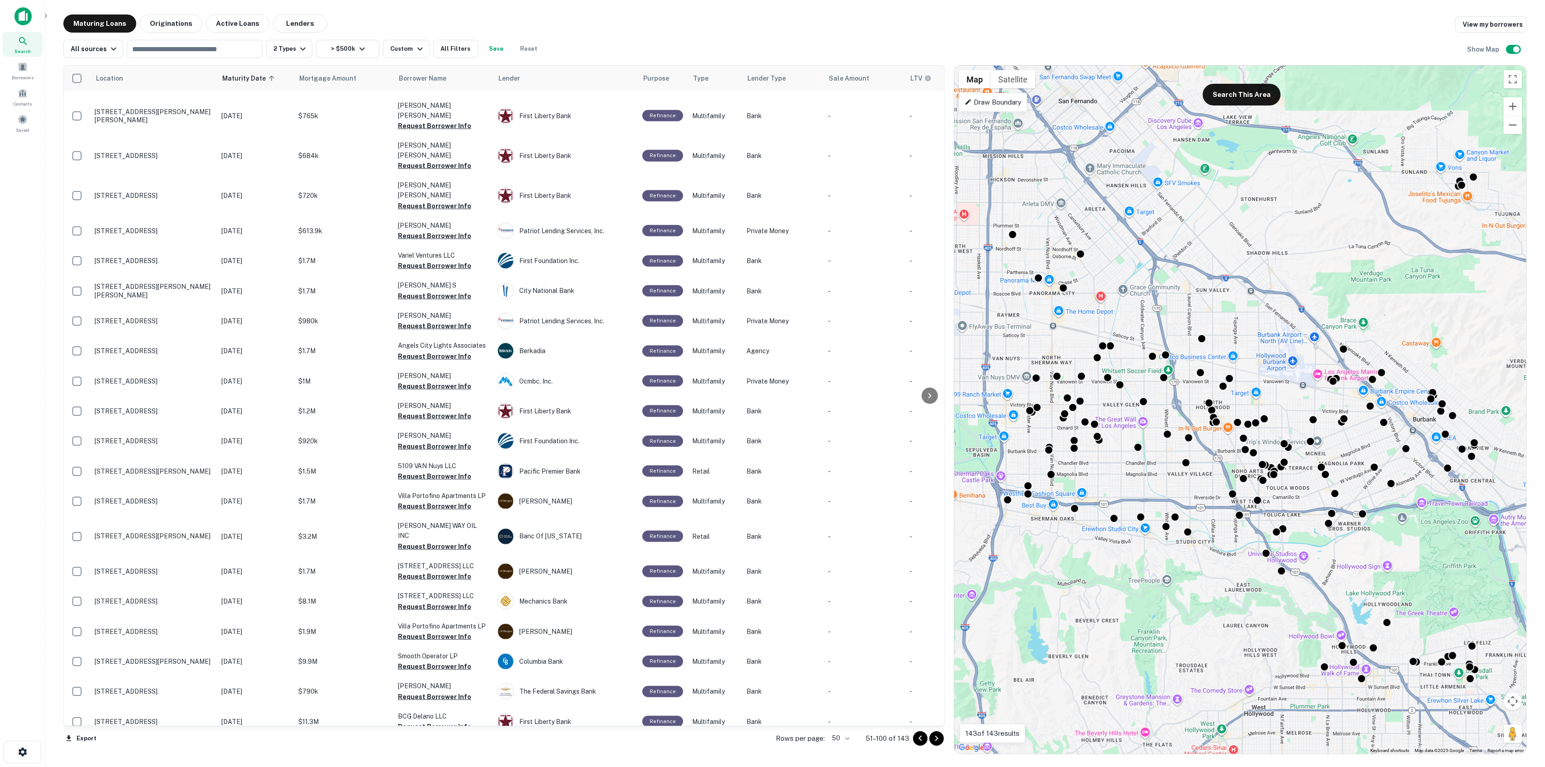
click at [938, 639] on icon "Go to next page" at bounding box center [936, 738] width 11 height 11
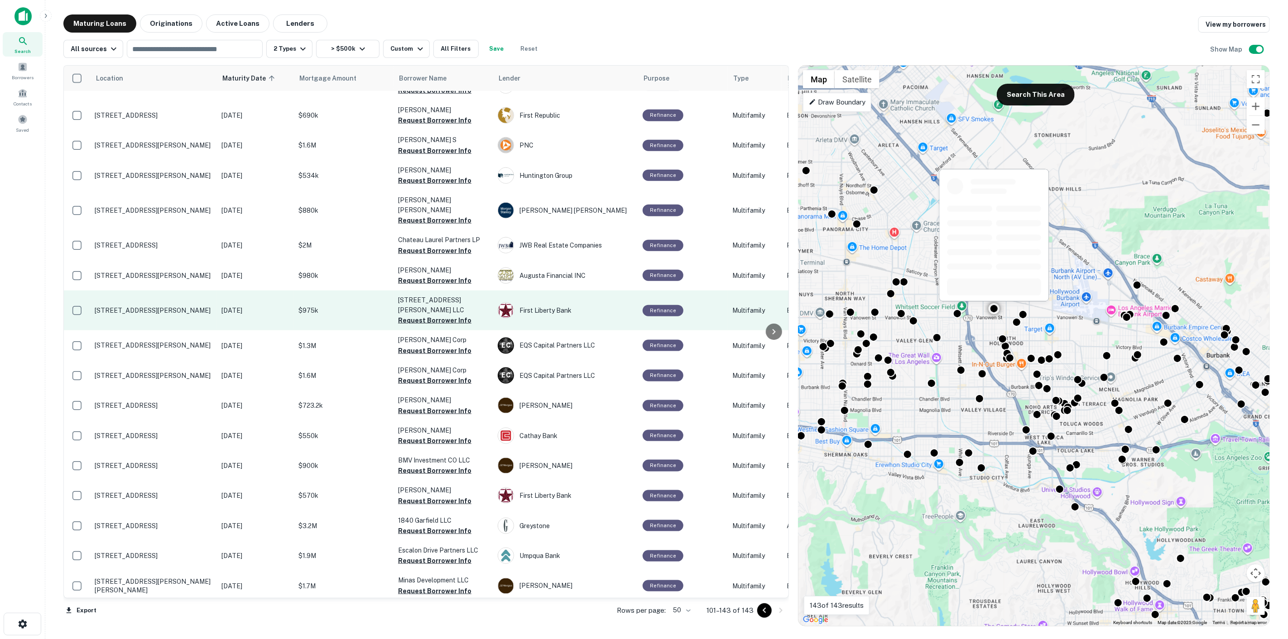
scroll to position [823, 0]
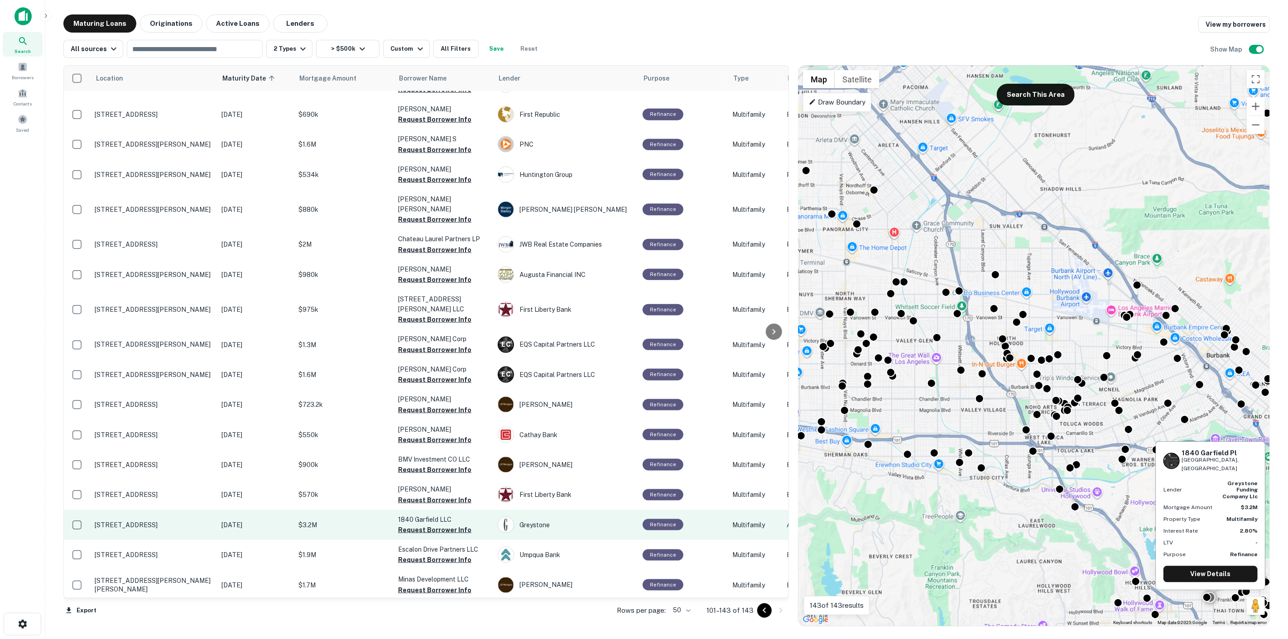
drag, startPoint x: 336, startPoint y: 486, endPoint x: 324, endPoint y: 477, distance: 15.2
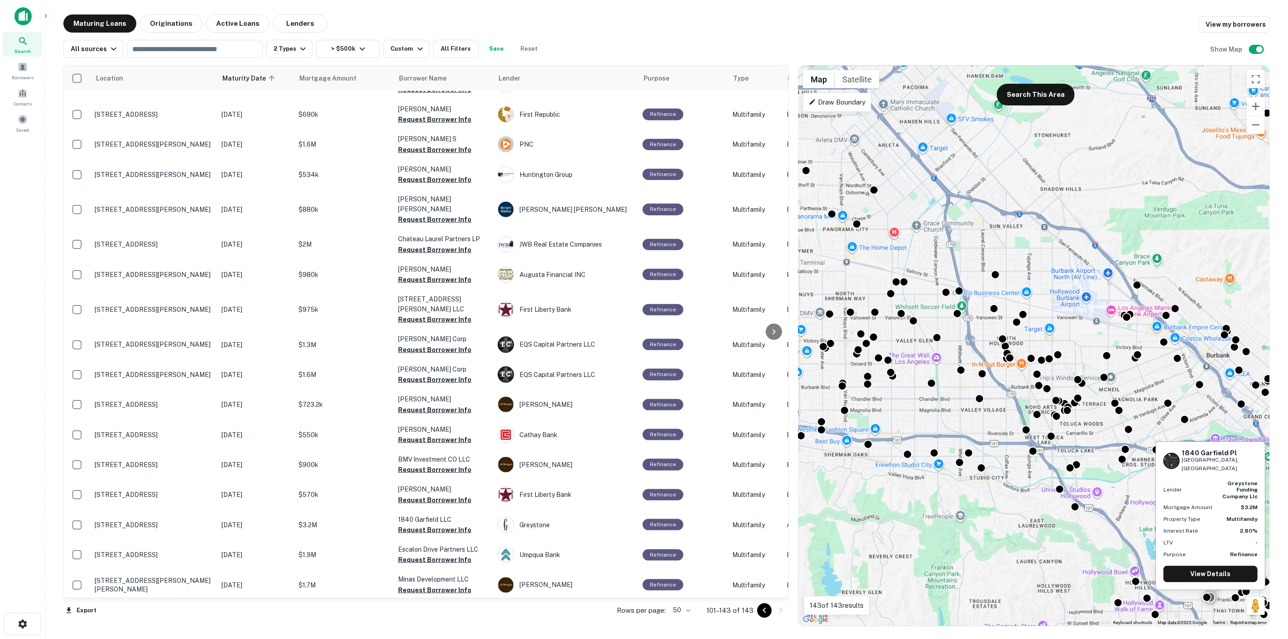
drag, startPoint x: 324, startPoint y: 477, endPoint x: 270, endPoint y: 564, distance: 101.9
click at [270, 600] on td "[DATE]" at bounding box center [255, 615] width 77 height 30
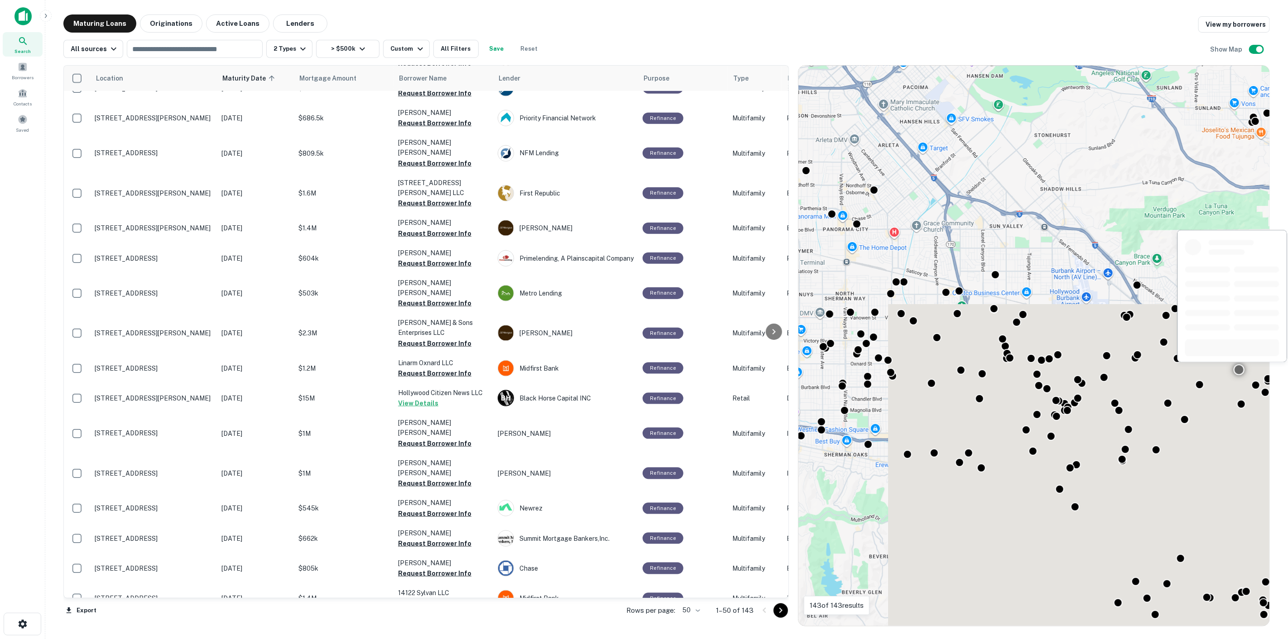
scroll to position [1011, 0]
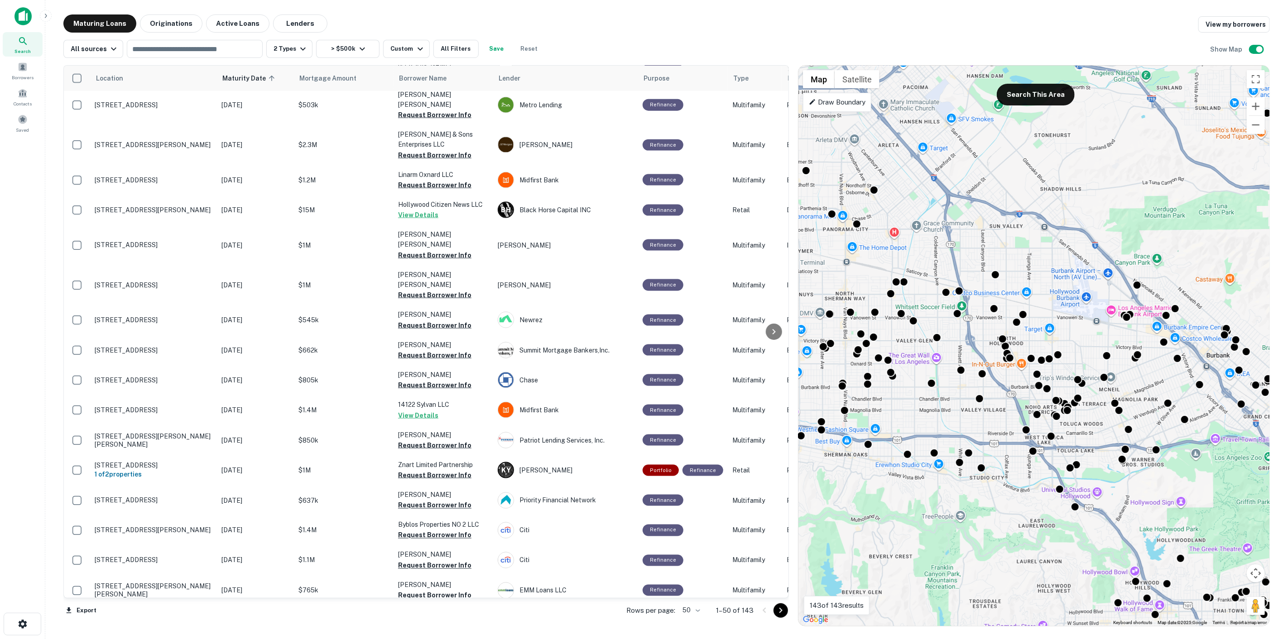
click at [781, 610] on icon "Go to next page" at bounding box center [780, 610] width 11 height 11
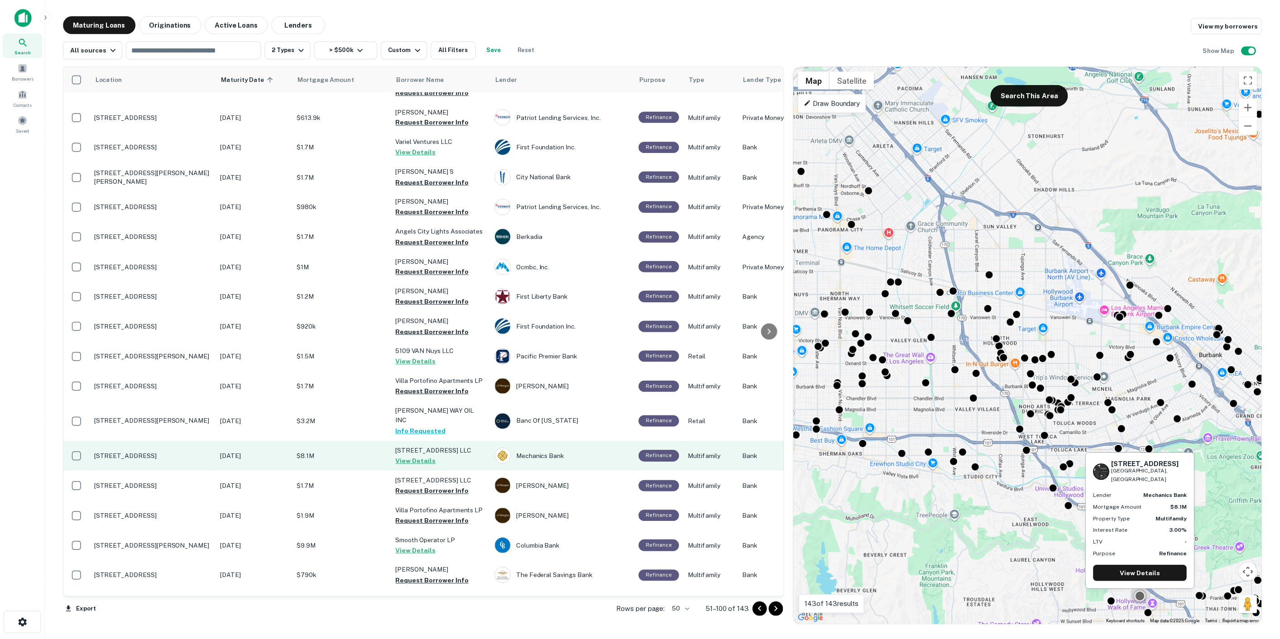
scroll to position [1015, 0]
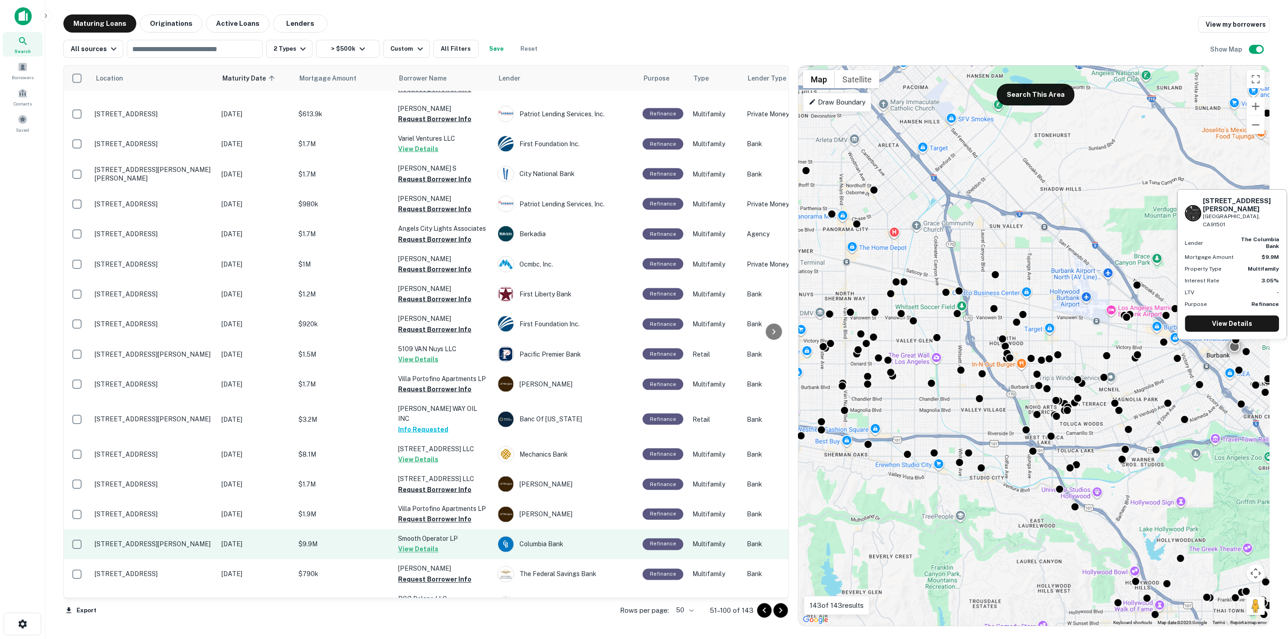
drag, startPoint x: 356, startPoint y: 482, endPoint x: 337, endPoint y: 484, distance: 19.1
click at [337, 540] on p "$9.9M" at bounding box center [343, 545] width 91 height 10
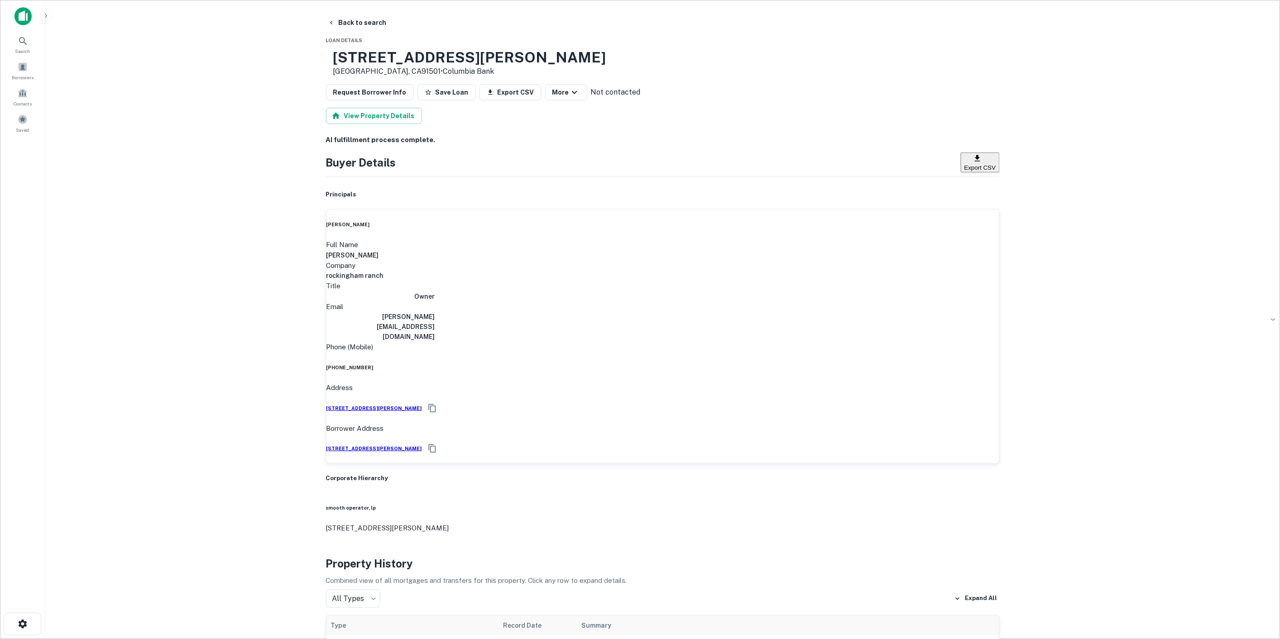
drag, startPoint x: 522, startPoint y: 52, endPoint x: 539, endPoint y: 43, distance: 19.2
click at [342, 26] on button "Back to search" at bounding box center [357, 22] width 66 height 16
click at [374, 23] on button "Back to search" at bounding box center [357, 22] width 66 height 16
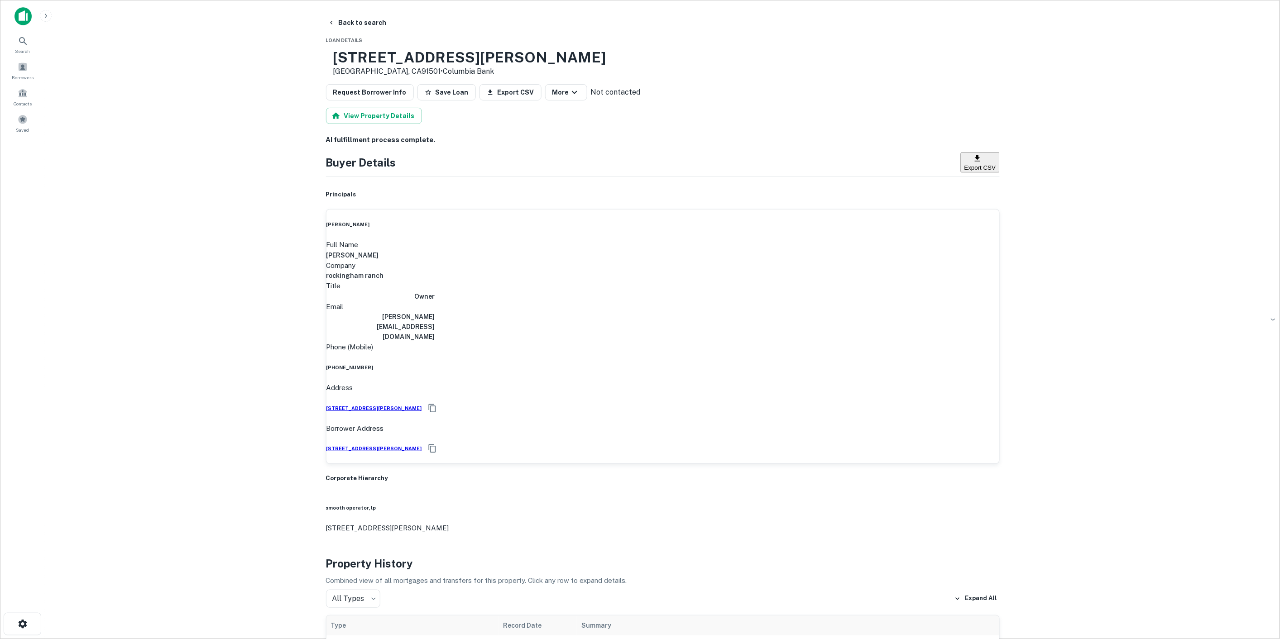
drag, startPoint x: 590, startPoint y: 42, endPoint x: 596, endPoint y: 44, distance: 6.7
click at [358, 21] on button "Back to search" at bounding box center [357, 22] width 66 height 16
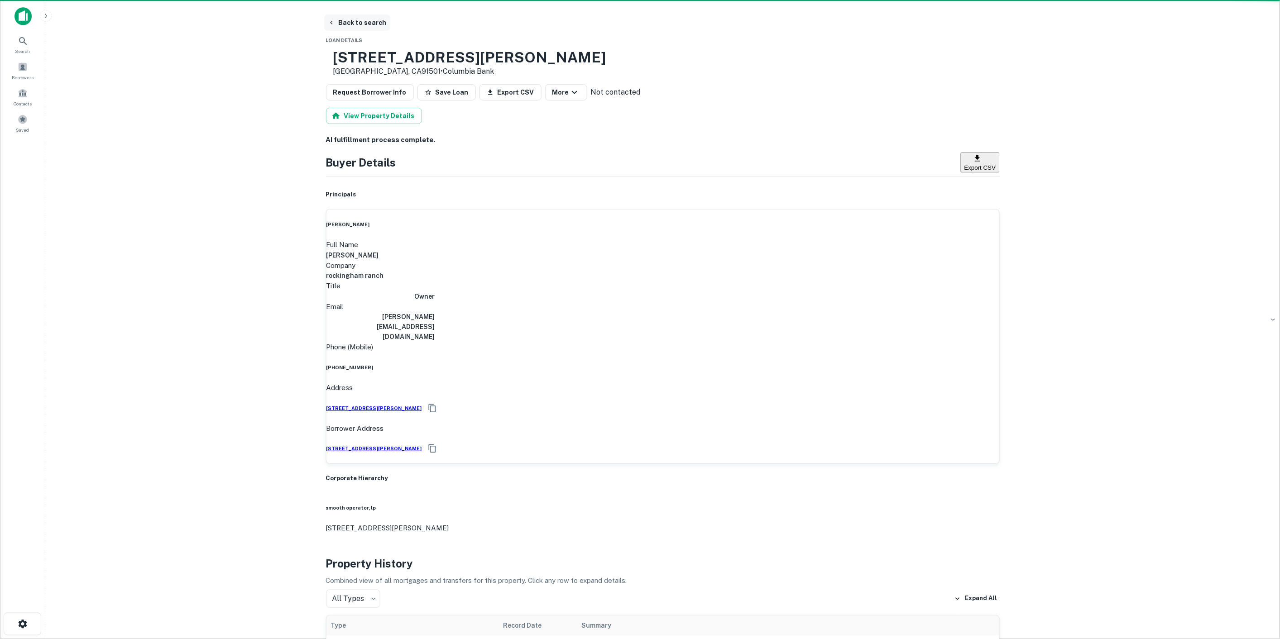
click at [358, 21] on button "Back to search" at bounding box center [357, 22] width 66 height 16
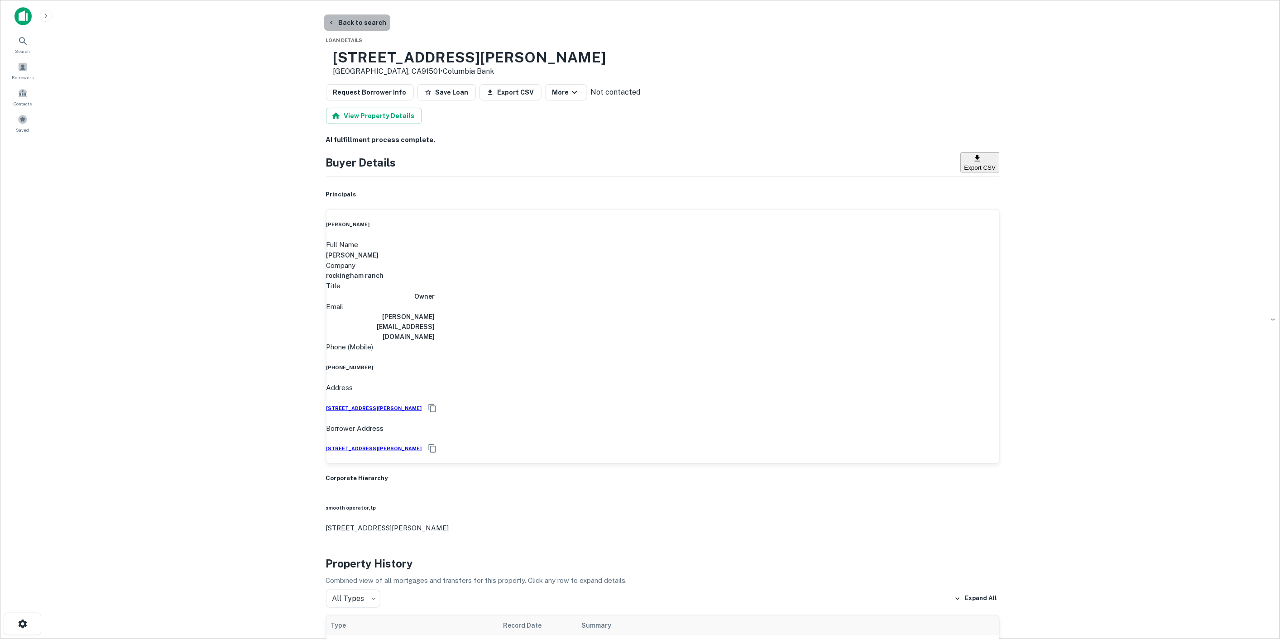
click at [355, 21] on button "Back to search" at bounding box center [357, 22] width 66 height 16
click at [354, 23] on button "Back to search" at bounding box center [357, 22] width 66 height 16
click at [29, 42] on div "Search" at bounding box center [23, 44] width 40 height 24
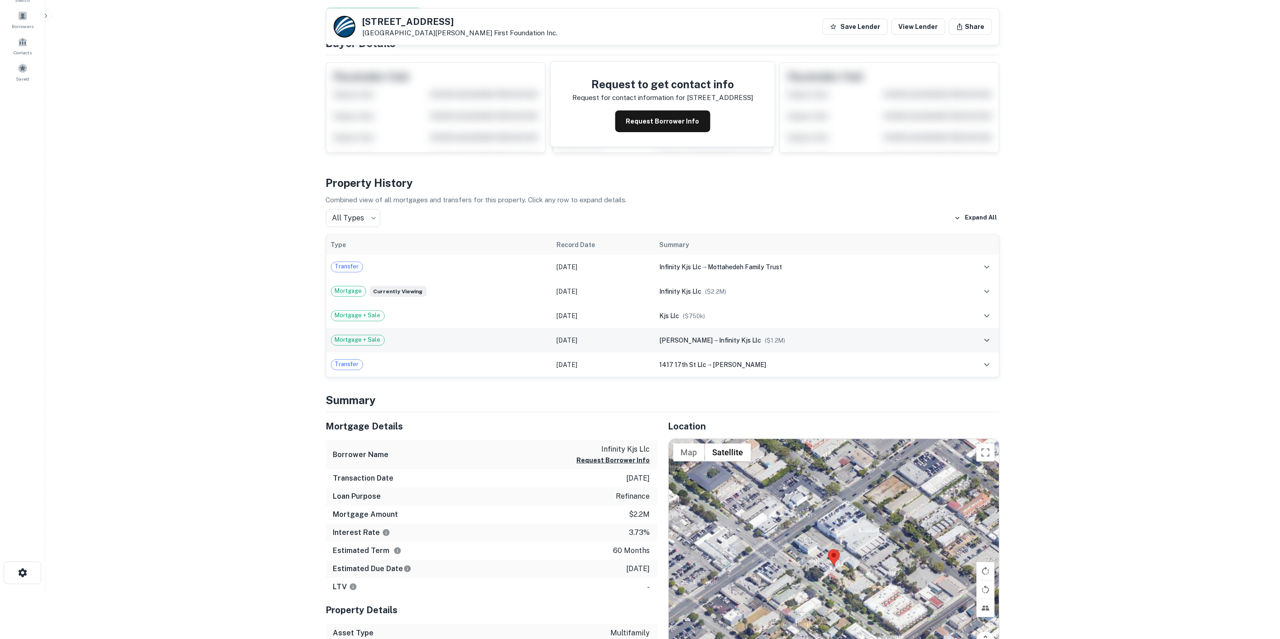
scroll to position [50, 0]
click at [662, 118] on button "Request Borrower Info" at bounding box center [662, 122] width 95 height 22
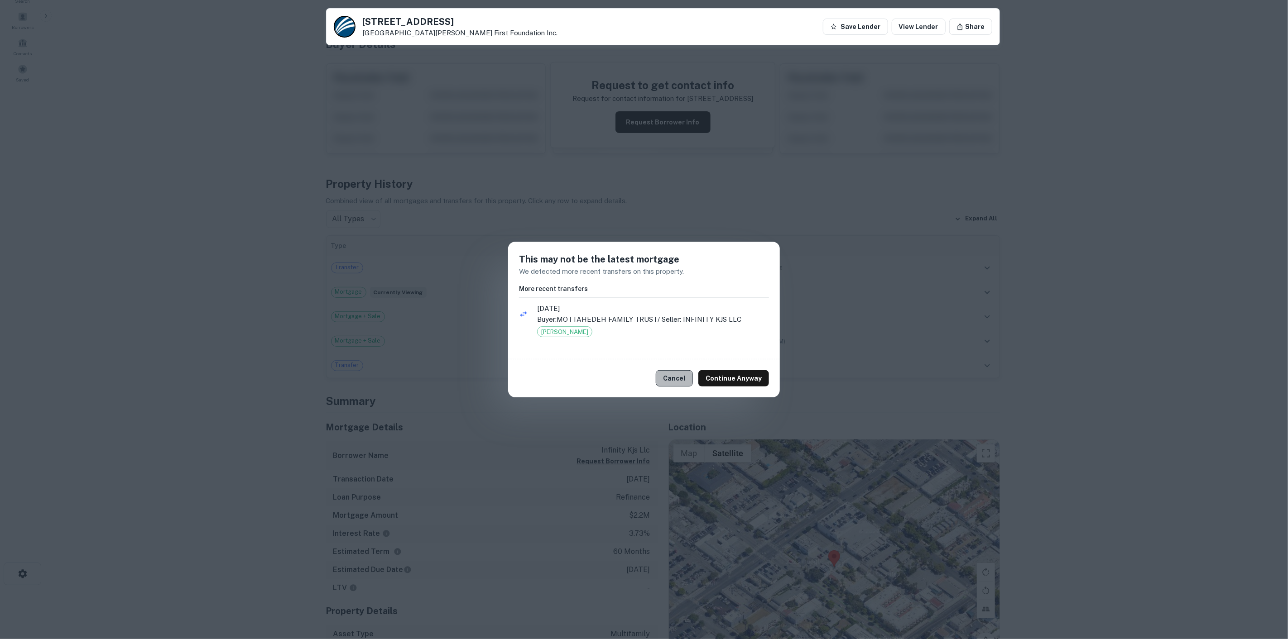
click at [685, 382] on button "Cancel" at bounding box center [674, 378] width 37 height 16
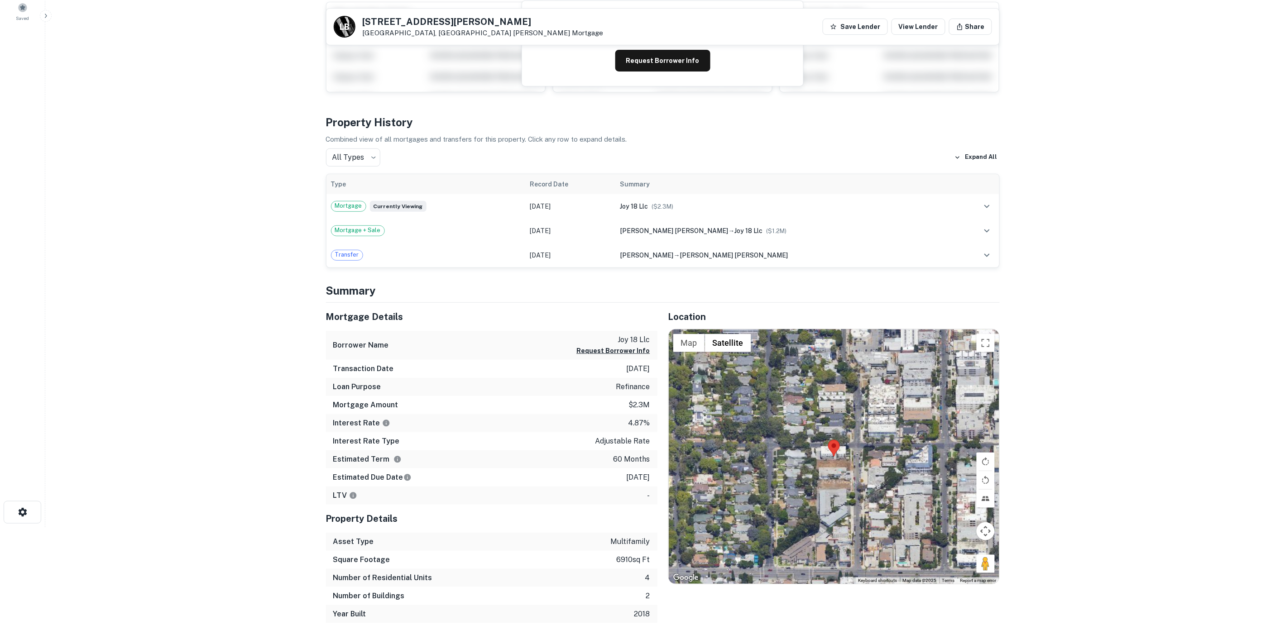
scroll to position [101, 0]
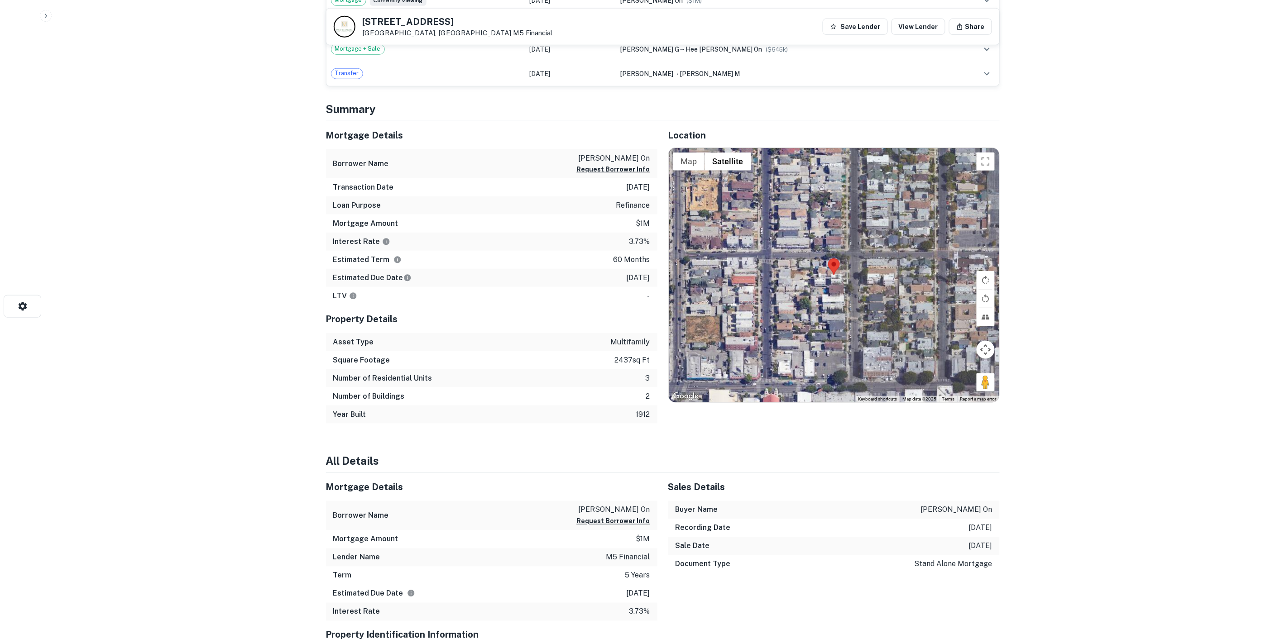
scroll to position [302, 0]
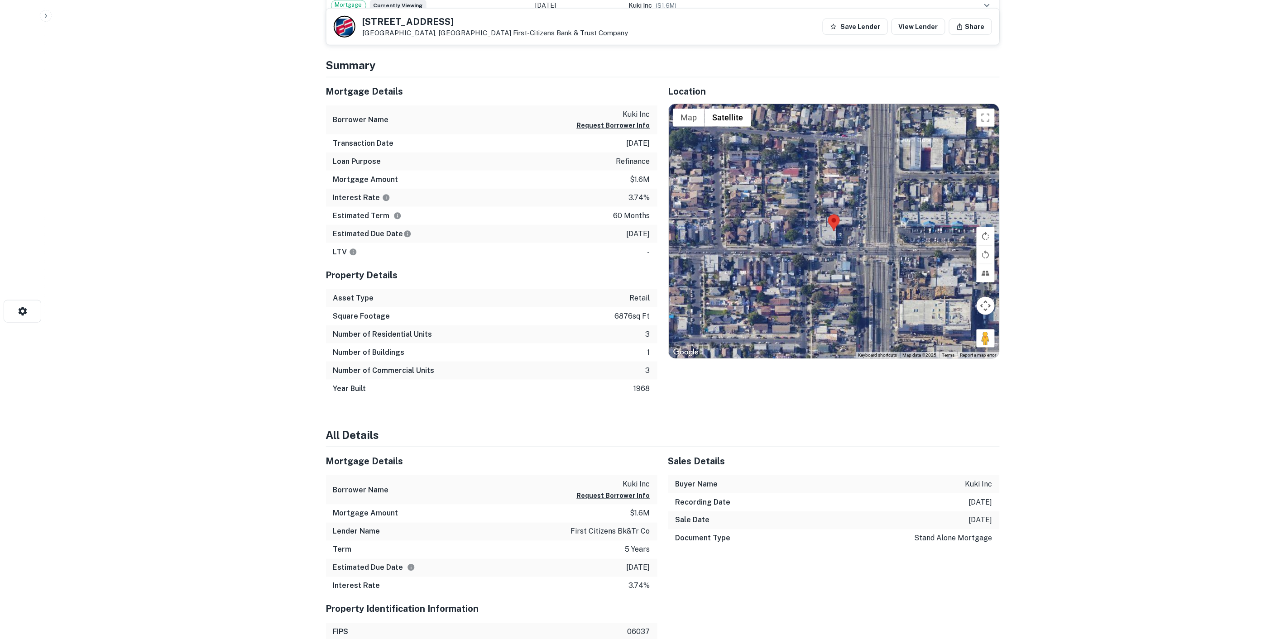
scroll to position [352, 0]
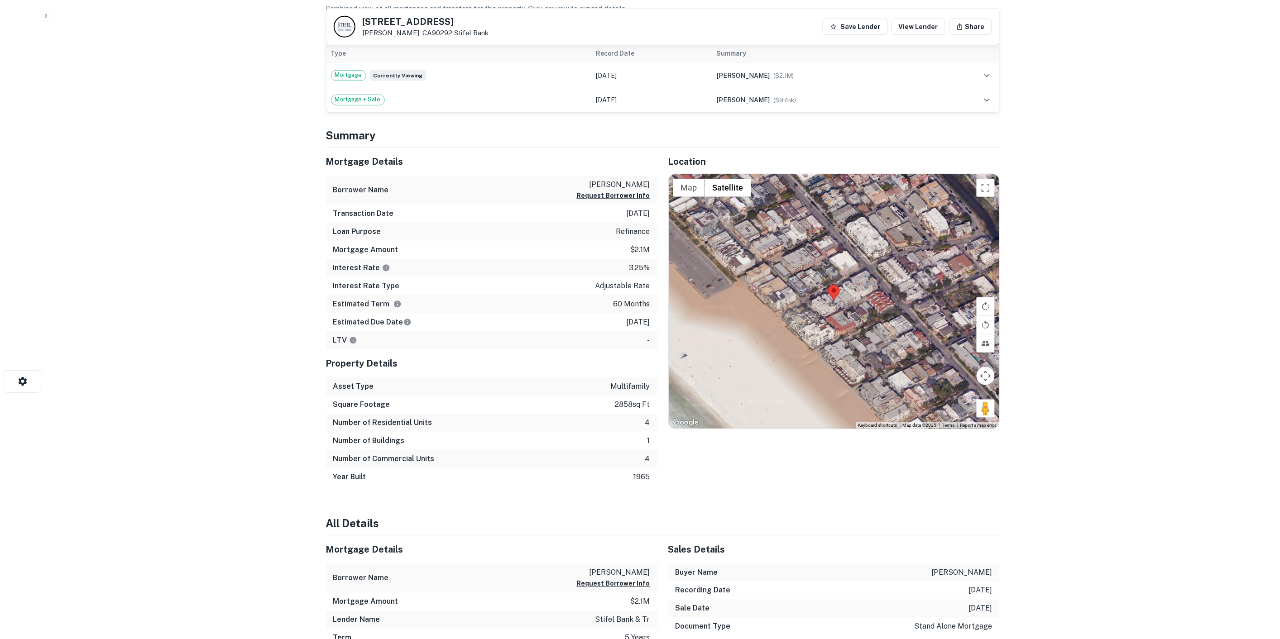
scroll to position [101, 0]
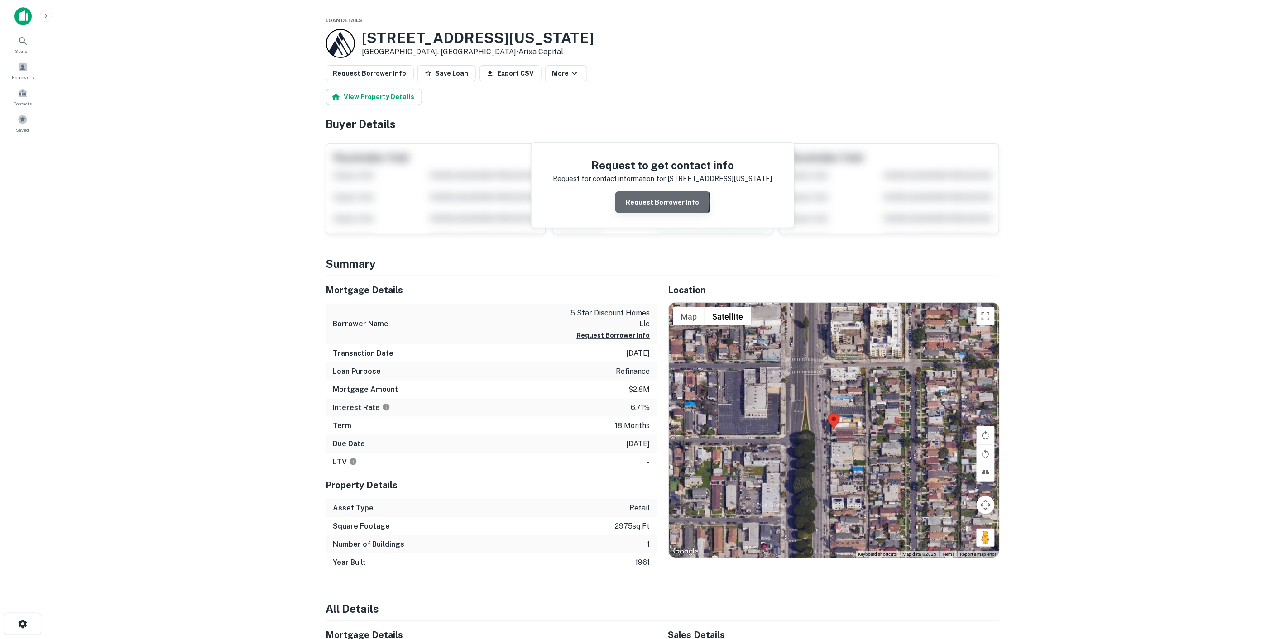
click at [664, 201] on button "Request Borrower Info" at bounding box center [662, 203] width 95 height 22
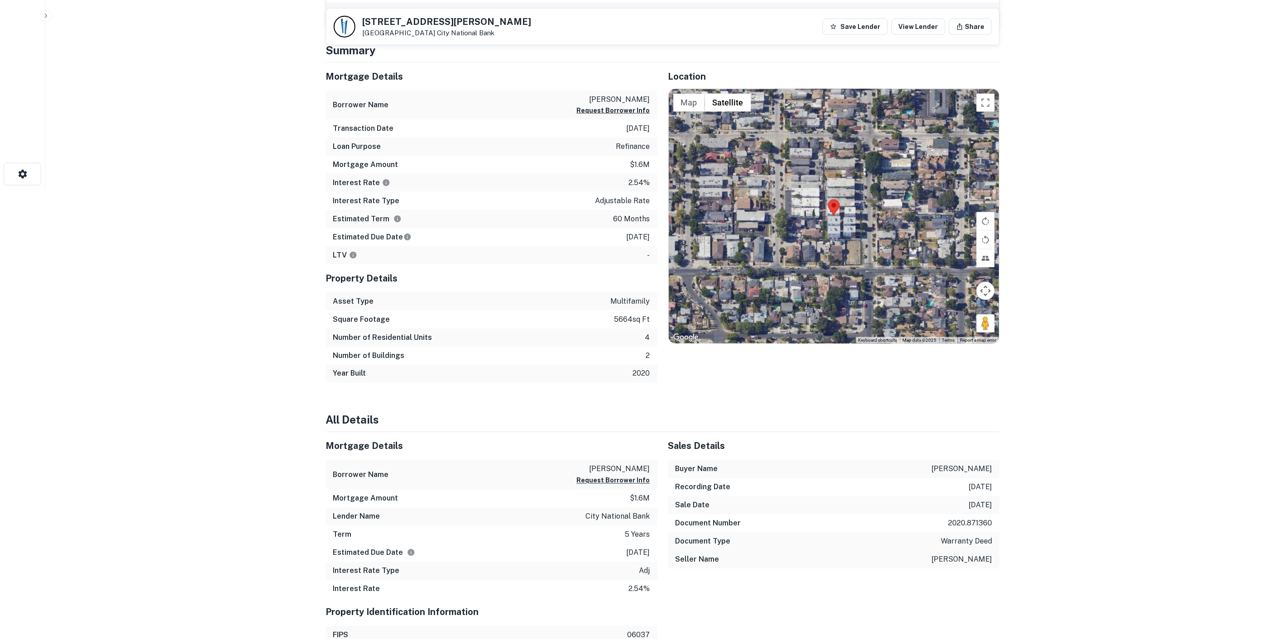
scroll to position [453, 0]
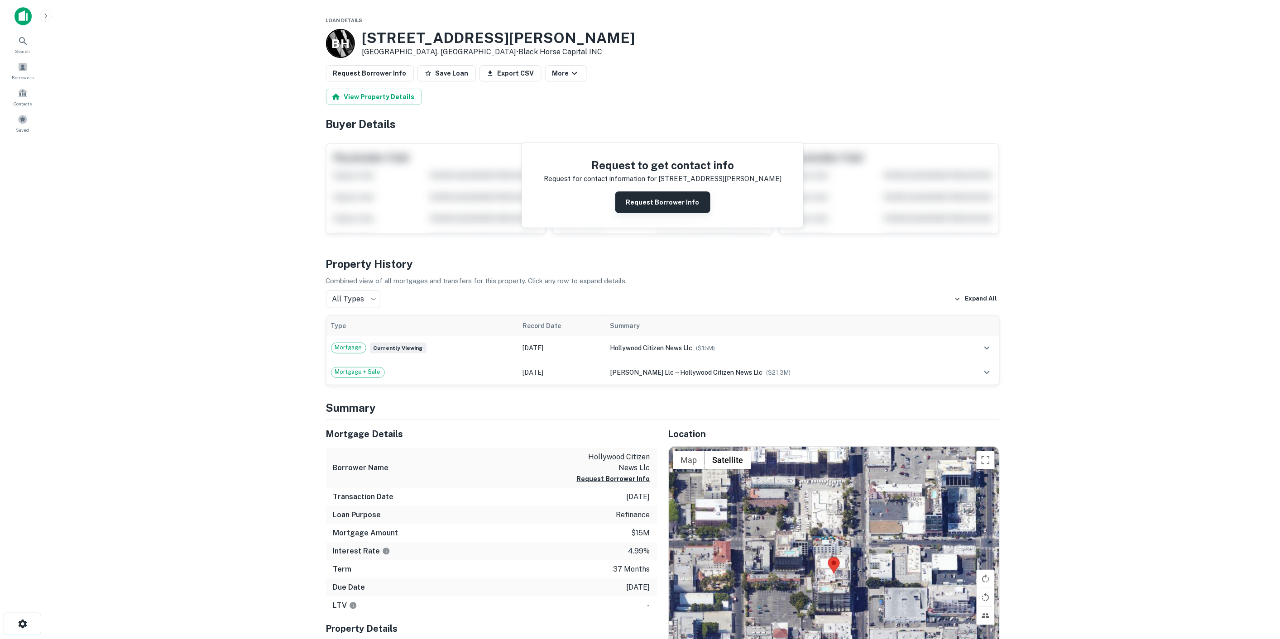
click at [657, 195] on button "Request Borrower Info" at bounding box center [662, 203] width 95 height 22
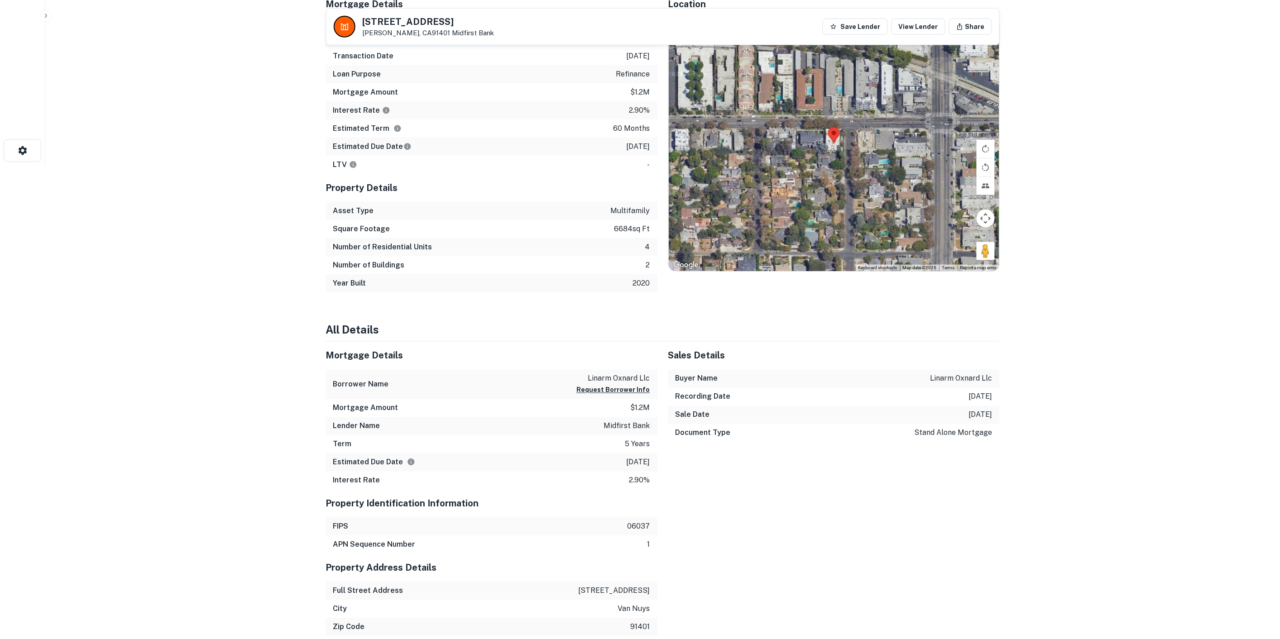
scroll to position [553, 0]
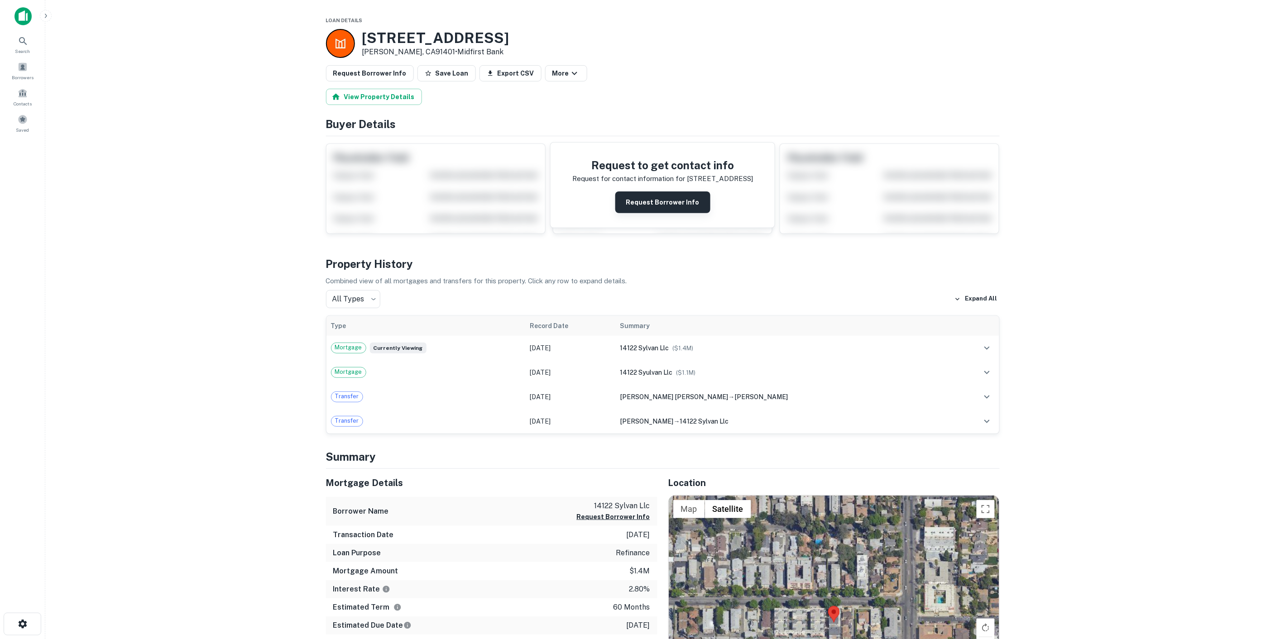
click at [663, 207] on button "Request Borrower Info" at bounding box center [662, 203] width 95 height 22
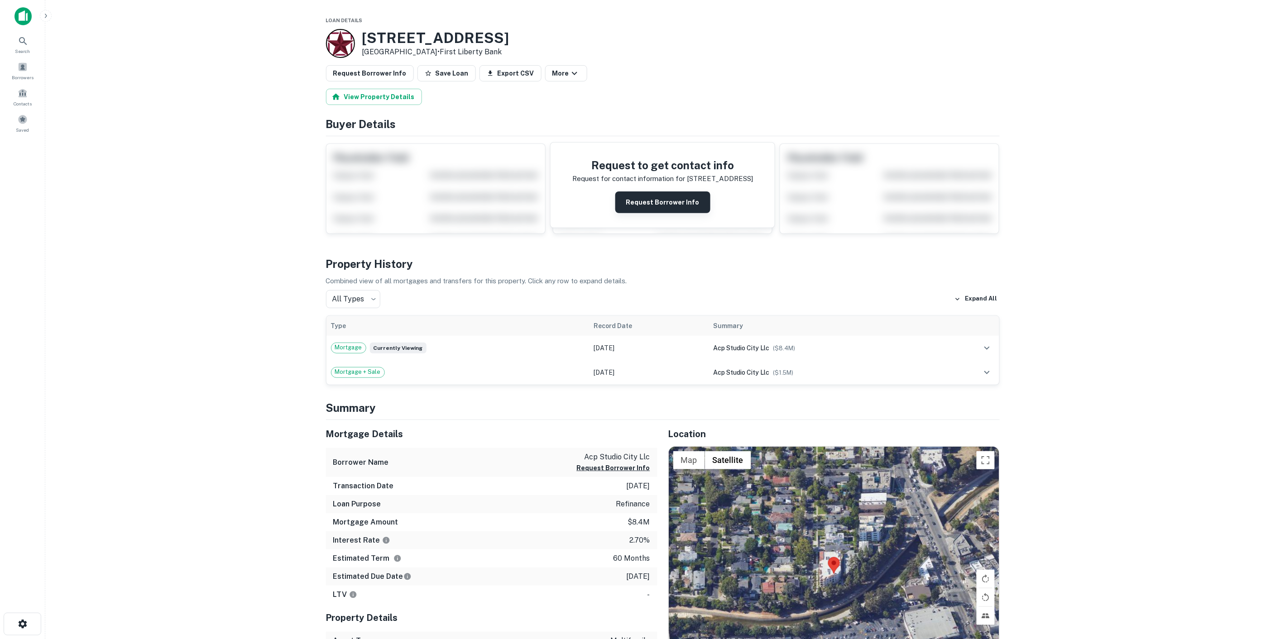
click at [645, 209] on button "Request Borrower Info" at bounding box center [662, 203] width 95 height 22
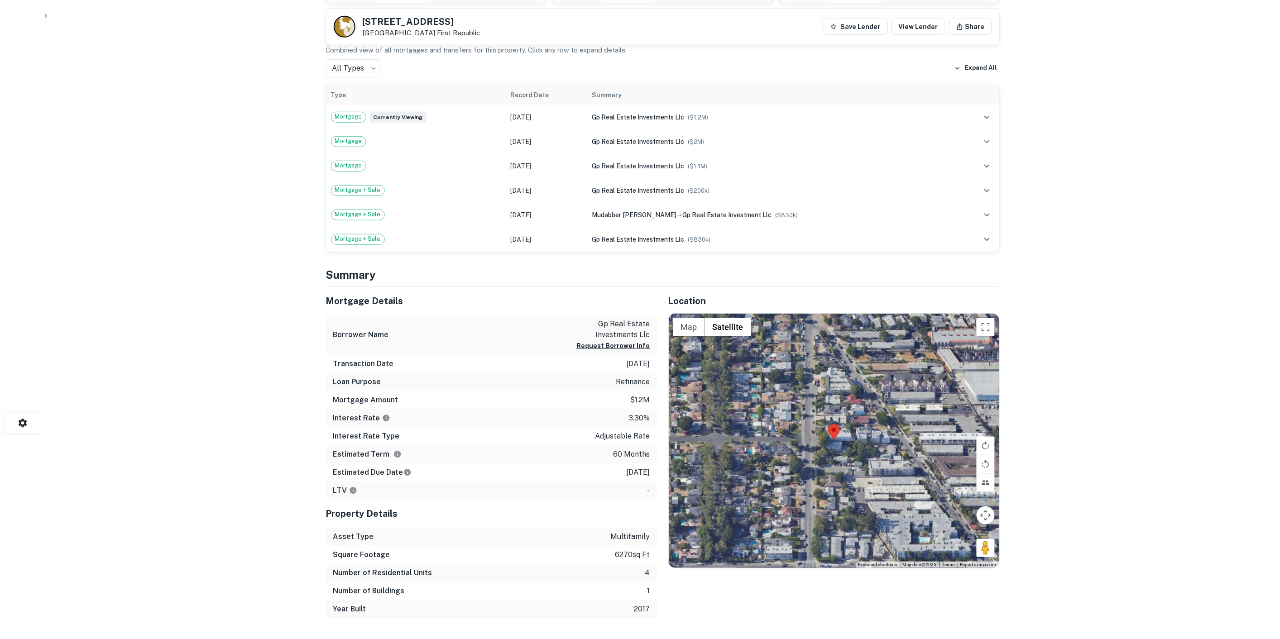
scroll to position [302, 0]
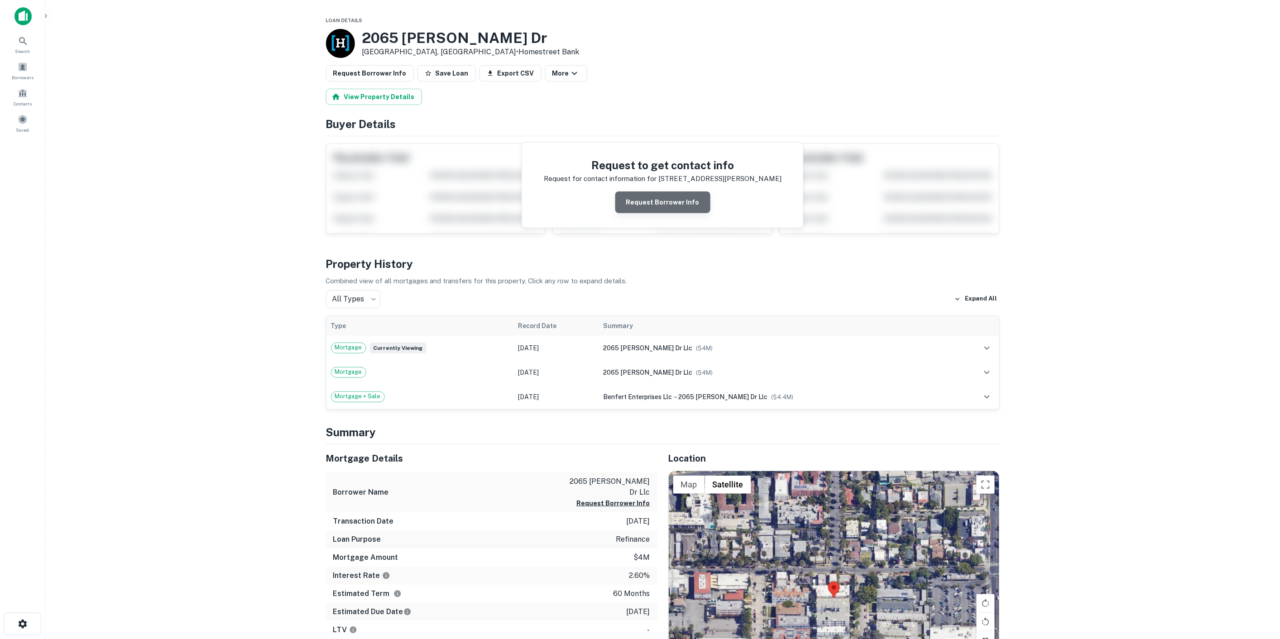
click at [677, 202] on button "Request Borrower Info" at bounding box center [662, 203] width 95 height 22
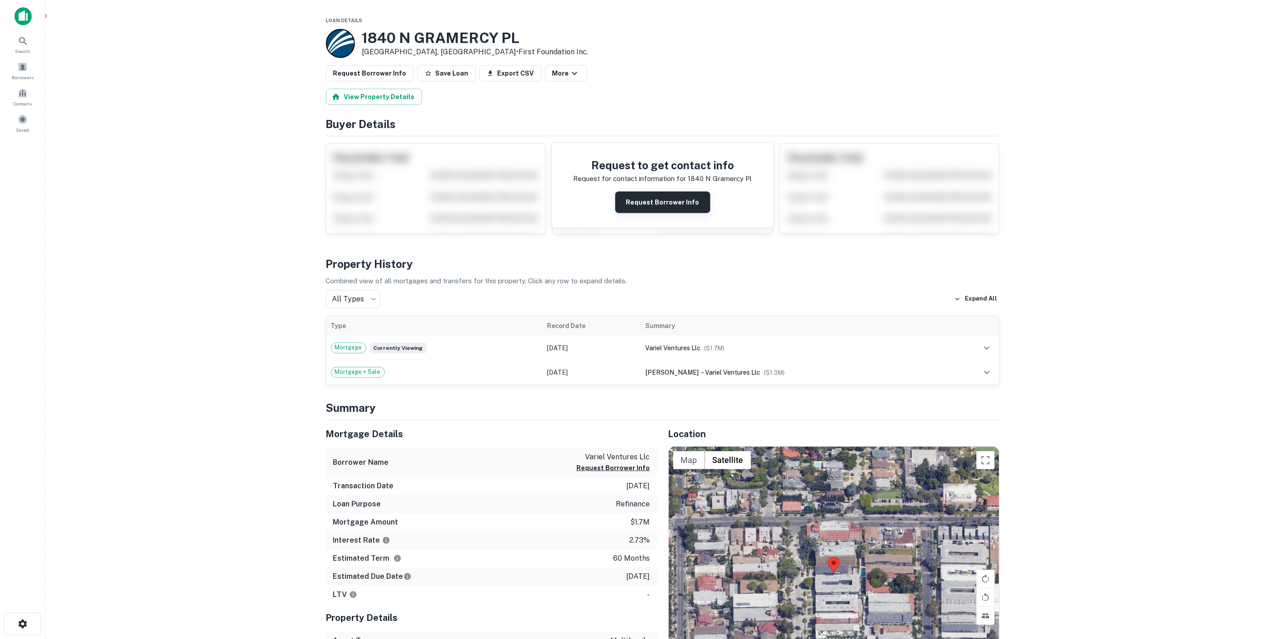
click at [678, 204] on button "Request Borrower Info" at bounding box center [662, 203] width 95 height 22
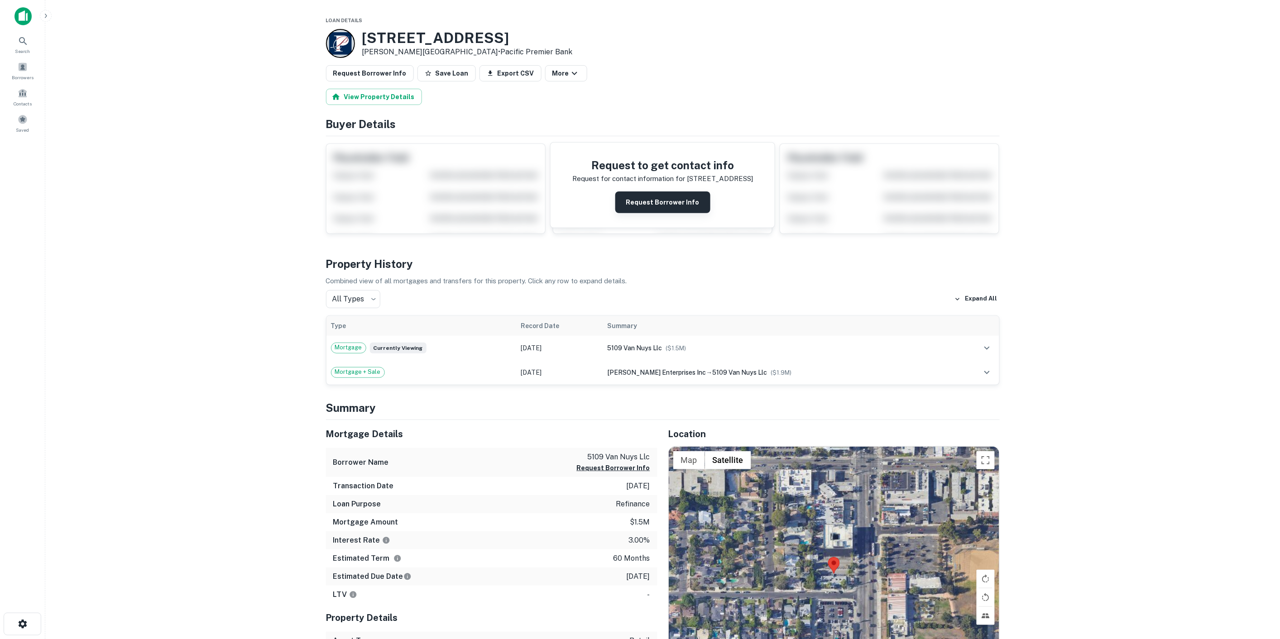
click at [674, 201] on button "Request Borrower Info" at bounding box center [662, 203] width 95 height 22
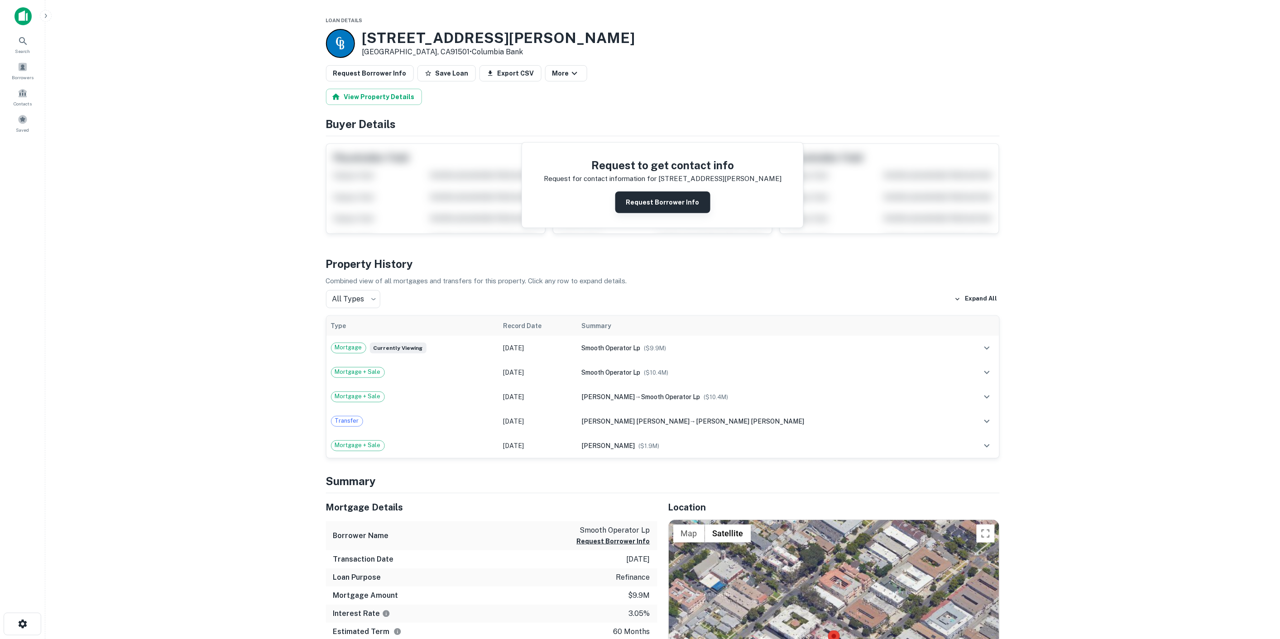
click at [661, 197] on button "Request Borrower Info" at bounding box center [662, 203] width 95 height 22
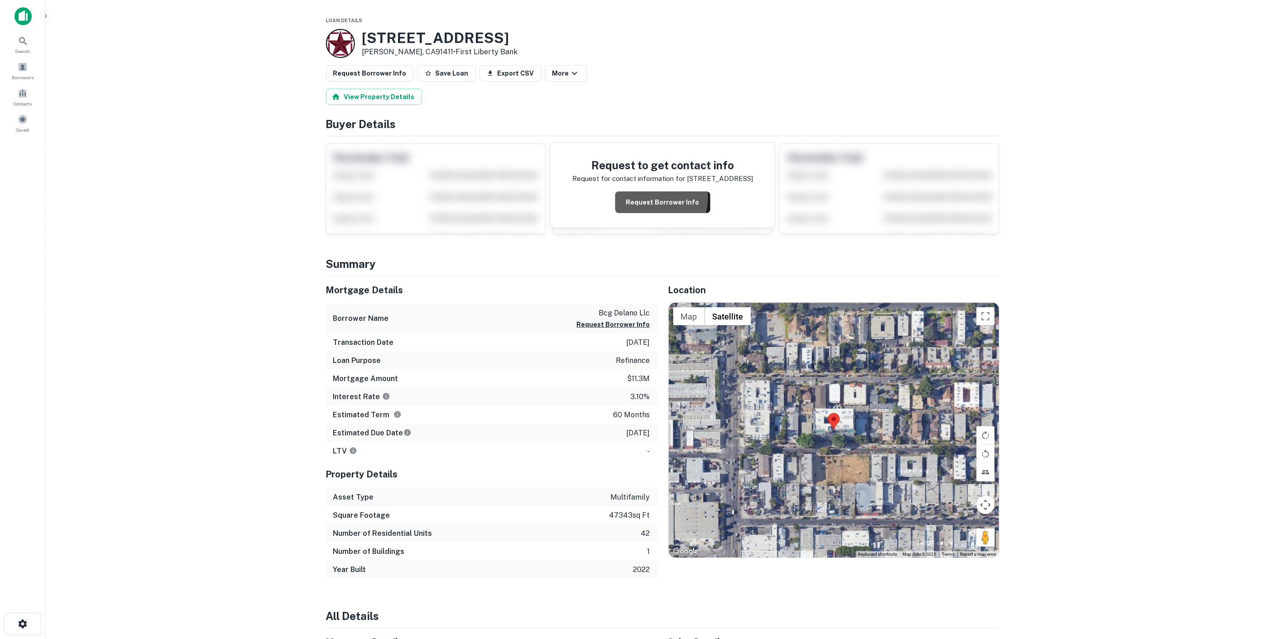
drag, startPoint x: 647, startPoint y: 198, endPoint x: 659, endPoint y: 173, distance: 27.1
click at [648, 200] on button "Request Borrower Info" at bounding box center [662, 203] width 95 height 22
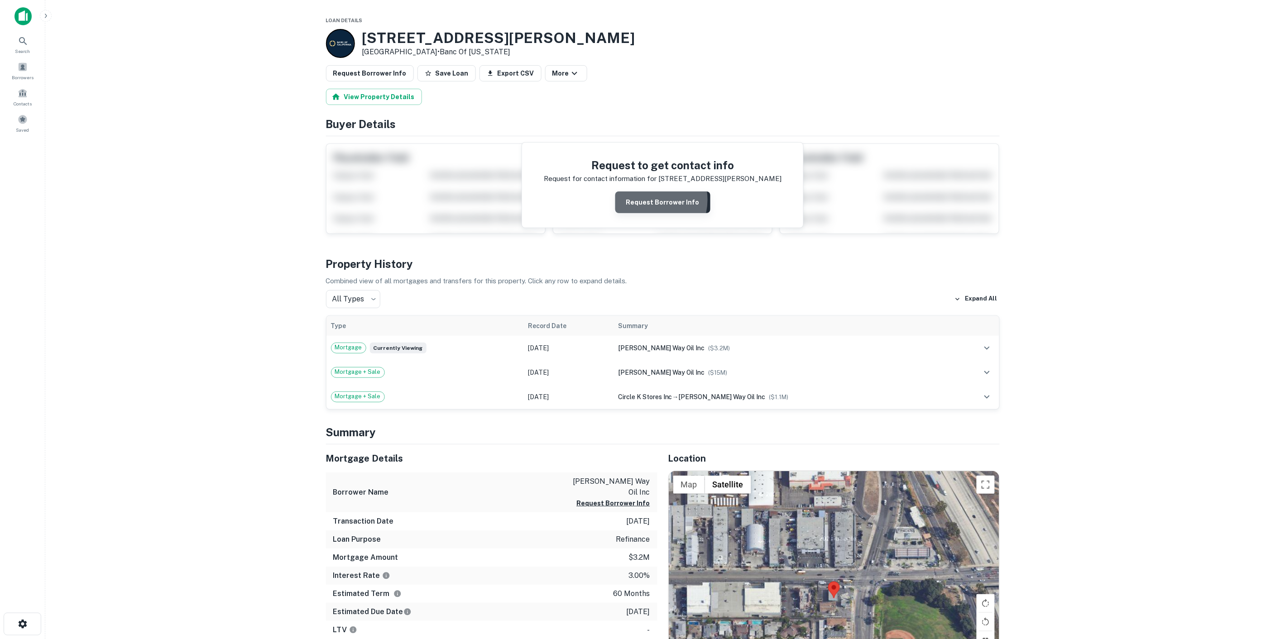
click at [650, 200] on button "Request Borrower Info" at bounding box center [662, 203] width 95 height 22
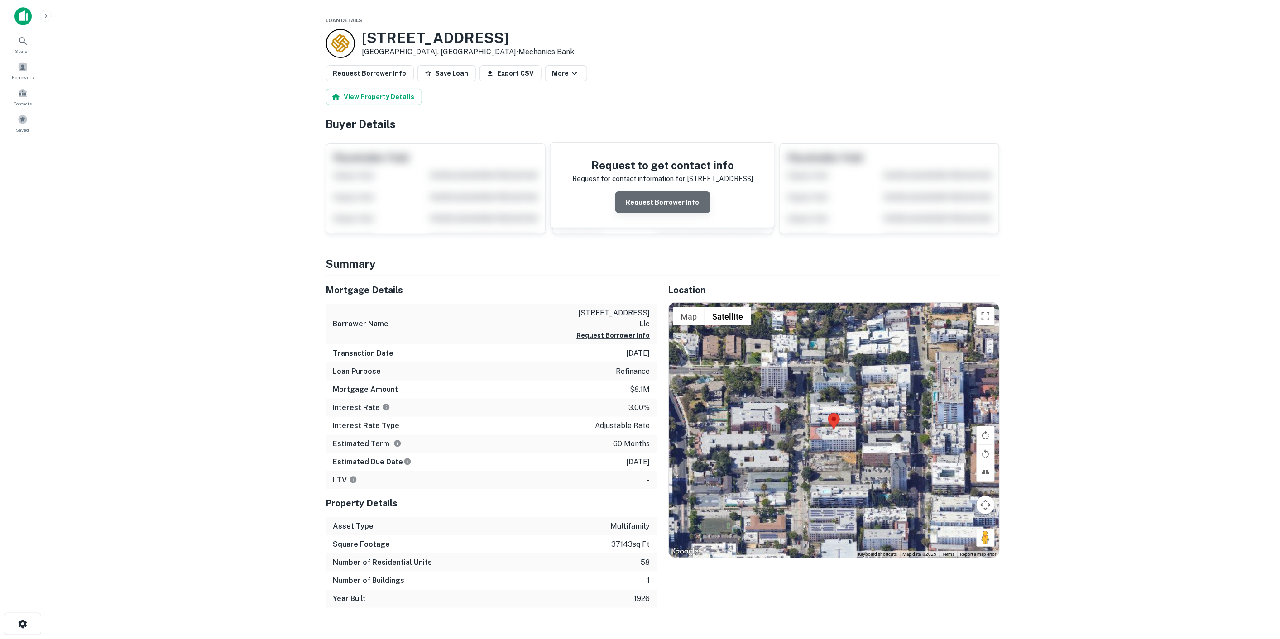
click at [678, 198] on button "Request Borrower Info" at bounding box center [662, 203] width 95 height 22
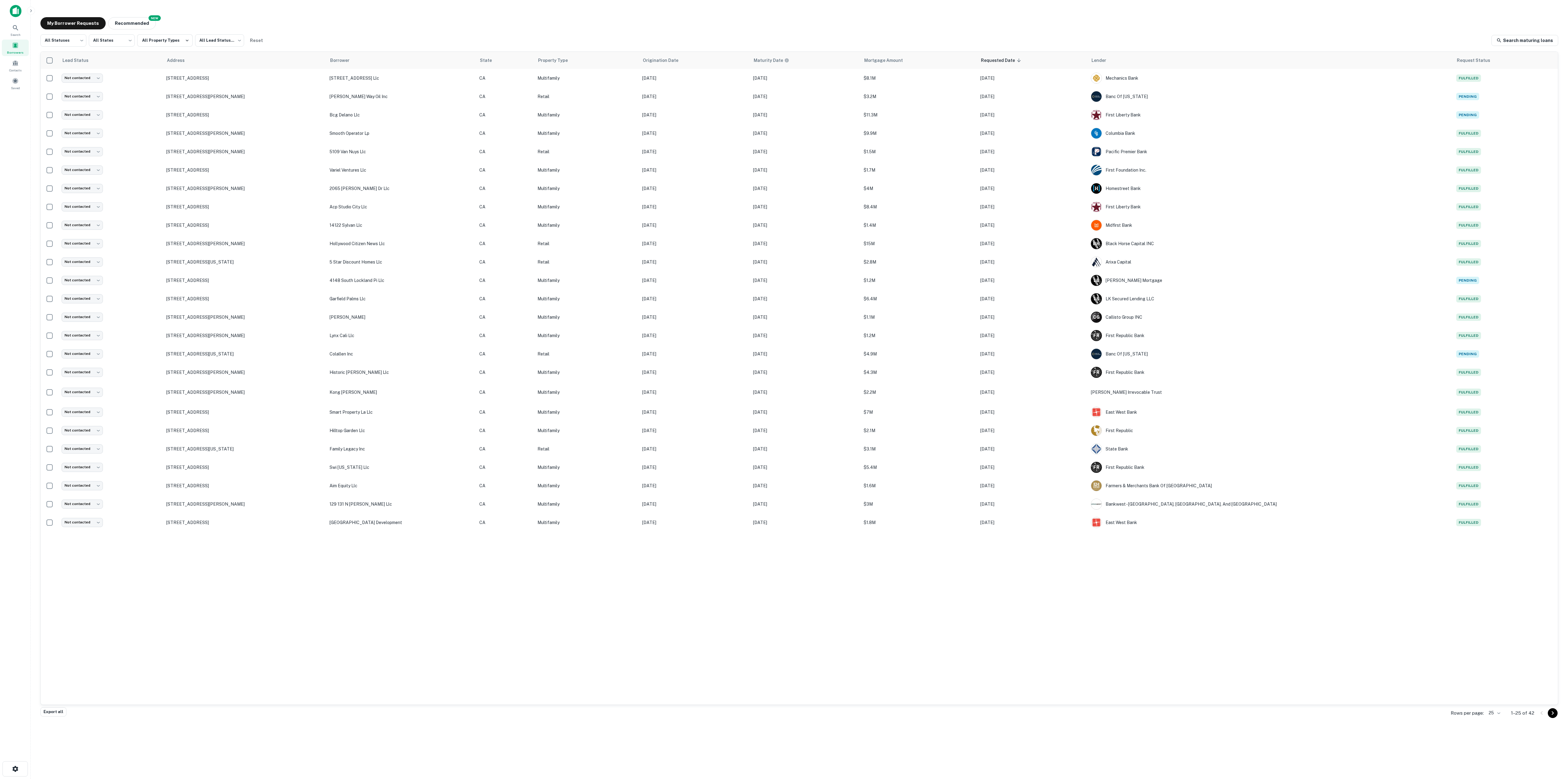
click at [871, 432] on icon "Go to next page" at bounding box center [1552, 713] width 7 height 7
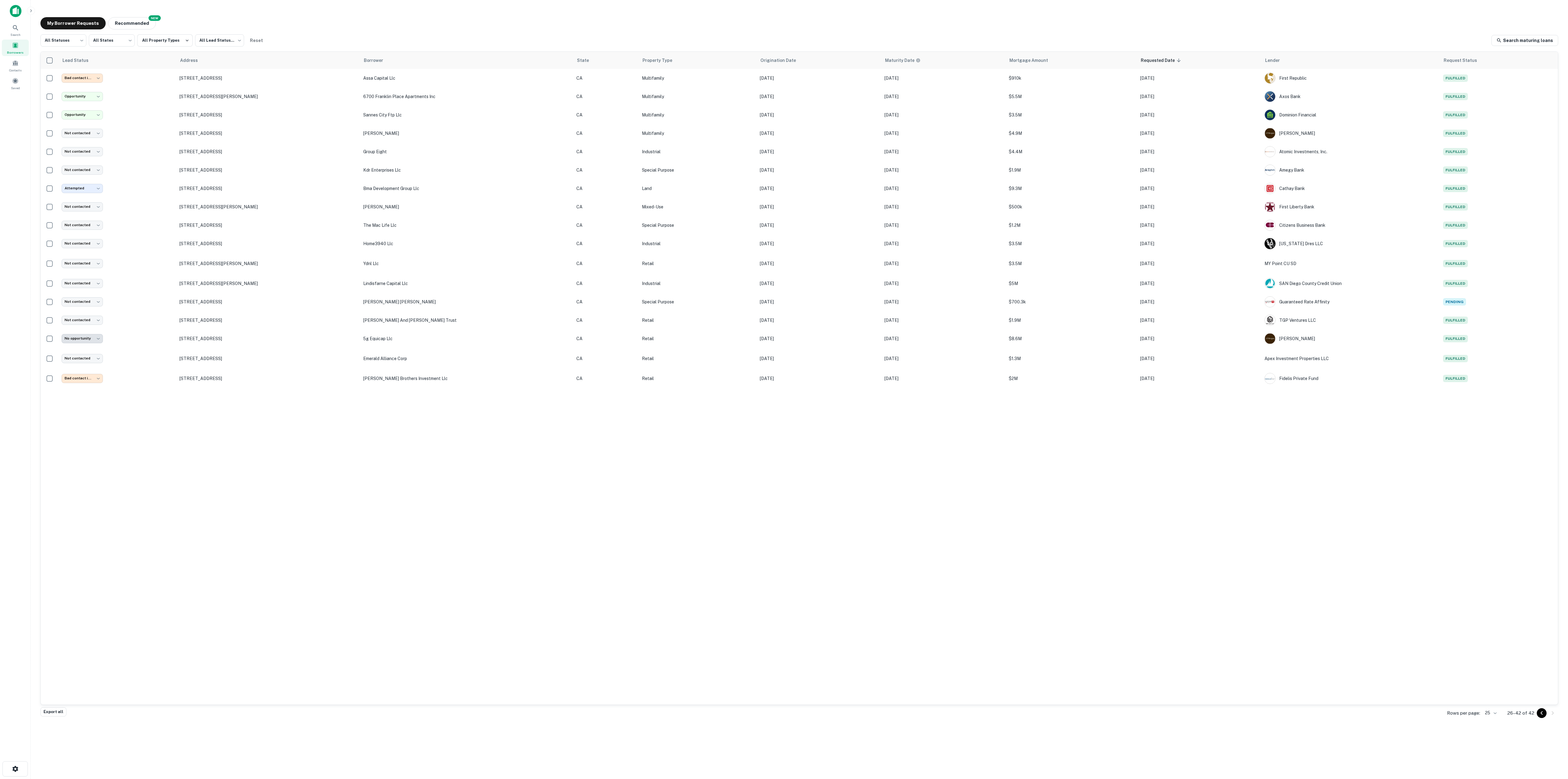
click at [871, 432] on icon "Go to previous page" at bounding box center [1542, 713] width 7 height 7
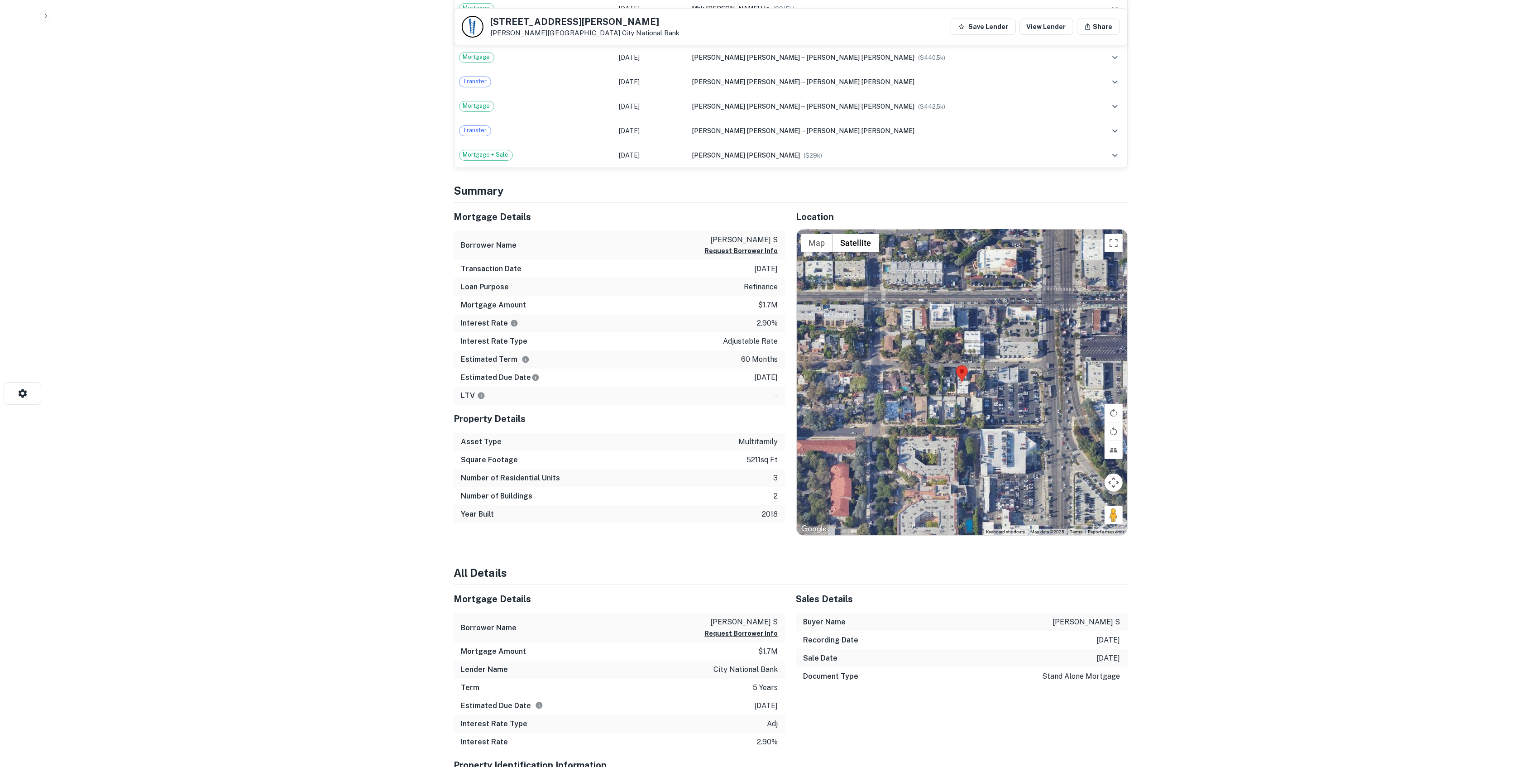
scroll to position [362, 0]
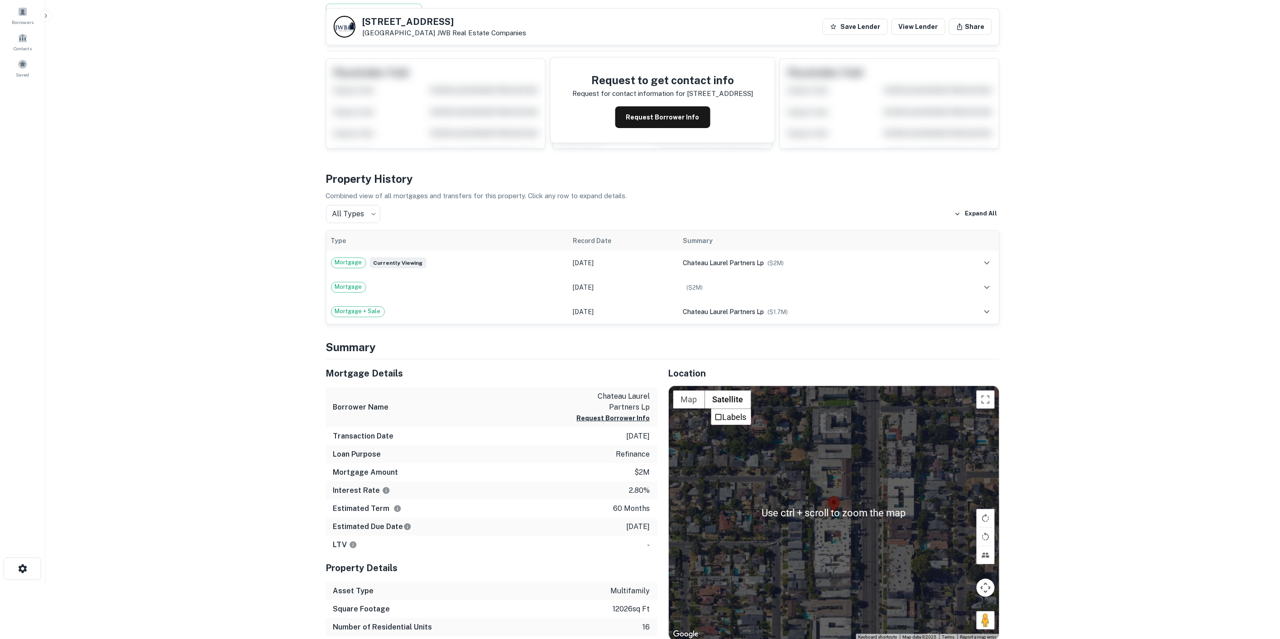
scroll to position [50, 0]
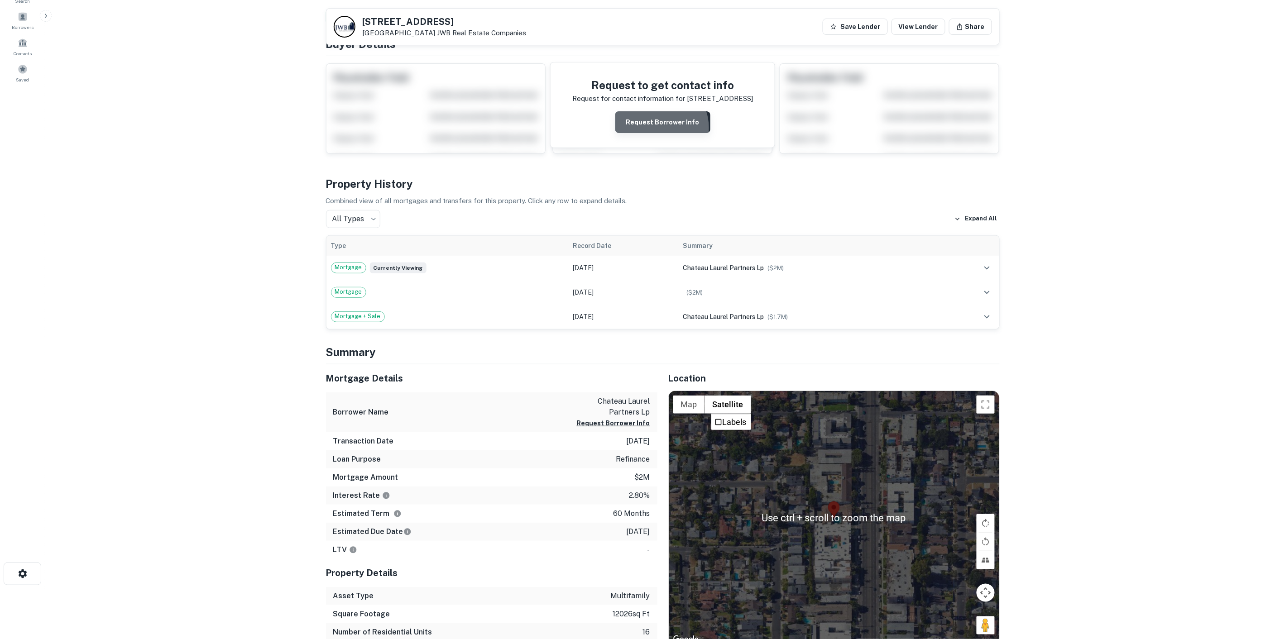
click at [658, 128] on button "Request Borrower Info" at bounding box center [662, 122] width 95 height 22
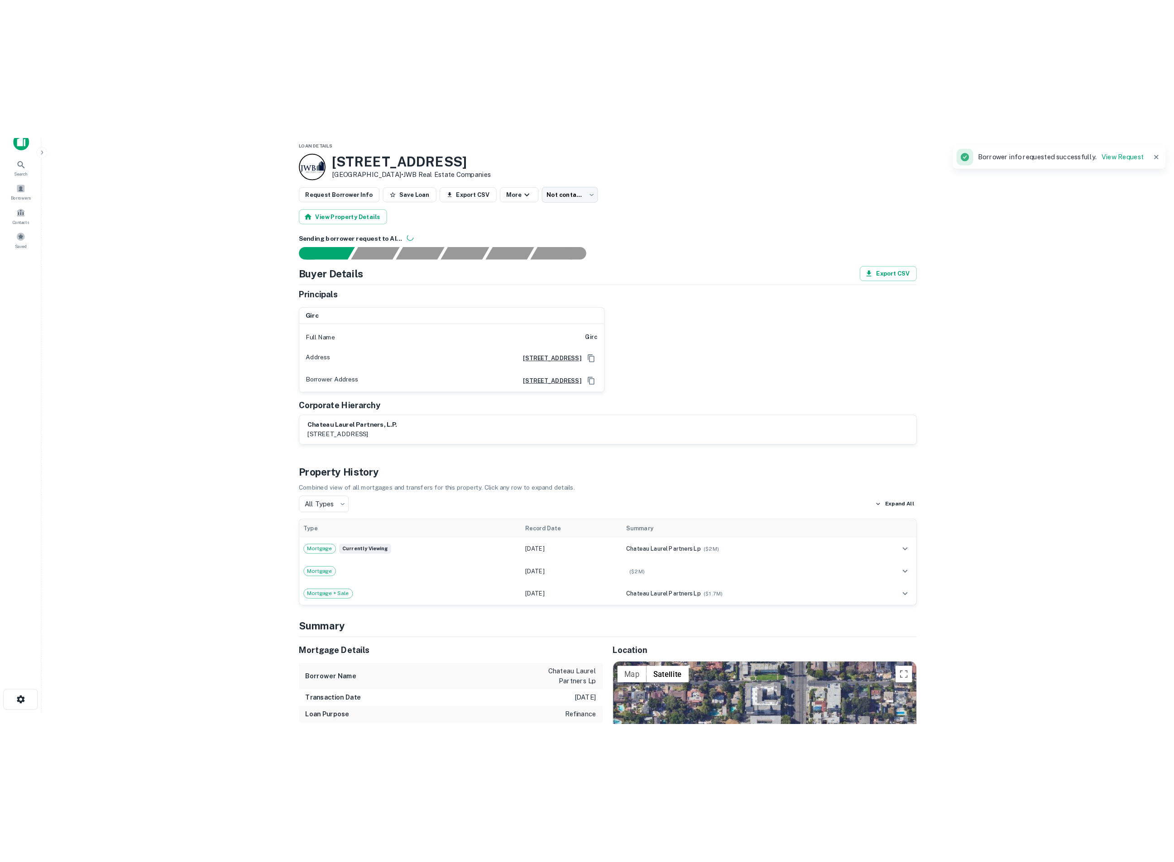
scroll to position [0, 0]
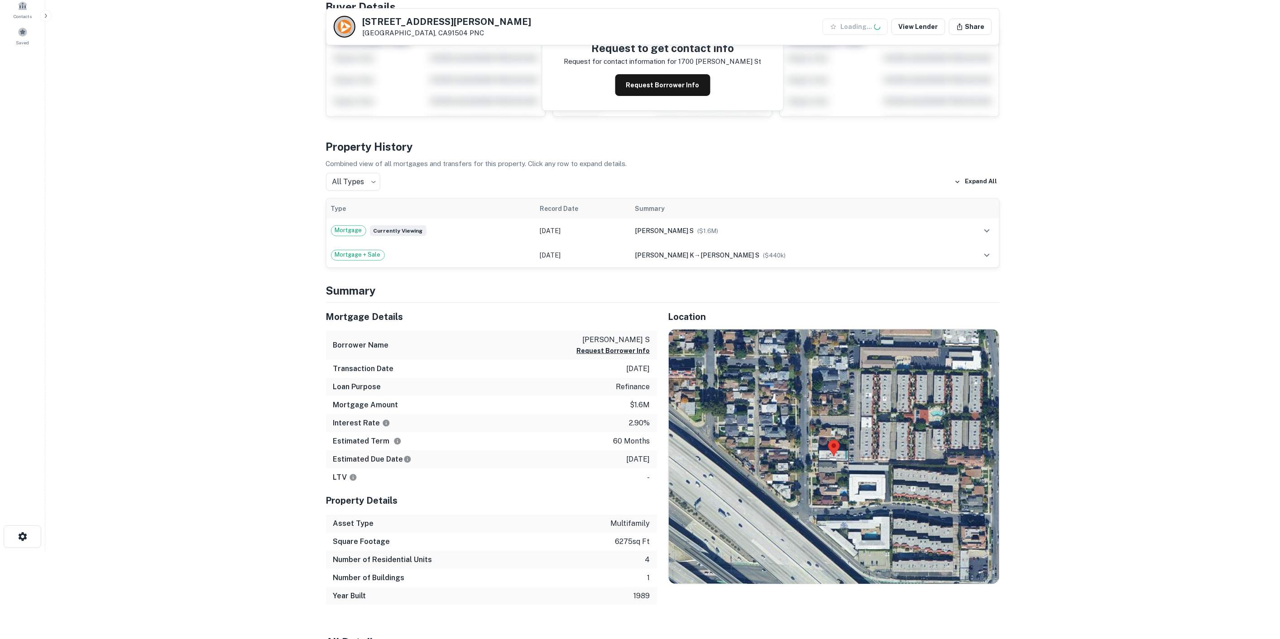
scroll to position [251, 0]
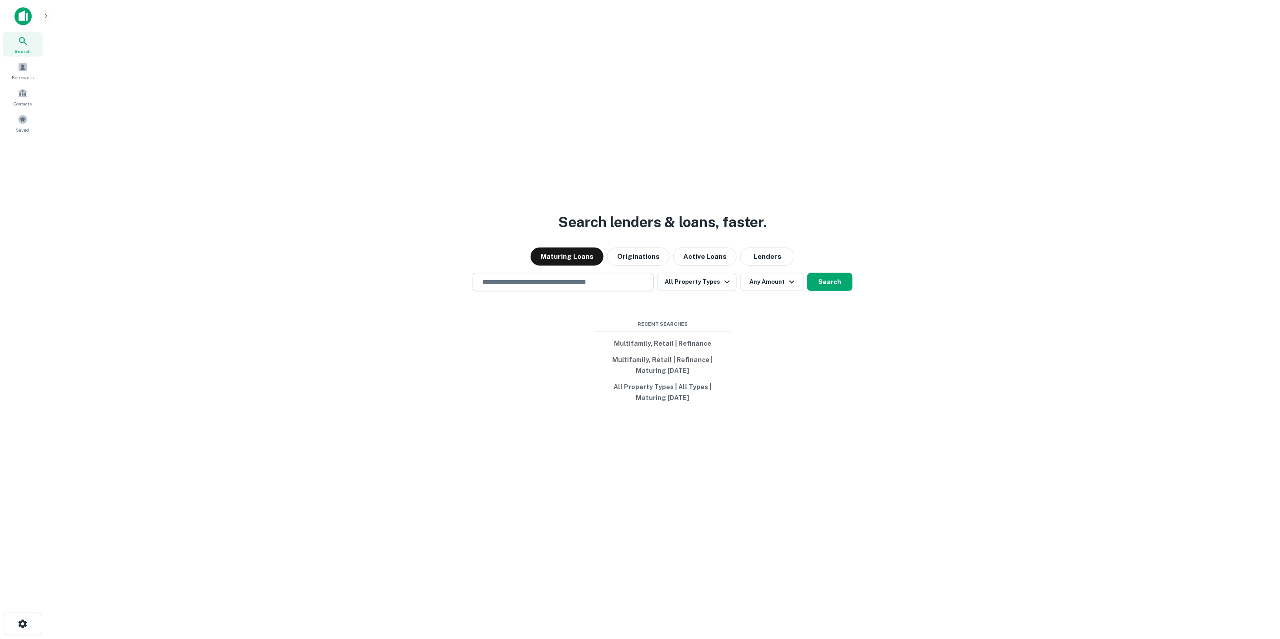
click at [527, 284] on input "text" at bounding box center [563, 282] width 173 height 10
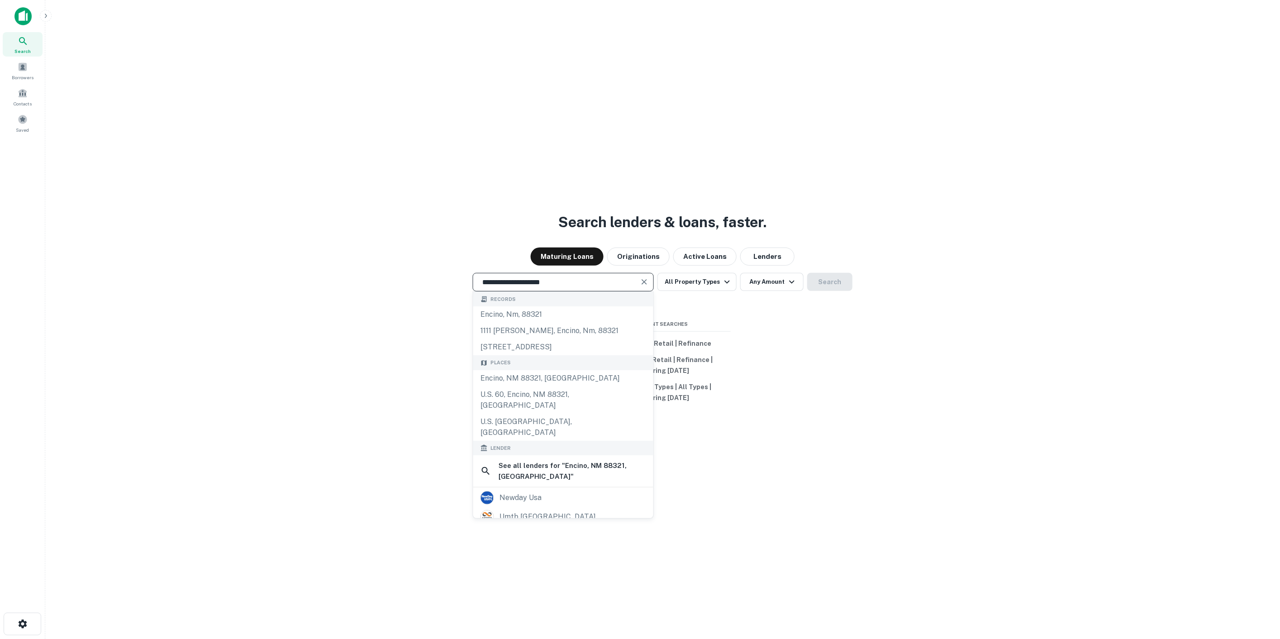
click at [475, 128] on div "**********" at bounding box center [663, 341] width 1220 height 639
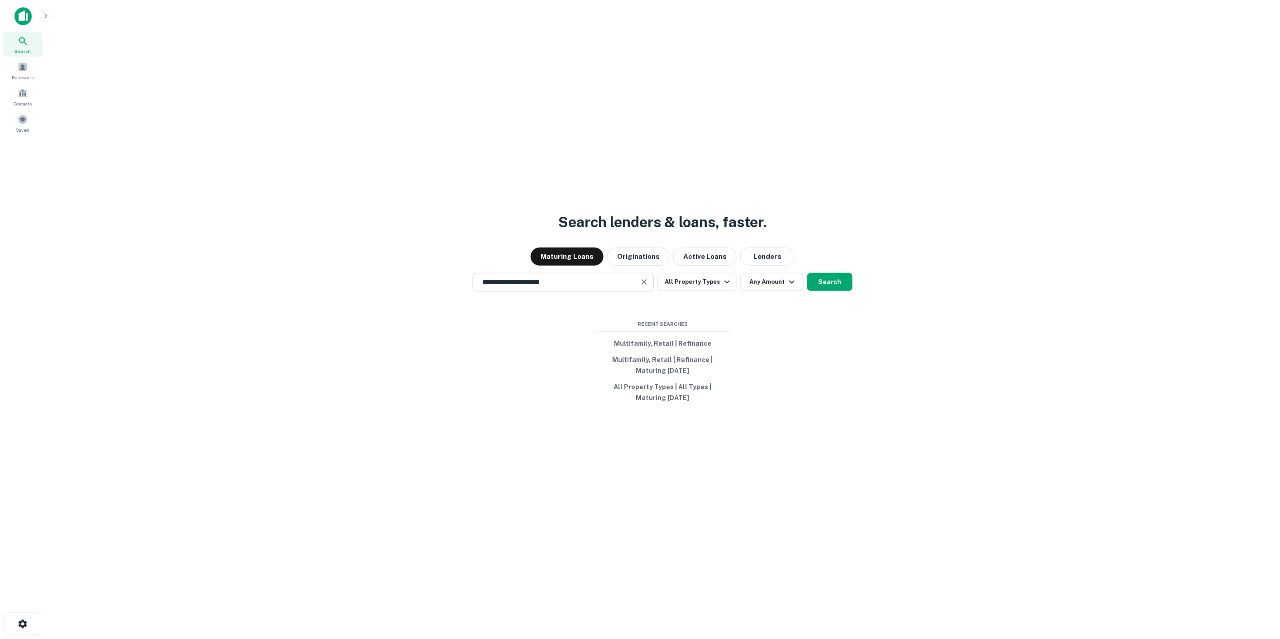
click at [621, 282] on input "**********" at bounding box center [556, 282] width 159 height 10
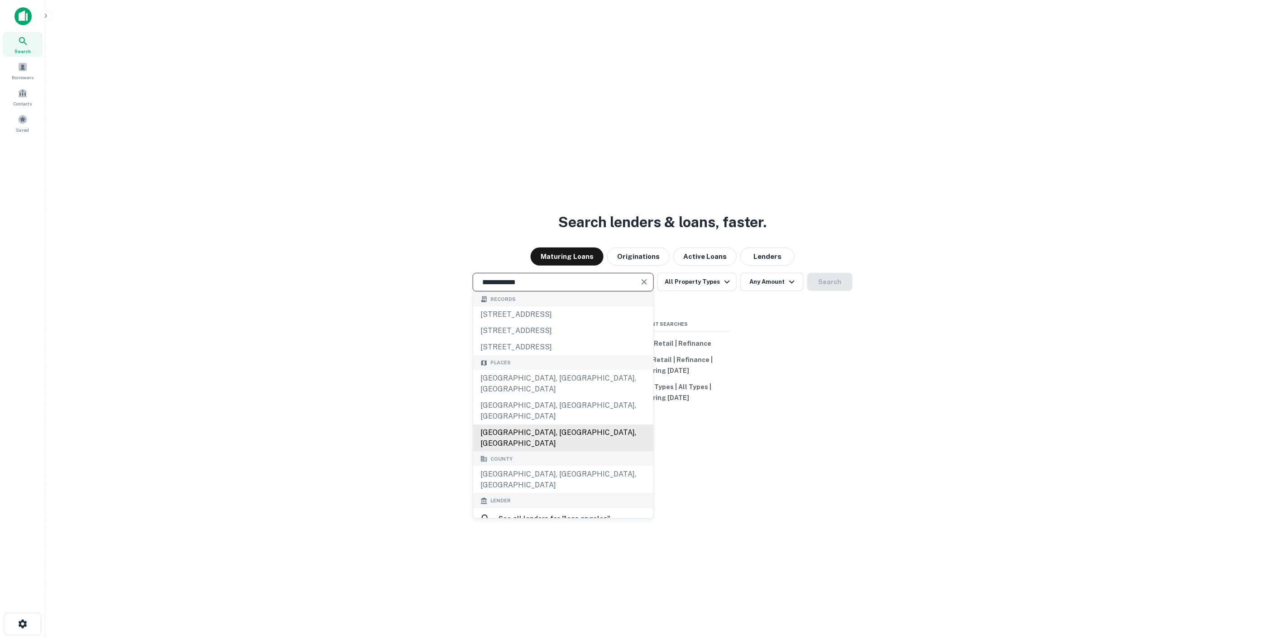
click at [537, 425] on div "[GEOGRAPHIC_DATA], [GEOGRAPHIC_DATA], [GEOGRAPHIC_DATA]" at bounding box center [563, 438] width 180 height 27
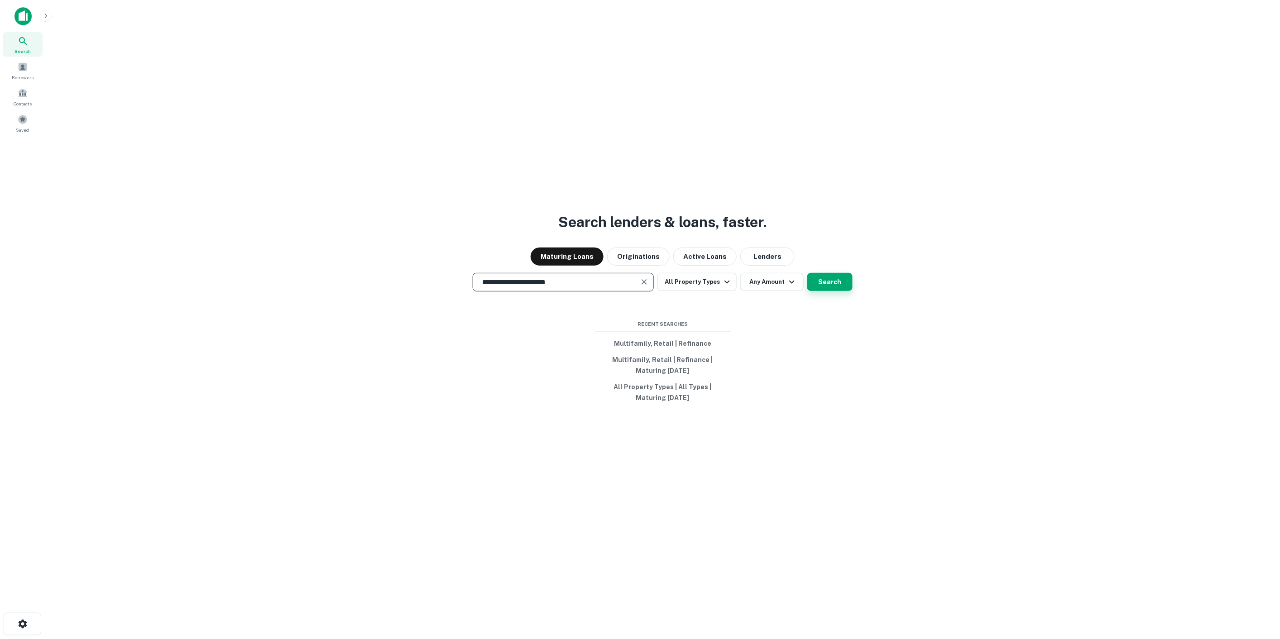
type input "**********"
click at [839, 286] on button "Search" at bounding box center [829, 282] width 45 height 18
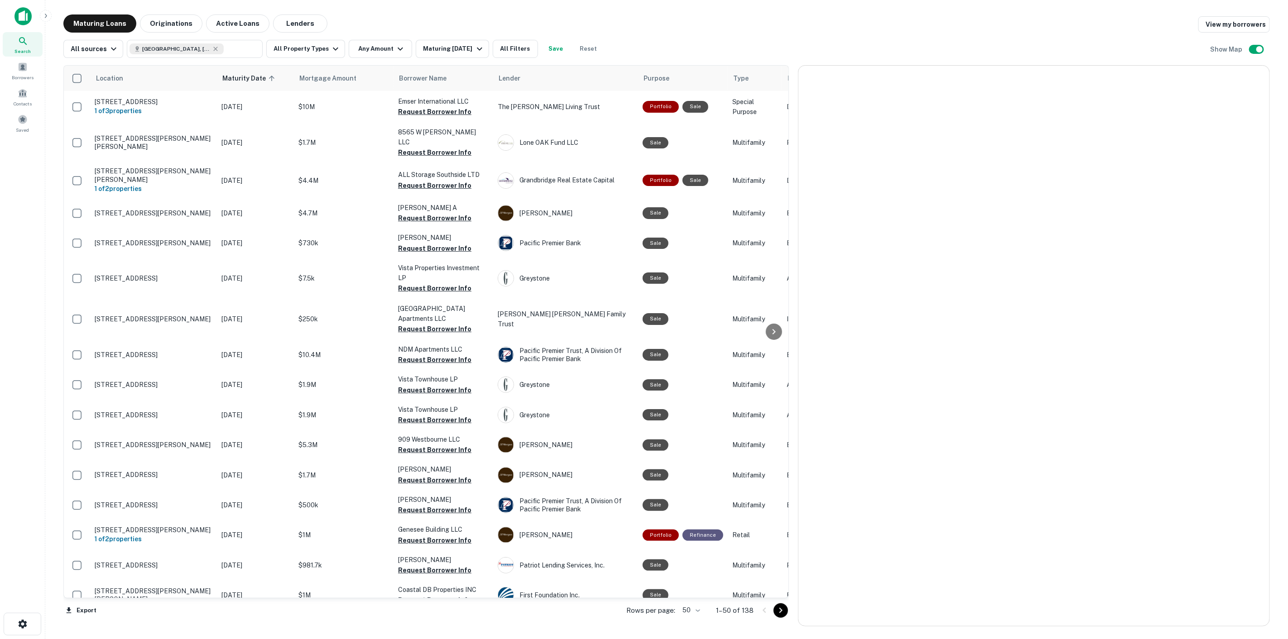
scroll to position [1015, 0]
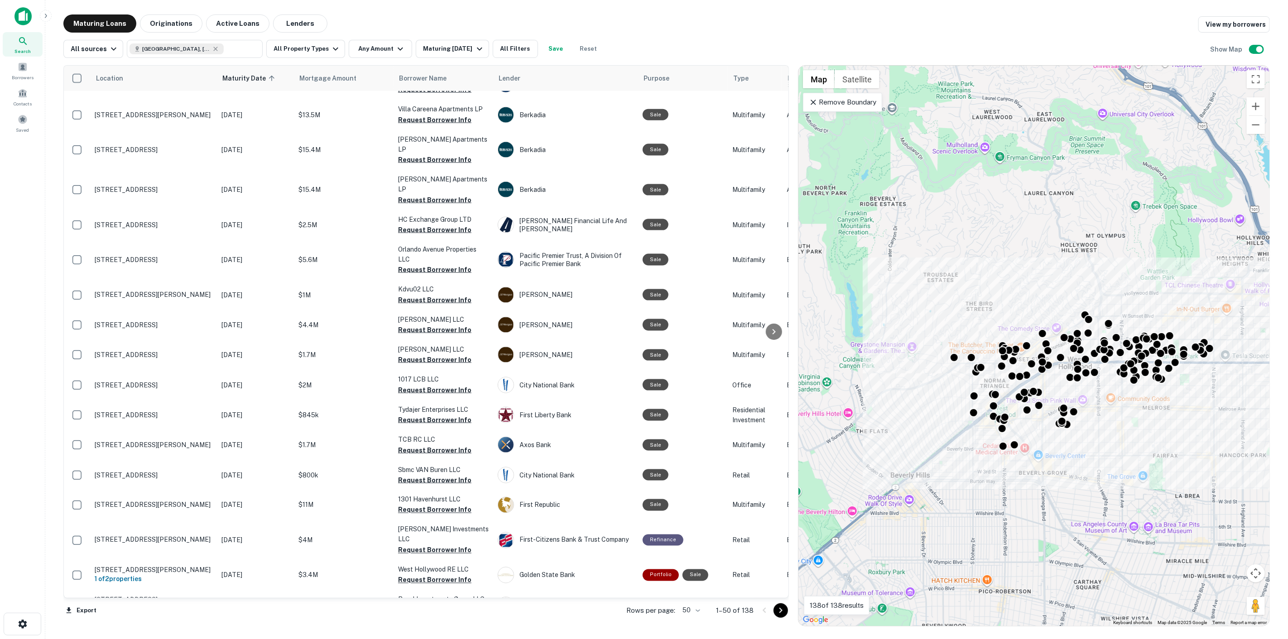
drag, startPoint x: 969, startPoint y: 208, endPoint x: 1015, endPoint y: 248, distance: 61.0
click at [1015, 248] on div "To activate drag with keyboard, press Alt + Enter. Once in keyboard drag state,…" at bounding box center [1033, 346] width 471 height 560
click at [441, 55] on button "Maturing [DATE]" at bounding box center [452, 49] width 73 height 18
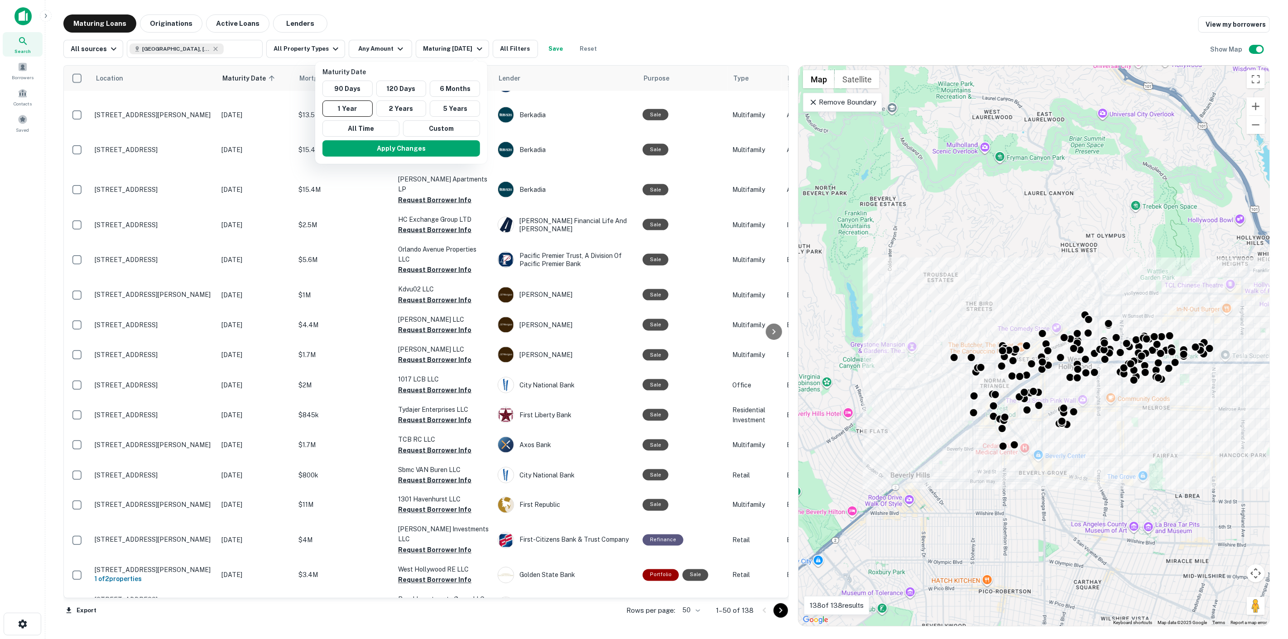
click at [414, 160] on div "Apply Changes" at bounding box center [401, 149] width 165 height 24
click at [439, 126] on button "Custom" at bounding box center [441, 128] width 77 height 16
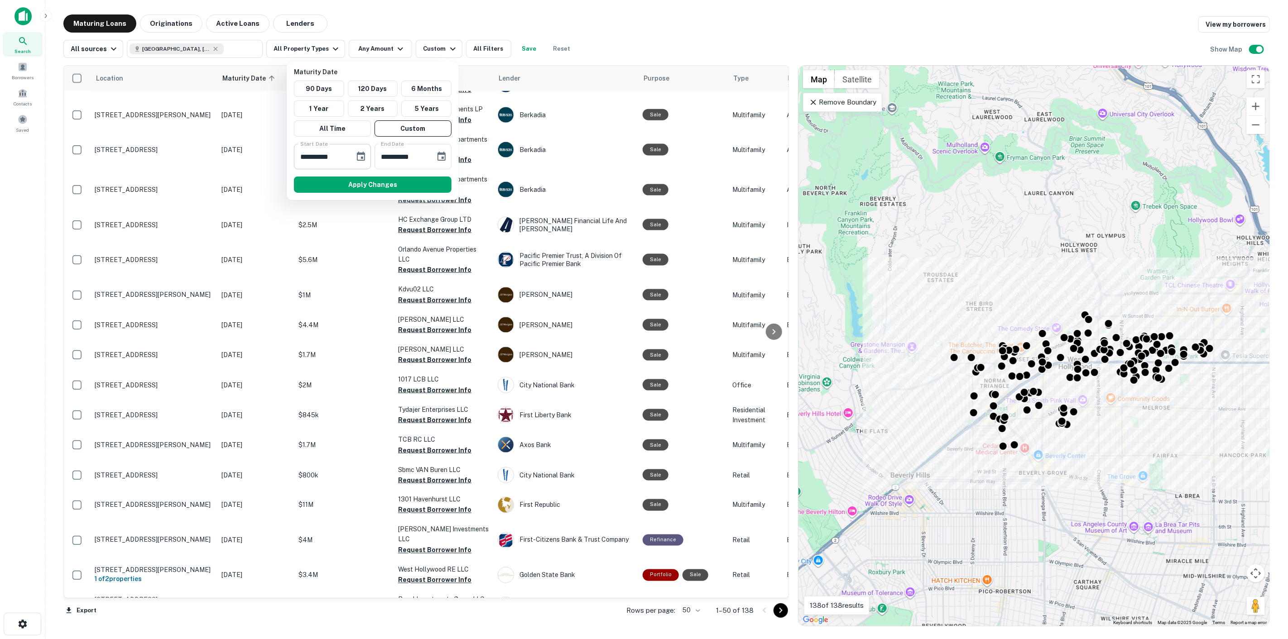
click at [304, 159] on input "**********" at bounding box center [321, 156] width 54 height 25
click at [316, 156] on input "**********" at bounding box center [321, 156] width 54 height 25
type input "**********"
click at [386, 157] on input "**********" at bounding box center [401, 156] width 54 height 25
click at [443, 157] on icon "Choose date, selected date is Sep 20, 0026" at bounding box center [441, 156] width 8 height 9
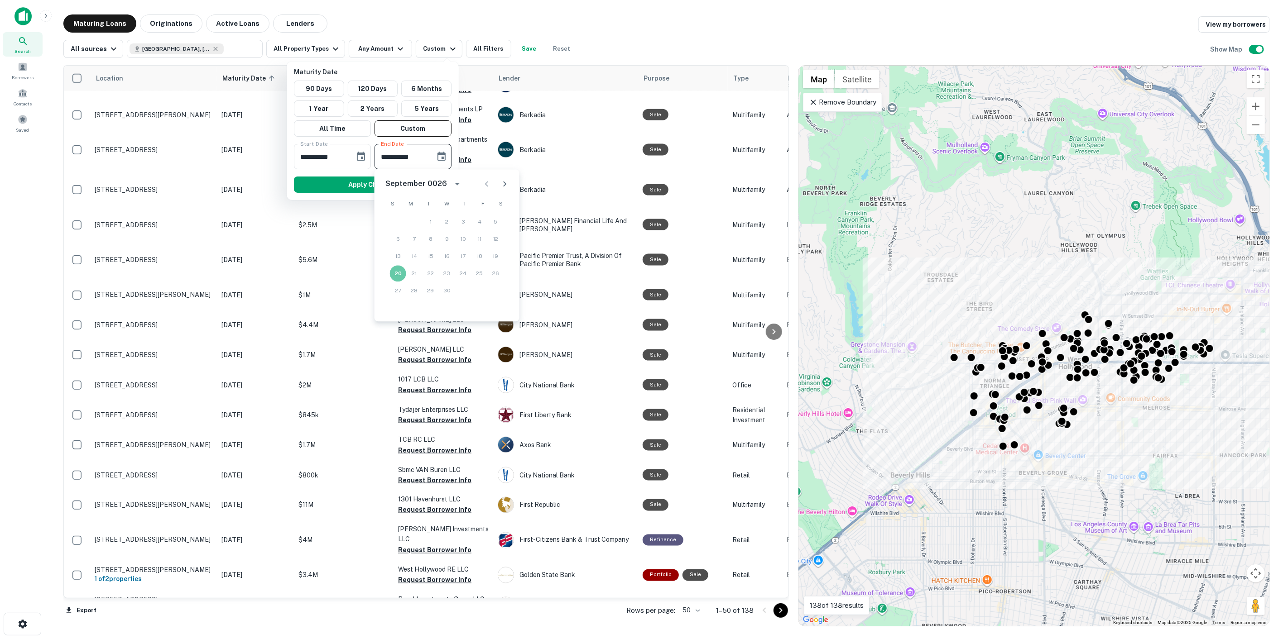
click at [440, 182] on div "September 0026" at bounding box center [416, 183] width 62 height 11
click at [407, 313] on button "2026" at bounding box center [399, 314] width 33 height 16
click at [400, 157] on input "**********" at bounding box center [401, 156] width 54 height 25
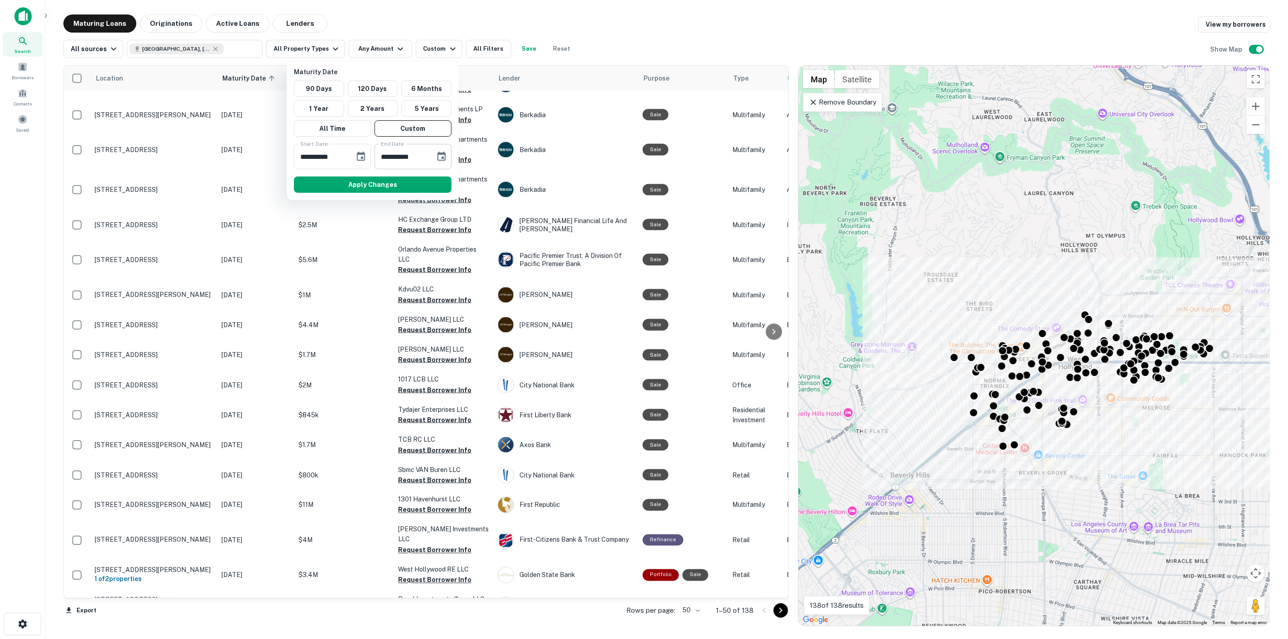
click at [398, 156] on input "**********" at bounding box center [401, 156] width 54 height 25
type input "**********"
click at [378, 186] on button "Apply Changes" at bounding box center [373, 185] width 158 height 16
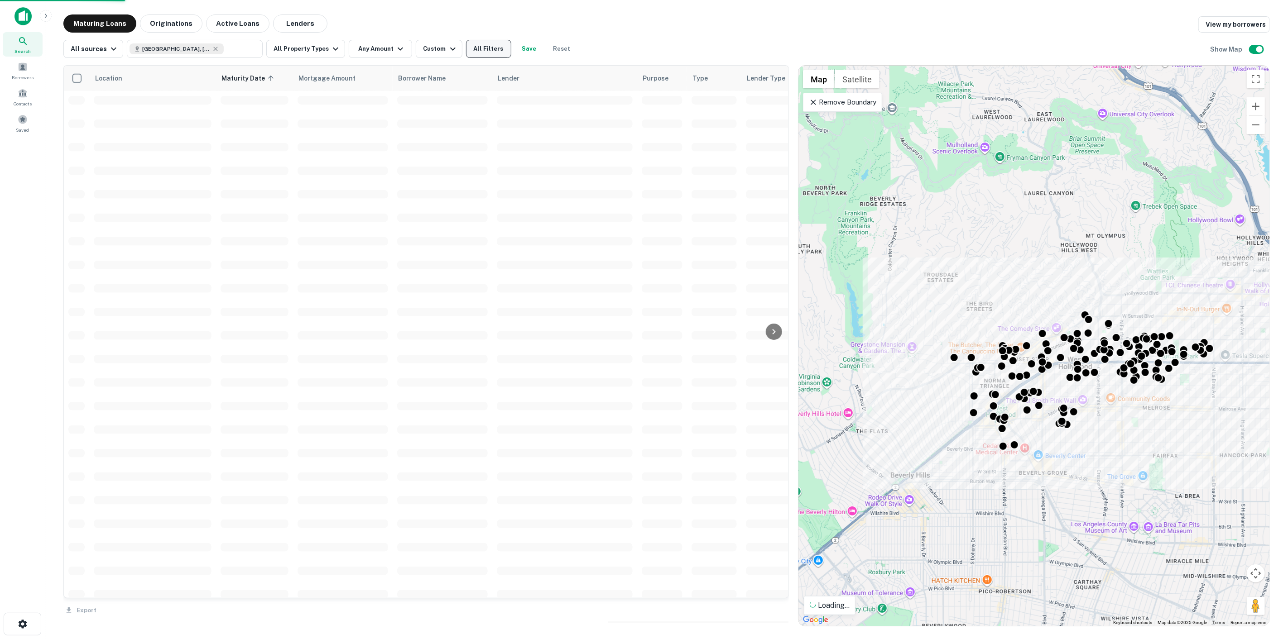
click at [495, 49] on button "All Filters" at bounding box center [488, 49] width 45 height 18
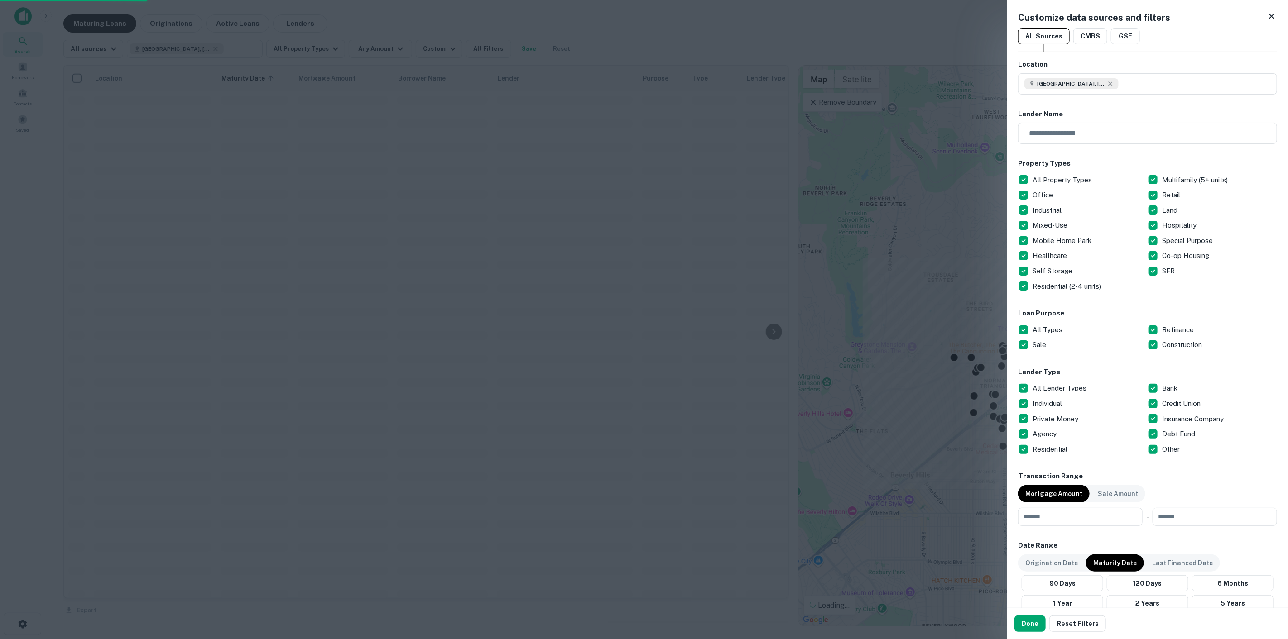
click at [1057, 177] on p "All Property Types" at bounding box center [1062, 180] width 61 height 11
click at [1171, 180] on p "Multifamily (5+ units)" at bounding box center [1195, 180] width 67 height 11
click at [1167, 192] on p "Retail" at bounding box center [1172, 195] width 20 height 11
click at [1047, 332] on p "All Types" at bounding box center [1048, 330] width 32 height 11
click at [1028, 623] on button "Done" at bounding box center [1029, 624] width 31 height 16
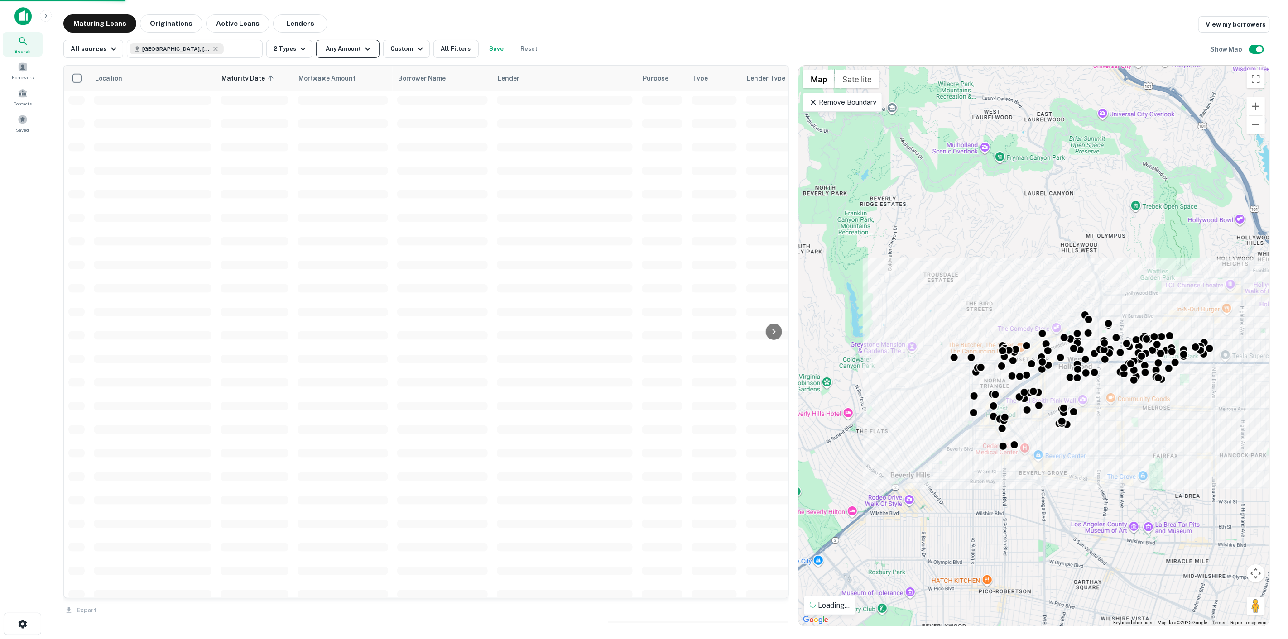
click at [365, 51] on icon "button" at bounding box center [367, 48] width 11 height 11
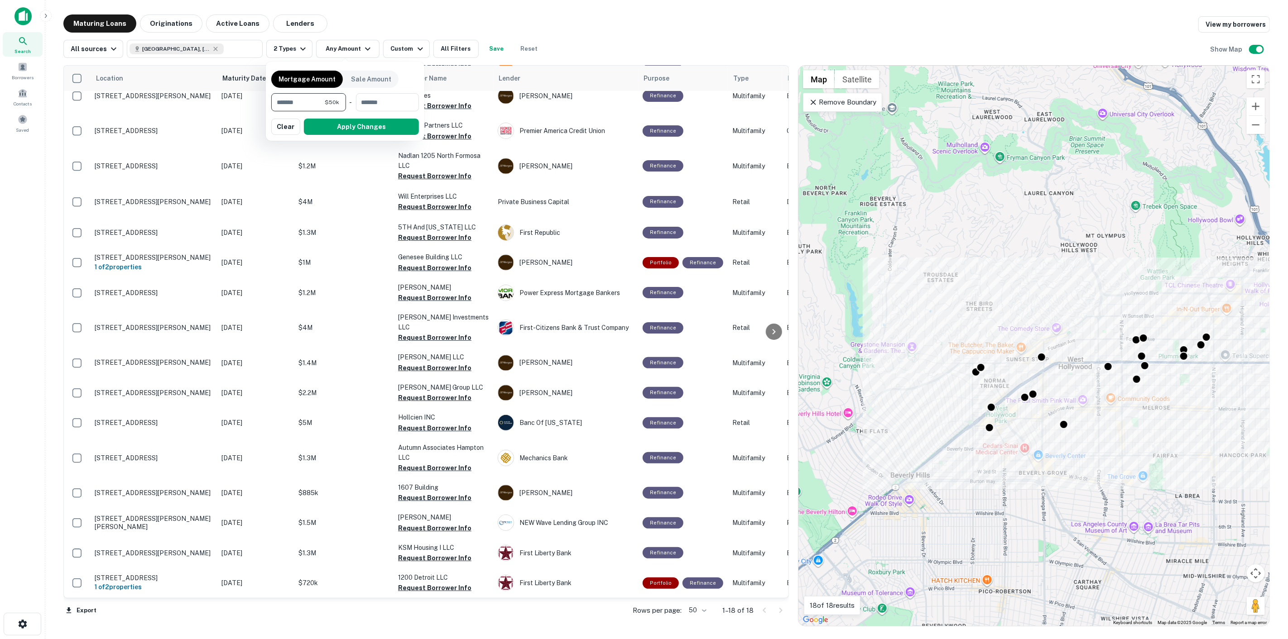
scroll to position [71, 0]
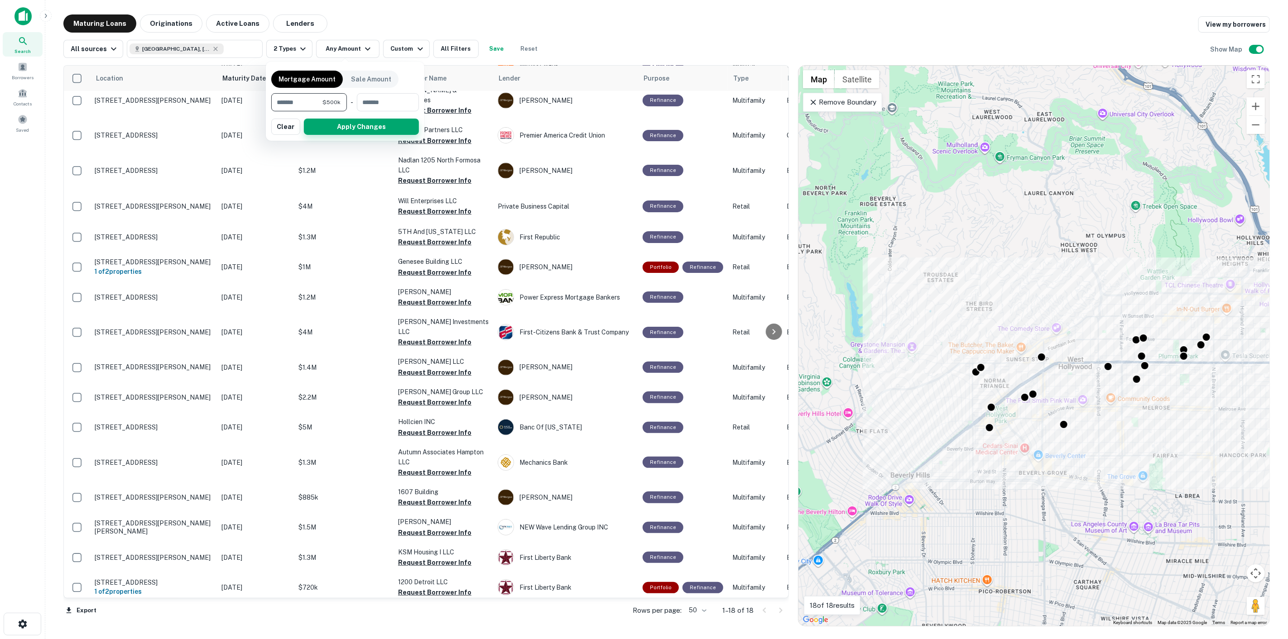
type input "******"
click at [351, 124] on button "Apply Changes" at bounding box center [361, 127] width 115 height 16
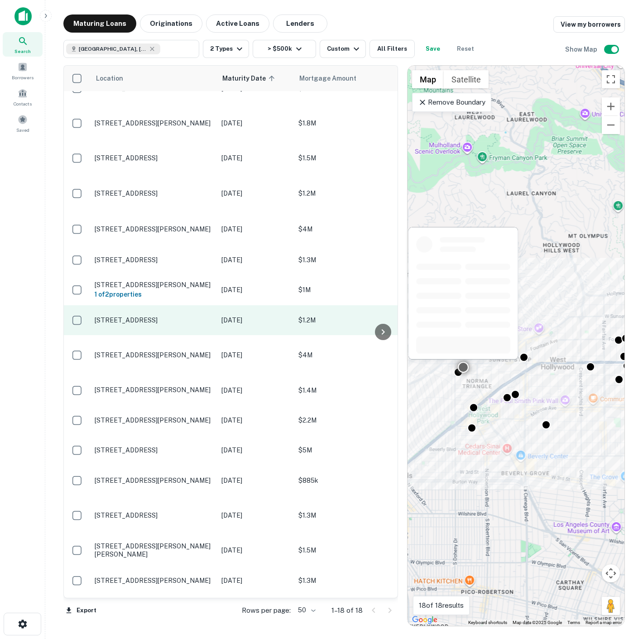
scroll to position [50, 0]
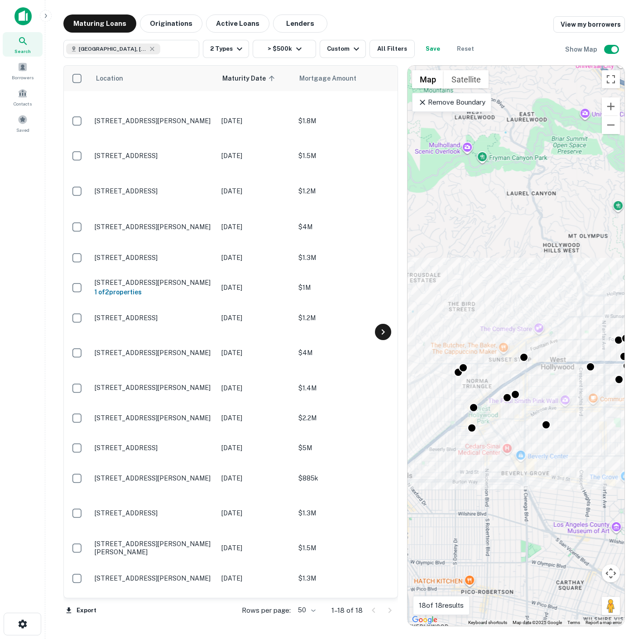
click at [386, 333] on icon at bounding box center [383, 331] width 11 height 11
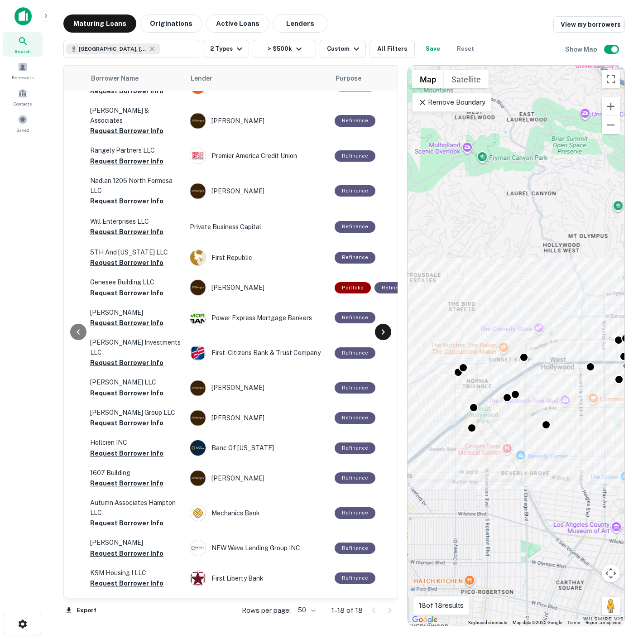
scroll to position [50, 380]
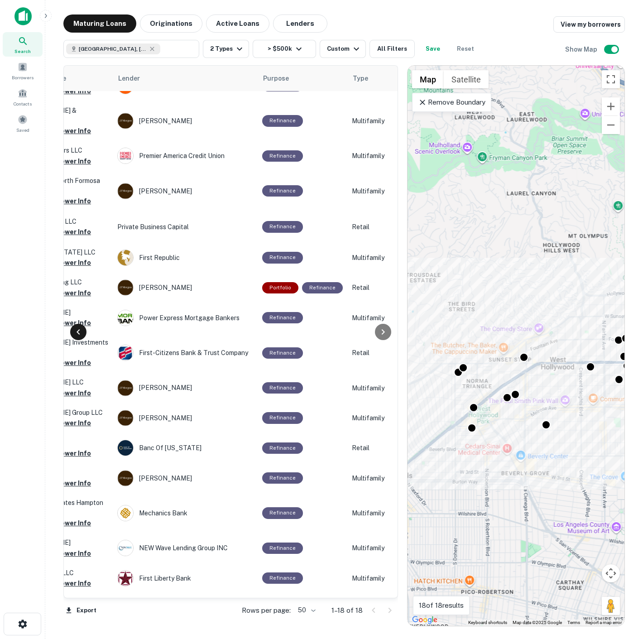
click at [83, 331] on icon at bounding box center [78, 331] width 11 height 11
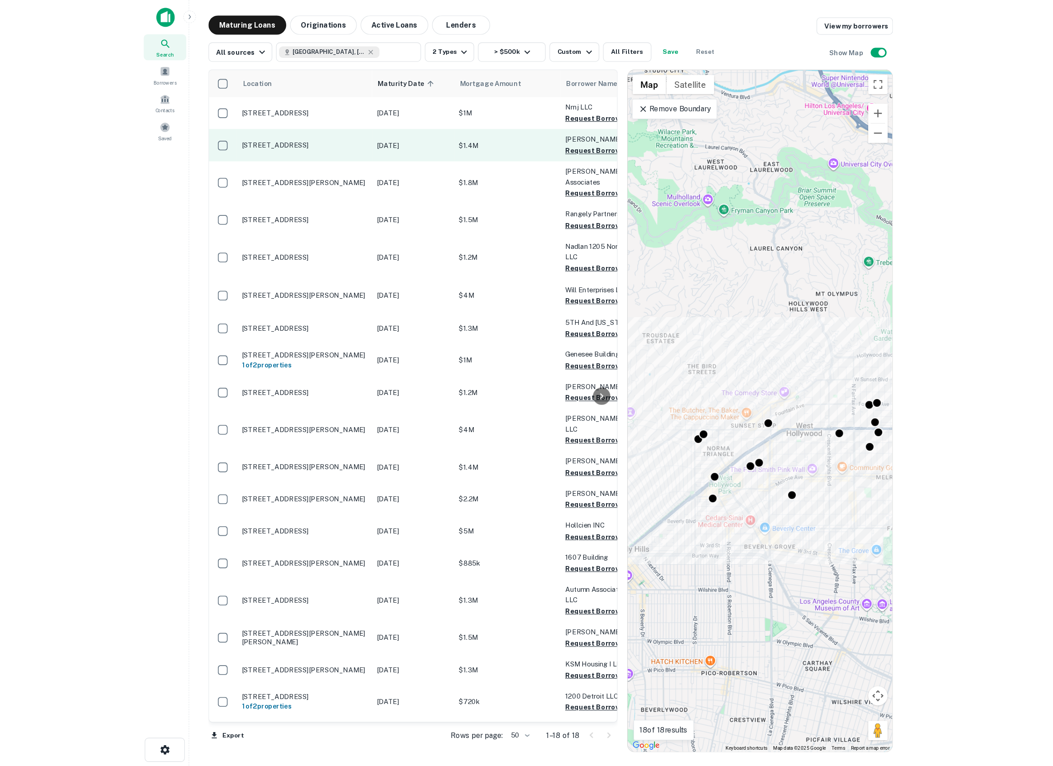
scroll to position [0, 0]
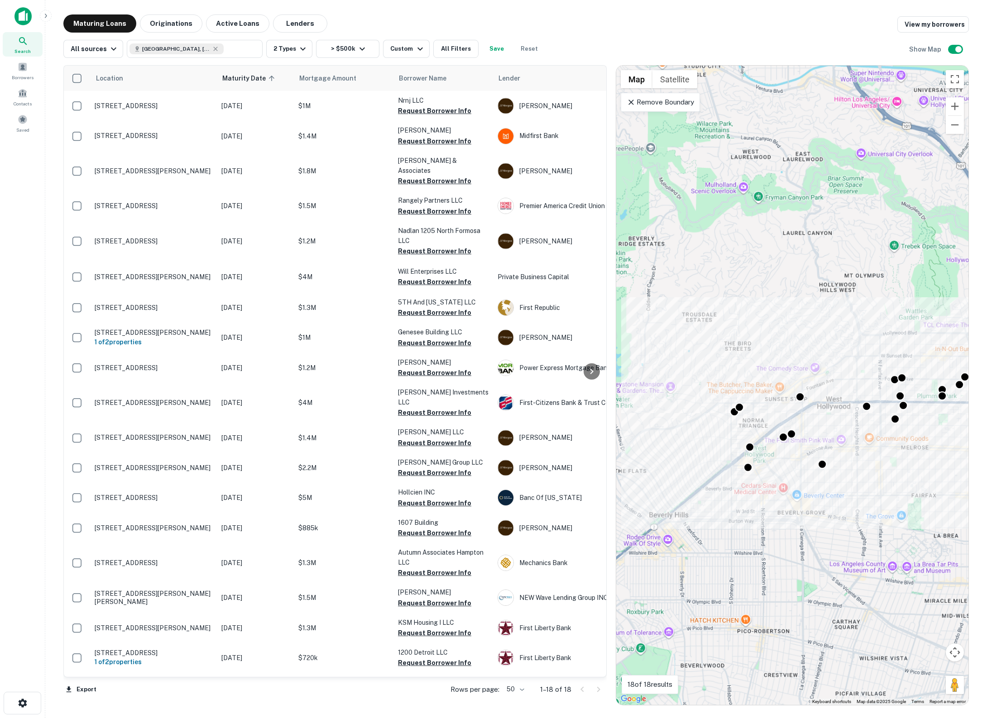
click at [580, 47] on div "All sources West Hollywood, CA, USA ​ 2 Types > $500k Custom All Filters Save R…" at bounding box center [515, 45] width 905 height 25
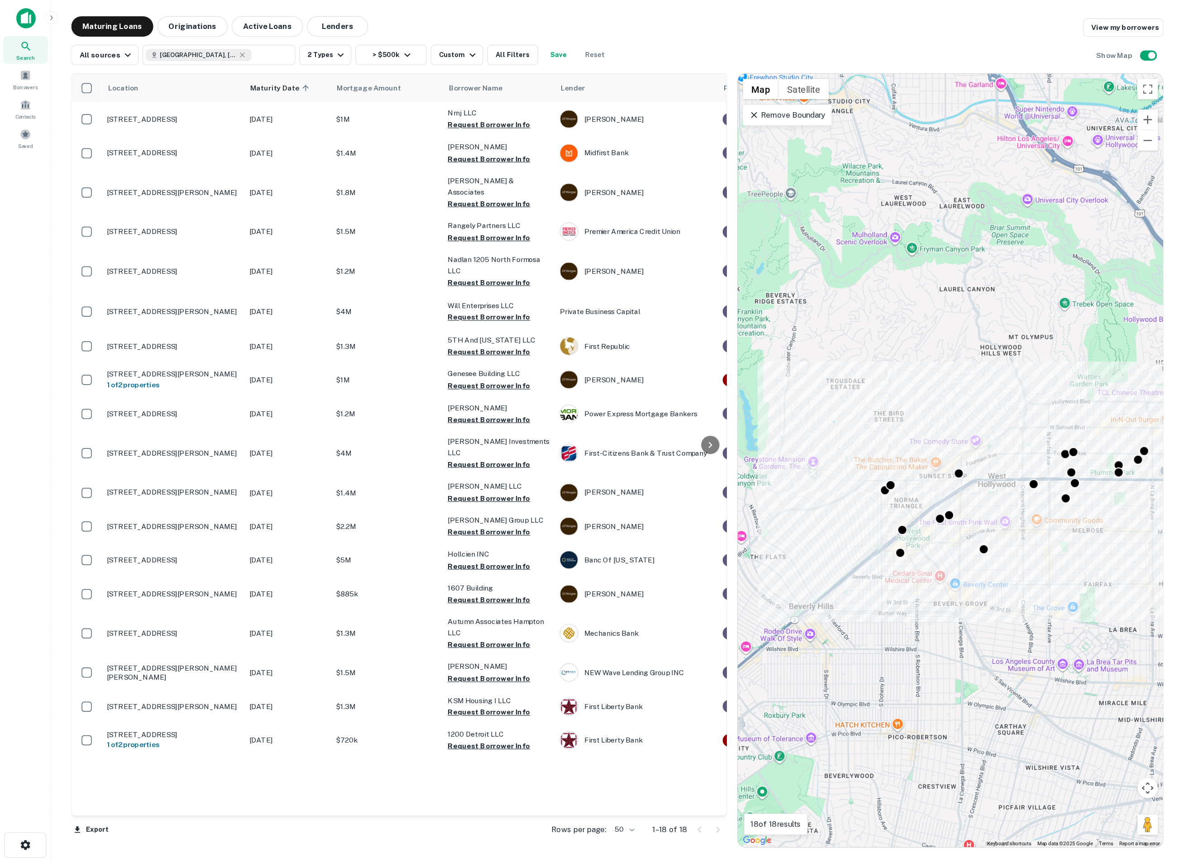
scroll to position [0, 26]
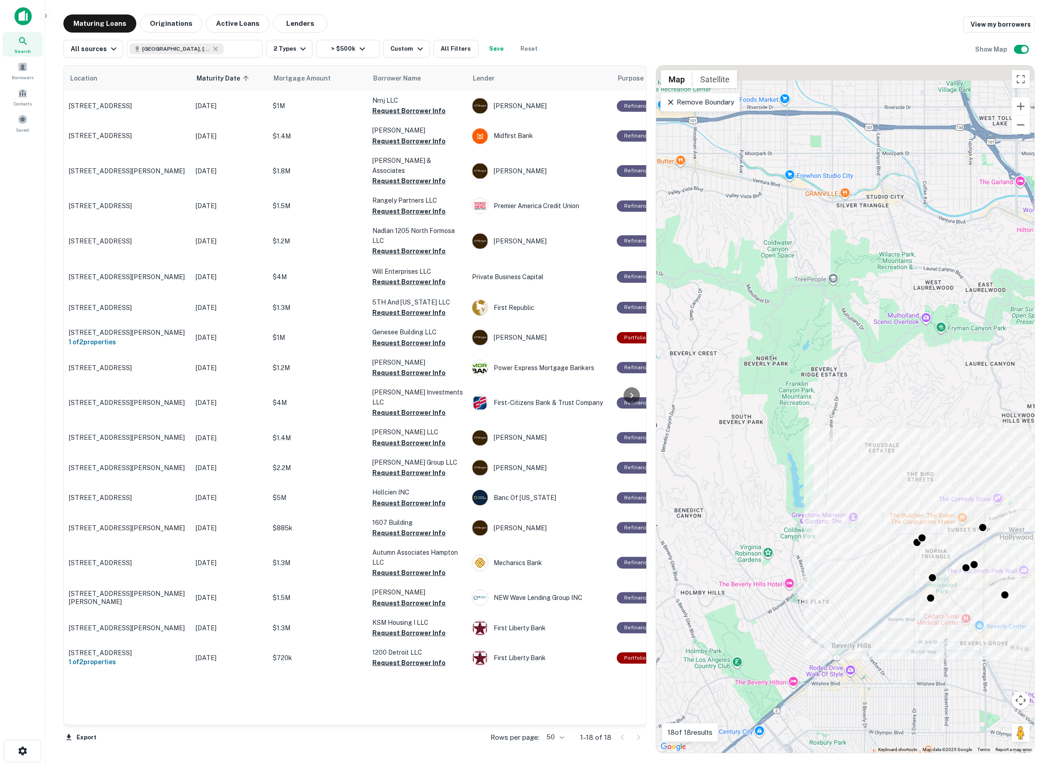
drag, startPoint x: 763, startPoint y: 338, endPoint x: 895, endPoint y: 448, distance: 171.9
click at [895, 448] on div "To activate drag with keyboard, press Alt + Enter. Once in keyboard drag state,…" at bounding box center [845, 410] width 378 height 688
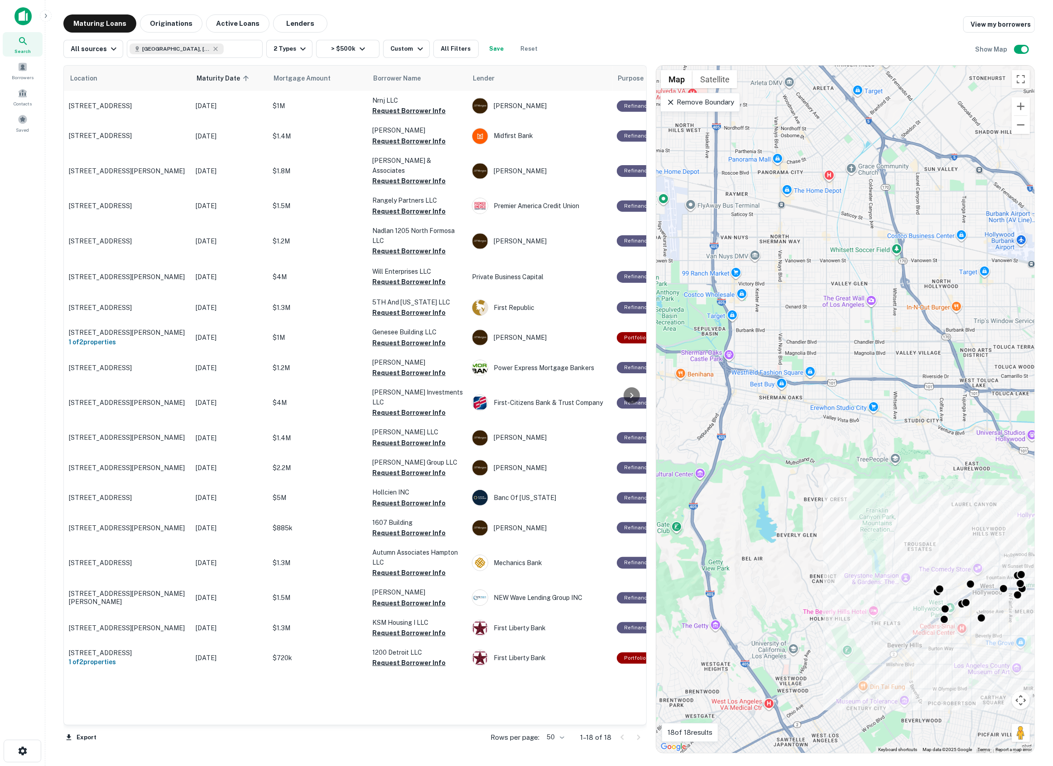
drag, startPoint x: 856, startPoint y: 360, endPoint x: 913, endPoint y: 474, distance: 127.8
click at [902, 485] on div "To activate drag with keyboard, press Alt + Enter. Once in keyboard drag state,…" at bounding box center [845, 410] width 378 height 688
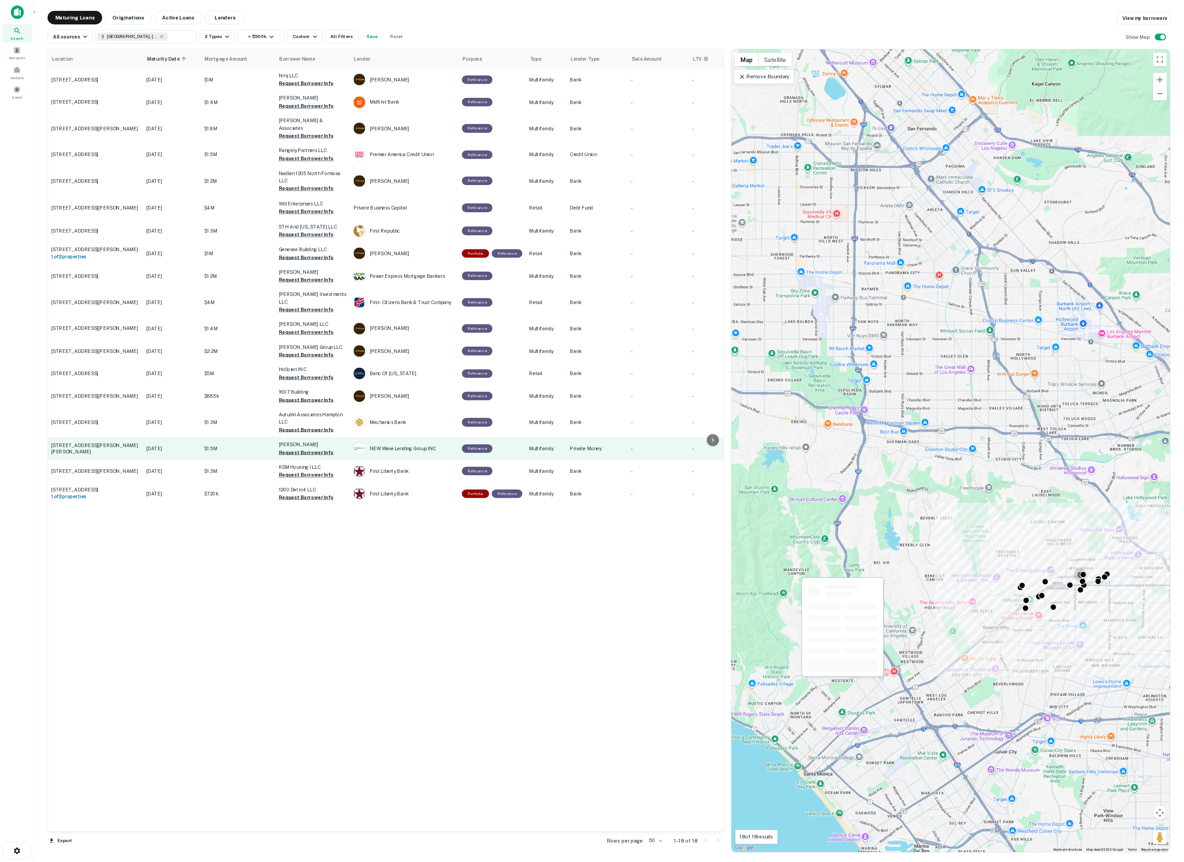
scroll to position [0, 26]
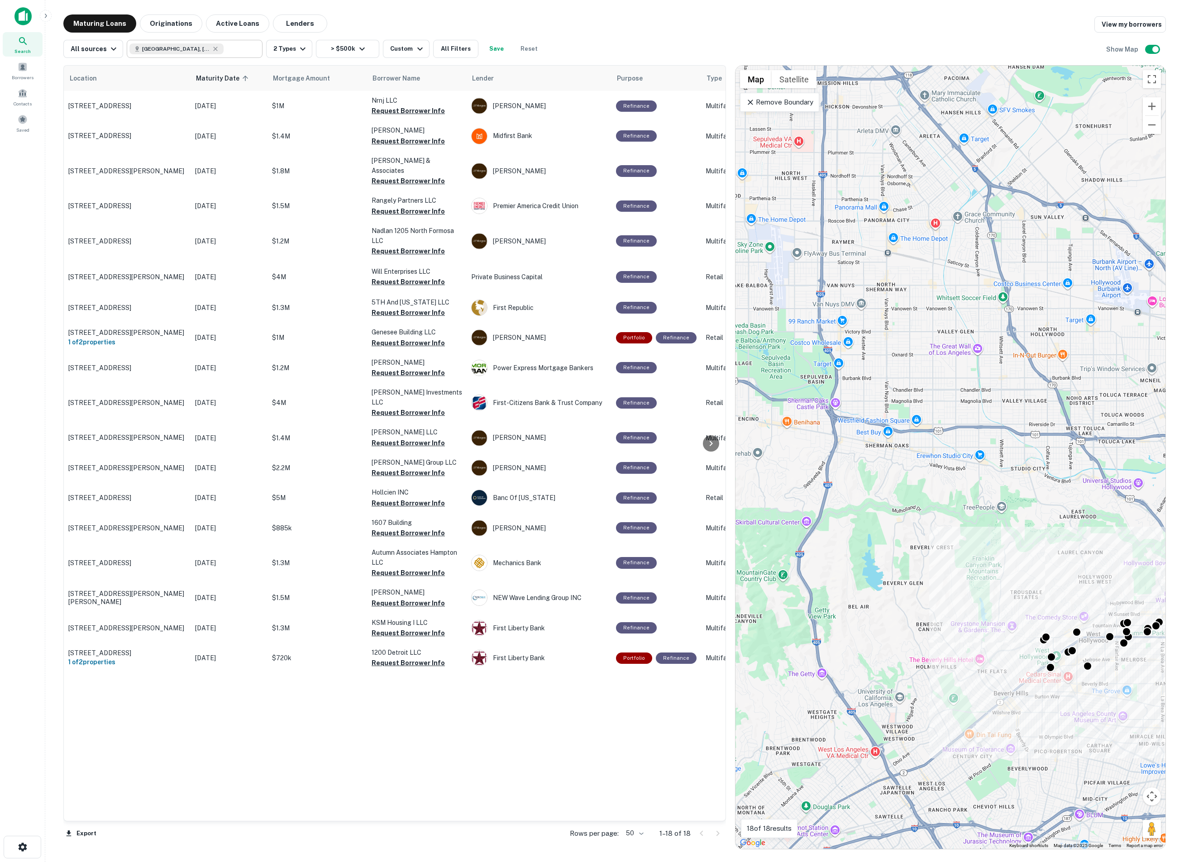
click at [212, 50] on icon at bounding box center [215, 48] width 7 height 7
type input "**********"
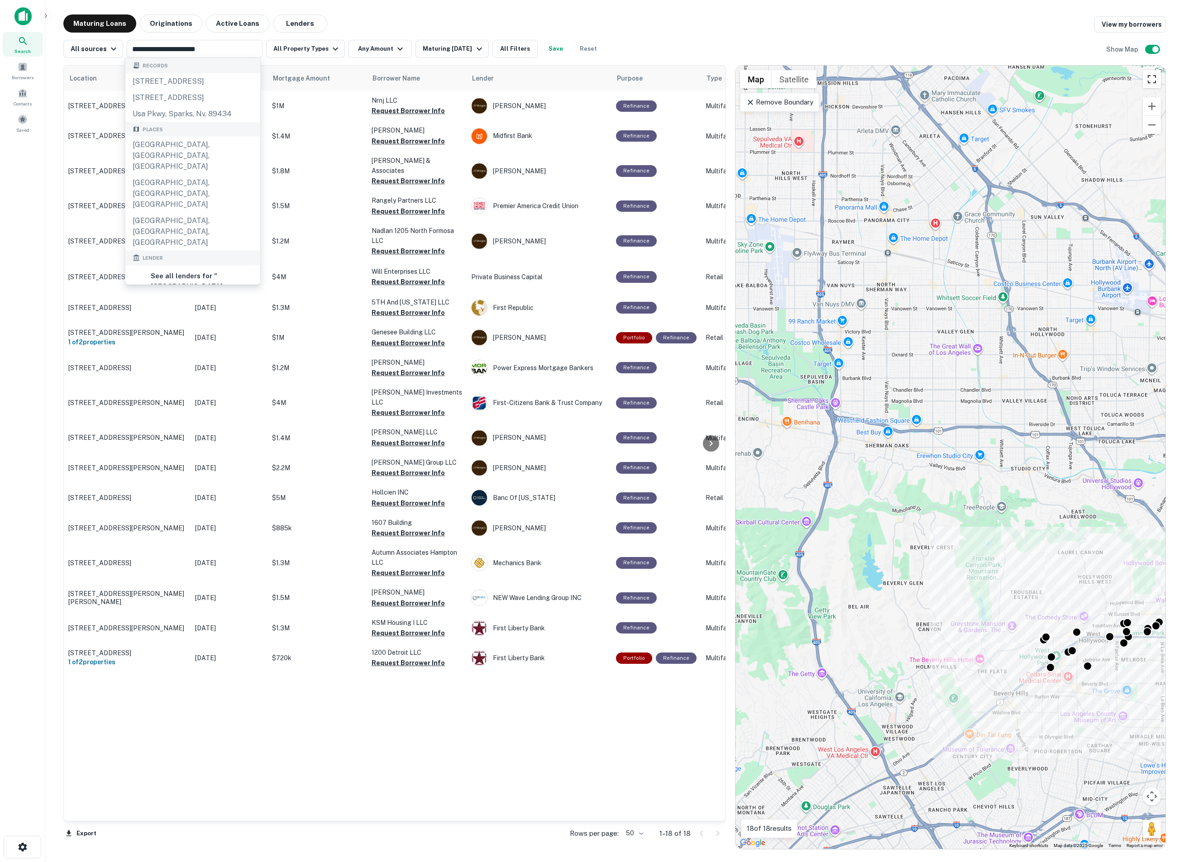
click at [1155, 83] on button "Toggle fullscreen view" at bounding box center [1152, 79] width 18 height 18
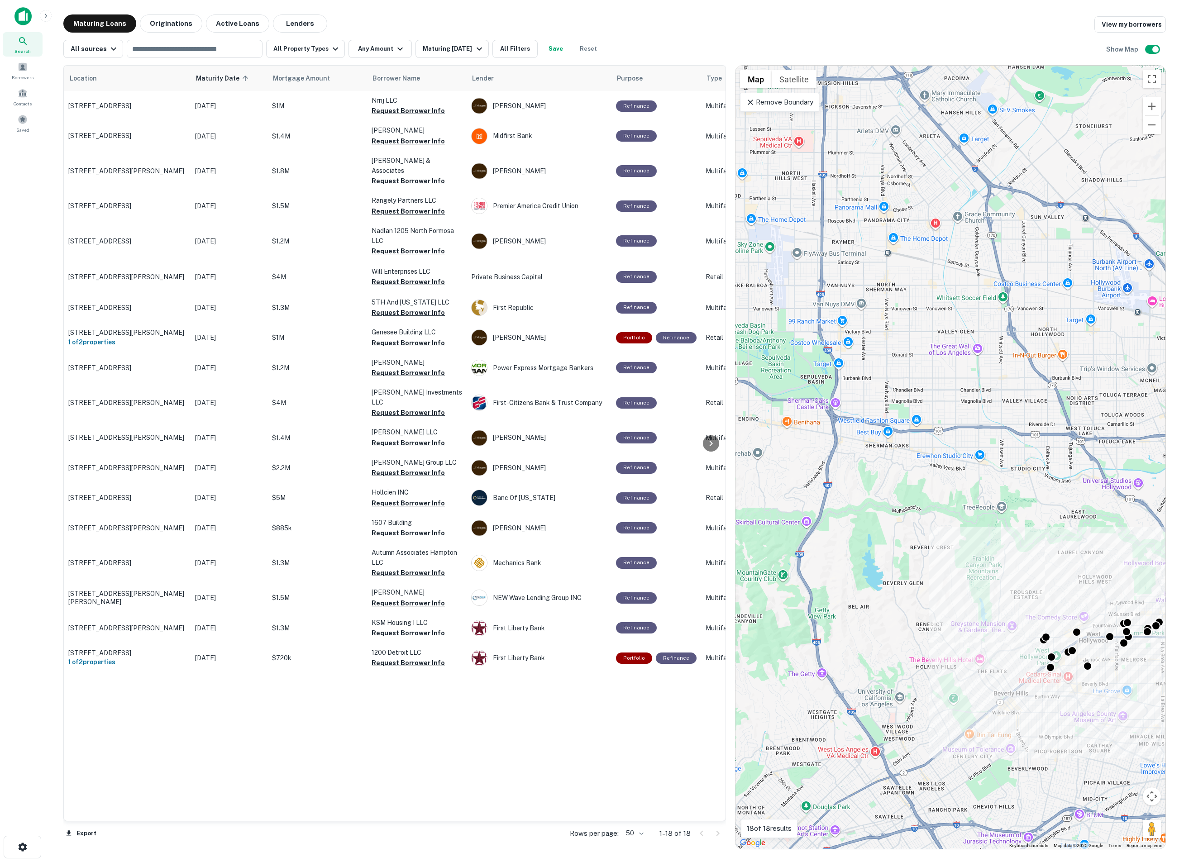
click at [758, 101] on p "Remove Boundary" at bounding box center [779, 102] width 67 height 11
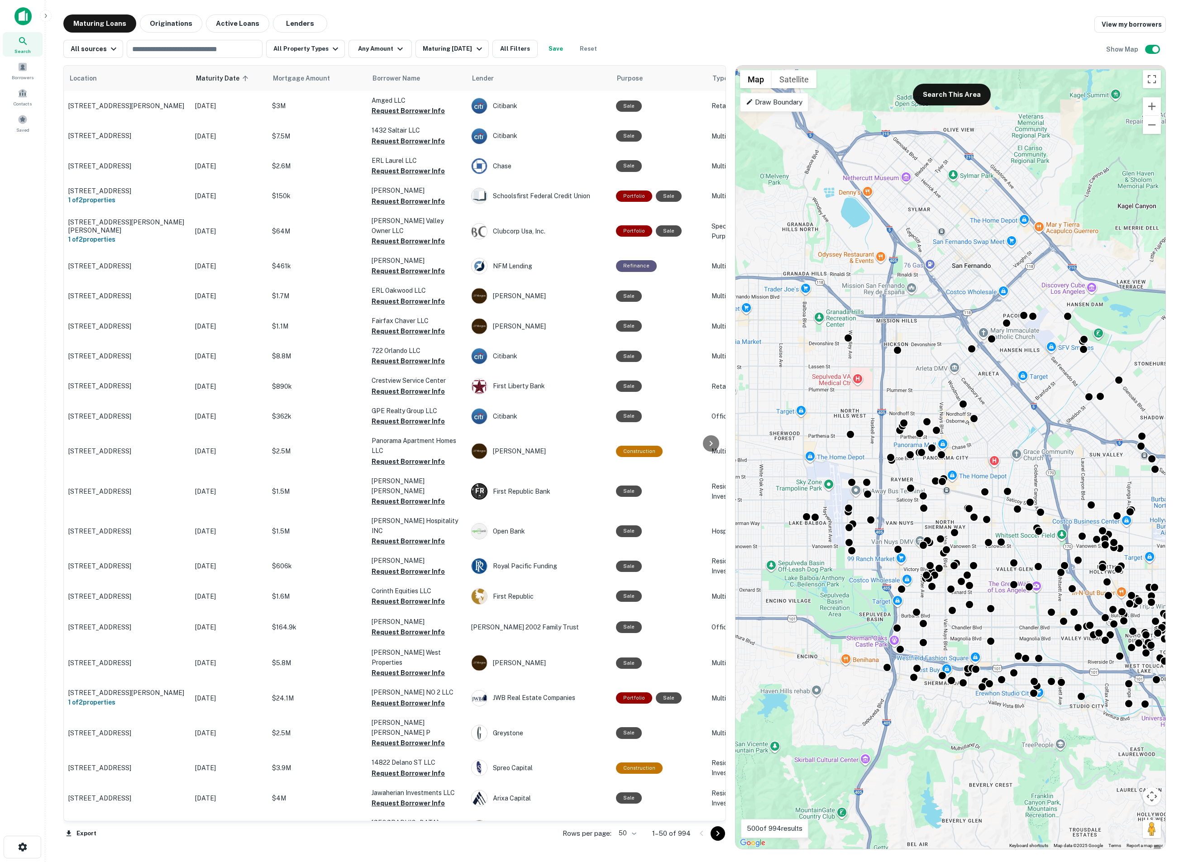
drag, startPoint x: 1004, startPoint y: 350, endPoint x: 1046, endPoint y: 589, distance: 241.8
click at [1046, 589] on div "To navigate, press the arrow keys. To activate drag with keyboard, press Alt + …" at bounding box center [951, 458] width 430 height 784
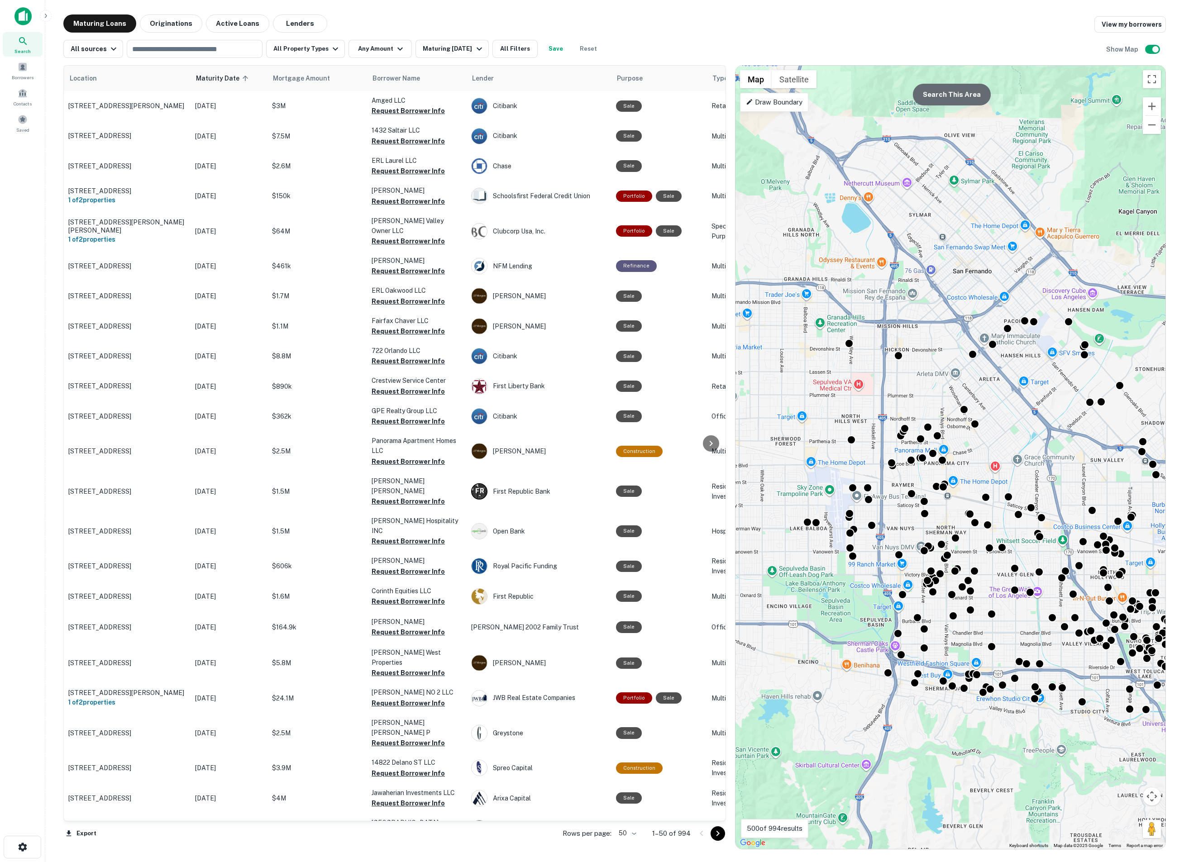
click at [948, 99] on button "Search This Area" at bounding box center [952, 95] width 78 height 22
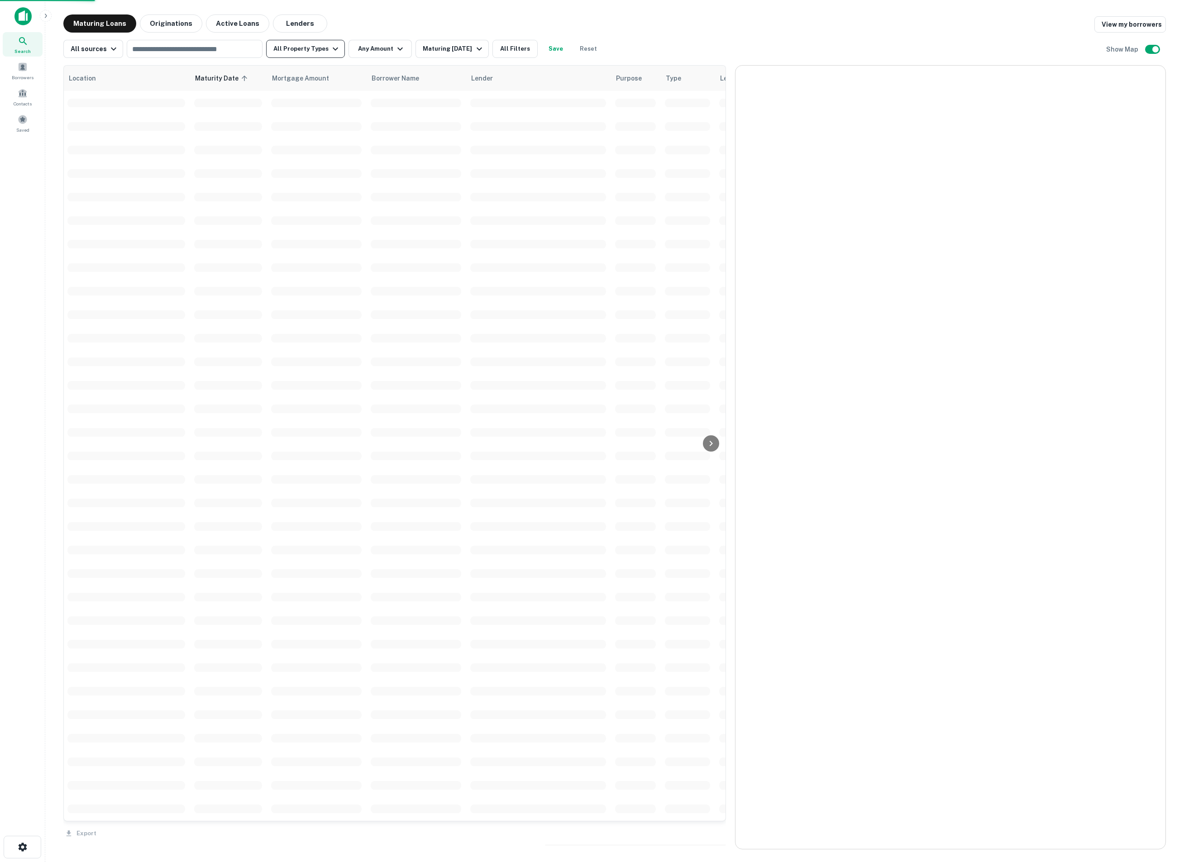
click at [316, 46] on button "All Property Types" at bounding box center [305, 49] width 79 height 18
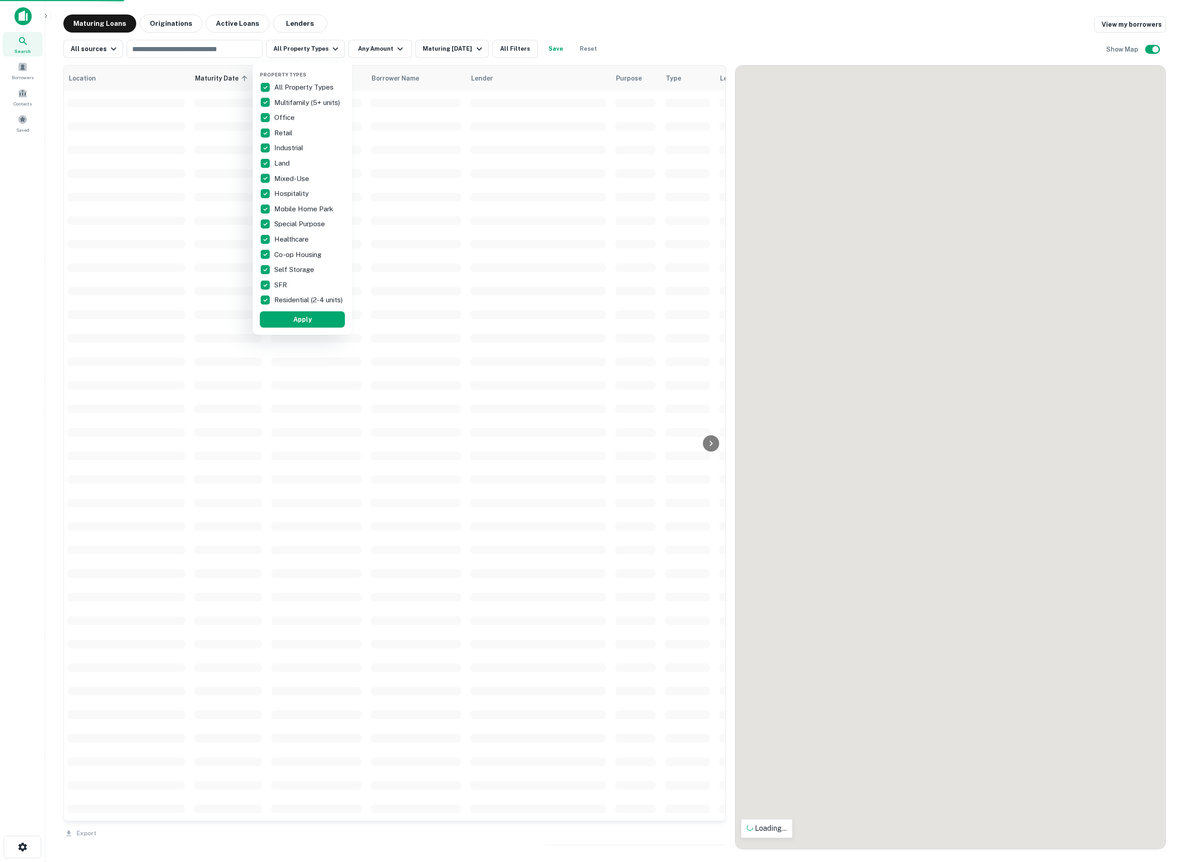
click at [314, 51] on div at bounding box center [592, 431] width 1184 height 862
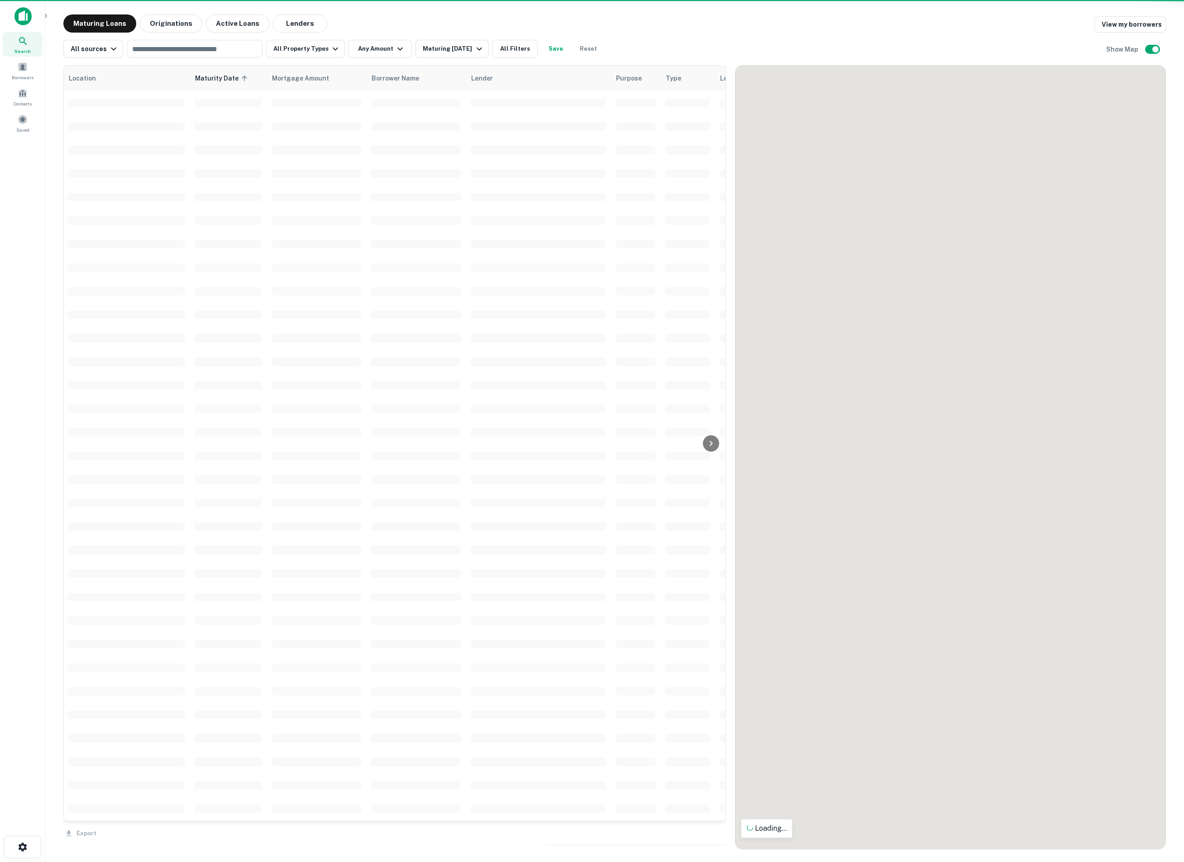
drag, startPoint x: 514, startPoint y: 51, endPoint x: 507, endPoint y: 0, distance: 51.2
click at [516, 51] on div at bounding box center [592, 431] width 1184 height 862
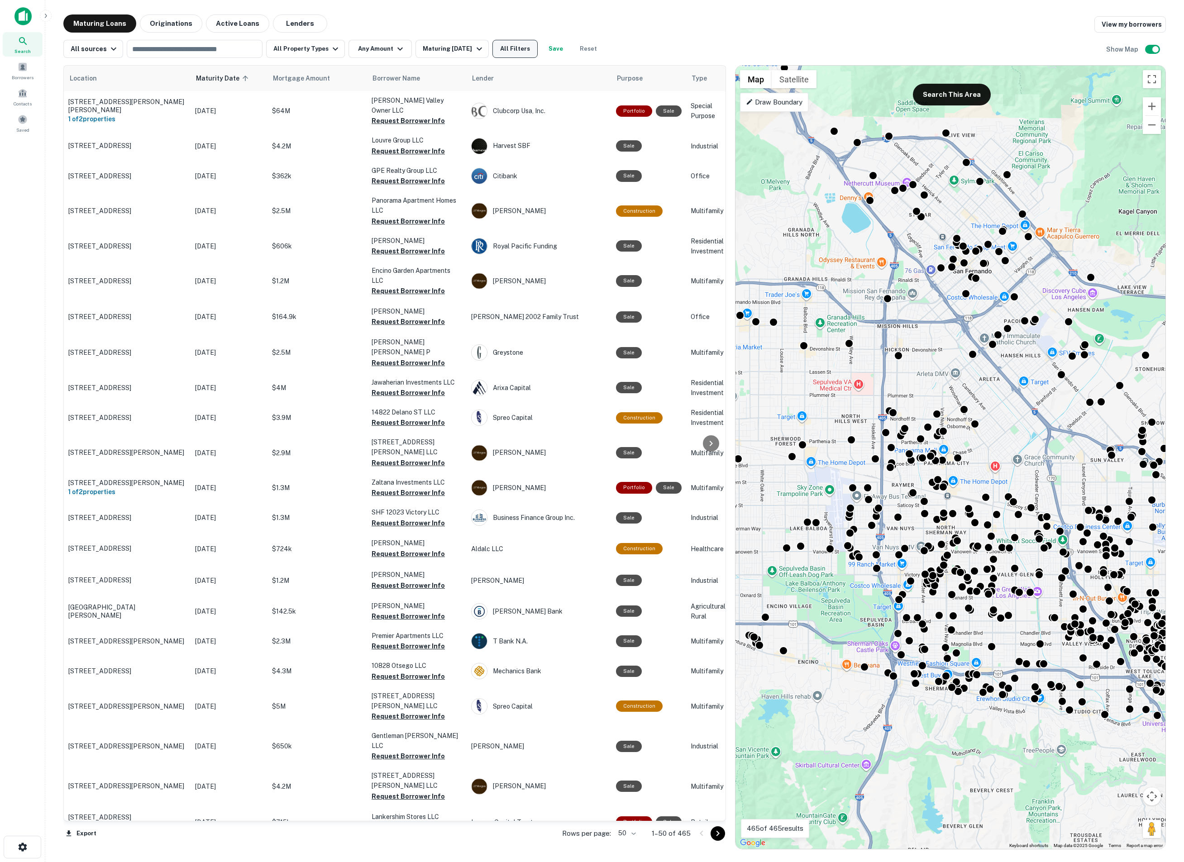
click at [528, 53] on button "All Filters" at bounding box center [515, 49] width 45 height 18
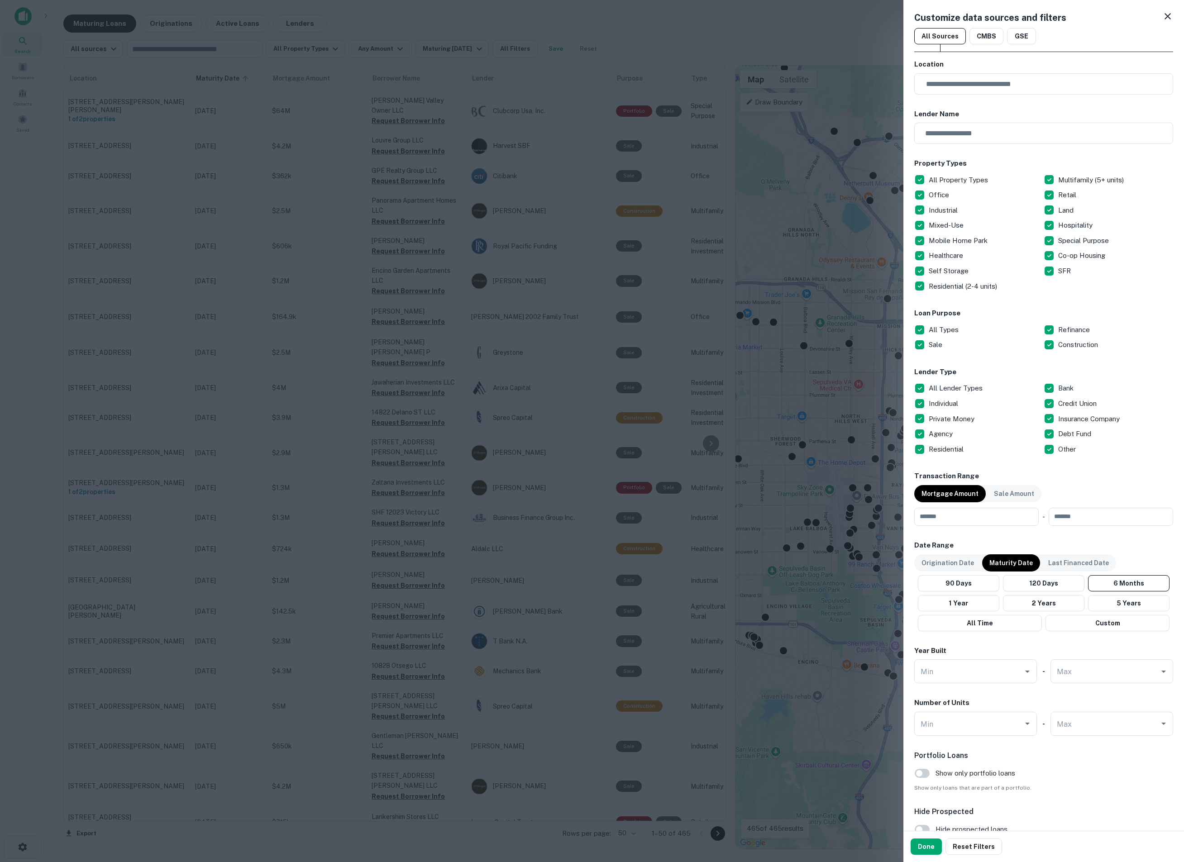
click at [962, 177] on p "All Property Types" at bounding box center [959, 180] width 61 height 11
click at [946, 312] on h6 "Loan Purpose" at bounding box center [1044, 313] width 259 height 10
click at [939, 331] on p "All Types" at bounding box center [945, 330] width 32 height 11
click at [944, 388] on p "All Lender Types" at bounding box center [957, 388] width 56 height 11
click at [943, 390] on p "All Lender Types" at bounding box center [957, 388] width 56 height 11
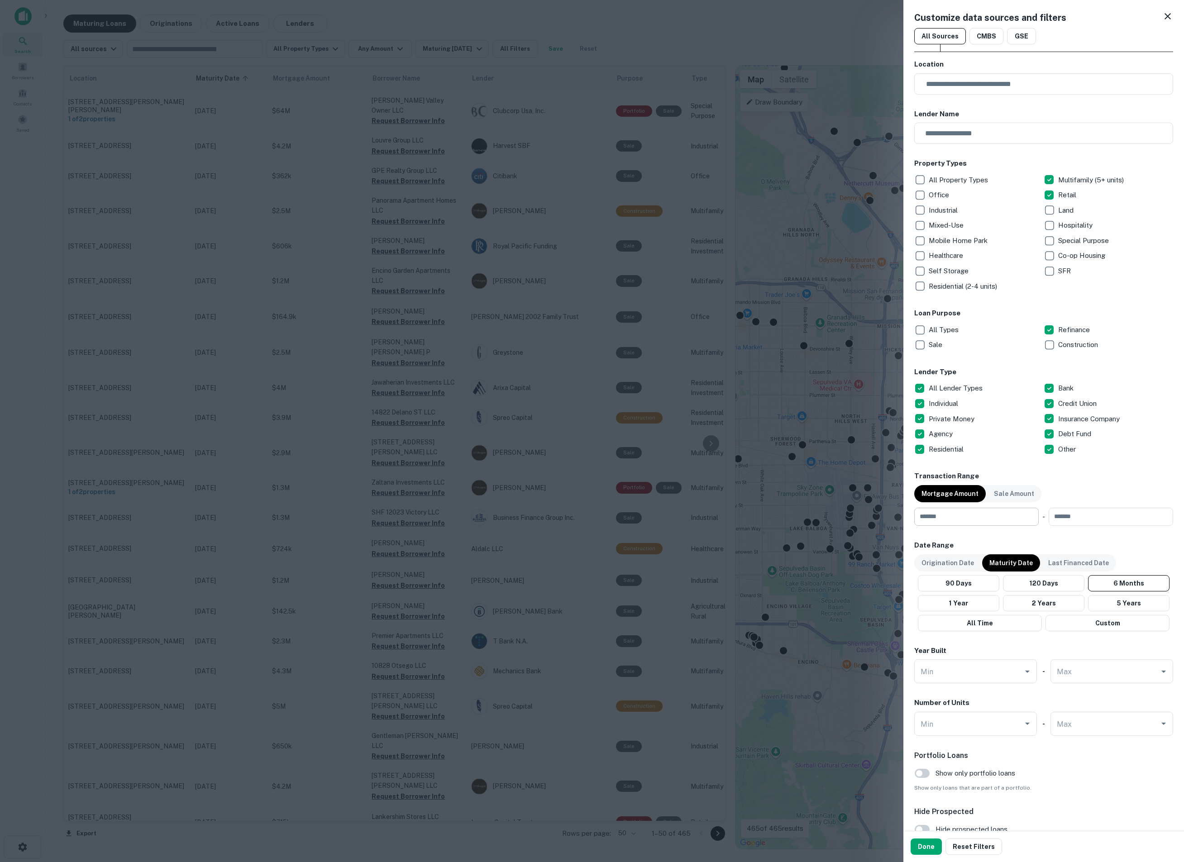
click at [974, 525] on input "number" at bounding box center [974, 517] width 118 height 18
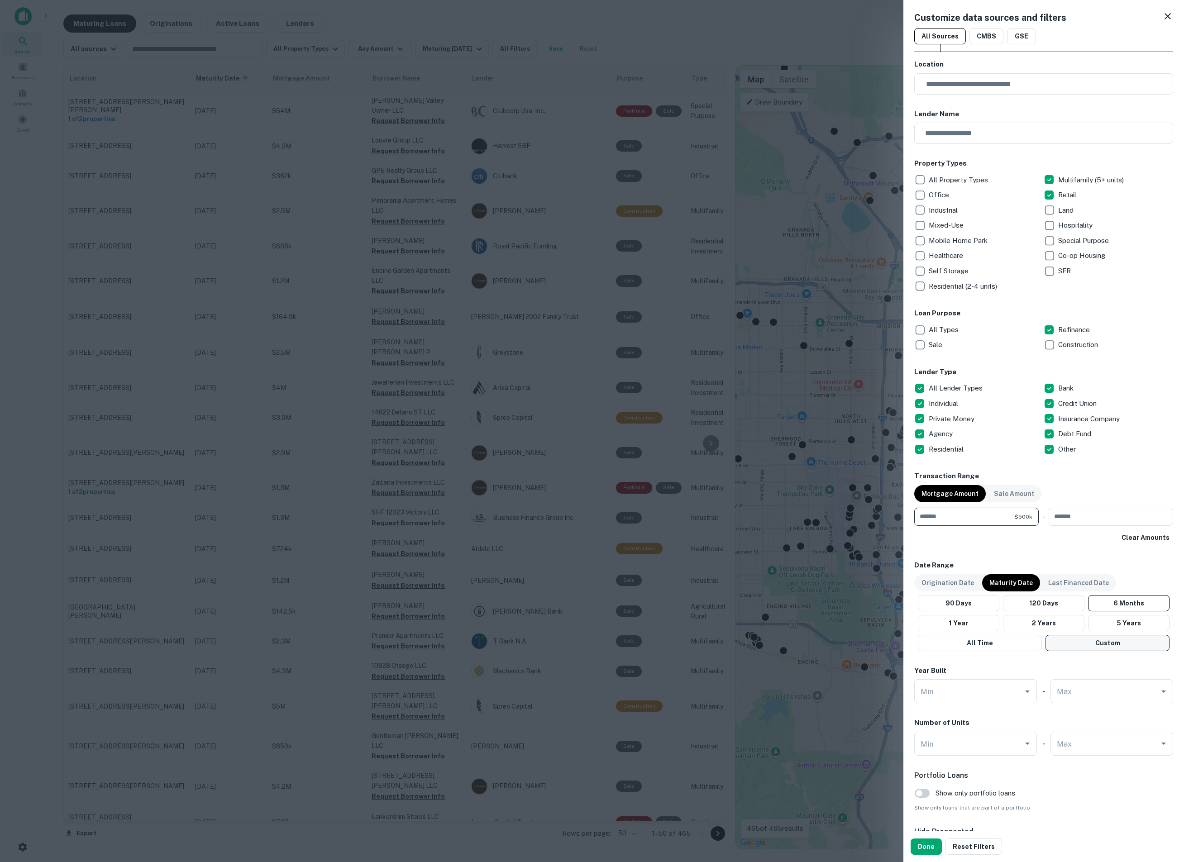
type input "******"
click at [1098, 639] on button "Custom" at bounding box center [1108, 643] width 124 height 16
click at [933, 639] on input "**********" at bounding box center [968, 671] width 101 height 25
drag, startPoint x: 933, startPoint y: 672, endPoint x: 975, endPoint y: 670, distance: 42.2
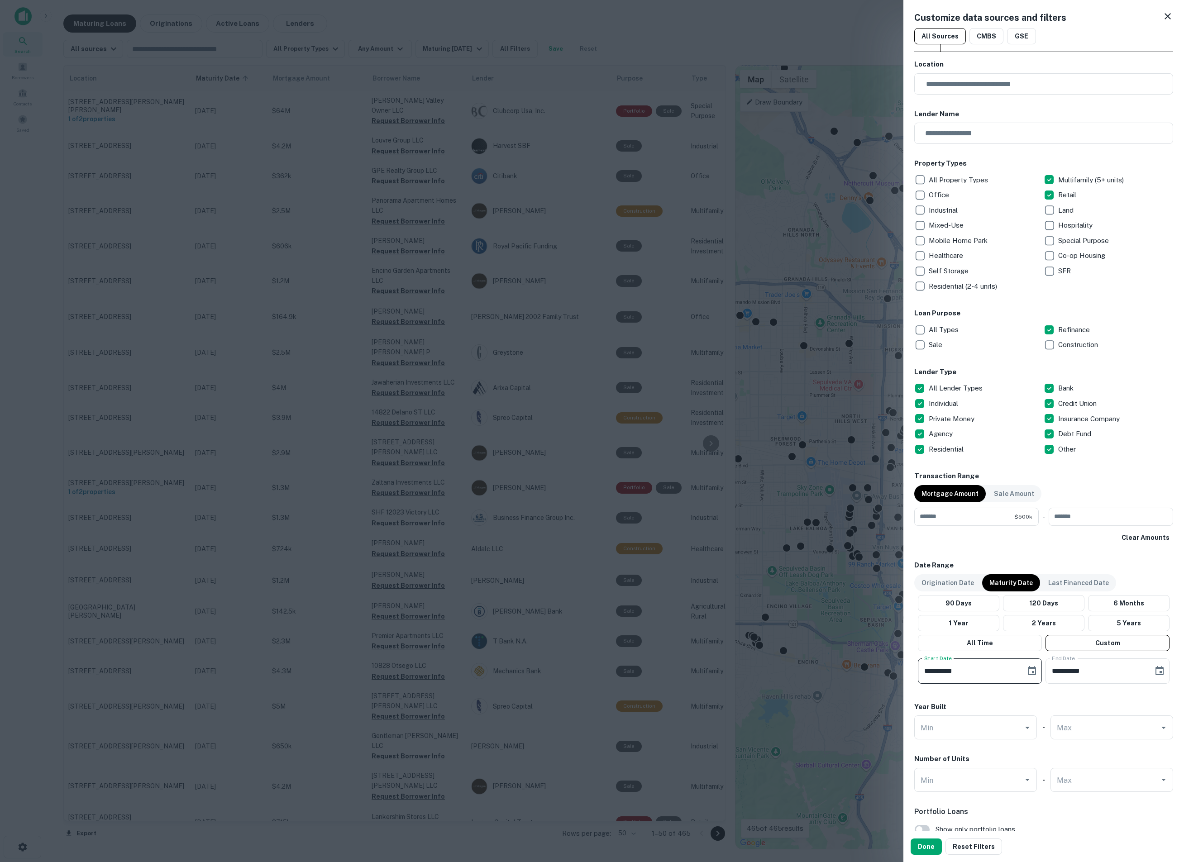
click at [975, 639] on input "**********" at bounding box center [968, 671] width 101 height 25
click at [980, 639] on input "**********" at bounding box center [968, 671] width 101 height 25
click at [933, 639] on input "**********" at bounding box center [968, 671] width 101 height 25
drag, startPoint x: 939, startPoint y: 670, endPoint x: 978, endPoint y: 671, distance: 39.0
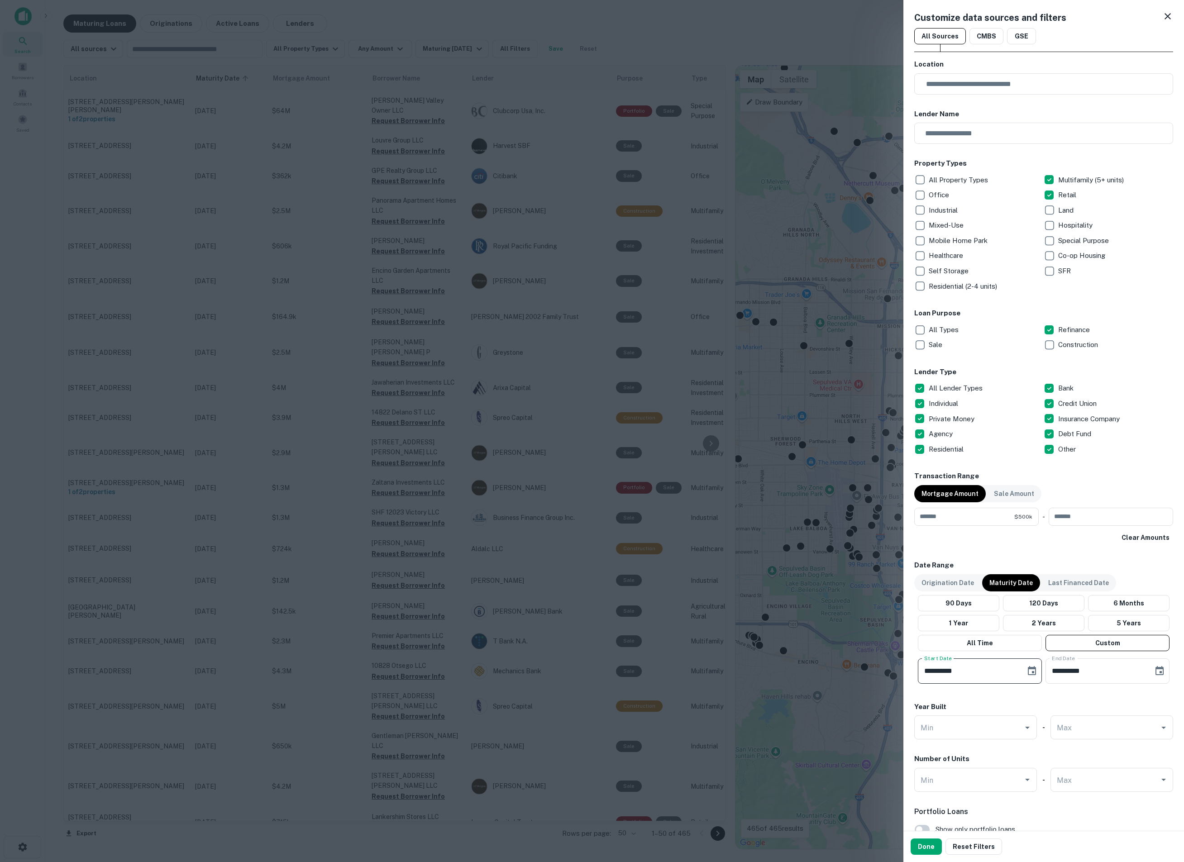
click at [940, 639] on input "**********" at bounding box center [968, 671] width 101 height 25
type input "**********"
click at [1051, 639] on input "**********" at bounding box center [1096, 671] width 101 height 25
click at [1126, 639] on input "**********" at bounding box center [1096, 671] width 101 height 25
type input "**********"
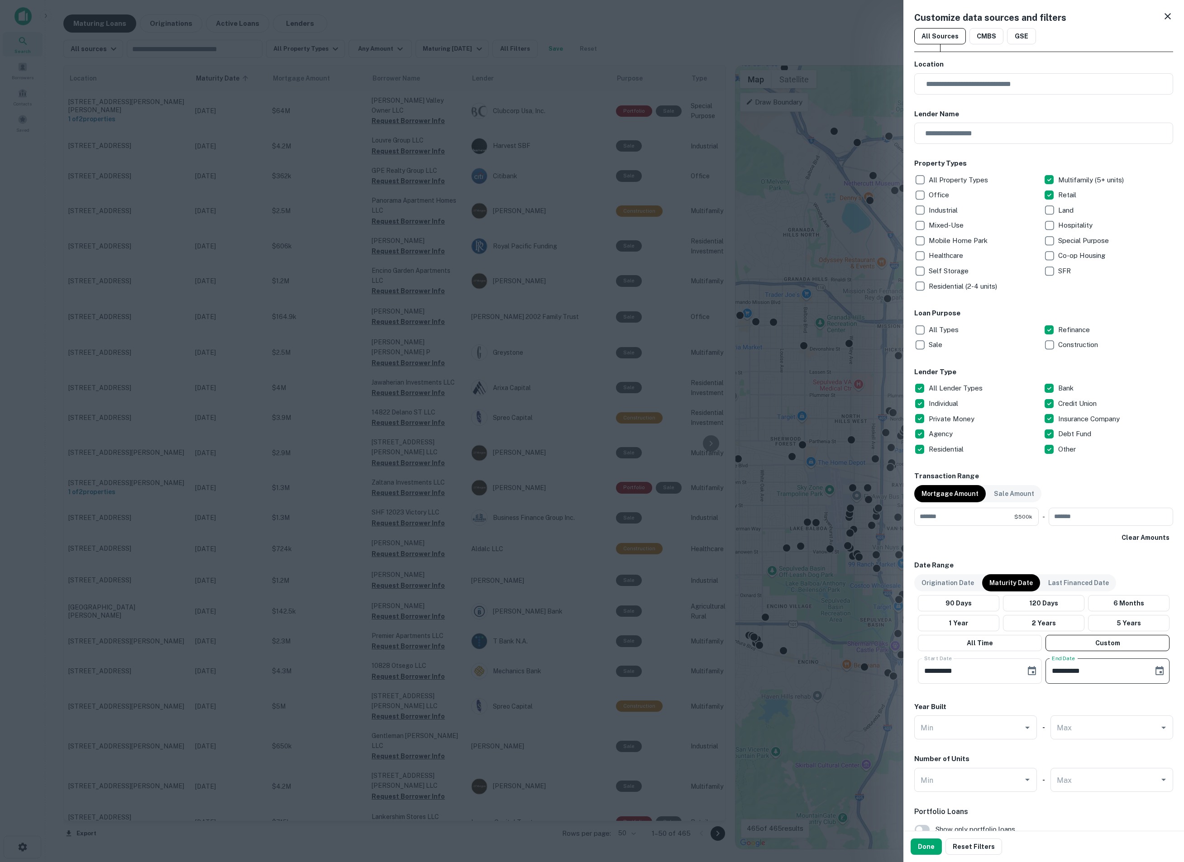
click at [1096, 639] on div "Year Built" at bounding box center [1044, 707] width 259 height 10
click at [924, 639] on button "Done" at bounding box center [926, 847] width 31 height 16
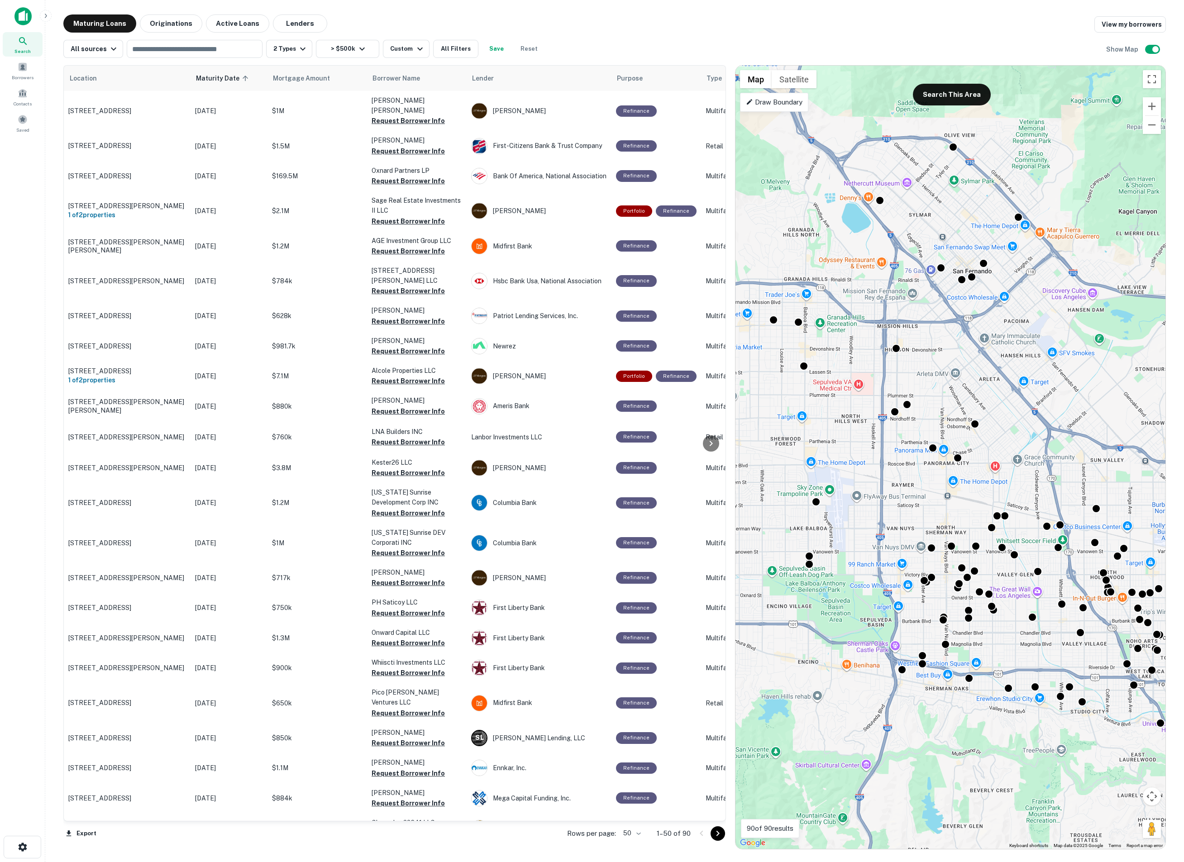
click at [530, 14] on div "Maturing Loans Originations Active Loans Lenders View my borrowers" at bounding box center [614, 23] width 1103 height 18
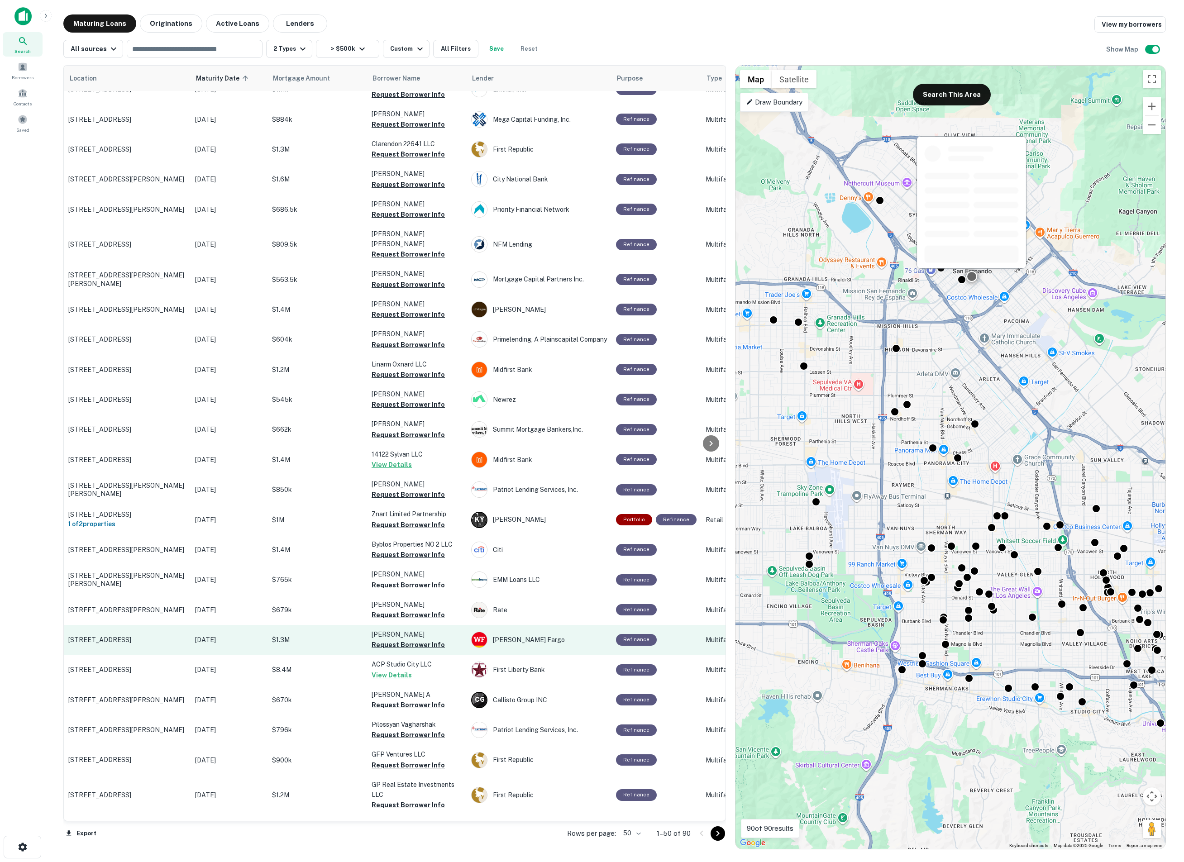
scroll to position [814, 26]
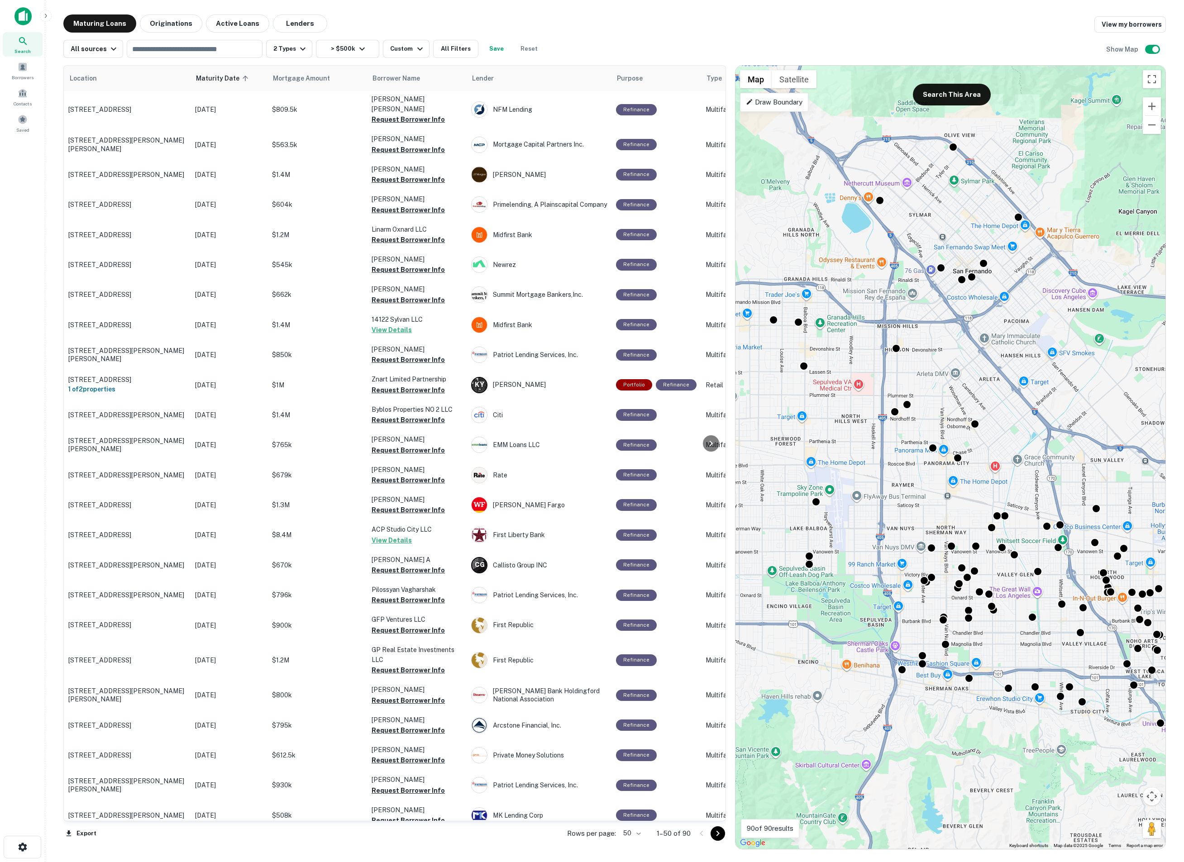
drag, startPoint x: 721, startPoint y: 834, endPoint x: 704, endPoint y: 725, distance: 110.1
click at [721, 639] on icon "Go to next page" at bounding box center [718, 834] width 11 height 11
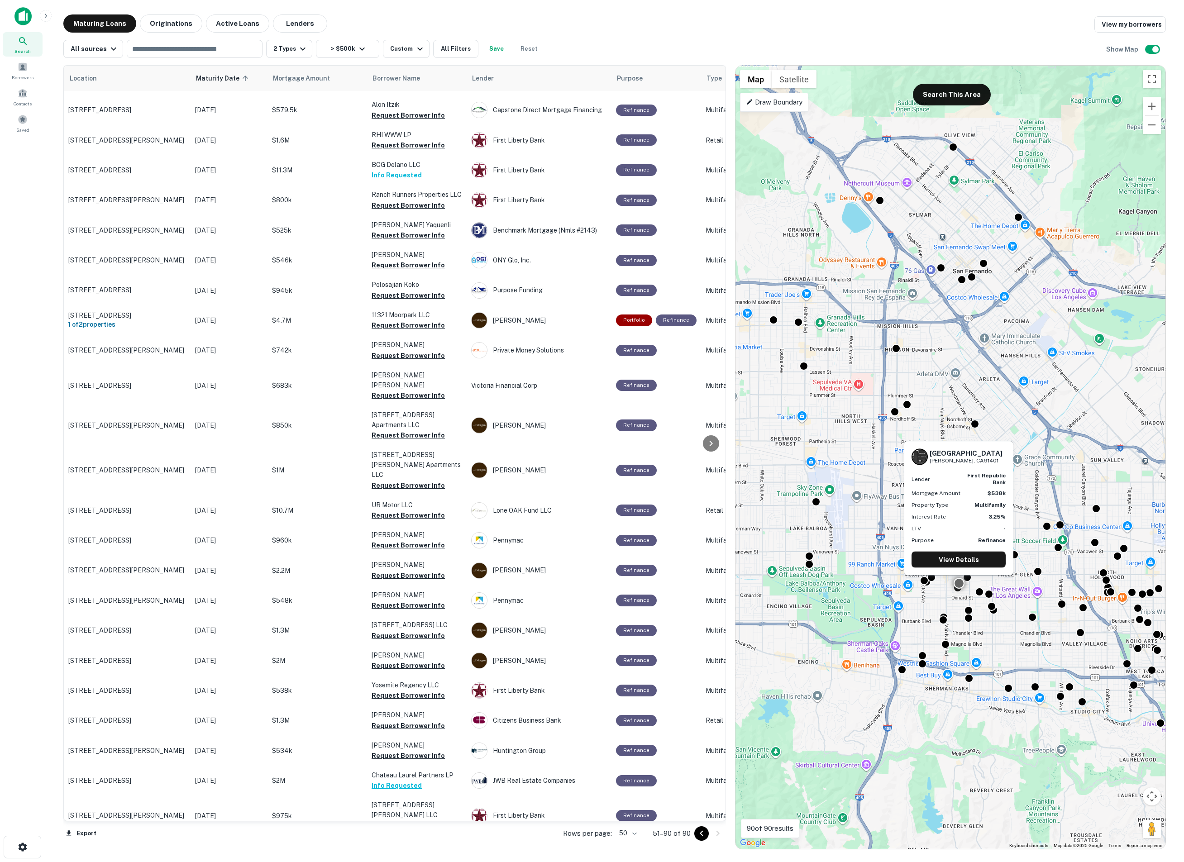
scroll to position [434, 26]
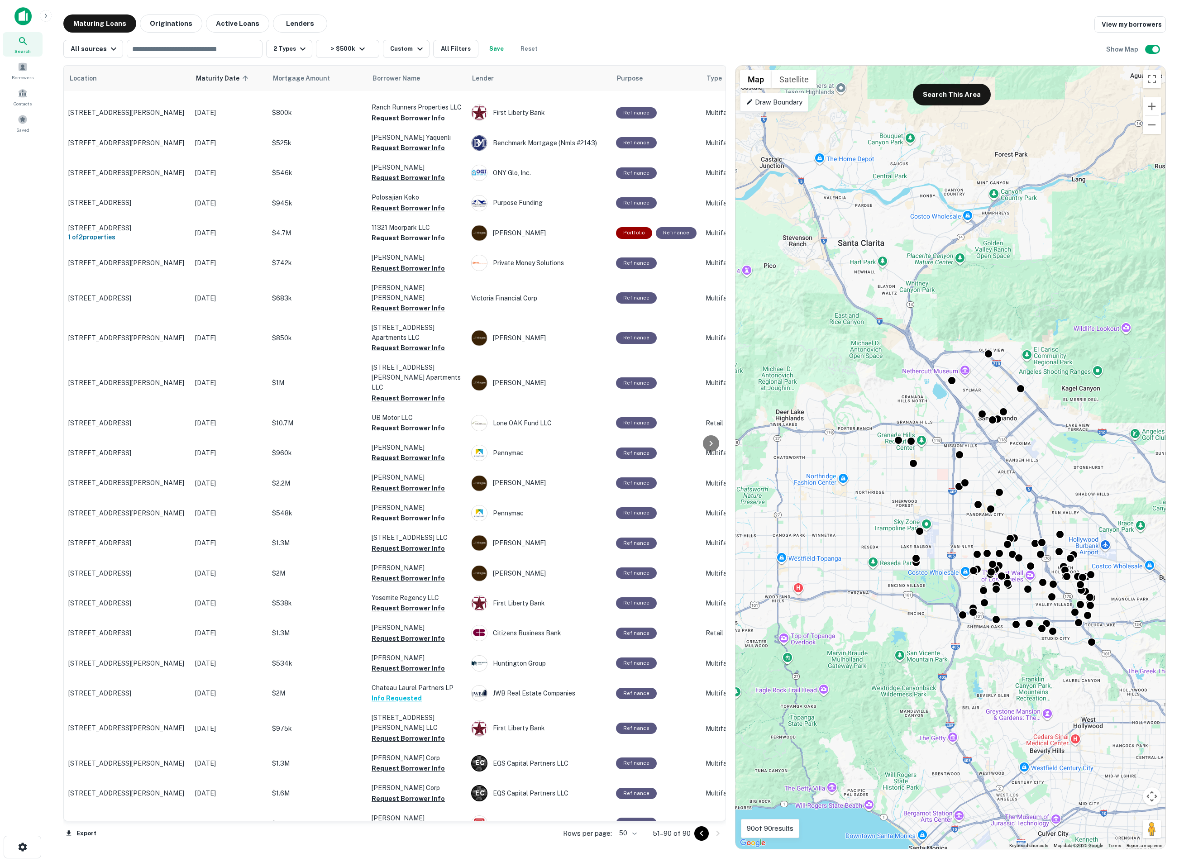
drag, startPoint x: 906, startPoint y: 275, endPoint x: 959, endPoint y: 438, distance: 171.4
click at [959, 438] on div "To activate drag with keyboard, press Alt + Enter. Once in keyboard drag state,…" at bounding box center [951, 458] width 430 height 784
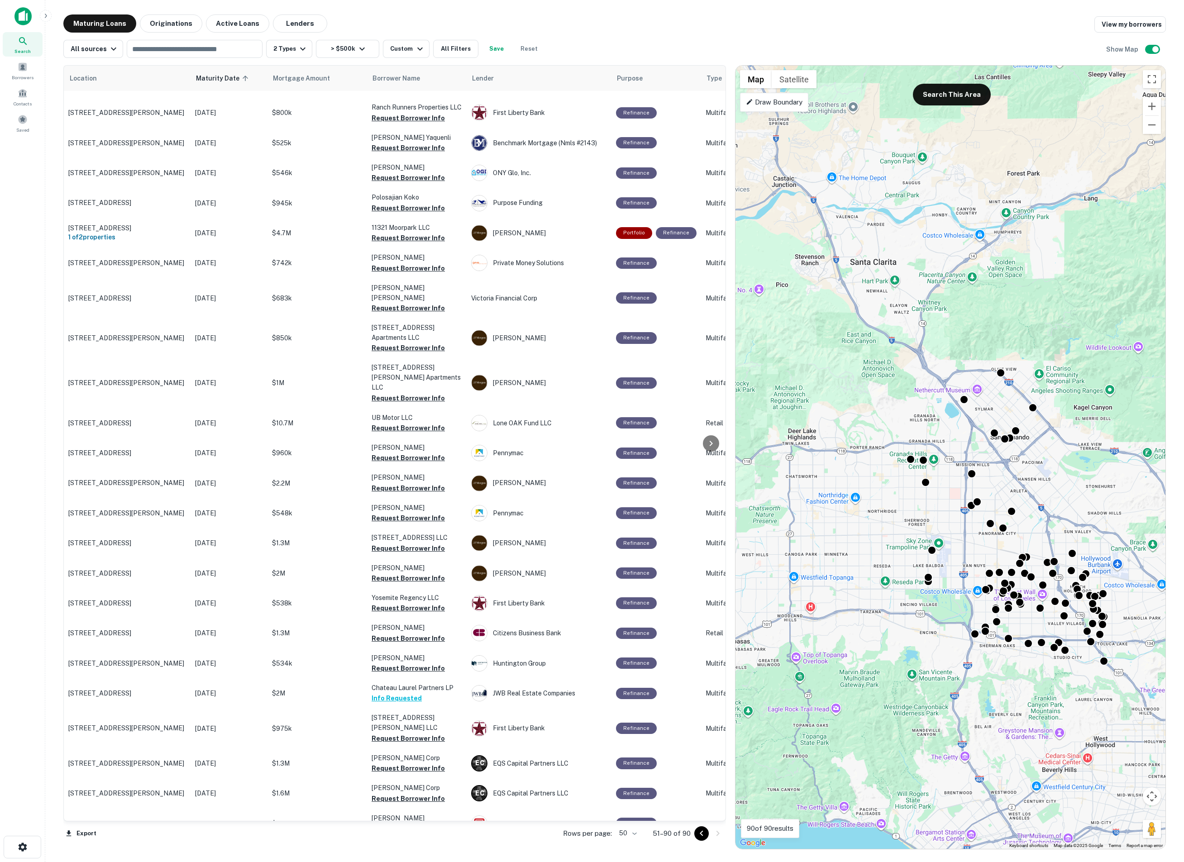
drag, startPoint x: 959, startPoint y: 437, endPoint x: 972, endPoint y: 457, distance: 23.7
click at [972, 457] on div "To activate drag with keyboard, press Alt + Enter. Once in keyboard drag state,…" at bounding box center [951, 458] width 430 height 784
drag, startPoint x: 955, startPoint y: 96, endPoint x: 920, endPoint y: 295, distance: 201.3
click at [955, 97] on button "Search This Area" at bounding box center [952, 95] width 78 height 22
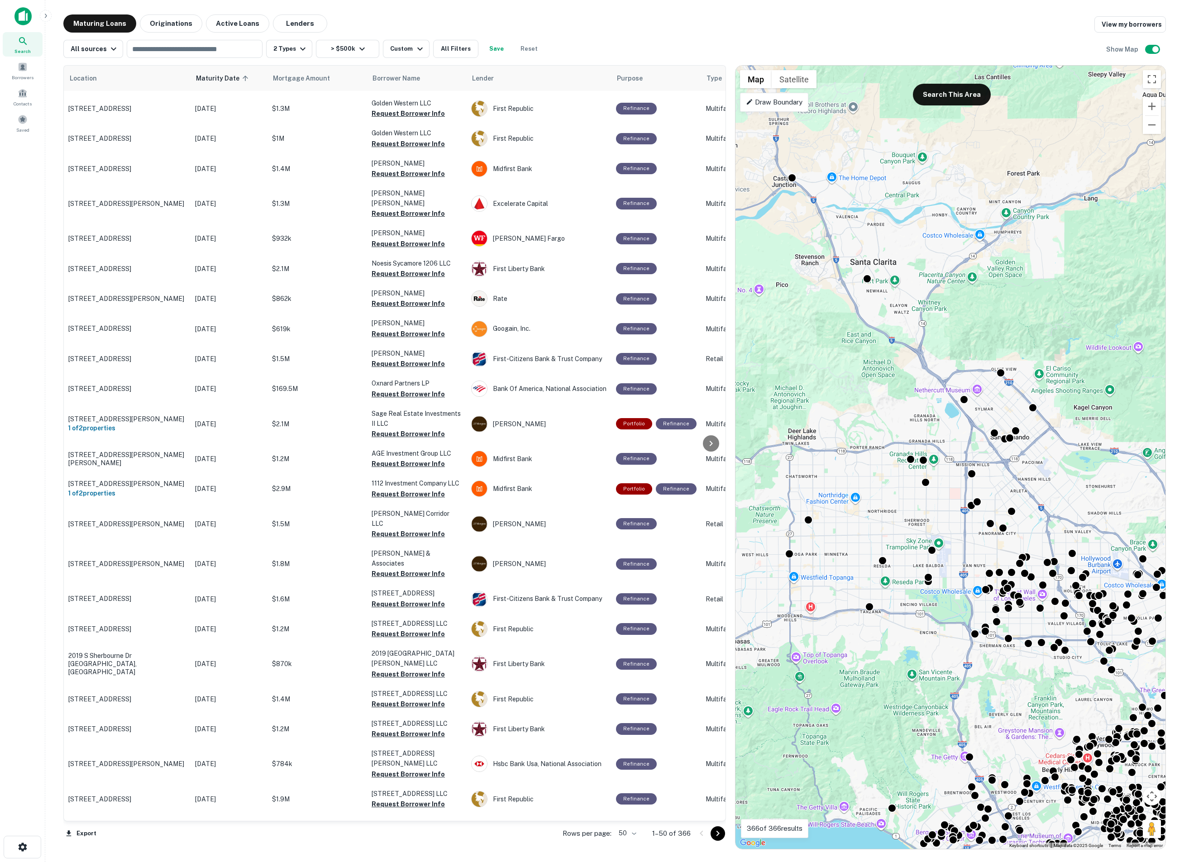
scroll to position [679, 26]
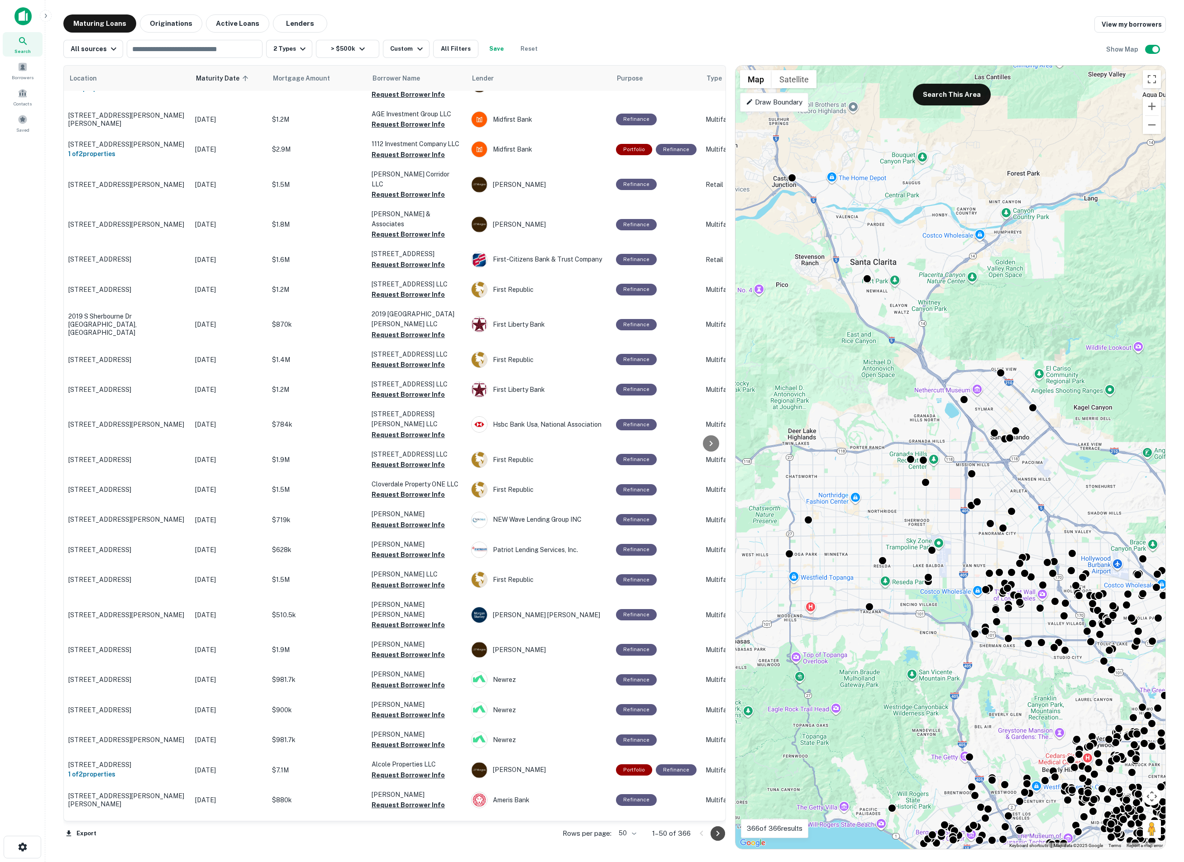
click at [715, 639] on icon "Go to next page" at bounding box center [718, 834] width 11 height 11
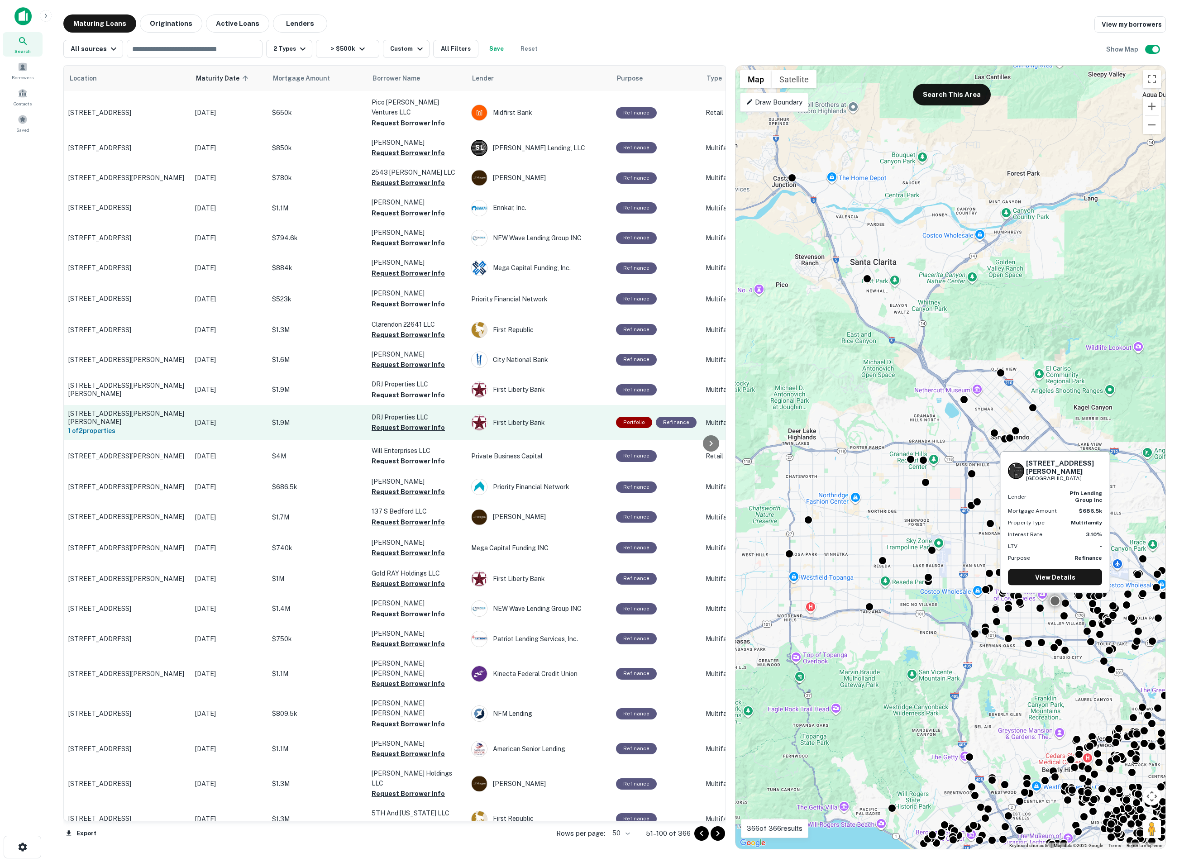
scroll to position [747, 26]
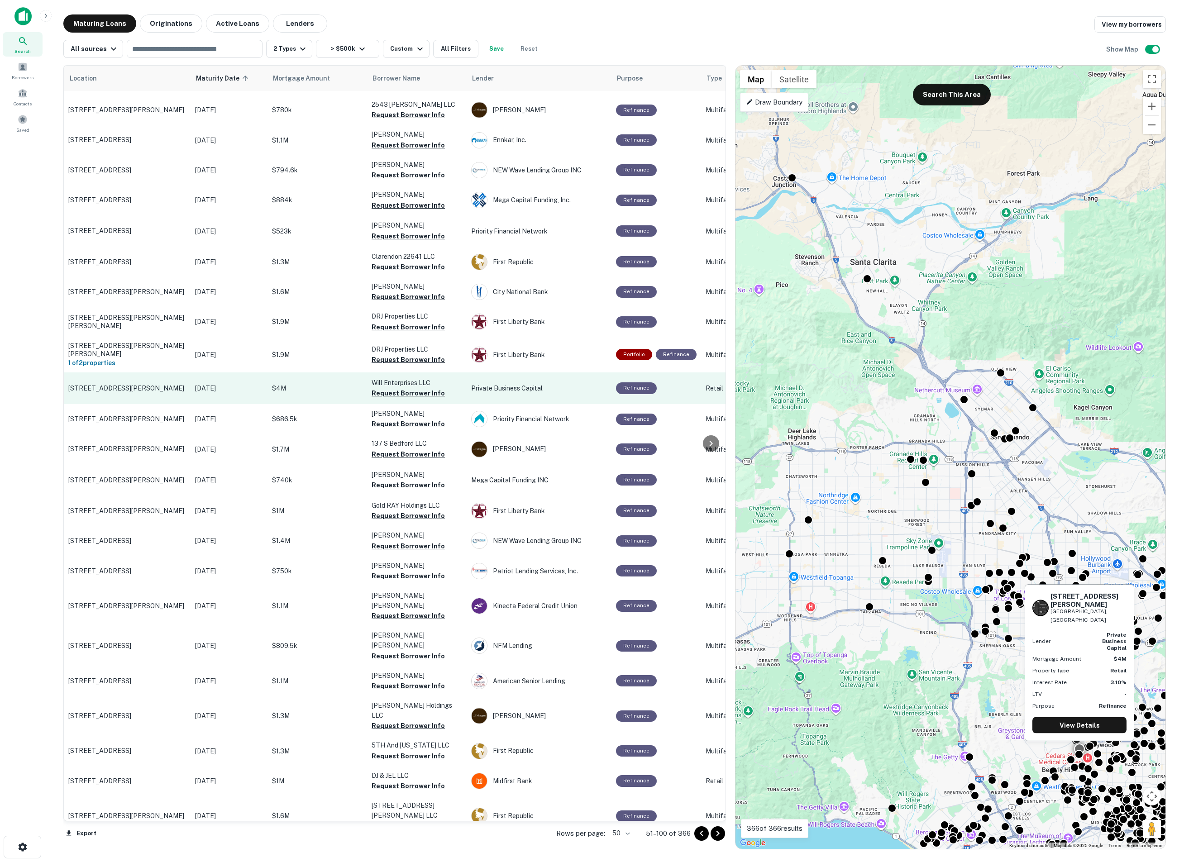
drag, startPoint x: 316, startPoint y: 366, endPoint x: 340, endPoint y: 354, distance: 26.9
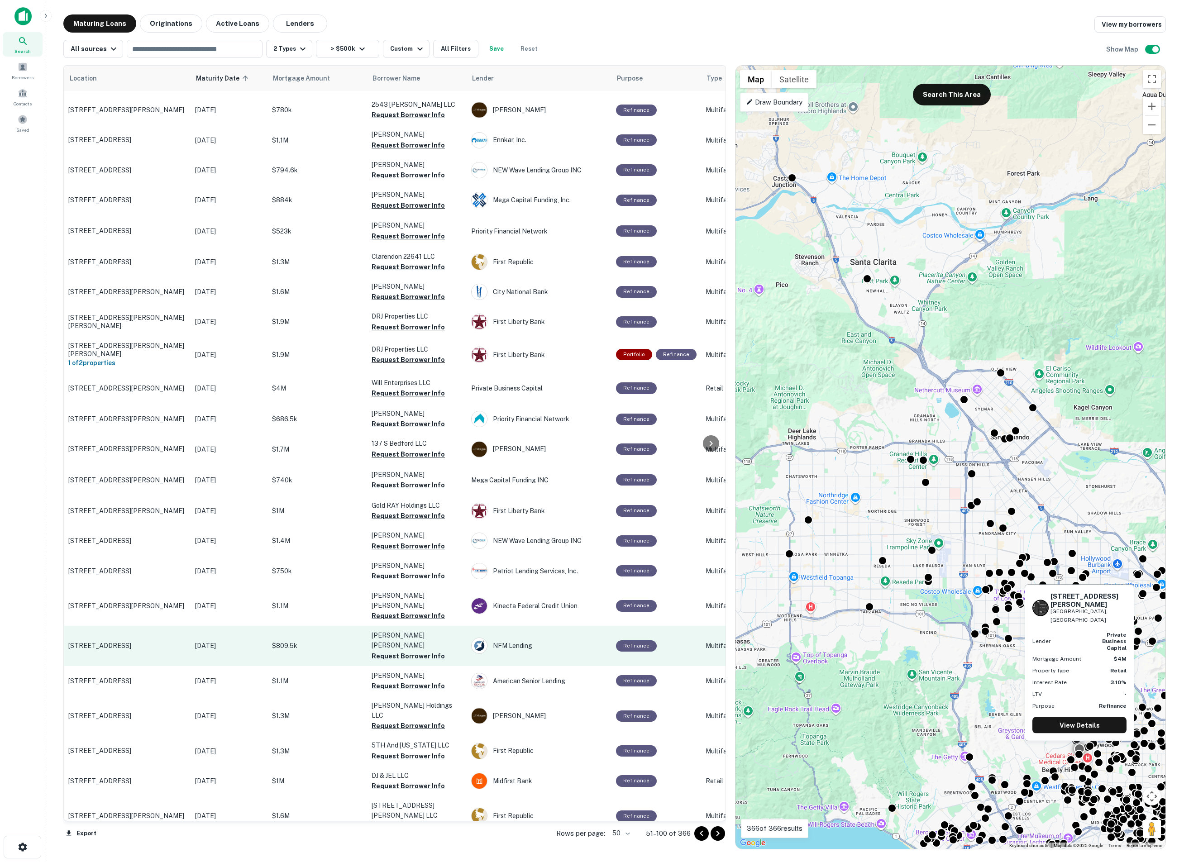
drag, startPoint x: 340, startPoint y: 354, endPoint x: 310, endPoint y: 614, distance: 262.4
click at [329, 626] on td "$809.5k" at bounding box center [318, 646] width 100 height 40
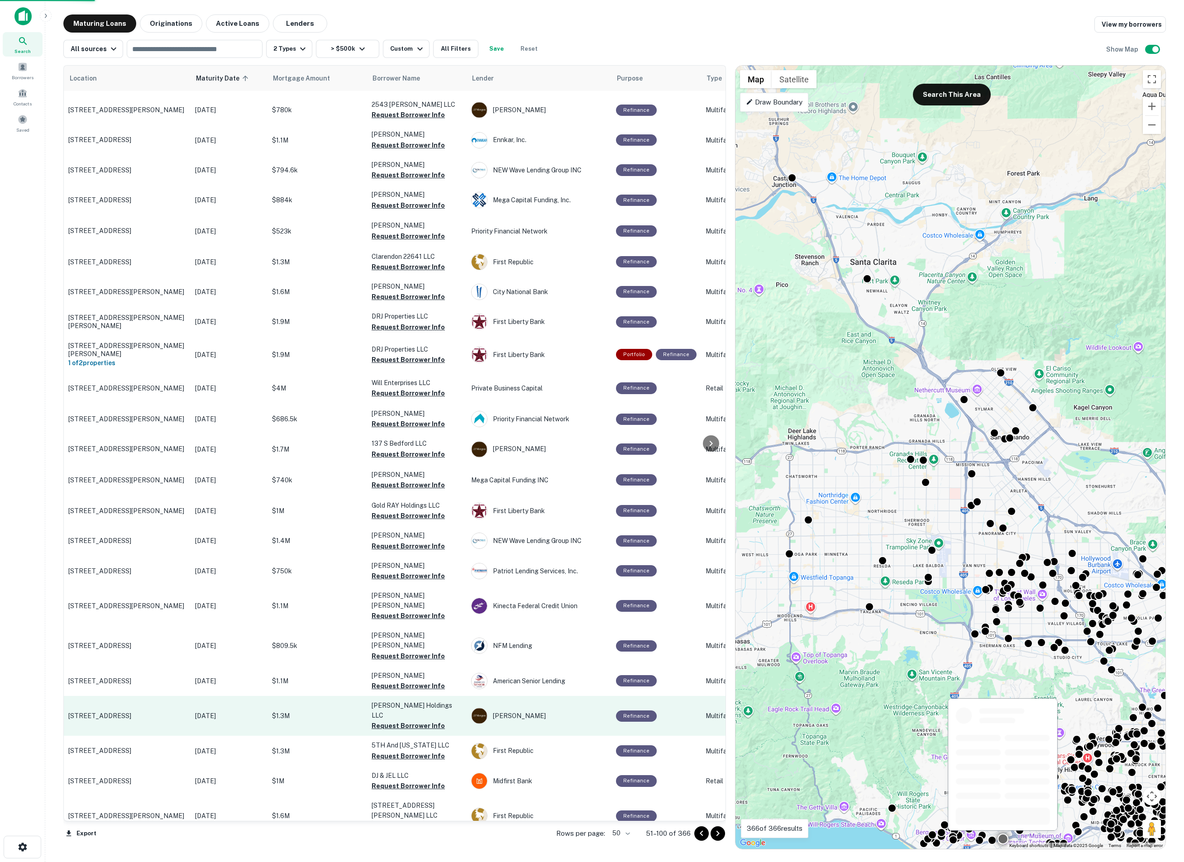
scroll to position [794, 26]
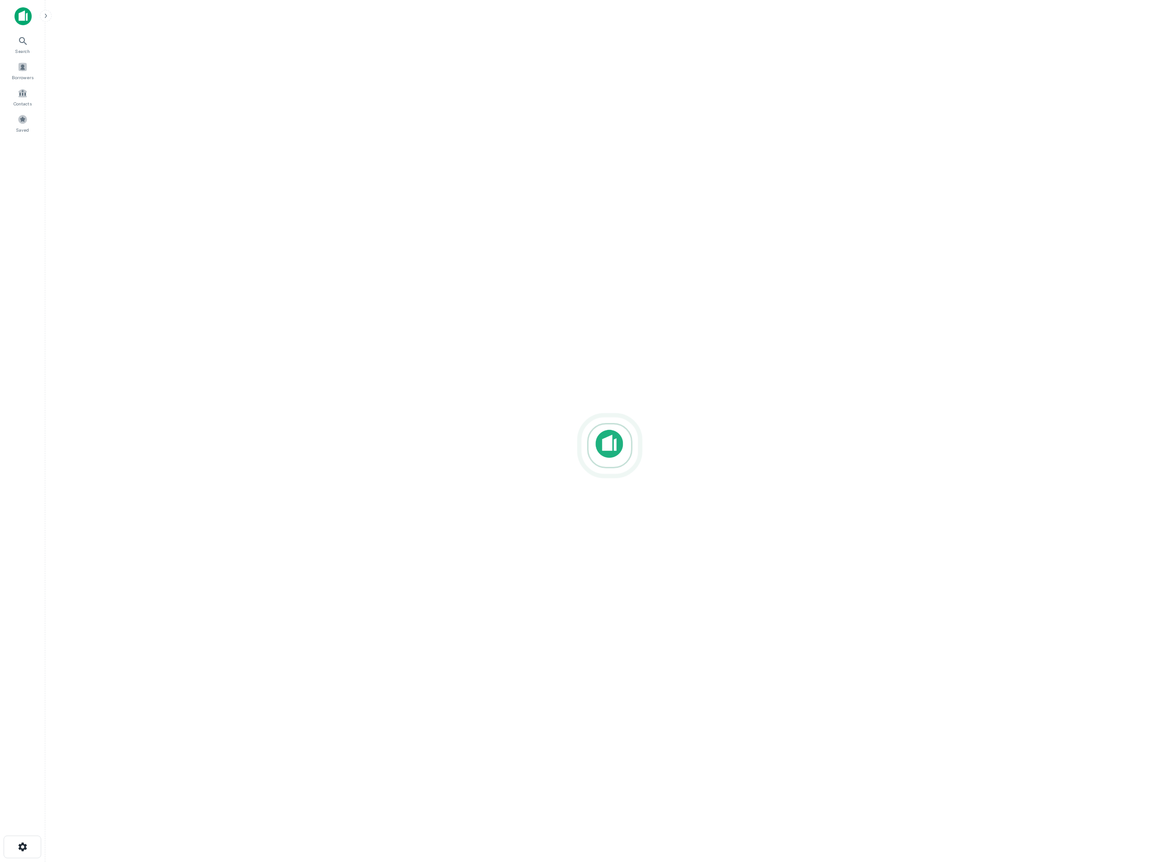
drag, startPoint x: 594, startPoint y: 62, endPoint x: 576, endPoint y: 93, distance: 35.3
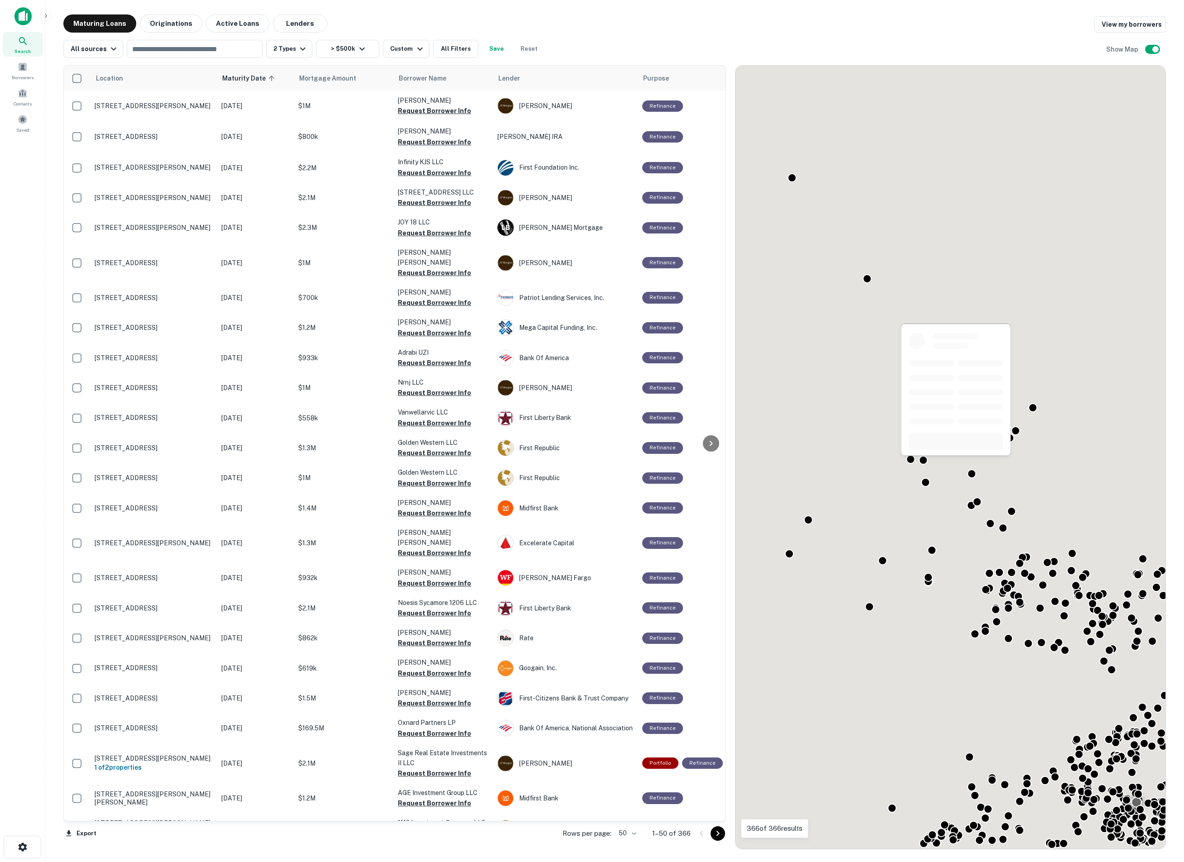
scroll to position [846, 0]
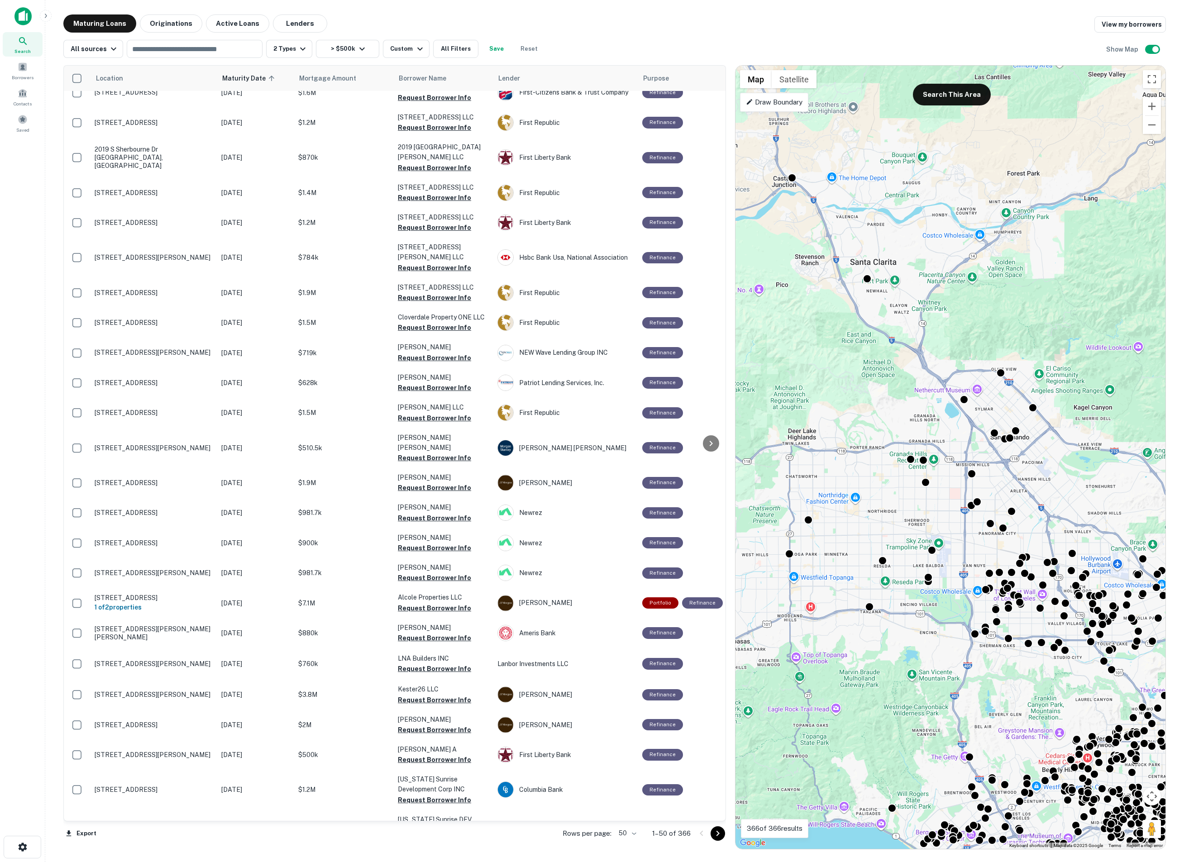
click at [637, 639] on body "Search Borrowers Contacts Saved Maturing Loans Originations Active Loans Lender…" at bounding box center [592, 431] width 1184 height 862
click at [631, 639] on li "100" at bounding box center [628, 843] width 26 height 16
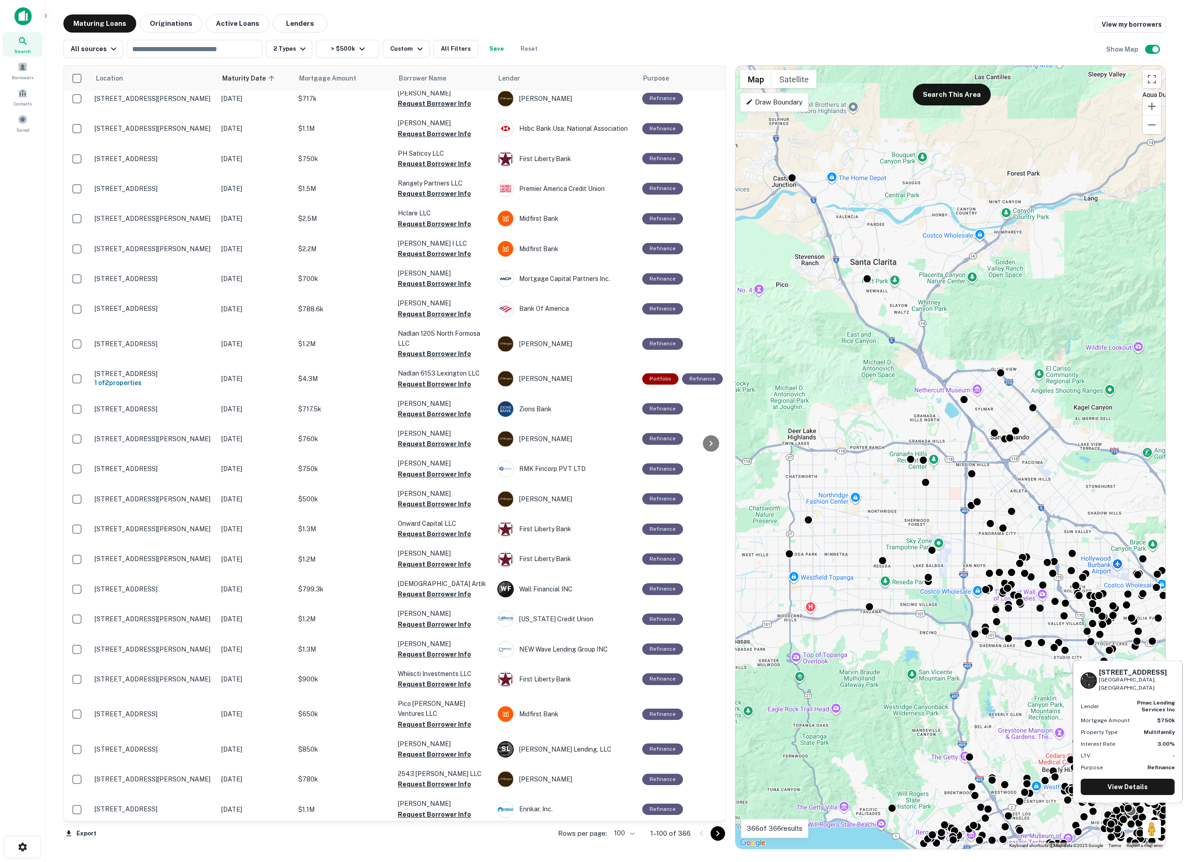
scroll to position [1680, 0]
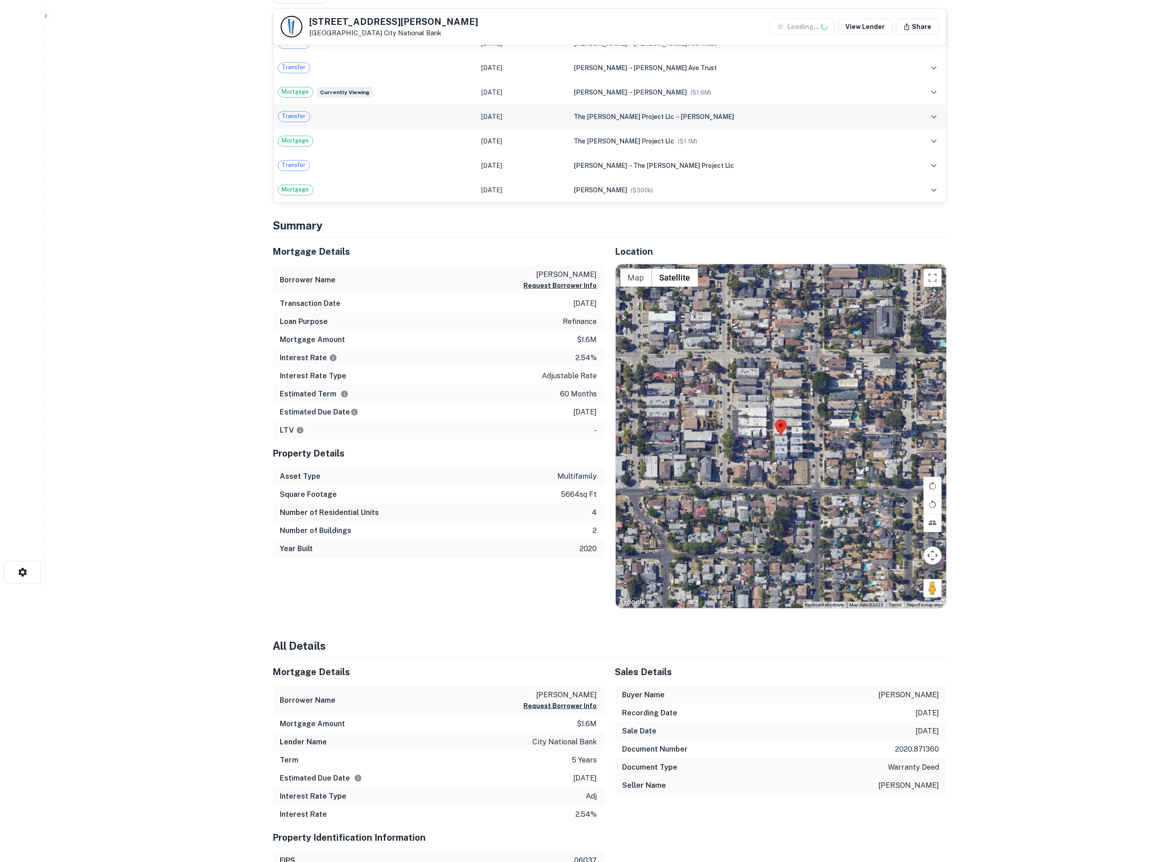
scroll to position [340, 0]
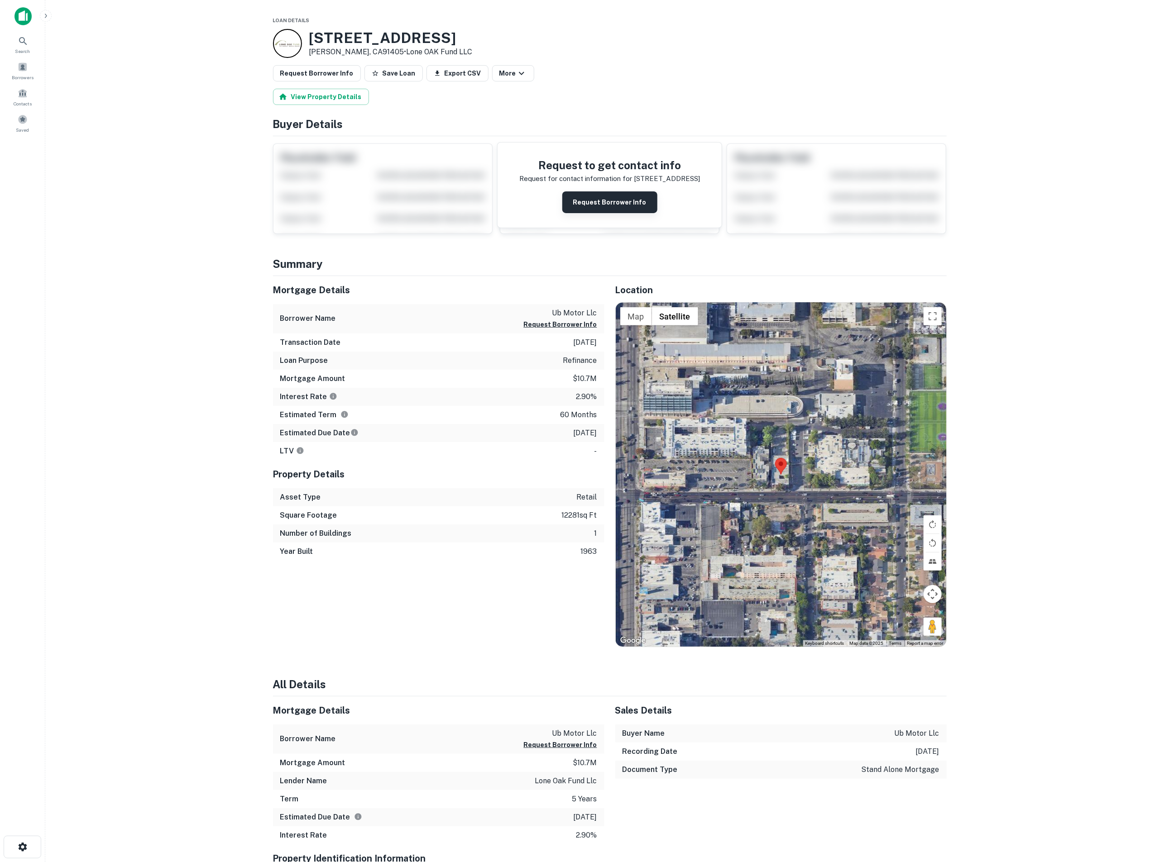
click at [613, 201] on button "Request Borrower Info" at bounding box center [609, 203] width 95 height 22
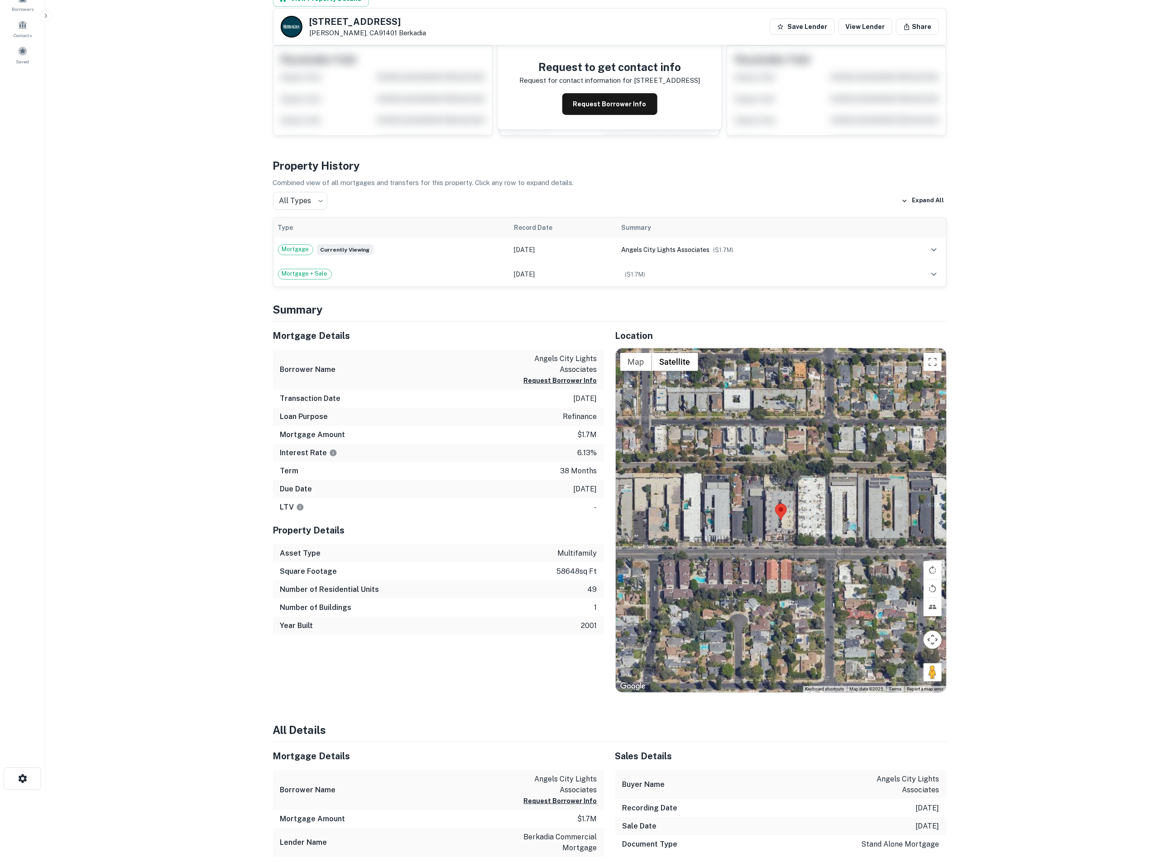
scroll to position [68, 0]
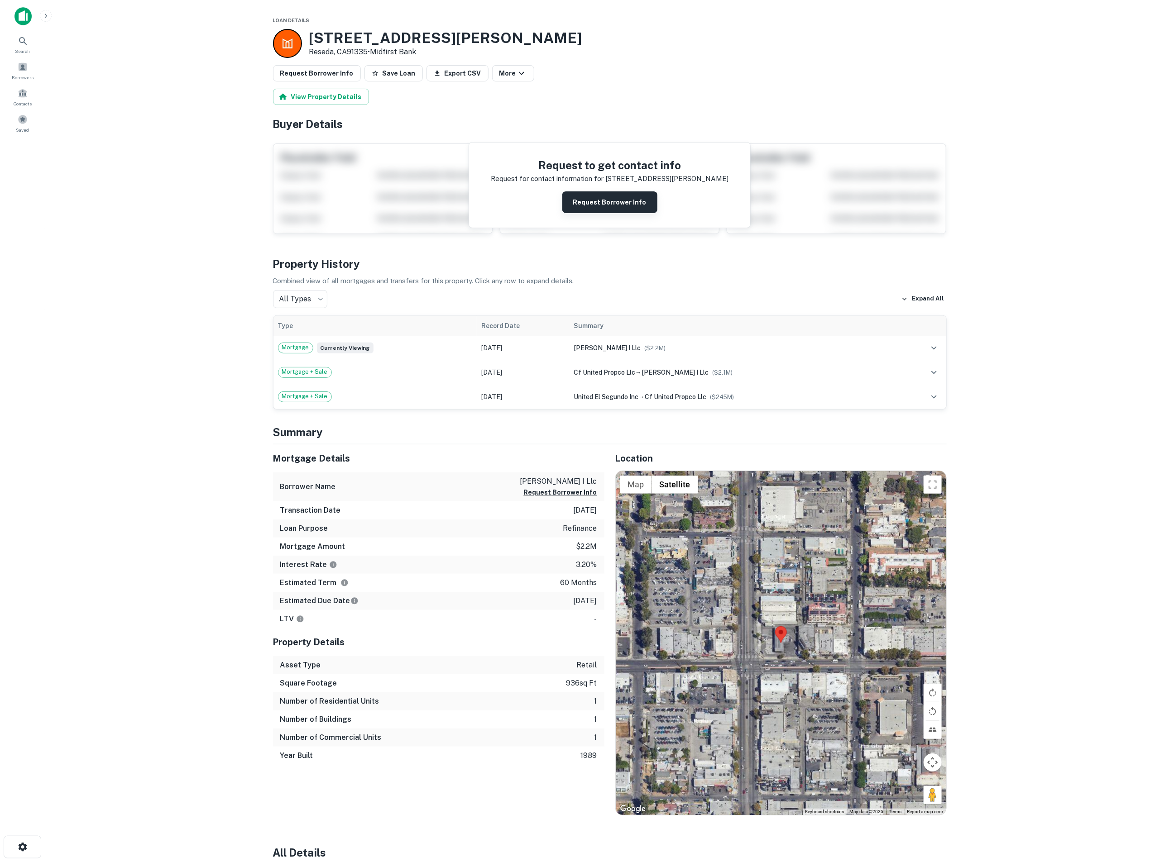
click at [617, 206] on button "Request Borrower Info" at bounding box center [609, 203] width 95 height 22
